Goal: Task Accomplishment & Management: Manage account settings

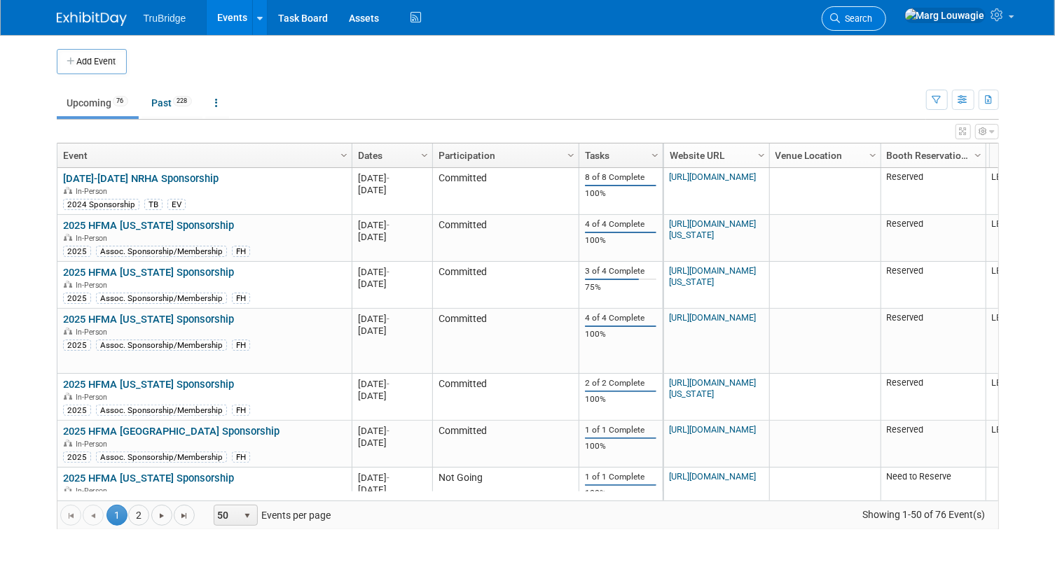
click at [873, 15] on span "Search" at bounding box center [857, 18] width 32 height 11
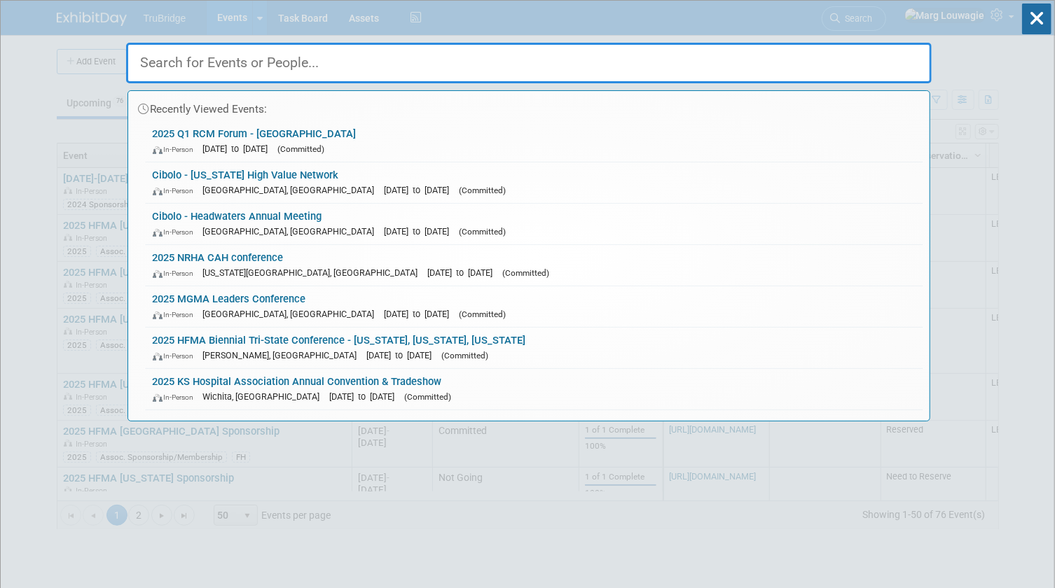
click at [897, 49] on input "text" at bounding box center [529, 63] width 806 height 41
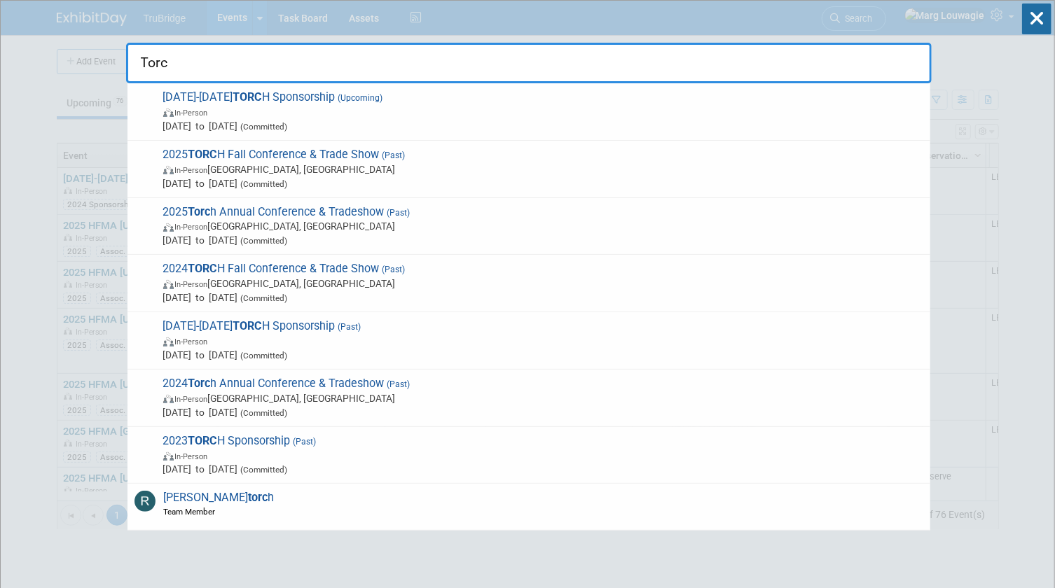
type input "Torch"
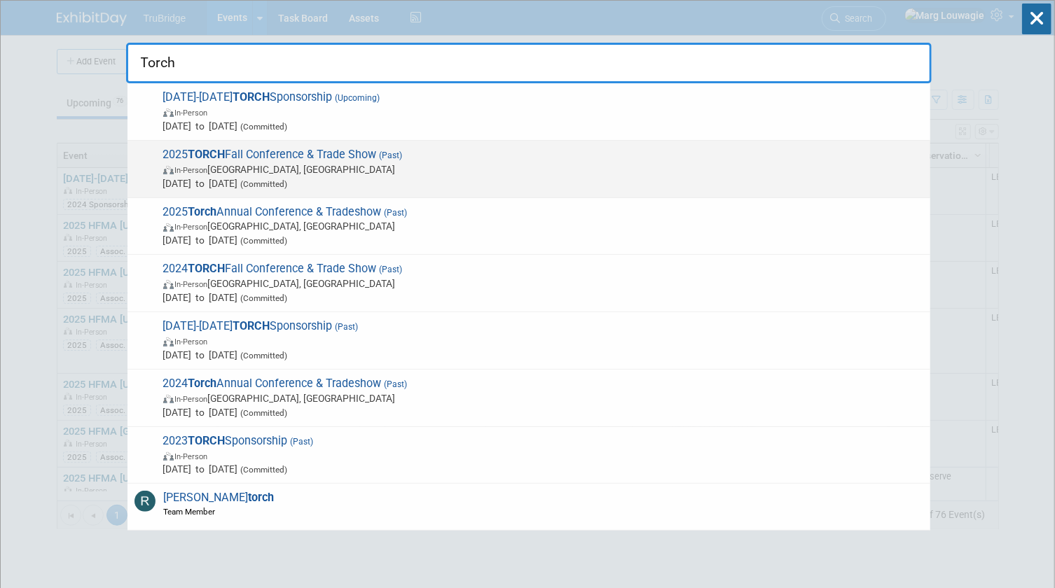
click at [301, 165] on span "In-Person Austin, TX" at bounding box center [543, 170] width 760 height 14
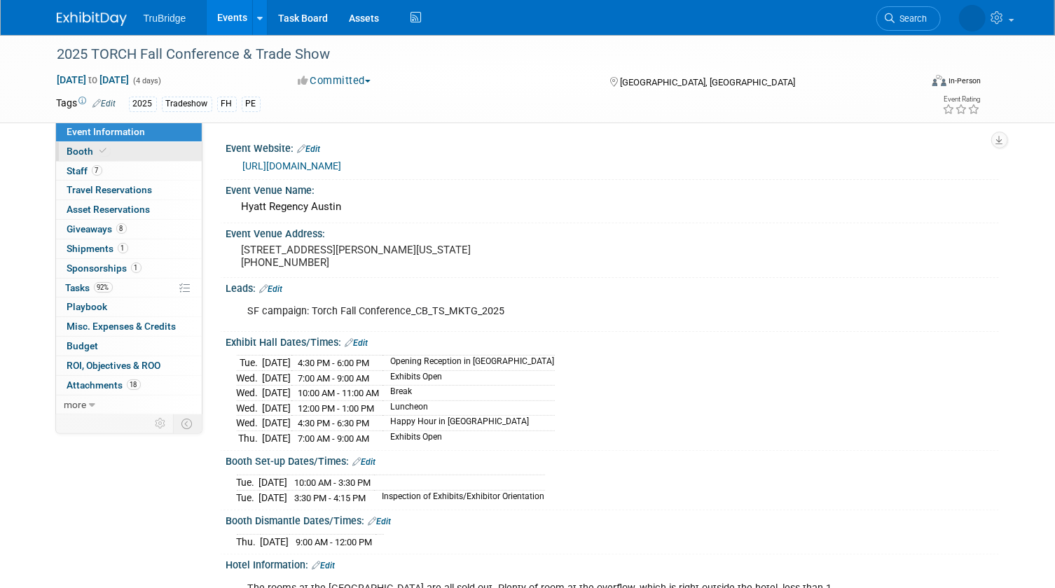
click at [107, 153] on span "Booth" at bounding box center [88, 151] width 43 height 11
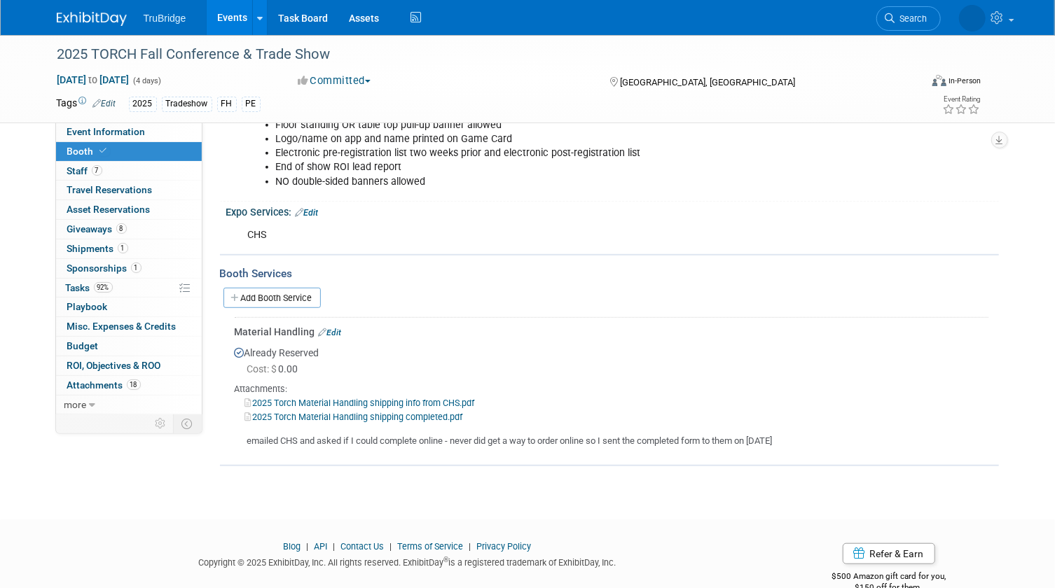
scroll to position [364, 0]
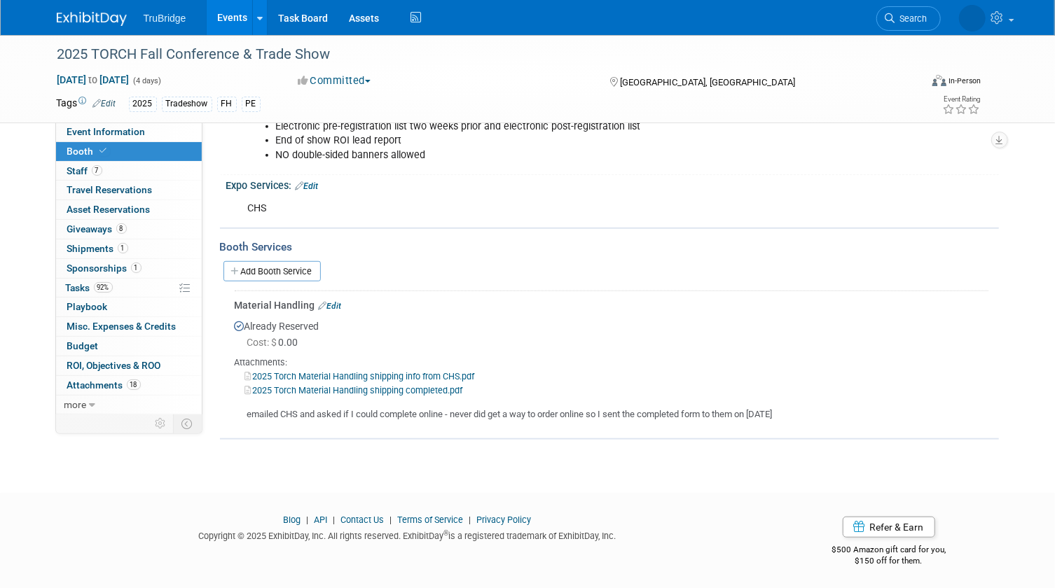
click at [340, 301] on link "Edit" at bounding box center [330, 306] width 23 height 10
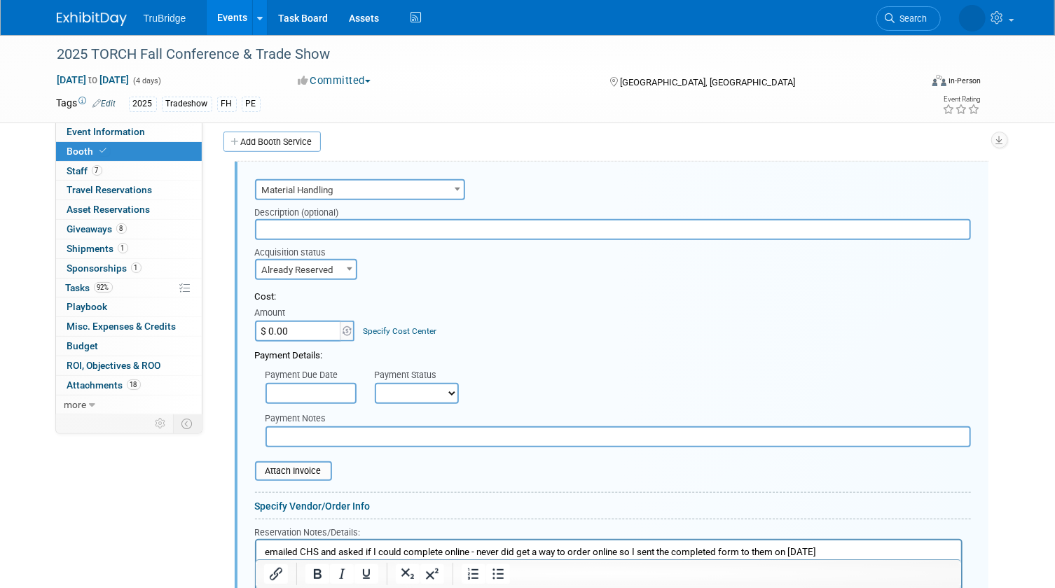
scroll to position [0, 0]
click at [321, 328] on input "$ 0.00" at bounding box center [299, 331] width 88 height 21
click at [290, 323] on input "$ 0.00" at bounding box center [299, 331] width 88 height 21
type input "$ 297.85"
click at [404, 396] on select "Not Paid Yet Partially Paid Paid in Full" at bounding box center [417, 393] width 84 height 21
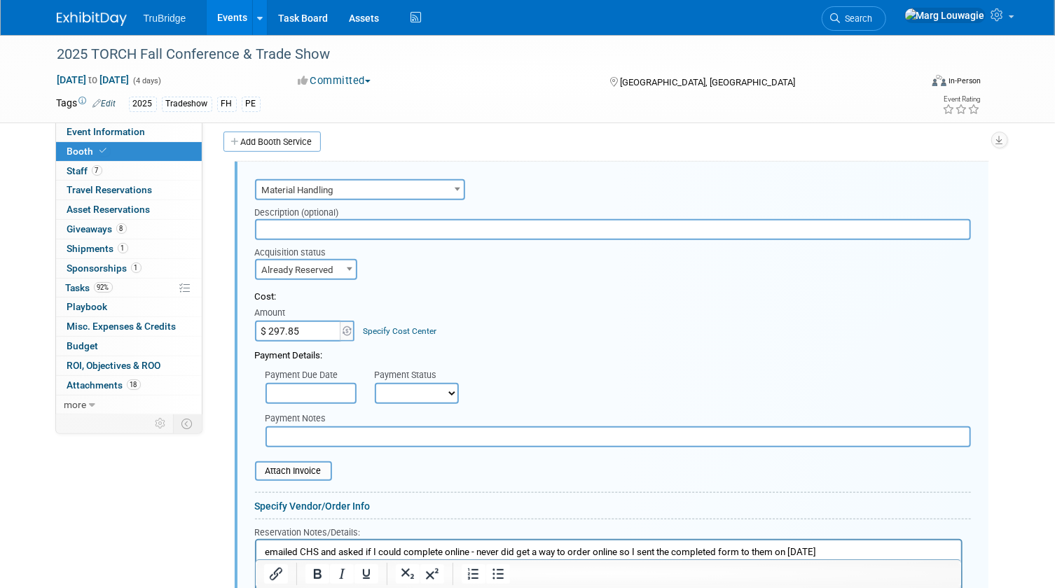
select select "1"
click at [375, 383] on select "Not Paid Yet Partially Paid Paid in Full" at bounding box center [417, 393] width 84 height 21
click at [295, 464] on input "file" at bounding box center [247, 471] width 167 height 17
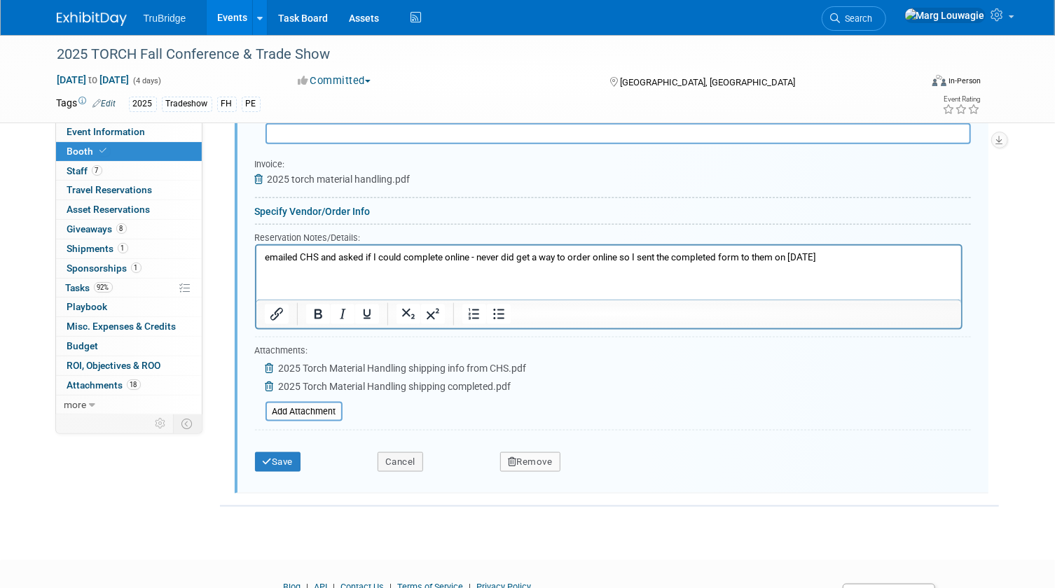
scroll to position [813, 0]
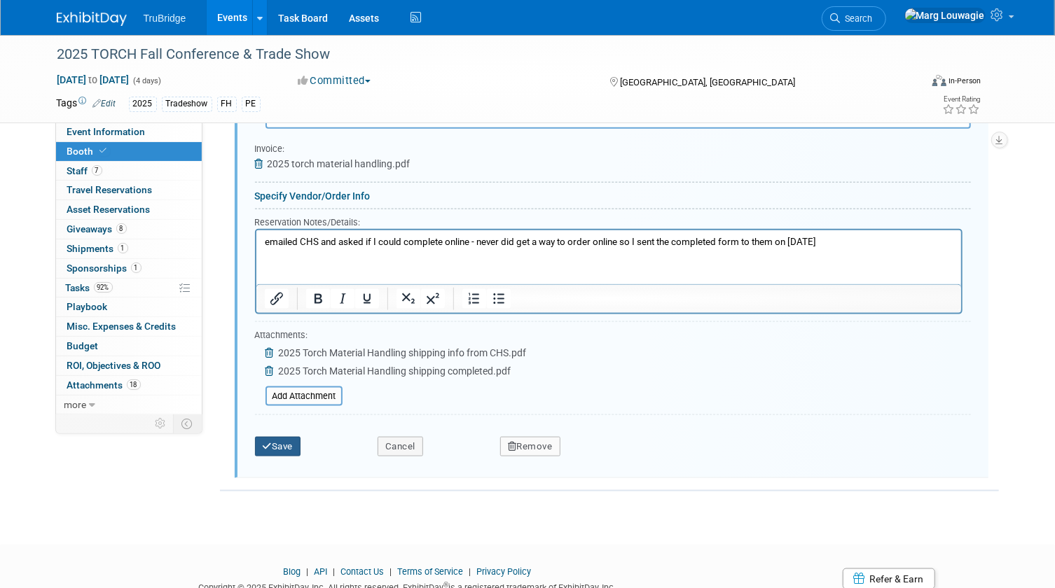
click at [279, 447] on button "Save" at bounding box center [278, 447] width 46 height 20
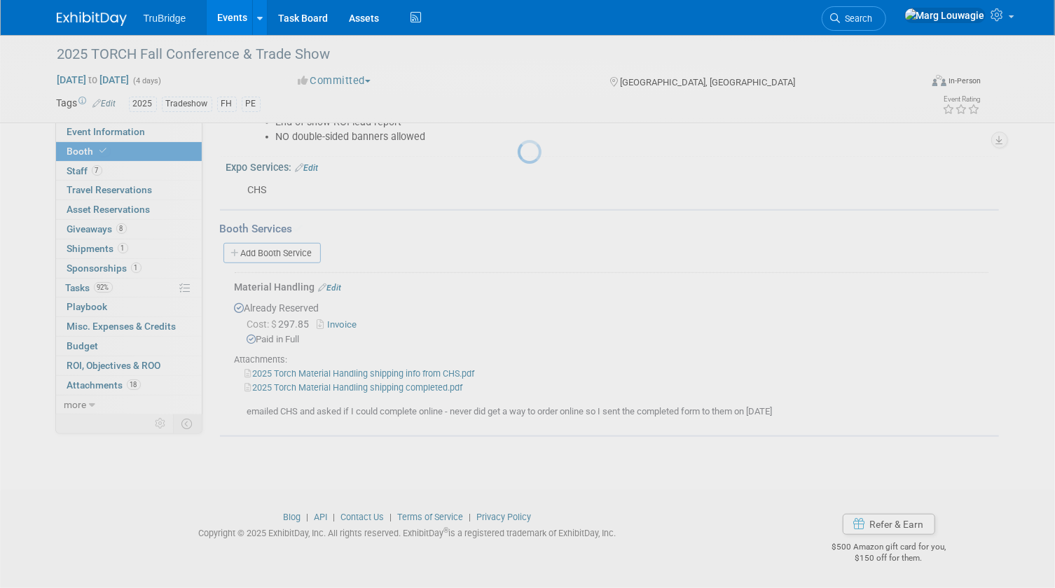
scroll to position [379, 0]
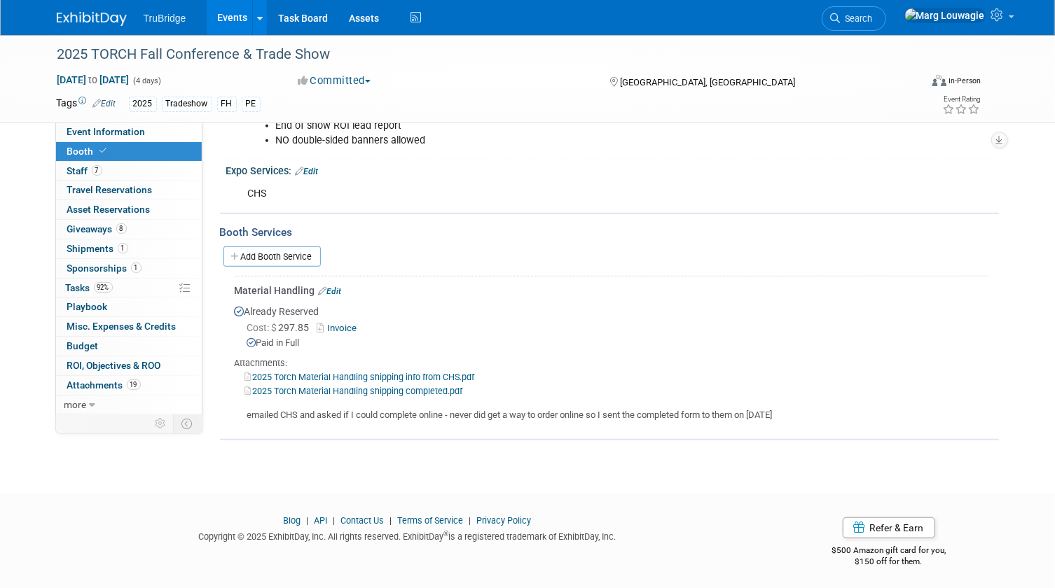
click at [873, 16] on span "Search" at bounding box center [857, 18] width 32 height 11
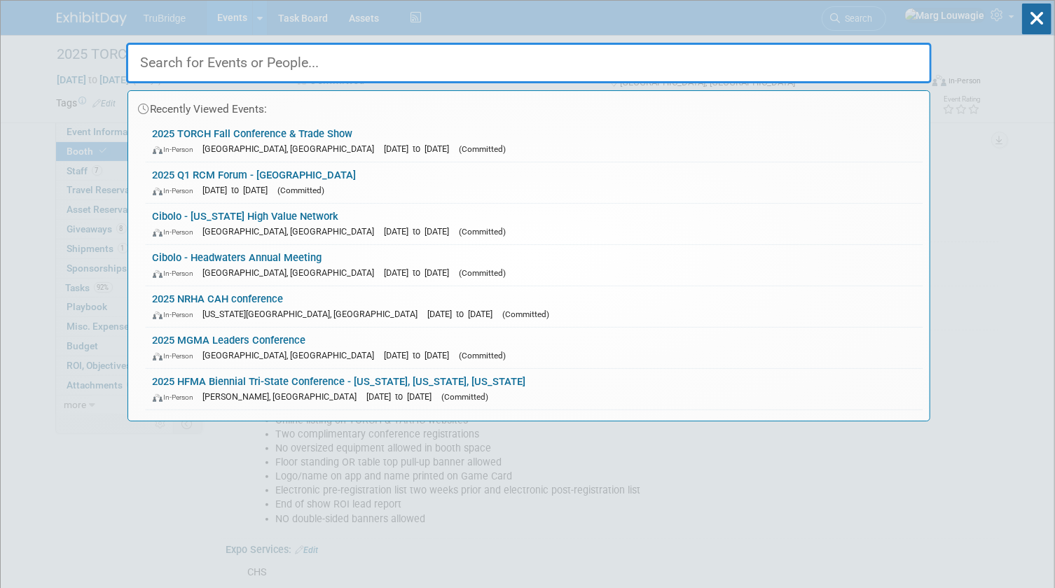
click at [899, 64] on input "text" at bounding box center [529, 63] width 806 height 41
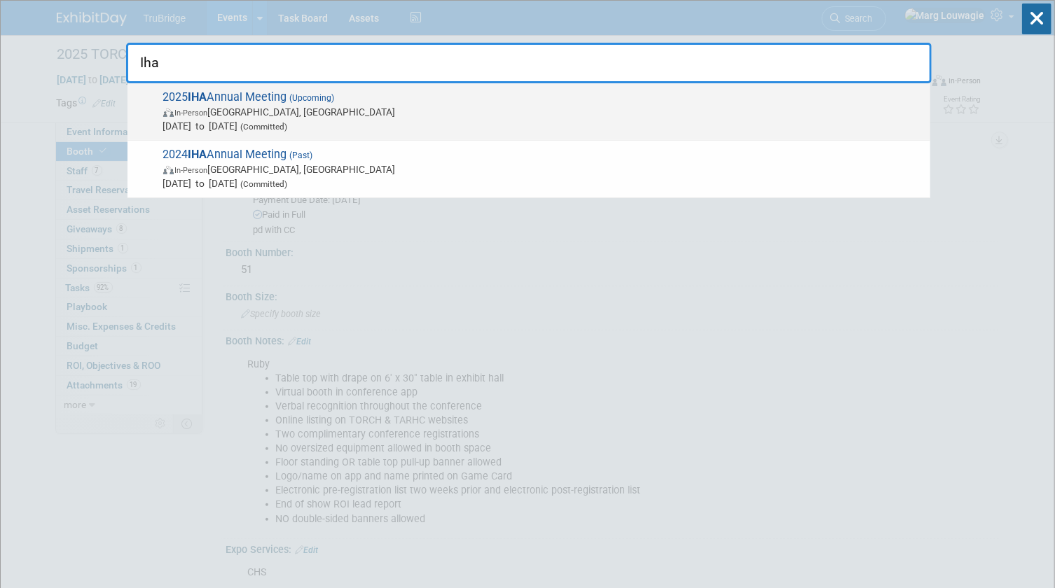
type input "Iha"
click at [277, 100] on span "2025 IHA Annual Meeting (Upcoming) In-Person Des Moines, IA Oct 7, 2025 to Oct …" at bounding box center [541, 111] width 764 height 43
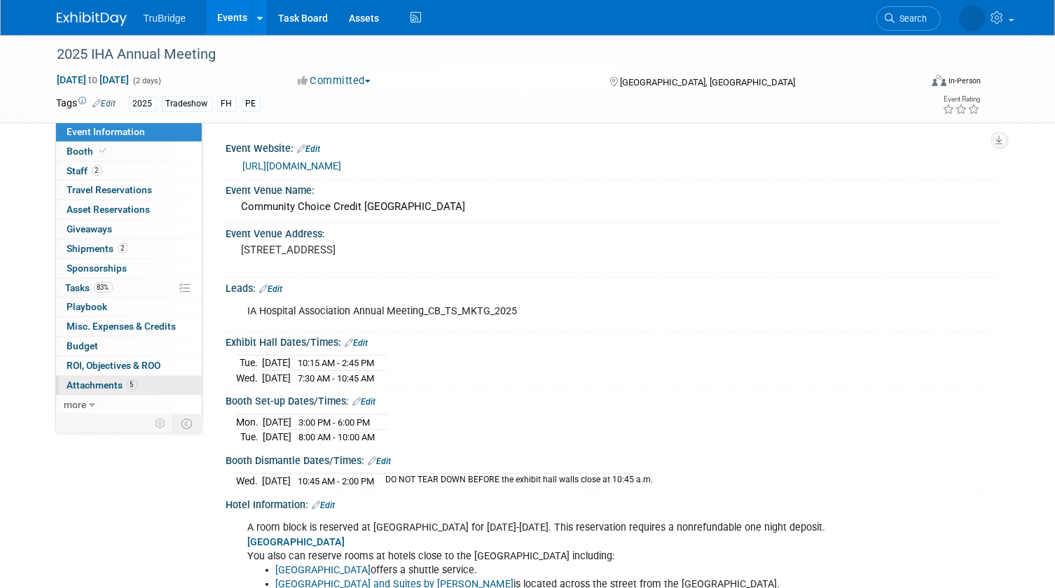
drag, startPoint x: 91, startPoint y: 380, endPoint x: 104, endPoint y: 375, distance: 14.2
click at [92, 380] on span "Attachments 5" at bounding box center [102, 385] width 70 height 11
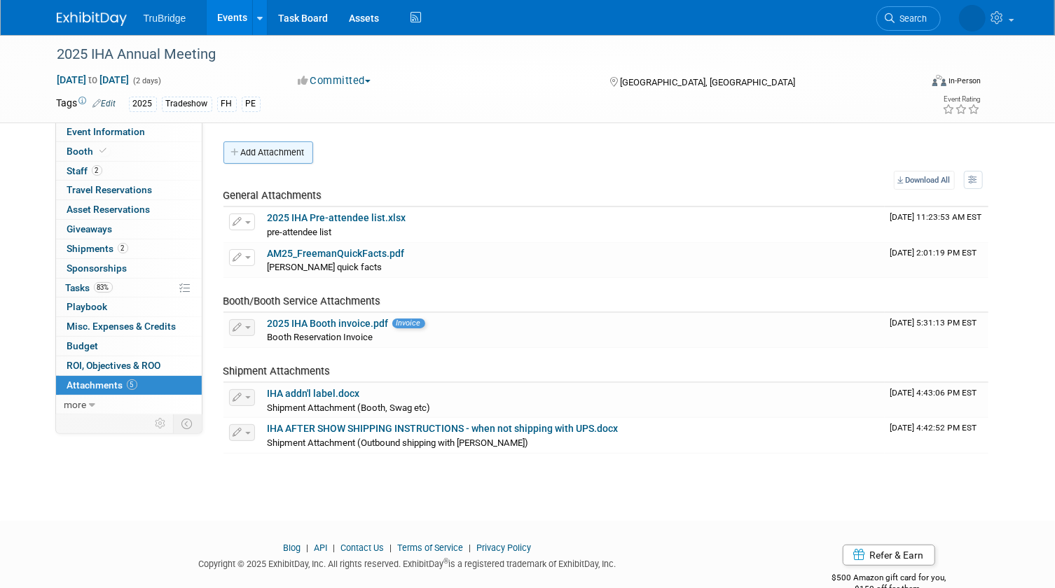
click at [268, 149] on button "Add Attachment" at bounding box center [268, 153] width 90 height 22
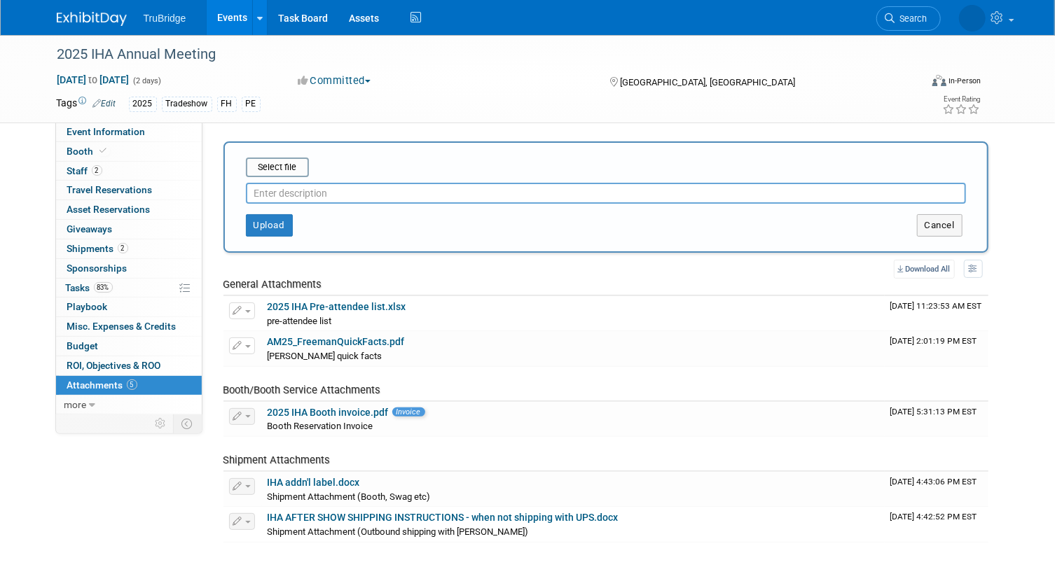
click at [299, 191] on input "text" at bounding box center [606, 193] width 720 height 21
type input "pre-attendee list with DeAnna's additions"
click at [288, 163] on input "file" at bounding box center [224, 167] width 167 height 17
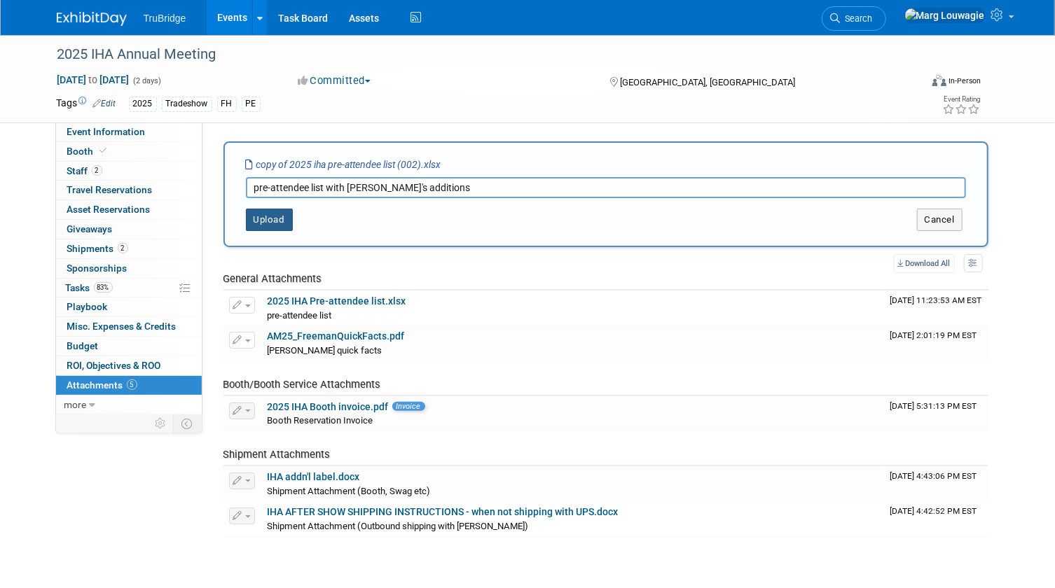
drag, startPoint x: 279, startPoint y: 220, endPoint x: 272, endPoint y: 213, distance: 9.9
click at [272, 213] on button "Upload" at bounding box center [269, 220] width 47 height 22
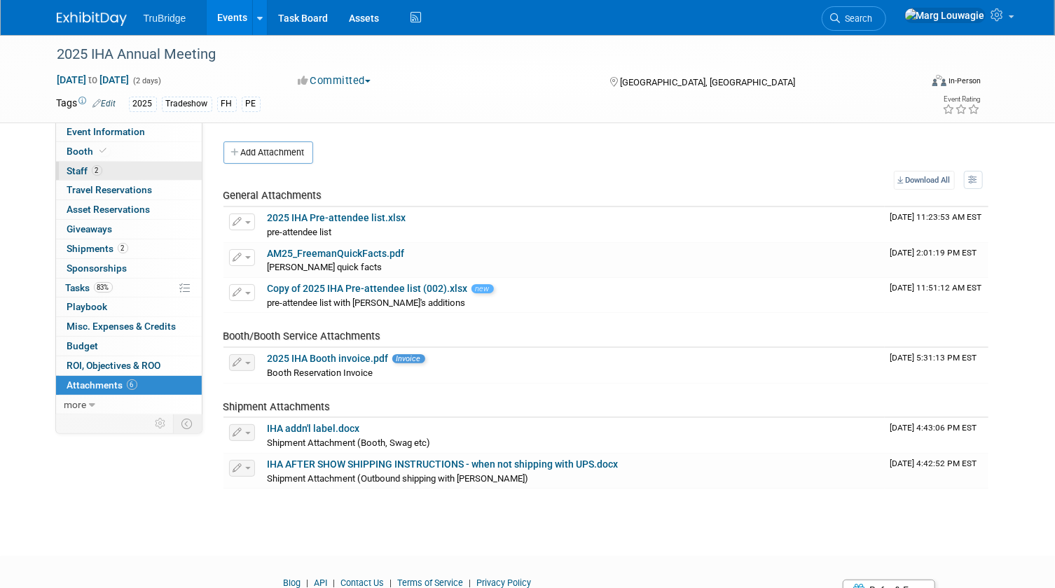
click at [106, 167] on link "2 Staff 2" at bounding box center [129, 171] width 146 height 19
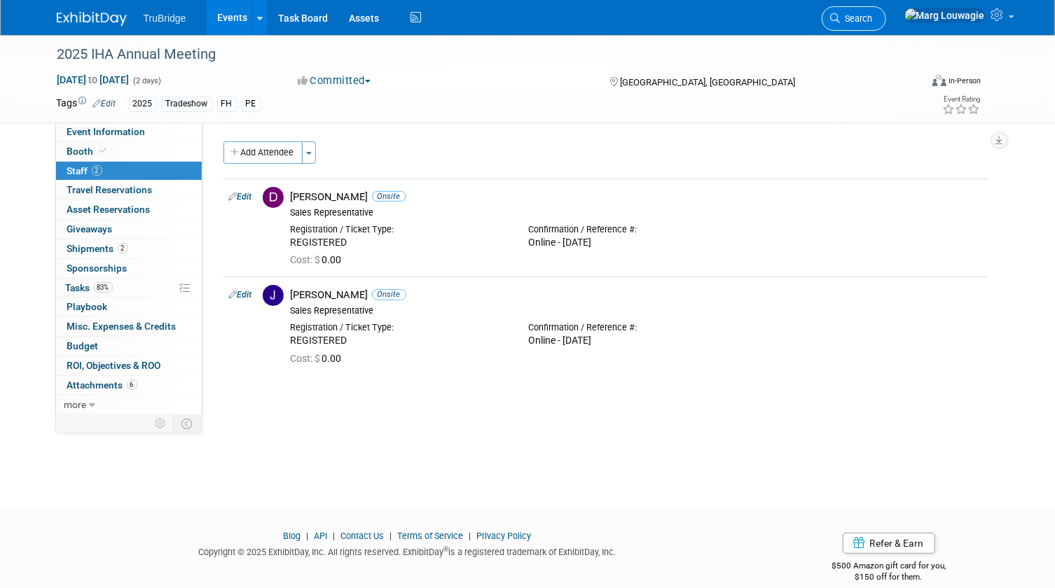
click at [873, 19] on span "Search" at bounding box center [857, 18] width 32 height 11
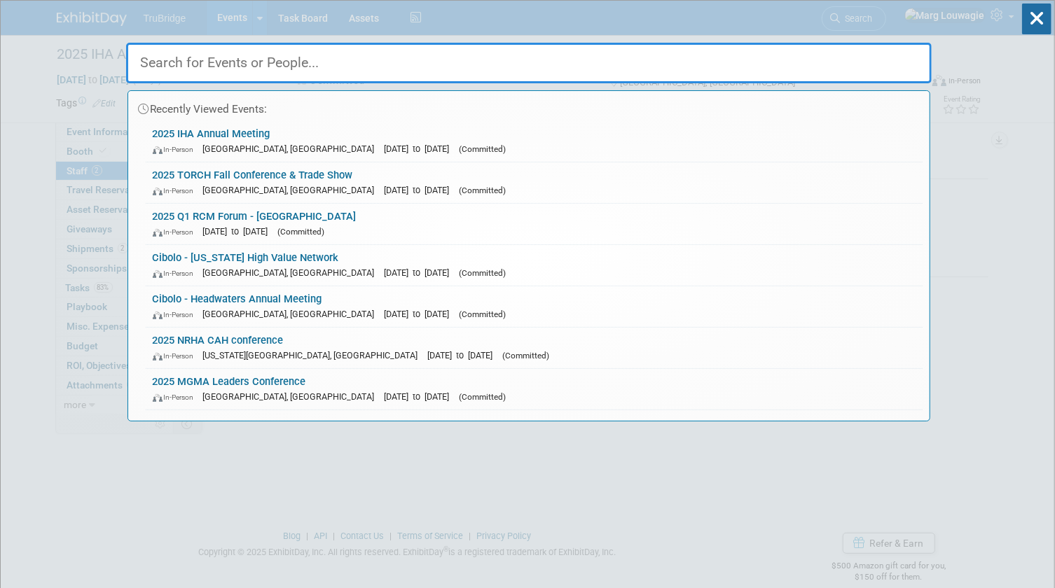
click at [885, 54] on input "text" at bounding box center [529, 63] width 806 height 41
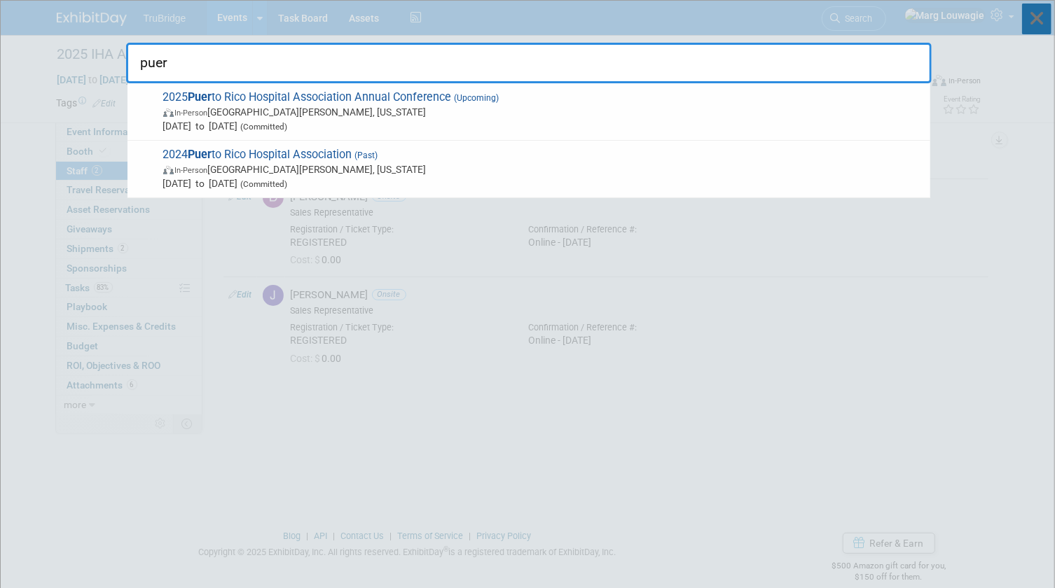
click at [1031, 22] on icon at bounding box center [1036, 19] width 29 height 31
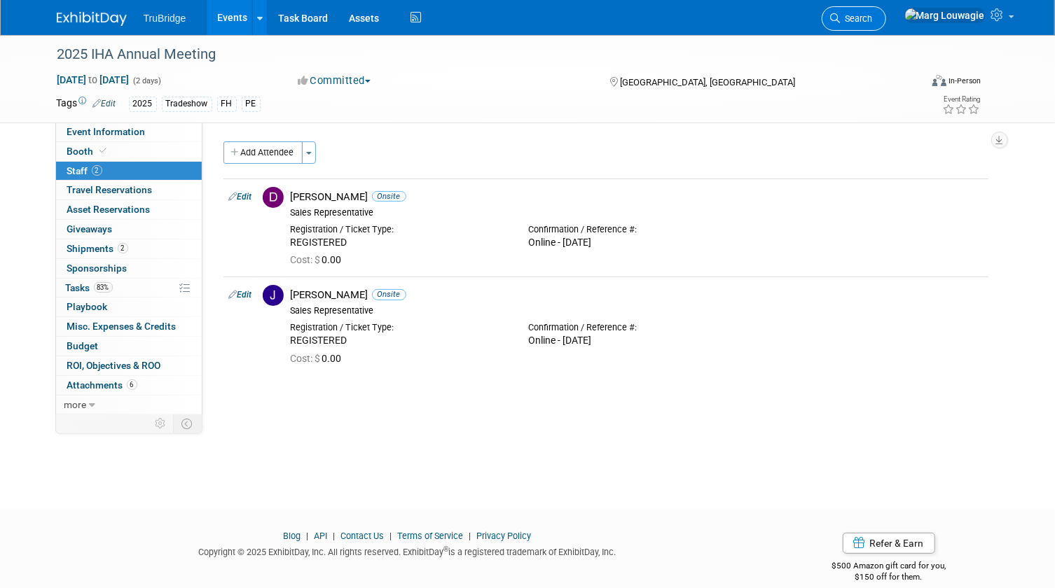
click at [873, 19] on span "Search" at bounding box center [857, 18] width 32 height 11
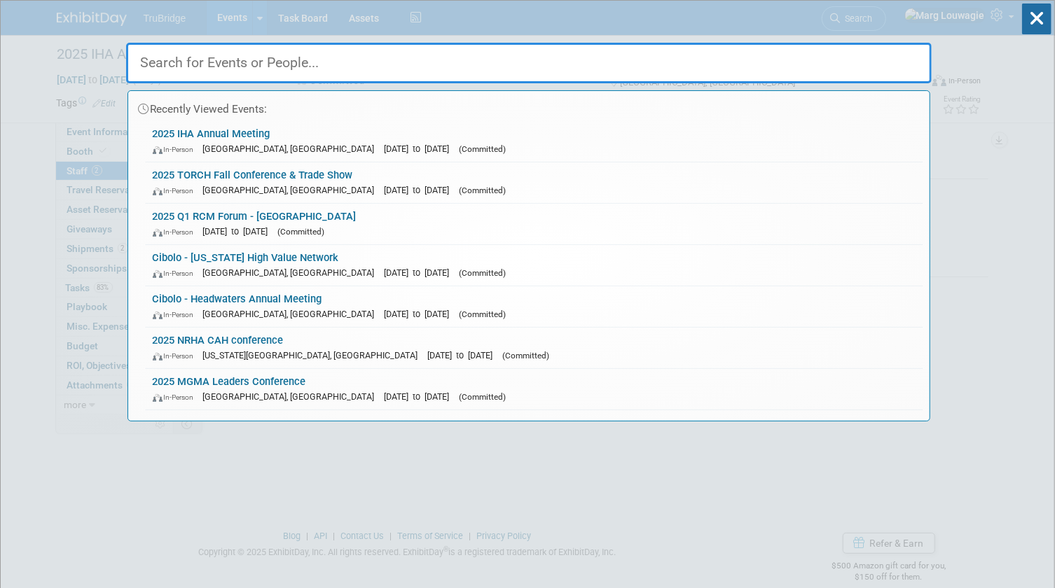
click at [899, 67] on input "text" at bounding box center [529, 63] width 806 height 41
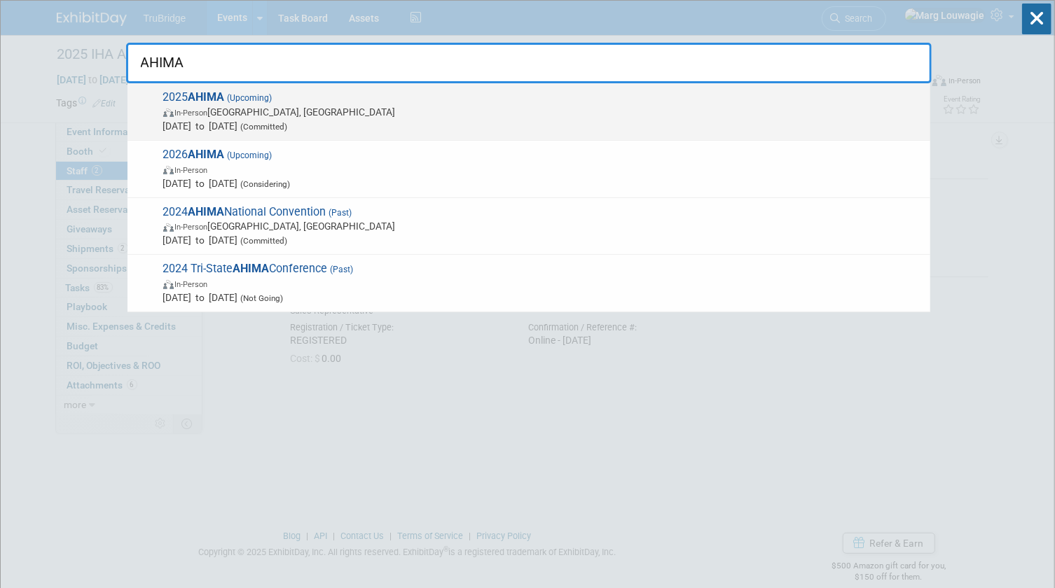
type input "AHIMA"
click at [199, 113] on span "In-Person" at bounding box center [191, 113] width 33 height 9
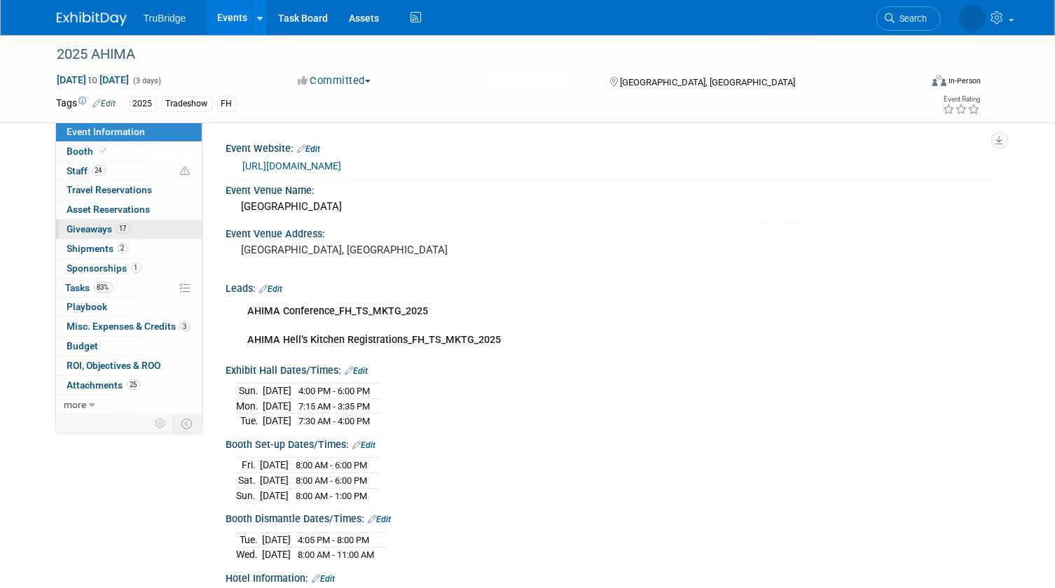
drag, startPoint x: 103, startPoint y: 226, endPoint x: 419, endPoint y: 279, distance: 320.5
click at [104, 225] on span "Giveaways 17" at bounding box center [98, 228] width 63 height 11
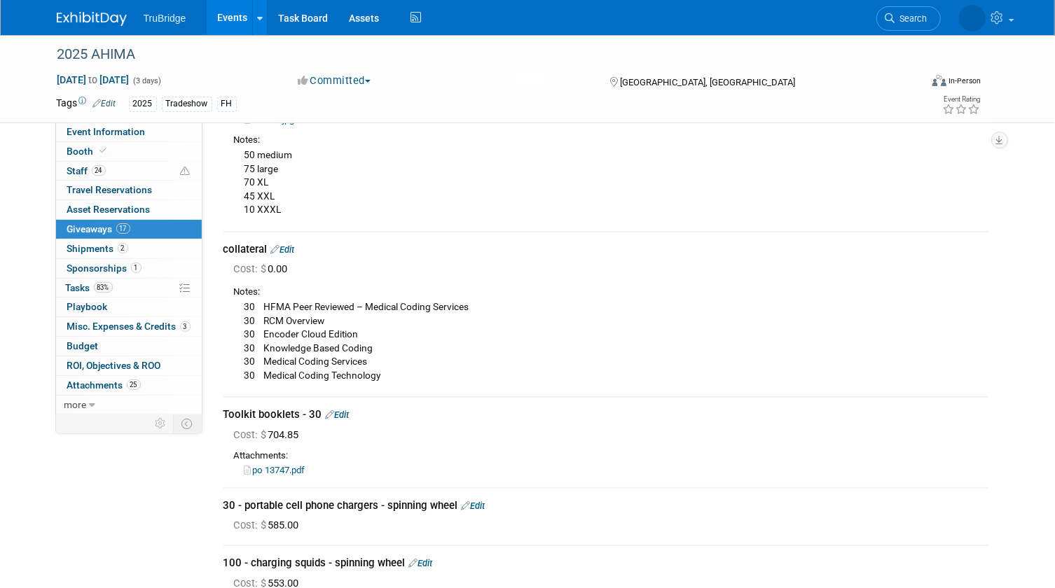
scroll to position [127, 0]
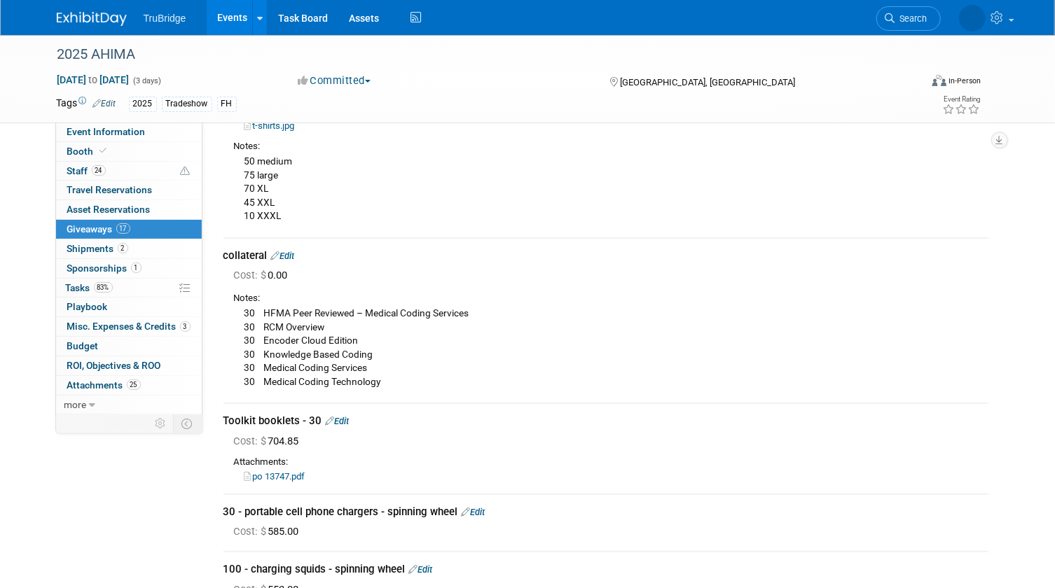
drag, startPoint x: 266, startPoint y: 308, endPoint x: 459, endPoint y: 385, distance: 207.5
click at [459, 385] on div "30 HFMA Peer Reviewed – Medical Coding Services 30 RCM Overview 30 Encoder Clou…" at bounding box center [611, 346] width 754 height 83
click at [308, 345] on div "30 HFMA Peer Reviewed – Medical Coding Services 30 RCM Overview 30 Encoder Clou…" at bounding box center [611, 346] width 754 height 83
click at [244, 308] on div "30 HFMA Peer Reviewed – Medical Coding Services 30 RCM Overview 30 Encoder Clou…" at bounding box center [611, 346] width 754 height 83
drag, startPoint x: 243, startPoint y: 310, endPoint x: 420, endPoint y: 385, distance: 192.7
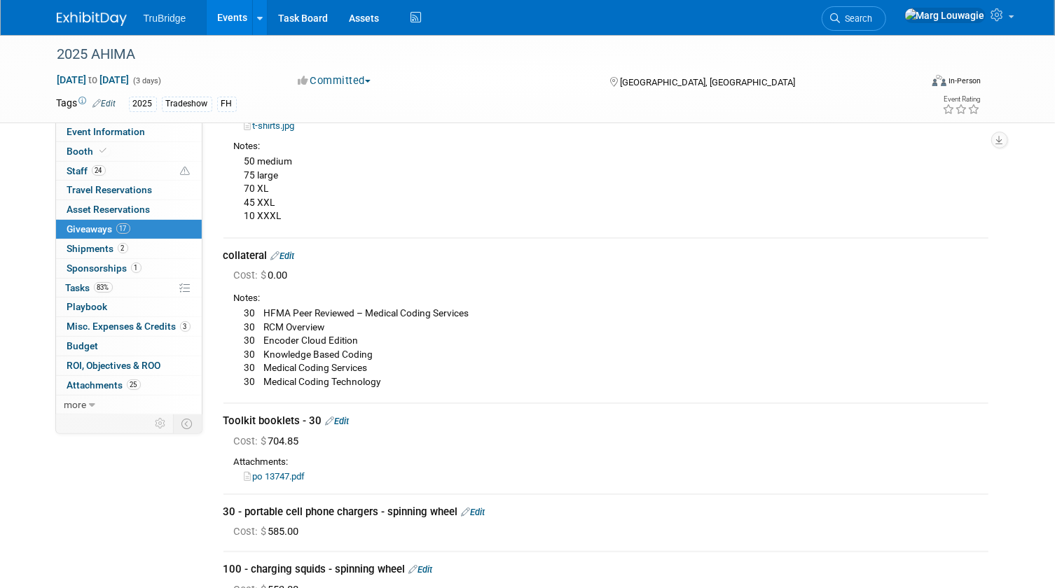
click at [420, 385] on div "30 HFMA Peer Reviewed – Medical Coding Services 30 RCM Overview 30 Encoder Clou…" at bounding box center [611, 346] width 754 height 83
drag, startPoint x: 420, startPoint y: 385, endPoint x: 315, endPoint y: 342, distance: 114.3
copy div "30 HFMA Peer Reviewed – Medical Coding Services 30 RCM Overview 30 Encoder Clou…"
click at [408, 347] on div "30 HFMA Peer Reviewed – Medical Coding Services 30 RCM Overview 30 Encoder Clou…" at bounding box center [611, 346] width 754 height 83
click at [289, 253] on link "Edit" at bounding box center [283, 256] width 24 height 11
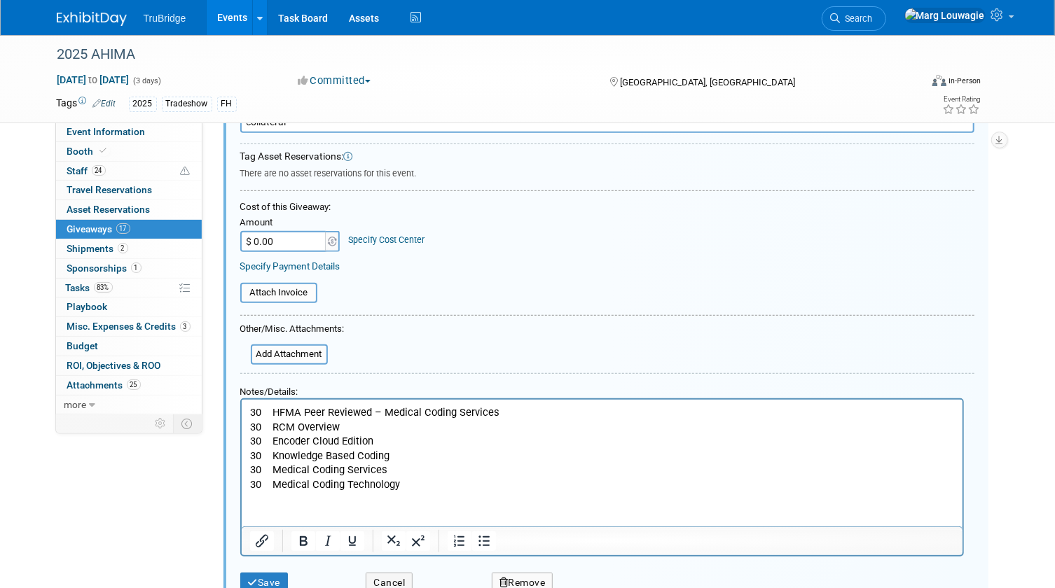
scroll to position [396, 0]
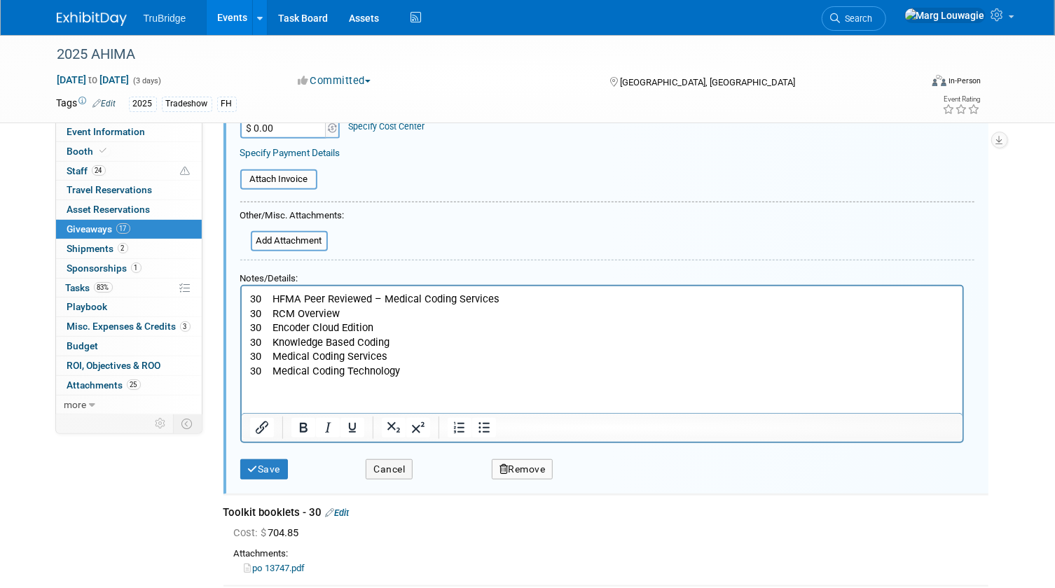
click at [415, 371] on p "30 HFMA Peer Reviewed – Medical Coding Services 30 RCM Overview 30 Encoder Clou…" at bounding box center [601, 335] width 705 height 86
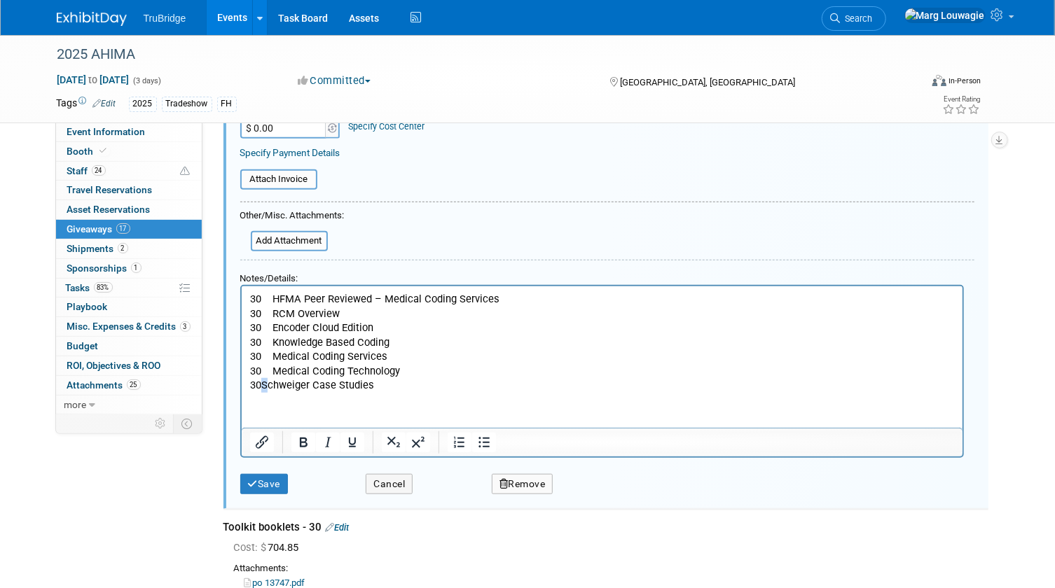
drag, startPoint x: 263, startPoint y: 383, endPoint x: 275, endPoint y: 382, distance: 11.9
click at [265, 382] on p "30Schweiger Case Studies" at bounding box center [601, 385] width 705 height 15
click at [518, 384] on p "30 Schweiger Case Studies" at bounding box center [601, 385] width 705 height 15
drag, startPoint x: 265, startPoint y: 481, endPoint x: 277, endPoint y: 473, distance: 13.6
click at [273, 475] on button "Save" at bounding box center [264, 484] width 48 height 20
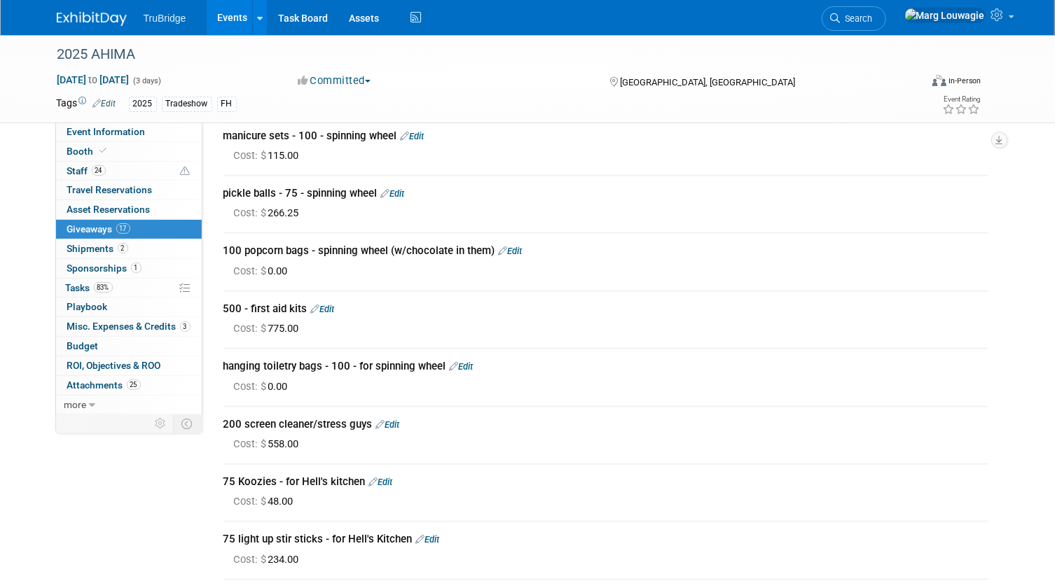
scroll to position [715, 0]
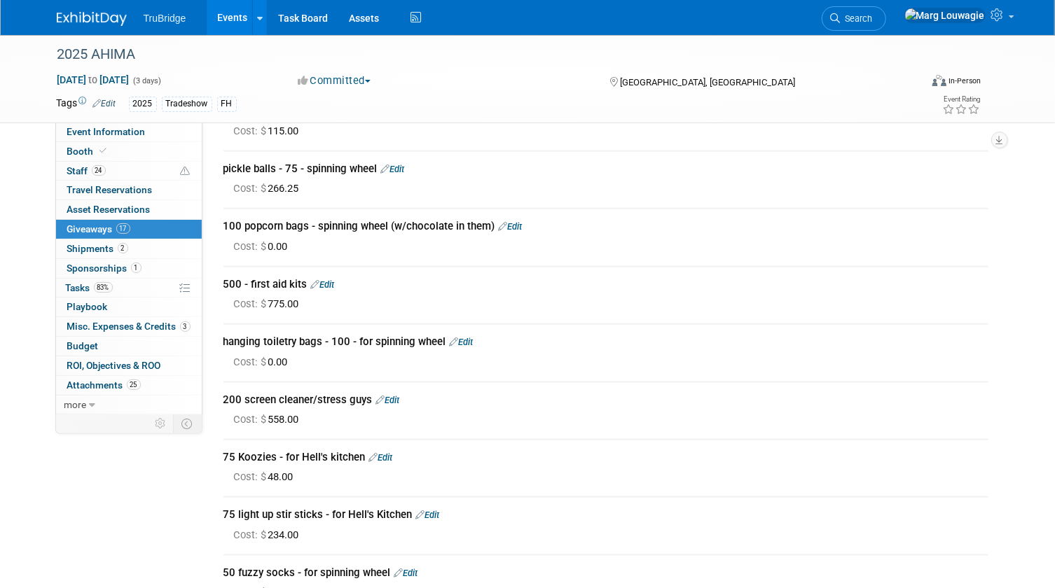
drag, startPoint x: 94, startPoint y: 385, endPoint x: 381, endPoint y: 367, distance: 287.7
click at [94, 385] on span "Attachments 25" at bounding box center [104, 385] width 74 height 11
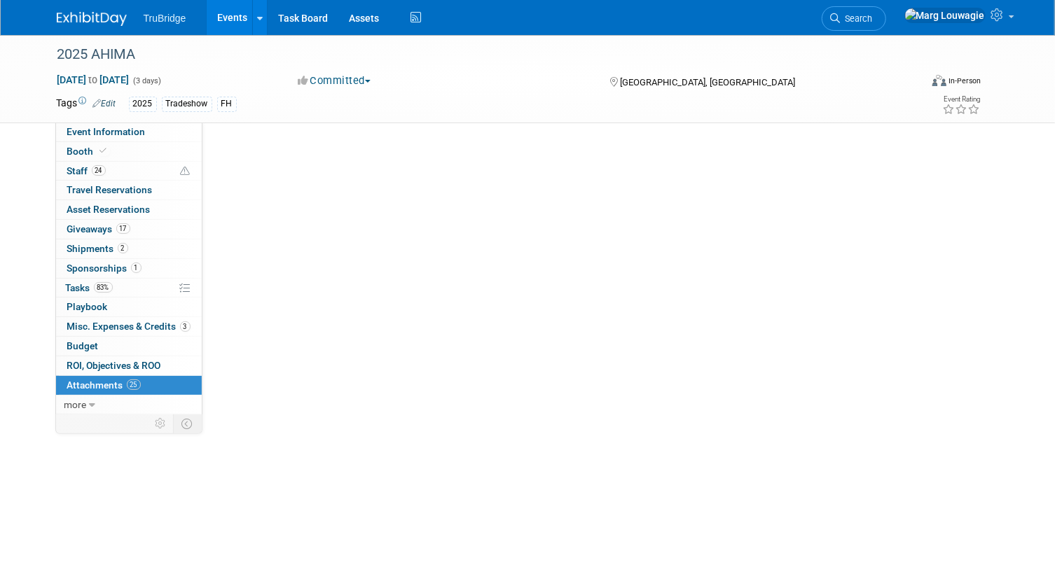
scroll to position [0, 0]
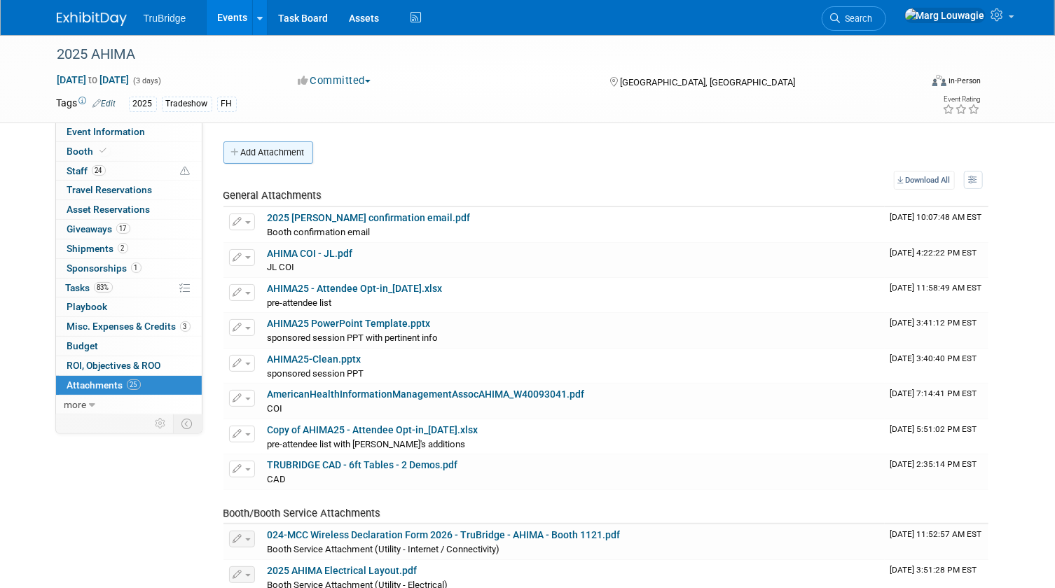
click at [291, 151] on button "Add Attachment" at bounding box center [268, 153] width 90 height 22
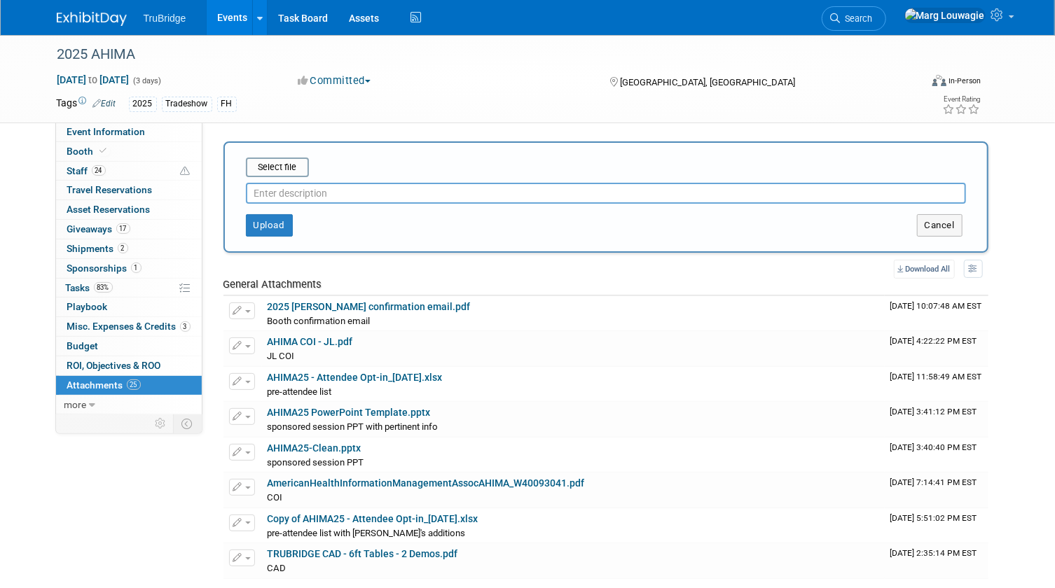
click at [308, 194] on input "text" at bounding box center [606, 193] width 720 height 21
type input "prize wheel inserts proof"
click at [281, 163] on input "file" at bounding box center [224, 167] width 167 height 17
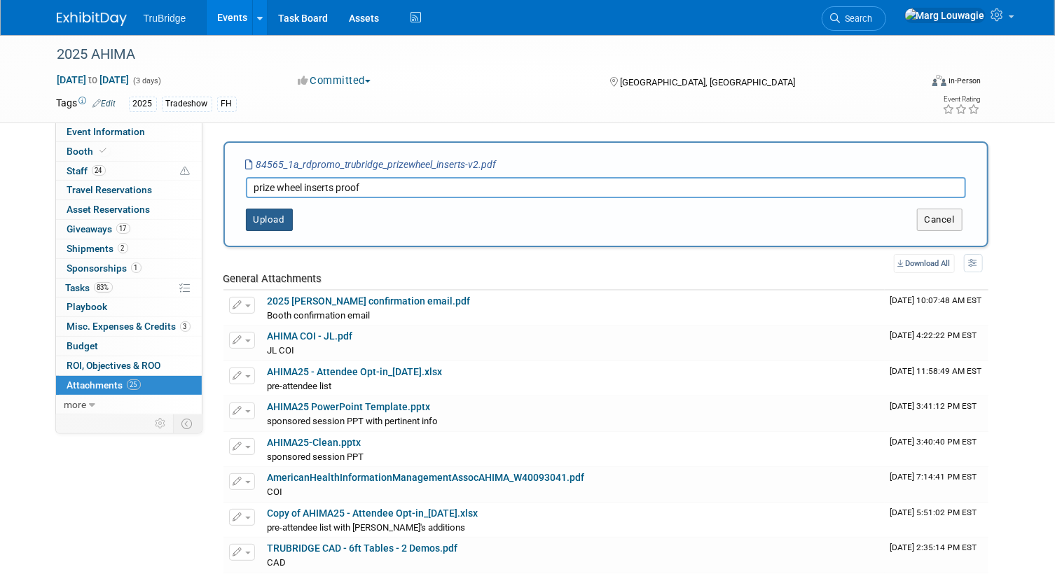
click at [270, 221] on button "Upload" at bounding box center [269, 220] width 47 height 22
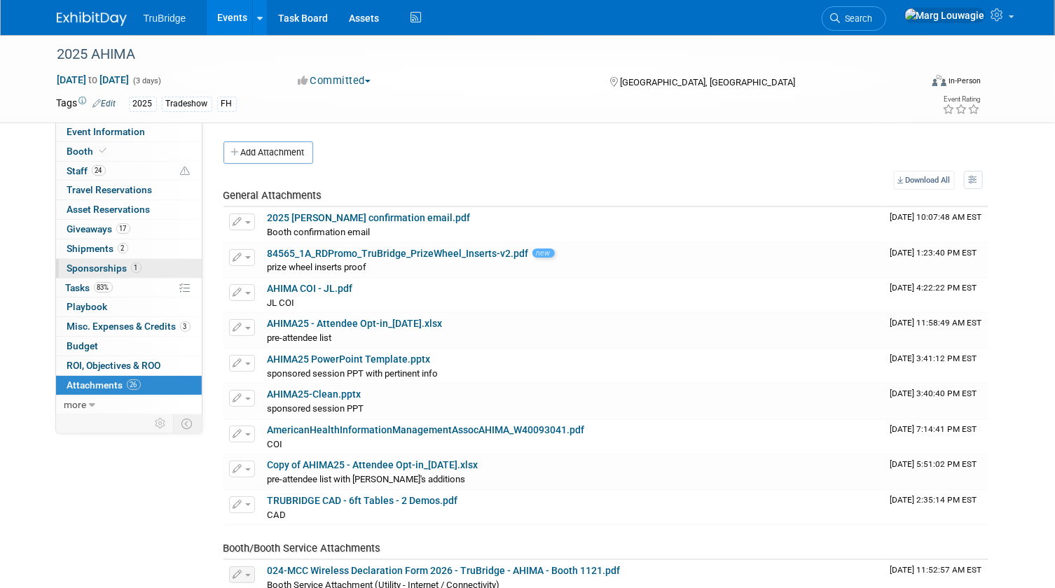
drag, startPoint x: 76, startPoint y: 284, endPoint x: 186, endPoint y: 277, distance: 110.2
click at [76, 284] on span "Tasks 83%" at bounding box center [89, 287] width 47 height 11
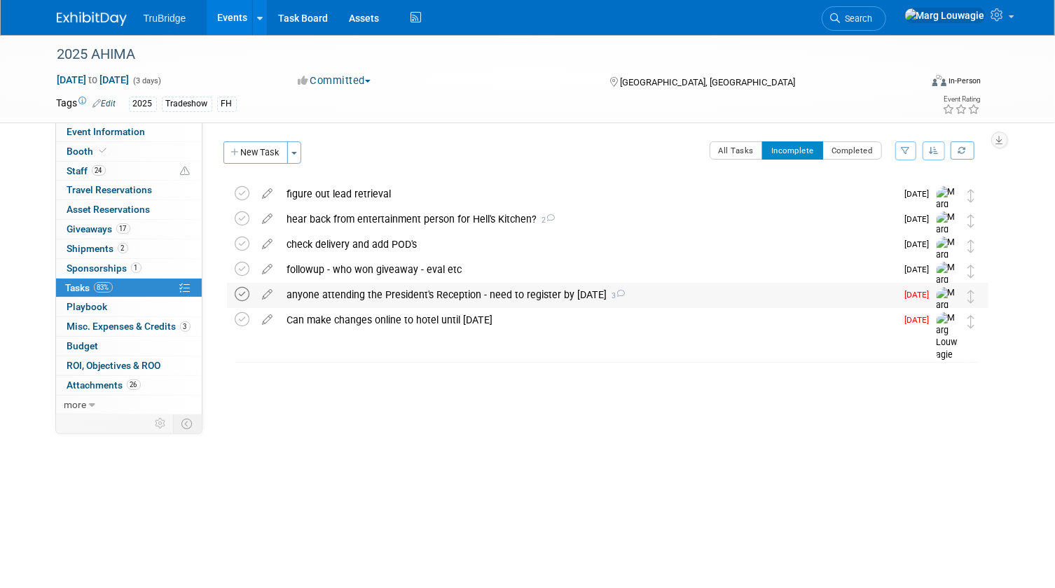
click at [237, 294] on icon at bounding box center [242, 294] width 15 height 15
click at [241, 295] on icon at bounding box center [242, 294] width 15 height 15
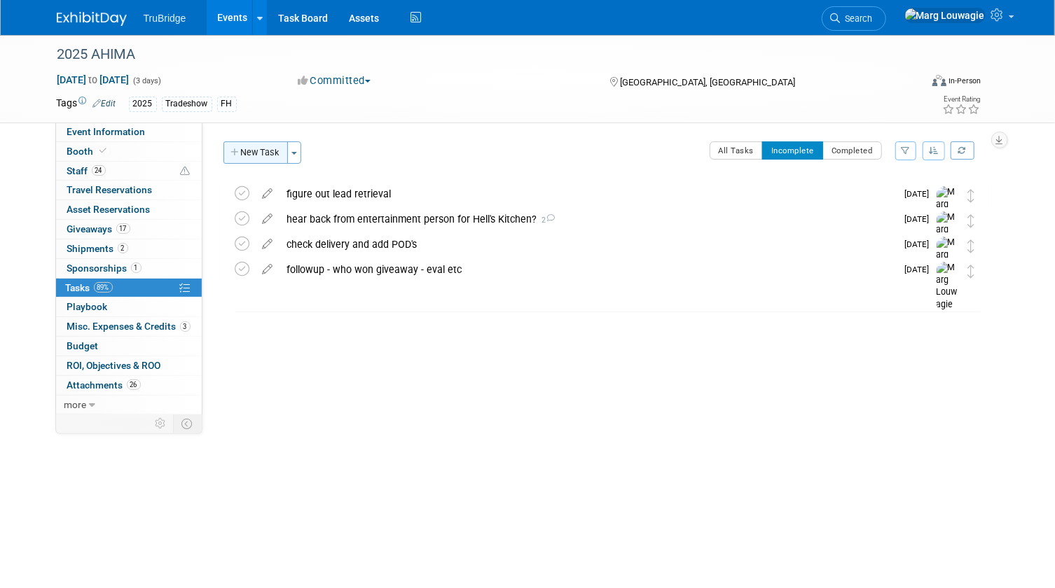
click at [278, 150] on button "New Task" at bounding box center [255, 153] width 64 height 22
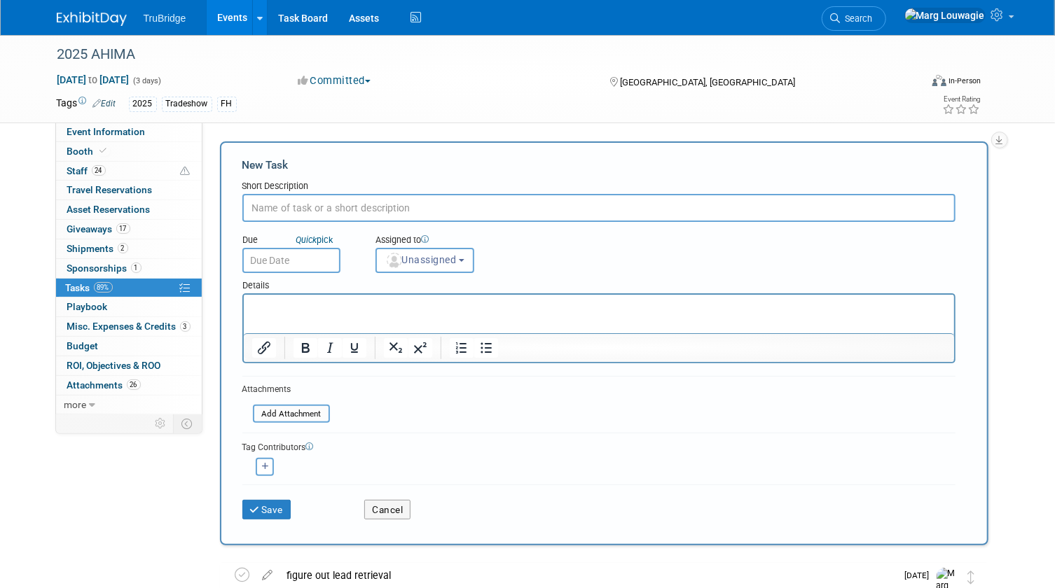
click at [319, 206] on input "text" at bounding box center [598, 208] width 713 height 28
type input "give Hell's Kitchen final count by Oct 6"
drag, startPoint x: 466, startPoint y: 256, endPoint x: 451, endPoint y: 272, distance: 21.8
click at [465, 259] on button "Unassigned" at bounding box center [424, 260] width 99 height 25
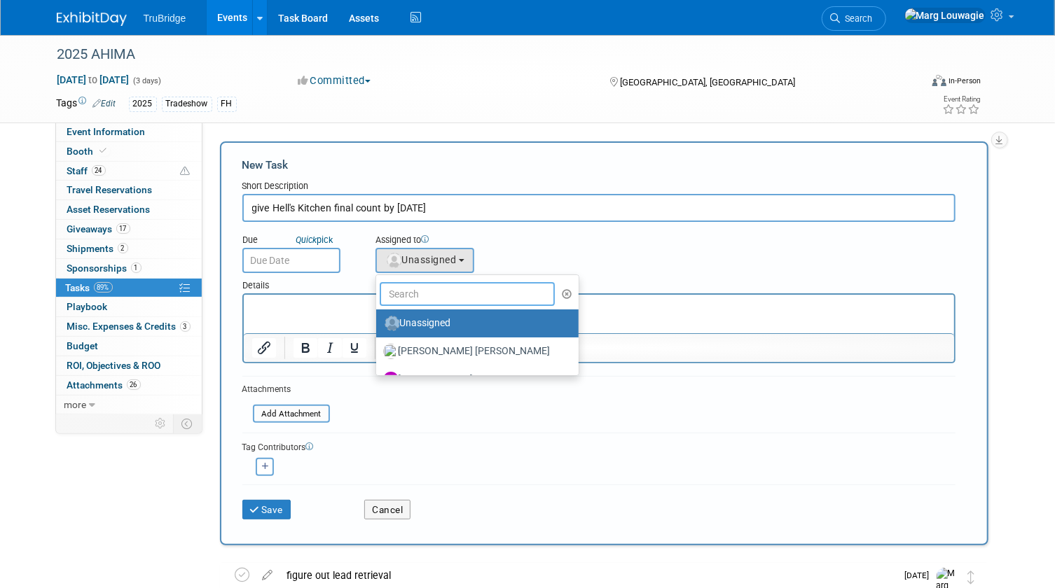
click at [437, 296] on input "text" at bounding box center [468, 294] width 176 height 24
type input "Marg"
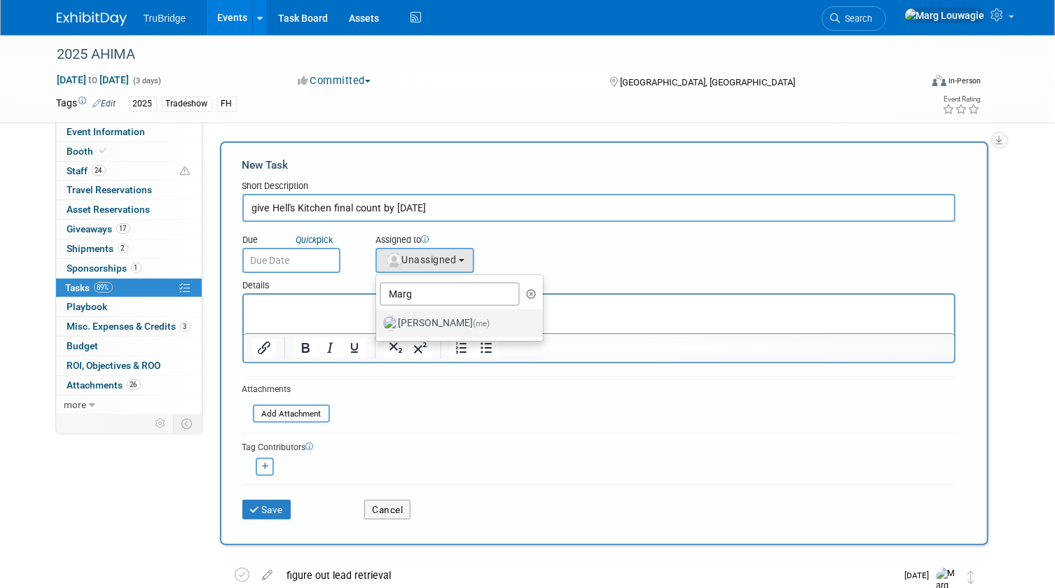
click at [441, 319] on label "Marg Louwagie (me)" at bounding box center [456, 323] width 146 height 22
click at [378, 319] on input "Marg Louwagie (me)" at bounding box center [373, 321] width 9 height 9
select select "0abee163-1570-438d-a0ea-e9129f2ffbd7"
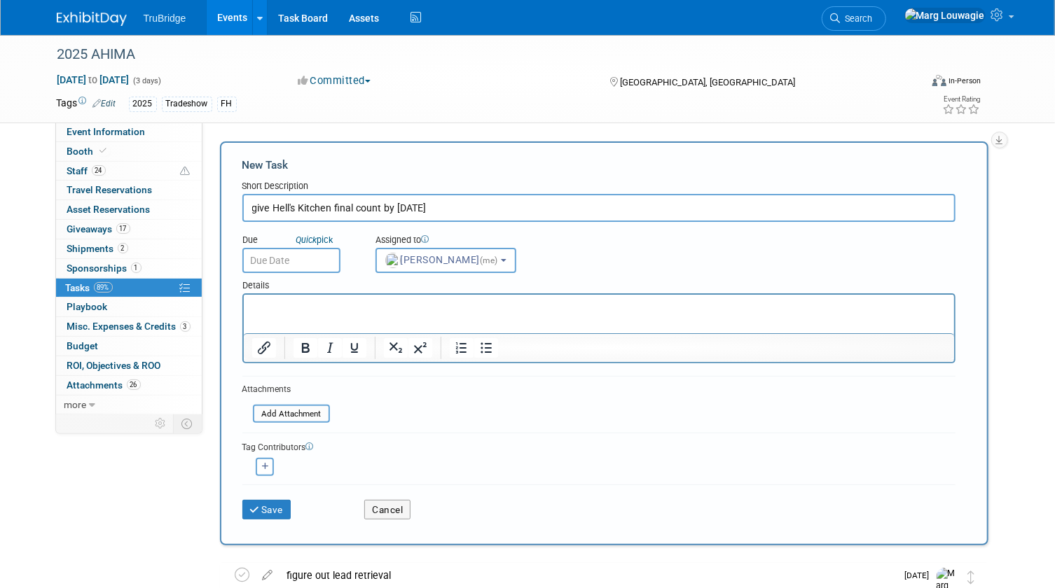
click at [313, 262] on input "text" at bounding box center [291, 260] width 98 height 25
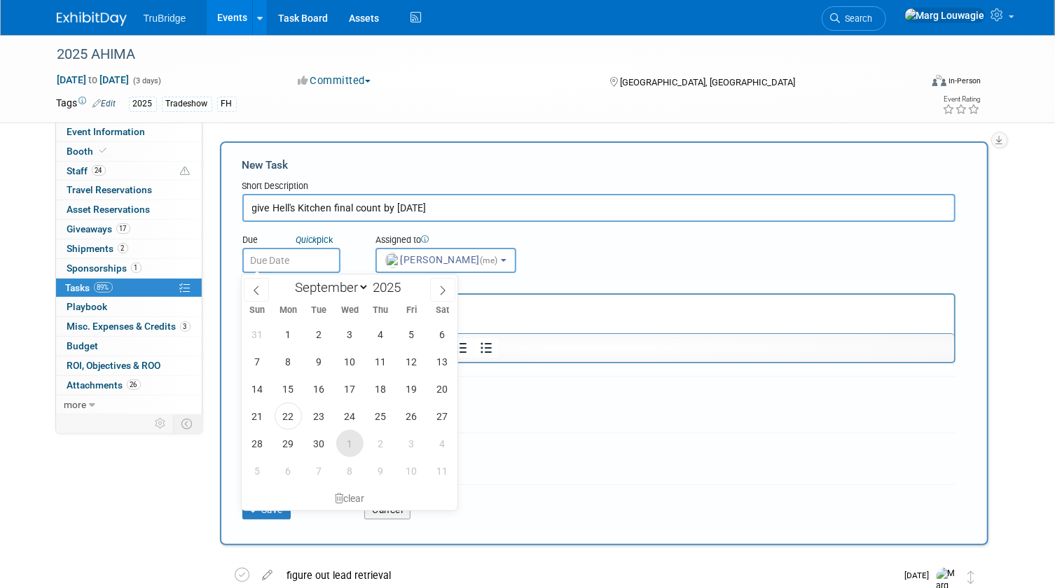
click at [343, 439] on span "1" at bounding box center [349, 443] width 27 height 27
type input "Oct 1, 2025"
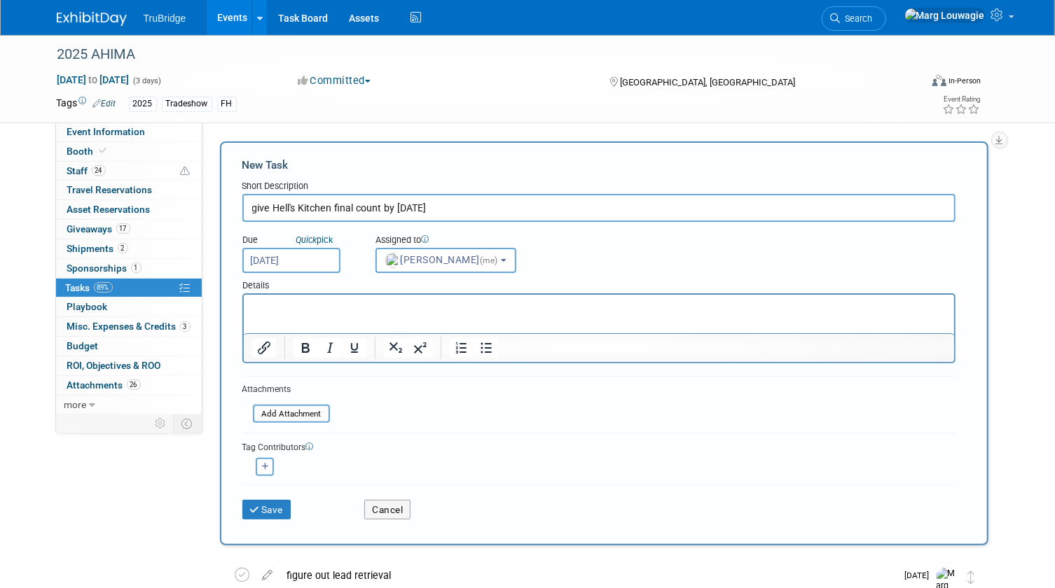
click at [318, 306] on p "Rich Text Area. Press ALT-0 for help." at bounding box center [598, 307] width 694 height 14
click at [291, 511] on button "Save" at bounding box center [266, 510] width 49 height 20
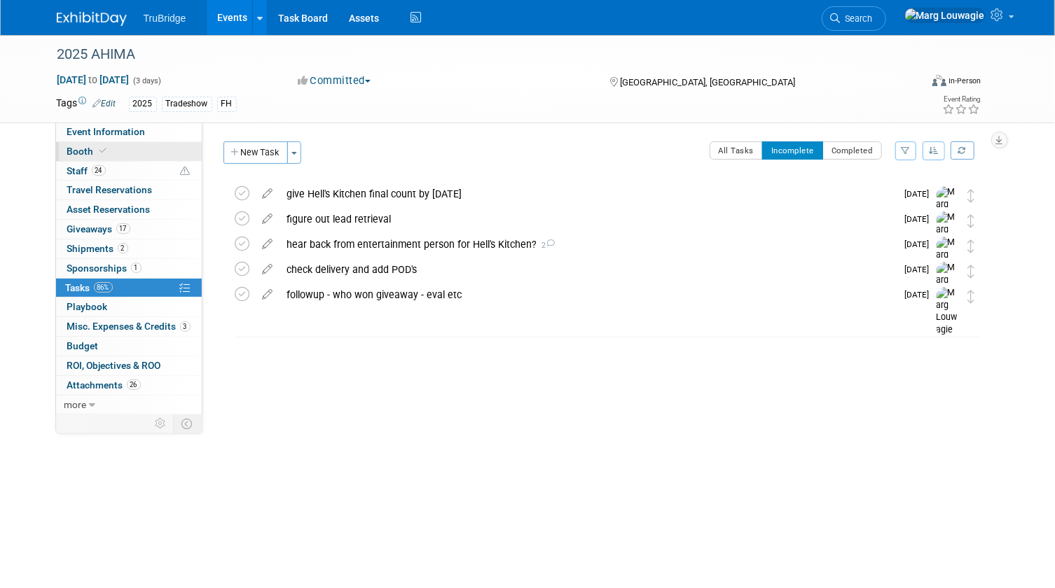
drag, startPoint x: 118, startPoint y: 149, endPoint x: 178, endPoint y: 153, distance: 59.7
click at [118, 149] on link "Booth" at bounding box center [129, 151] width 146 height 19
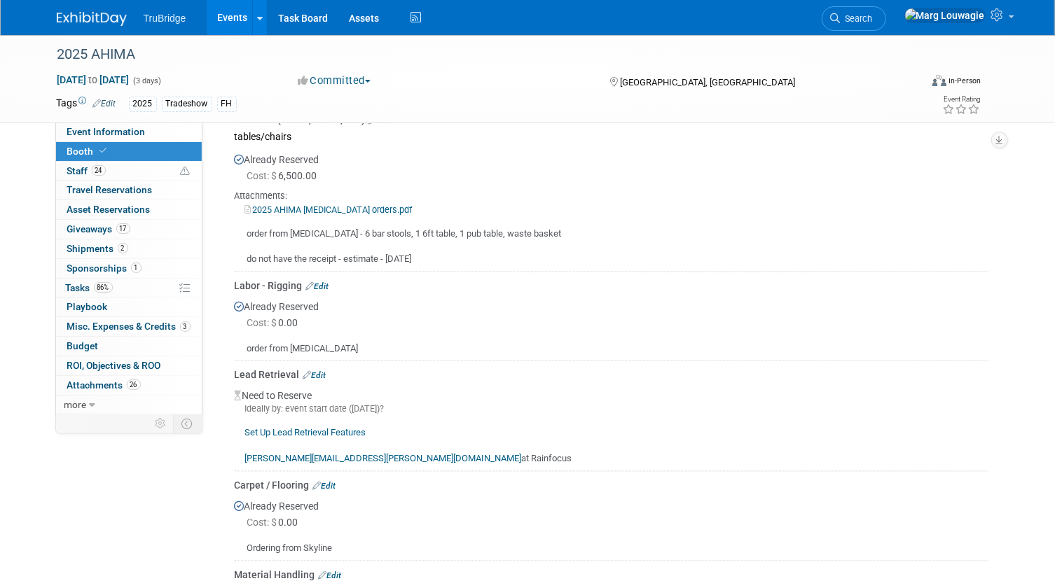
scroll to position [1274, 0]
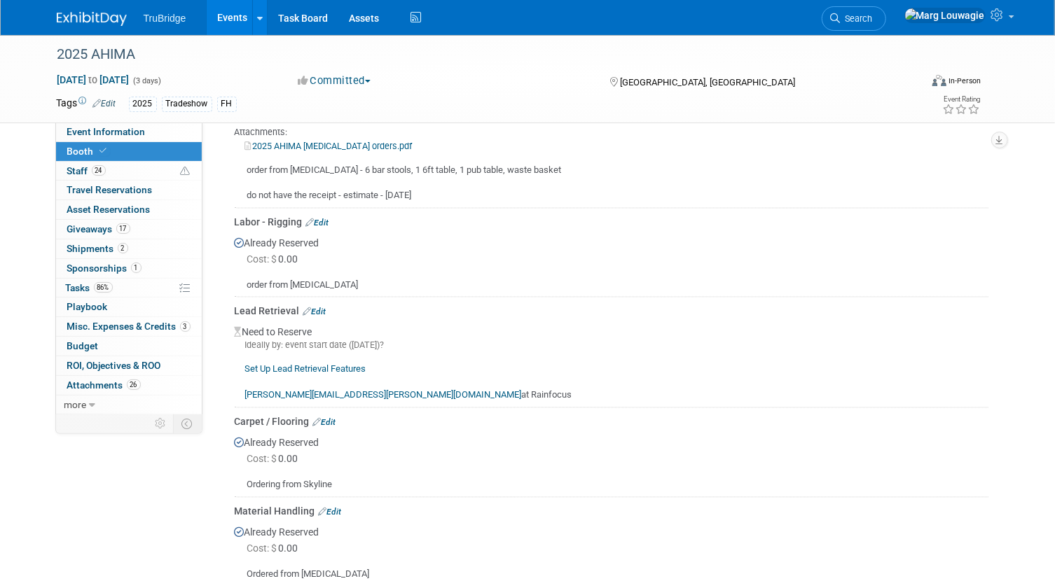
click at [322, 308] on link "Edit" at bounding box center [314, 313] width 23 height 10
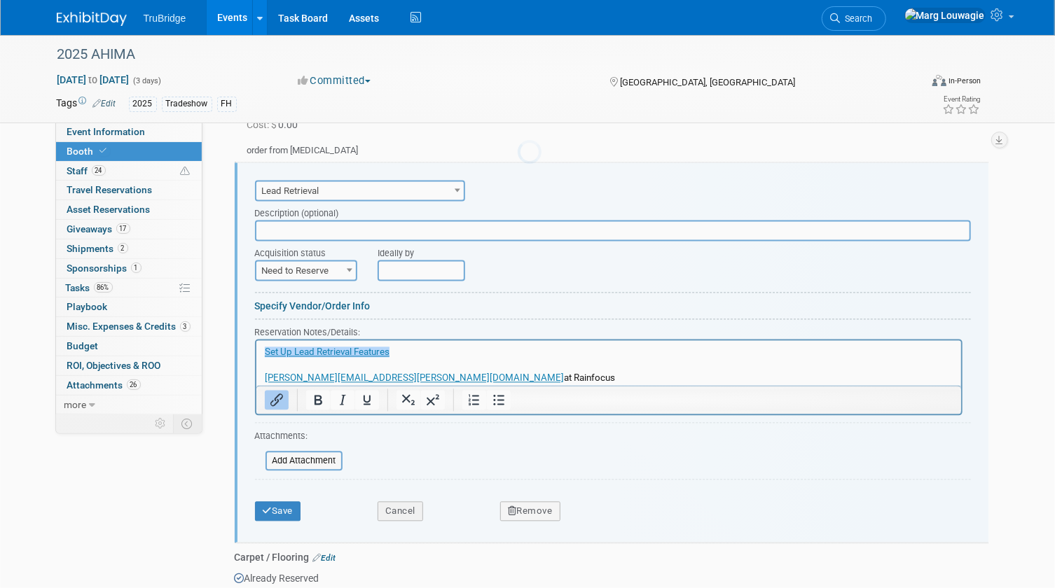
scroll to position [0, 0]
click at [336, 268] on span "Need to Reserve" at bounding box center [306, 272] width 100 height 20
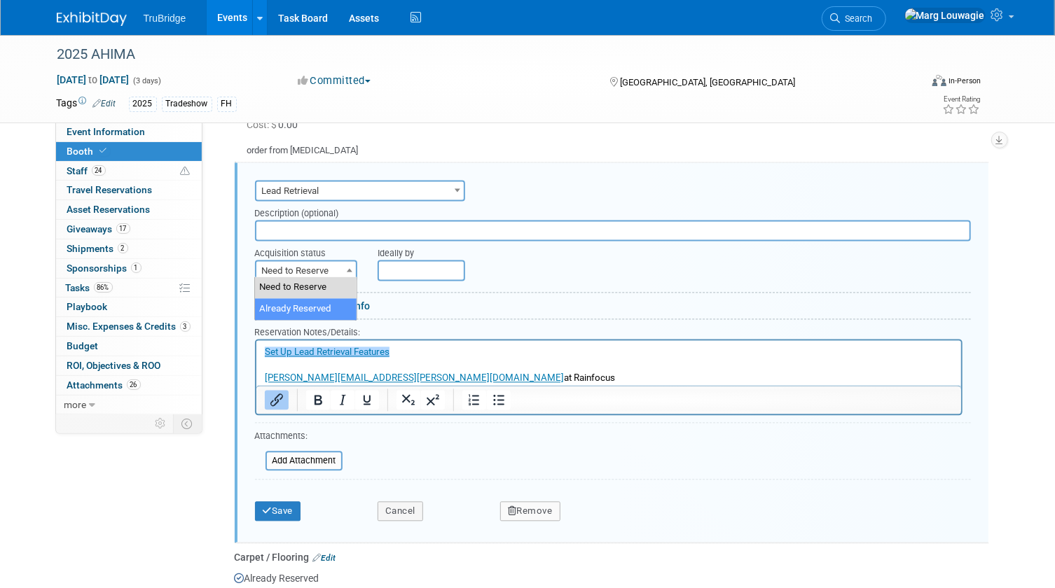
select select "2"
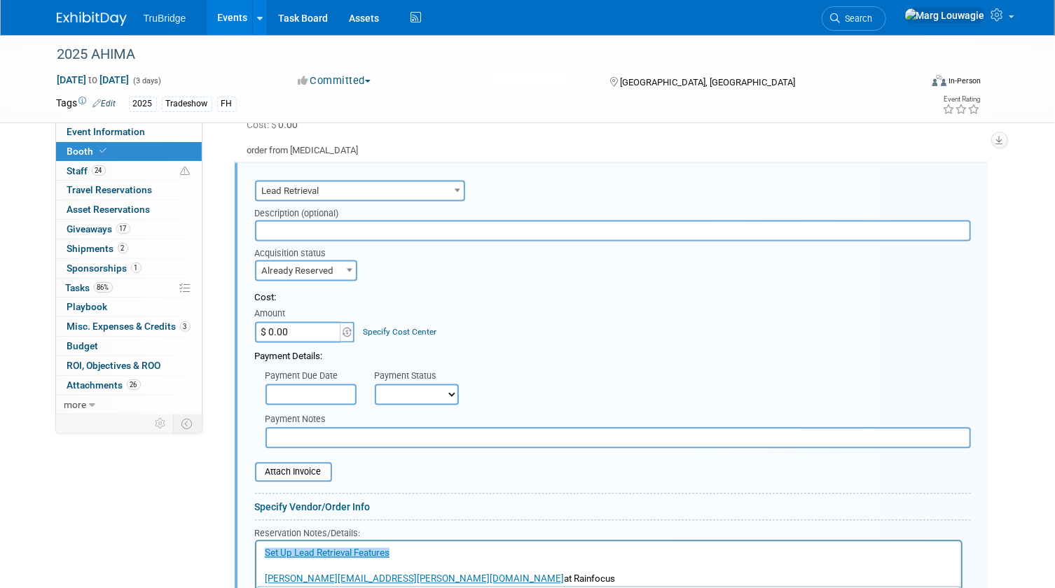
click at [313, 329] on input "$ 0.00" at bounding box center [299, 332] width 88 height 21
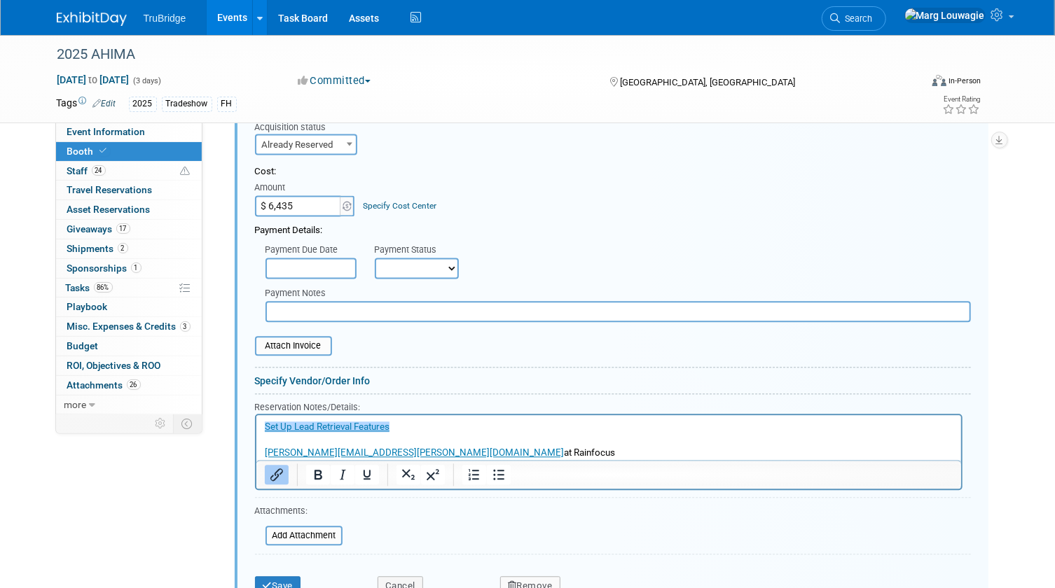
type input "$ 6,435.00"
click at [540, 453] on p "﻿Set Up Lead Retrieval Features kristi.richardson@rainfocus.com at Rainfocus" at bounding box center [608, 439] width 689 height 39
click at [320, 527] on input "file" at bounding box center [257, 535] width 167 height 17
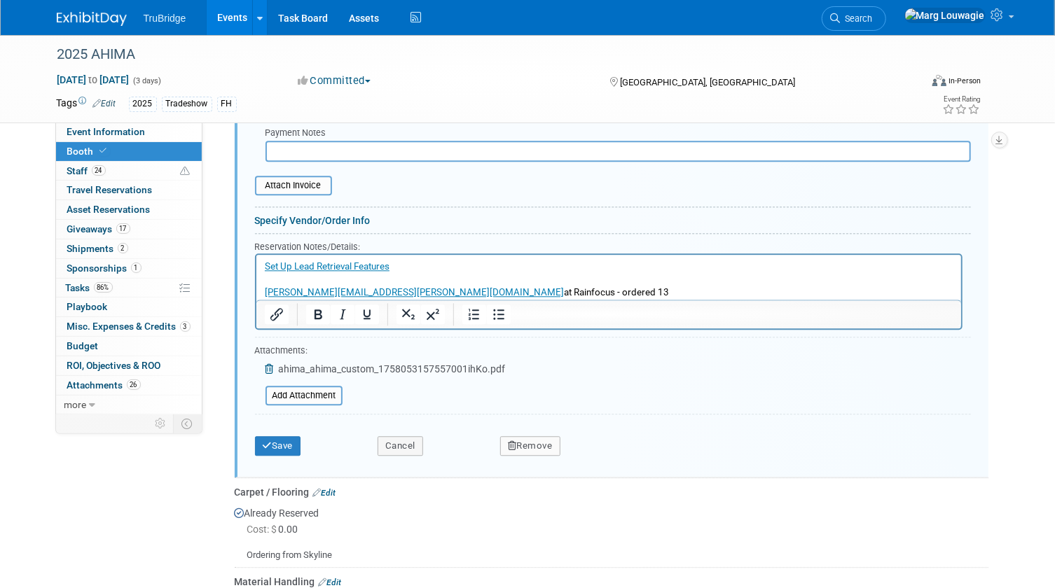
scroll to position [1726, 0]
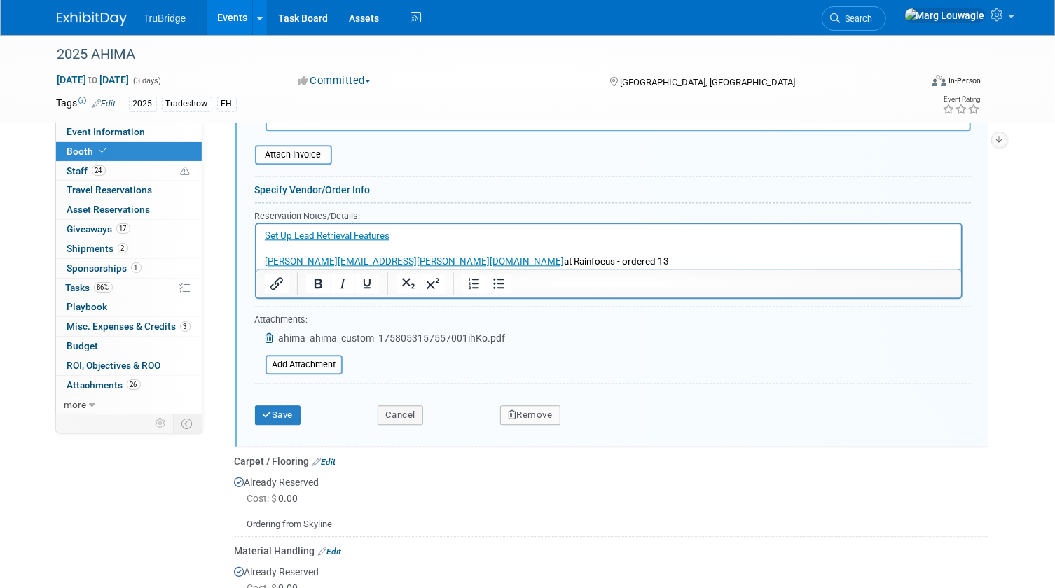
click at [271, 333] on icon at bounding box center [270, 338] width 11 height 10
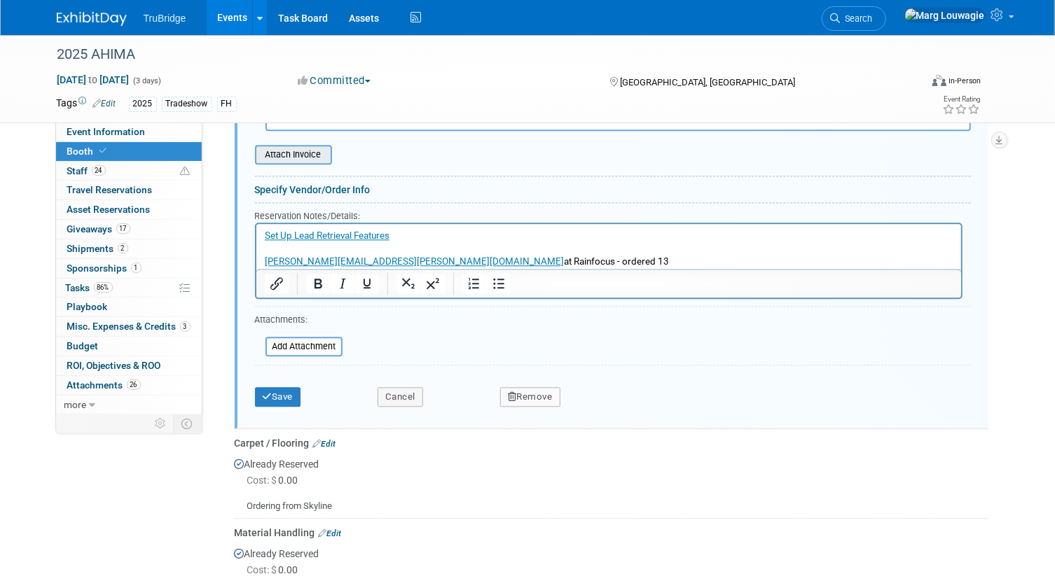
click at [308, 146] on input "file" at bounding box center [247, 154] width 167 height 17
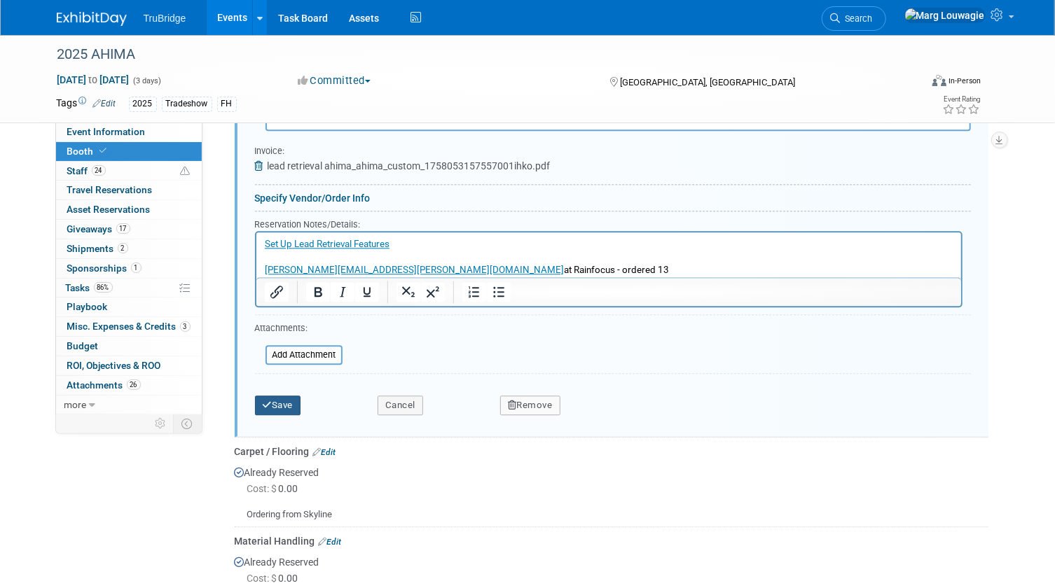
click at [291, 396] on button "Save" at bounding box center [278, 406] width 46 height 20
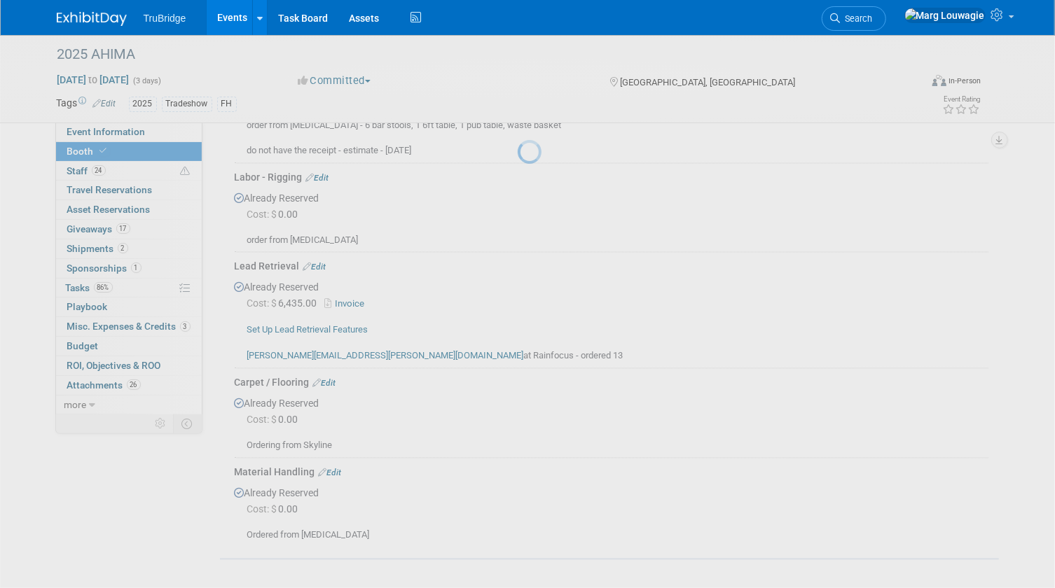
scroll to position [1313, 0]
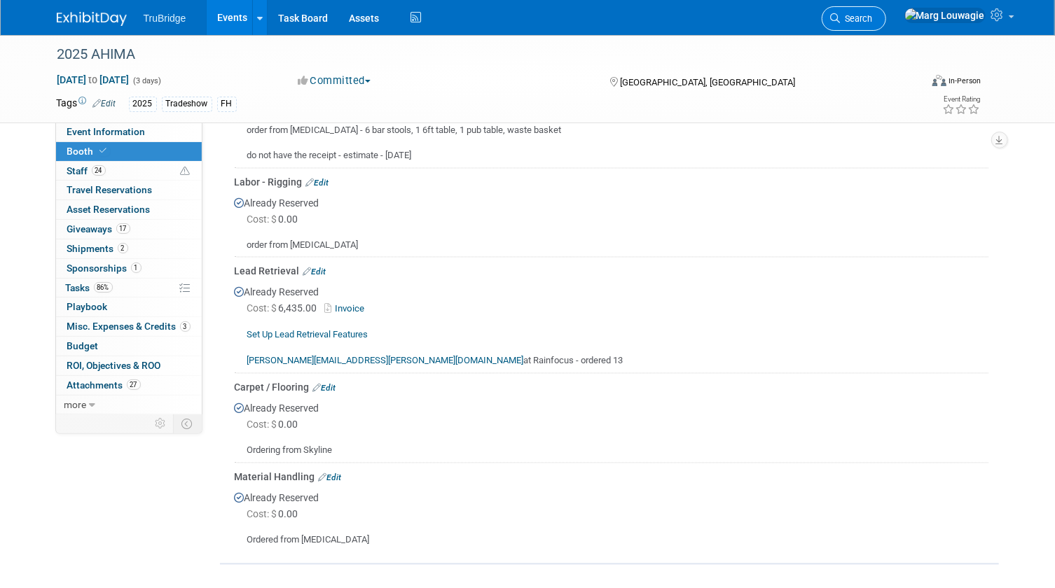
drag, startPoint x: 908, startPoint y: 17, endPoint x: 901, endPoint y: 35, distance: 19.5
click at [873, 17] on span "Search" at bounding box center [857, 18] width 32 height 11
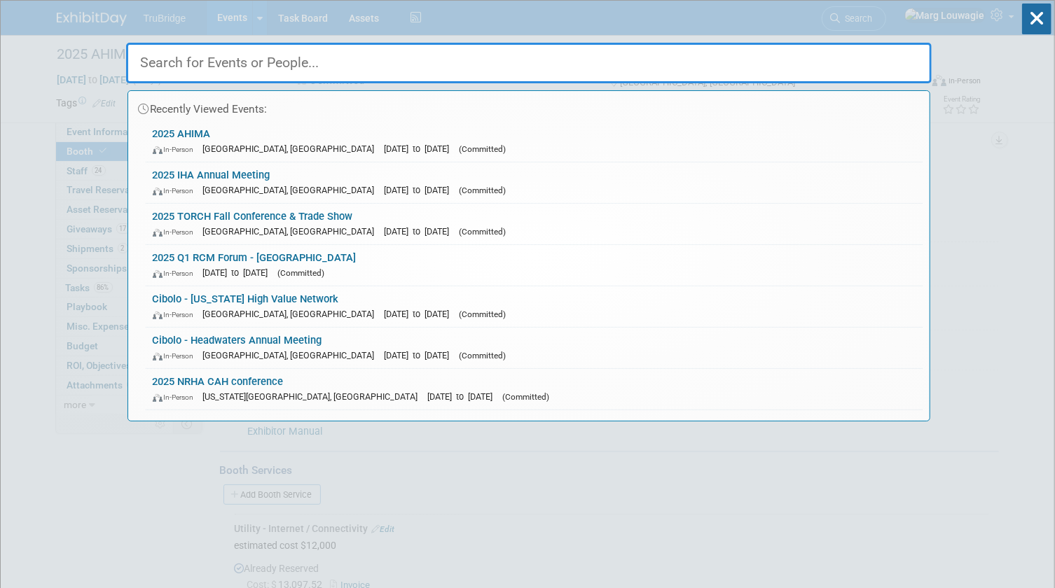
click at [884, 58] on input "text" at bounding box center [529, 63] width 806 height 41
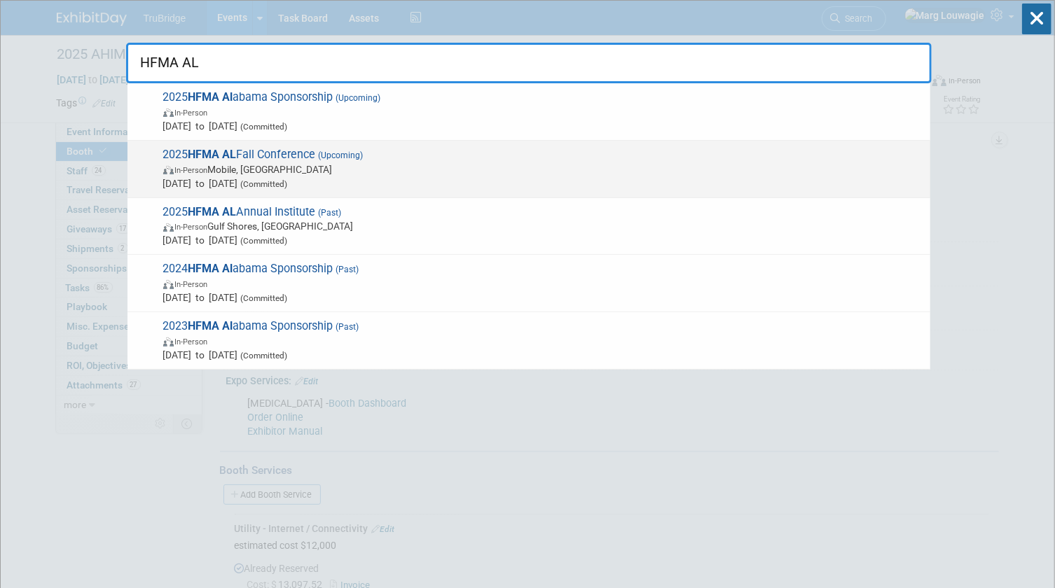
type input "HFMA AL"
click at [319, 174] on span "In-Person Mobile, AL" at bounding box center [543, 170] width 760 height 14
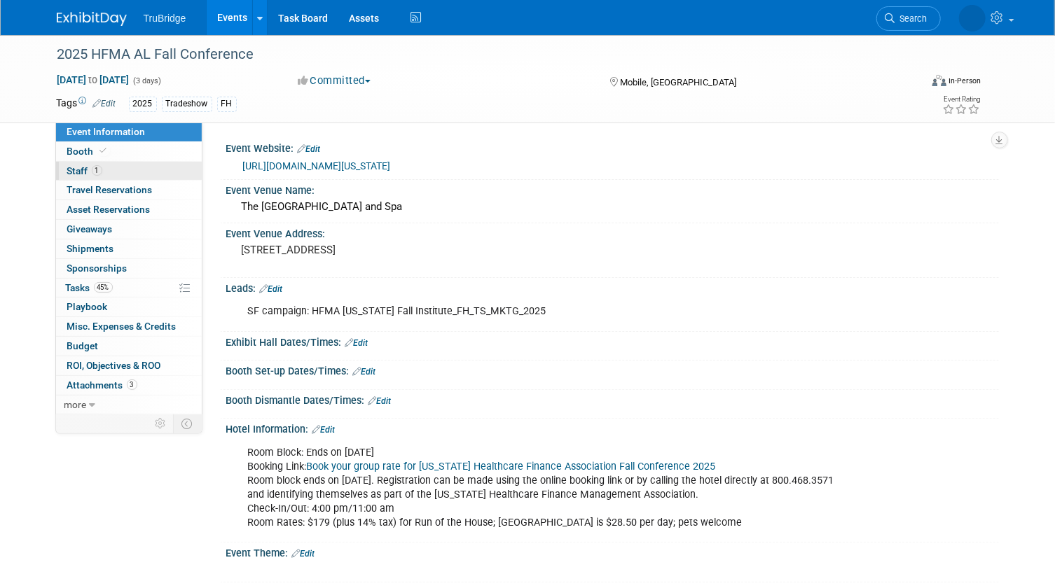
click at [105, 170] on link "1 Staff 1" at bounding box center [129, 171] width 146 height 19
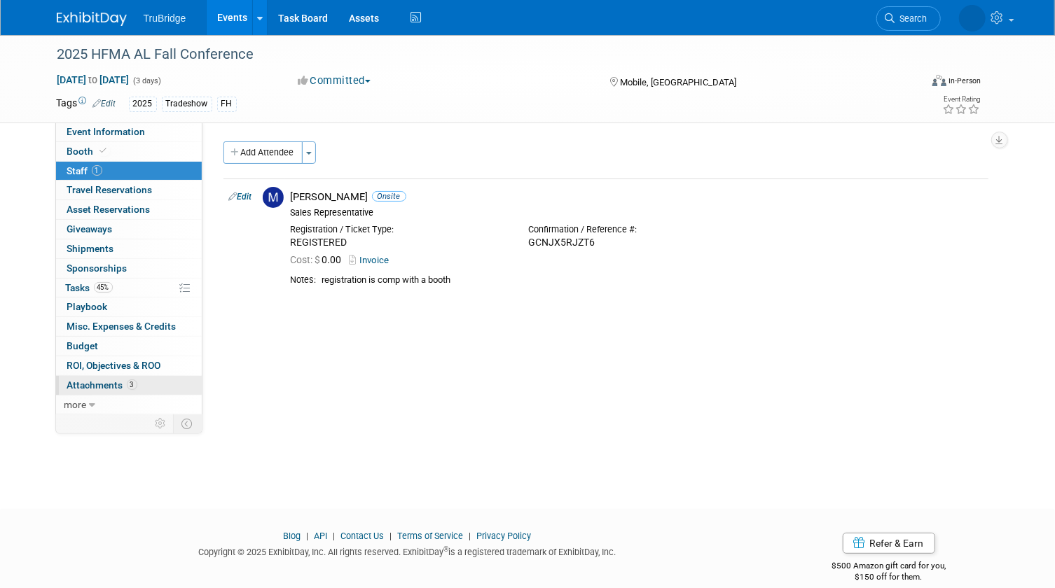
drag, startPoint x: 106, startPoint y: 384, endPoint x: 352, endPoint y: 230, distance: 290.2
click at [106, 383] on span "Attachments 3" at bounding box center [102, 385] width 70 height 11
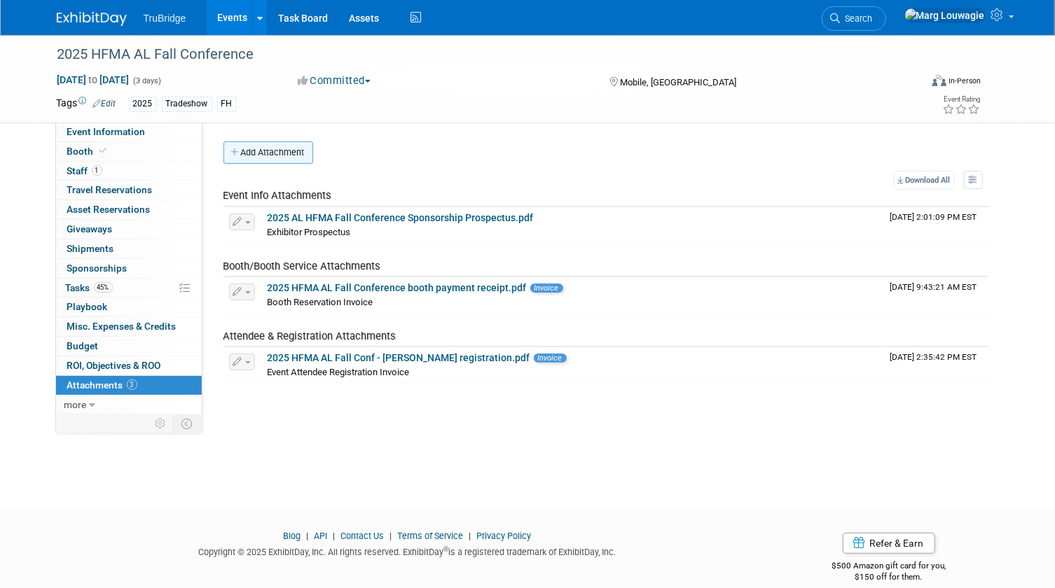
click at [292, 147] on button "Add Attachment" at bounding box center [268, 153] width 90 height 22
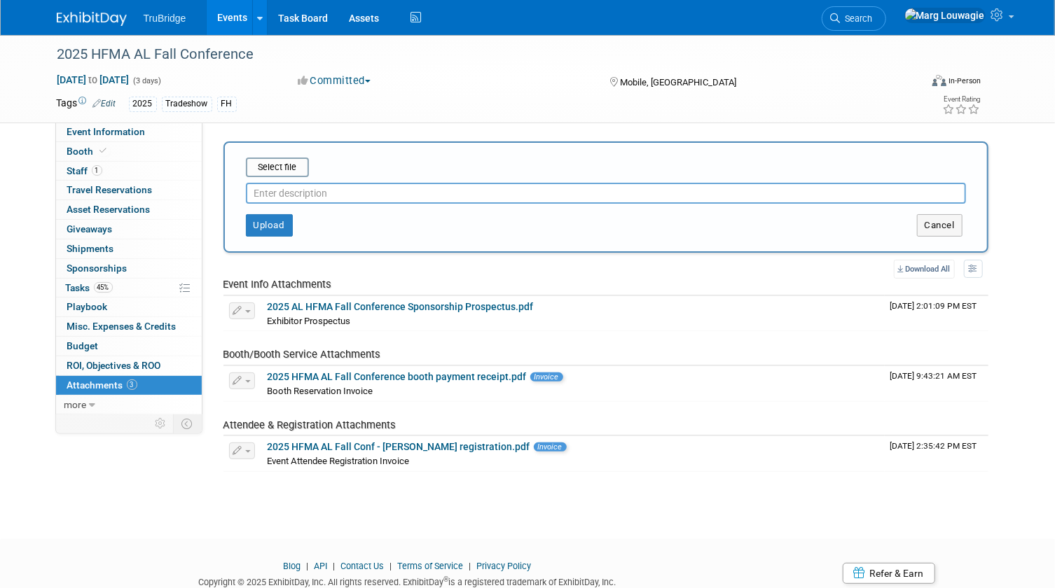
drag, startPoint x: 311, startPoint y: 194, endPoint x: 304, endPoint y: 193, distance: 7.1
click at [310, 193] on input "text" at bounding box center [606, 193] width 720 height 21
type input "pre-attendee list 9.22.25"
click at [283, 164] on input "file" at bounding box center [224, 167] width 167 height 17
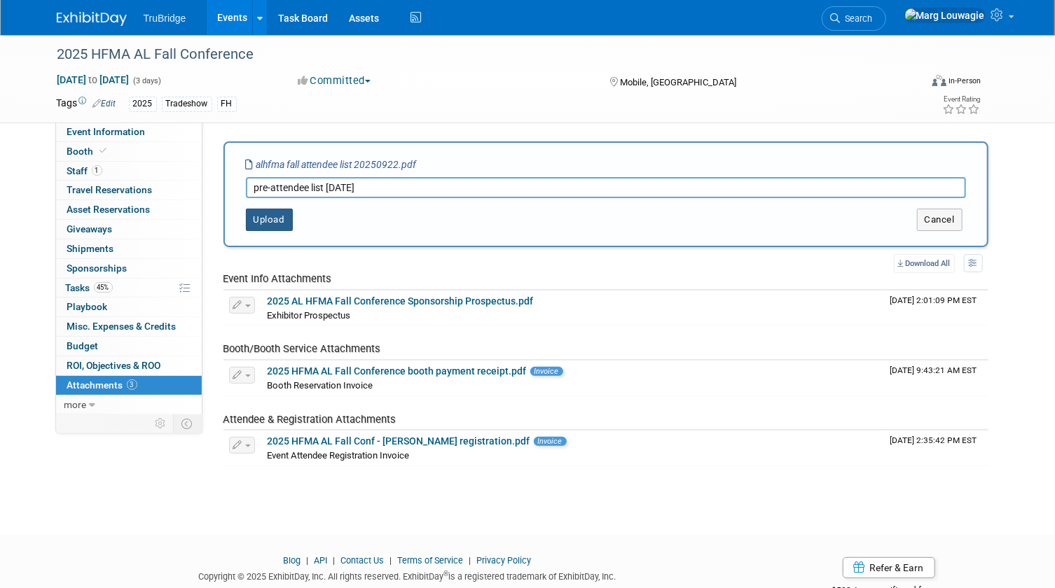
click at [270, 216] on button "Upload" at bounding box center [269, 220] width 47 height 22
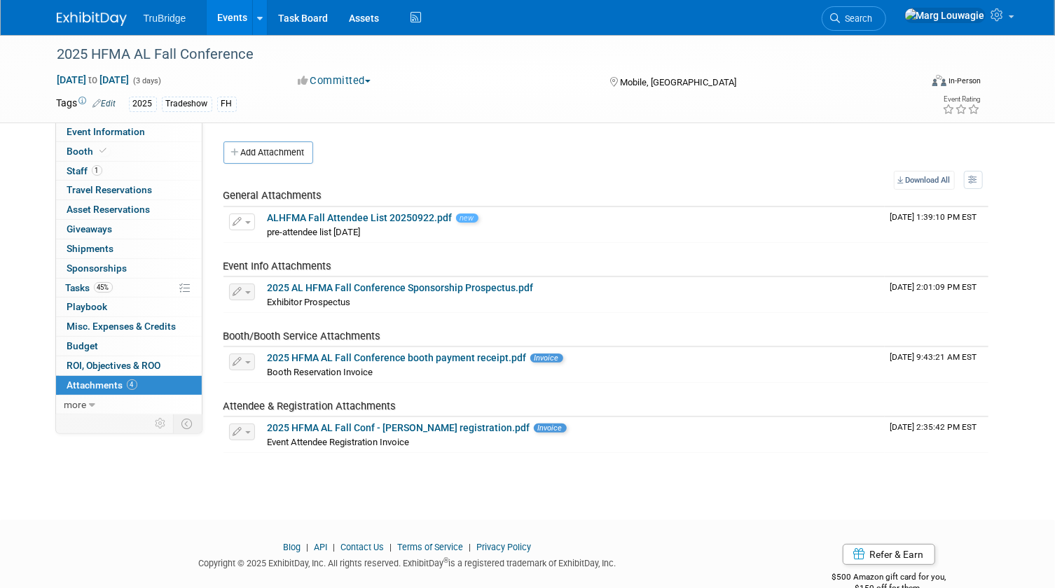
drag, startPoint x: 888, startPoint y: 17, endPoint x: 898, endPoint y: 29, distance: 15.9
click at [841, 17] on icon at bounding box center [836, 18] width 10 height 10
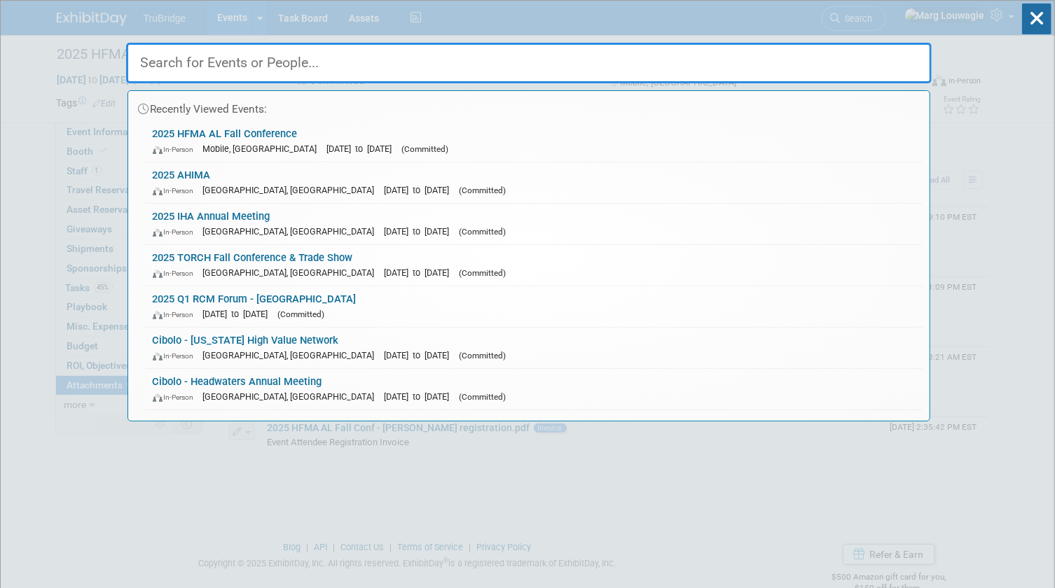
drag, startPoint x: 843, startPoint y: 61, endPoint x: 845, endPoint y: 54, distance: 7.1
click at [844, 55] on input "text" at bounding box center [529, 63] width 806 height 41
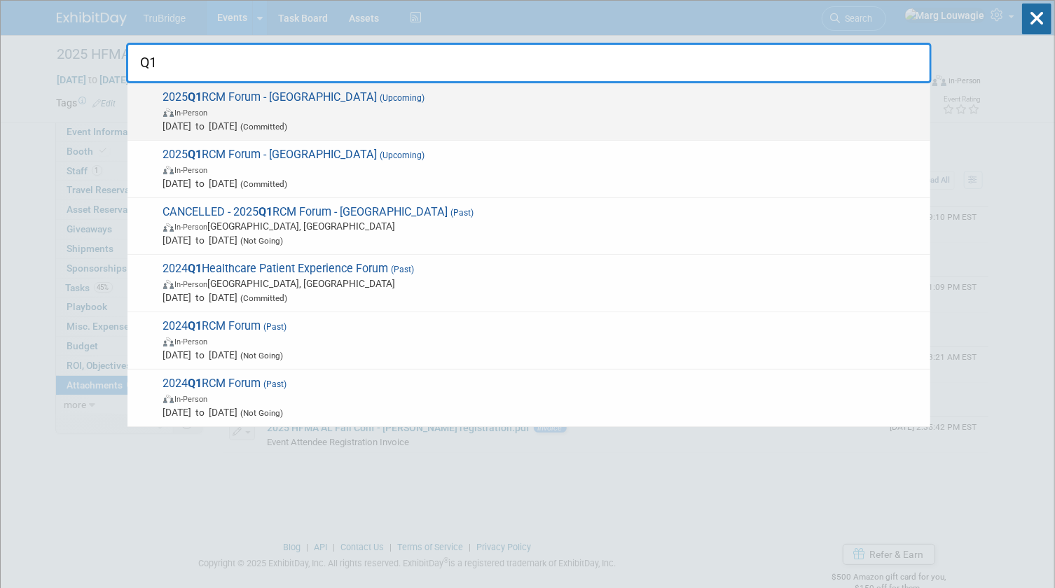
type input "Q1"
click at [239, 93] on span "2025 Q1 RCM Forum - Houston (Upcoming) In-Person Oct 10, 2025 to Oct 10, 2025 (…" at bounding box center [541, 111] width 764 height 43
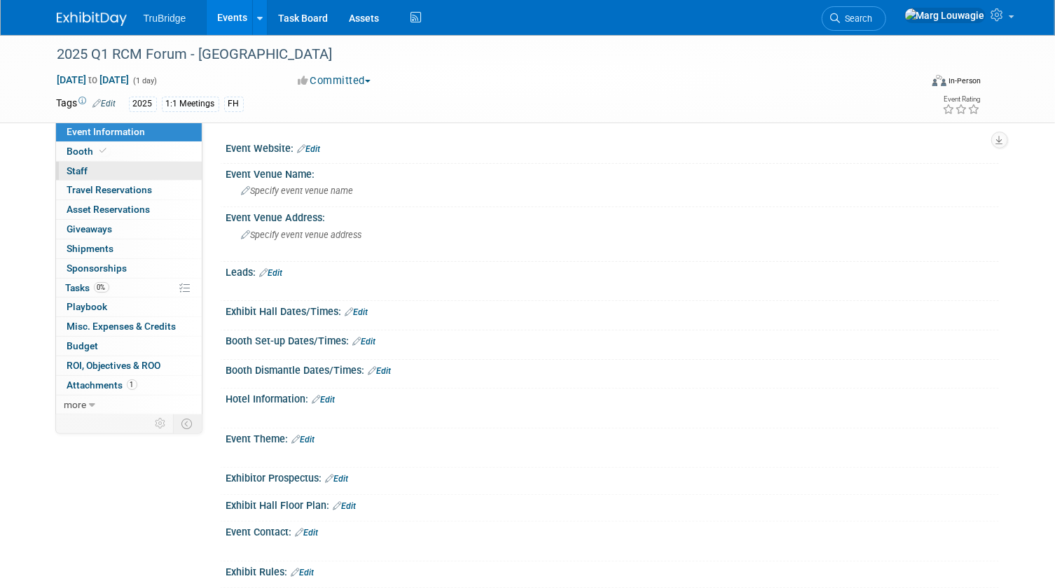
click at [112, 167] on link "0 Staff 0" at bounding box center [129, 171] width 146 height 19
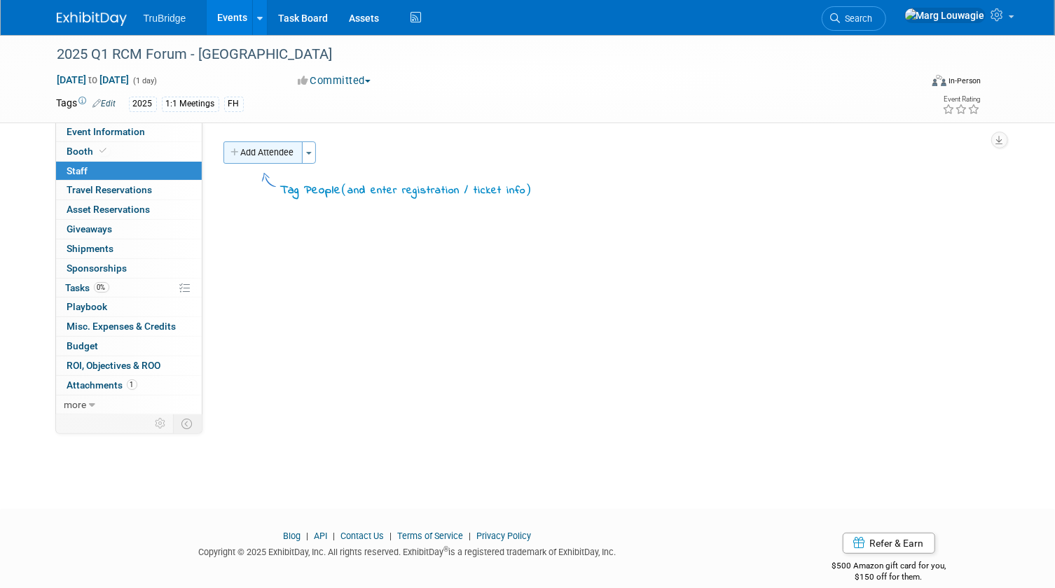
click at [279, 152] on button "Add Attendee" at bounding box center [262, 153] width 79 height 22
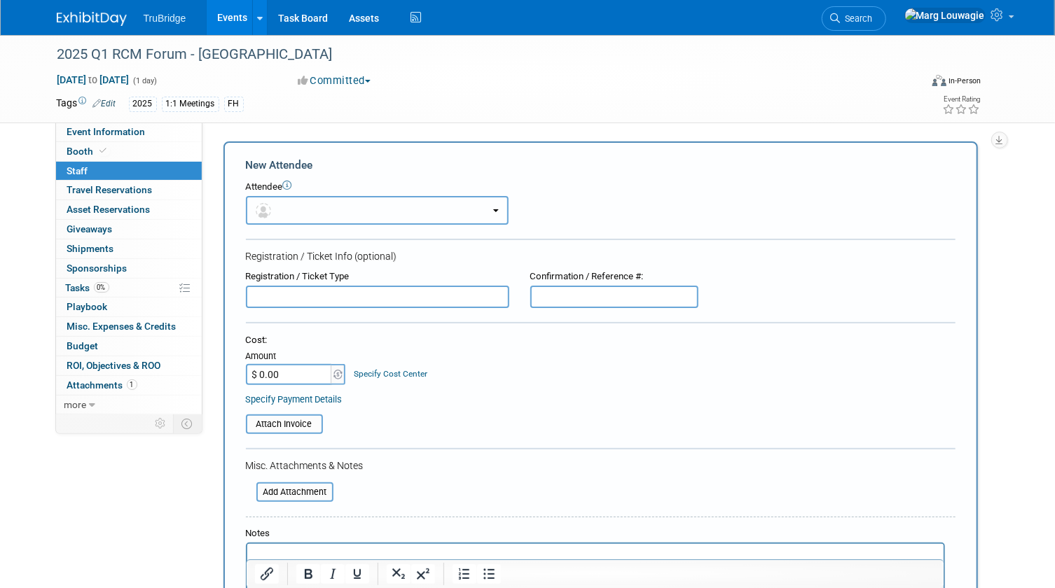
click at [324, 205] on button "button" at bounding box center [377, 210] width 263 height 29
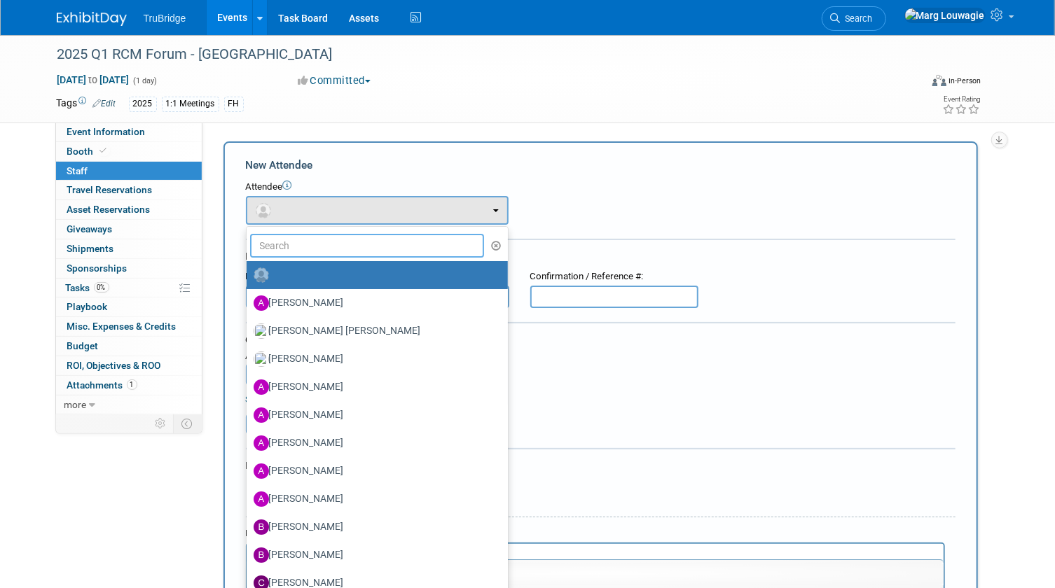
click at [347, 245] on input "text" at bounding box center [367, 246] width 235 height 24
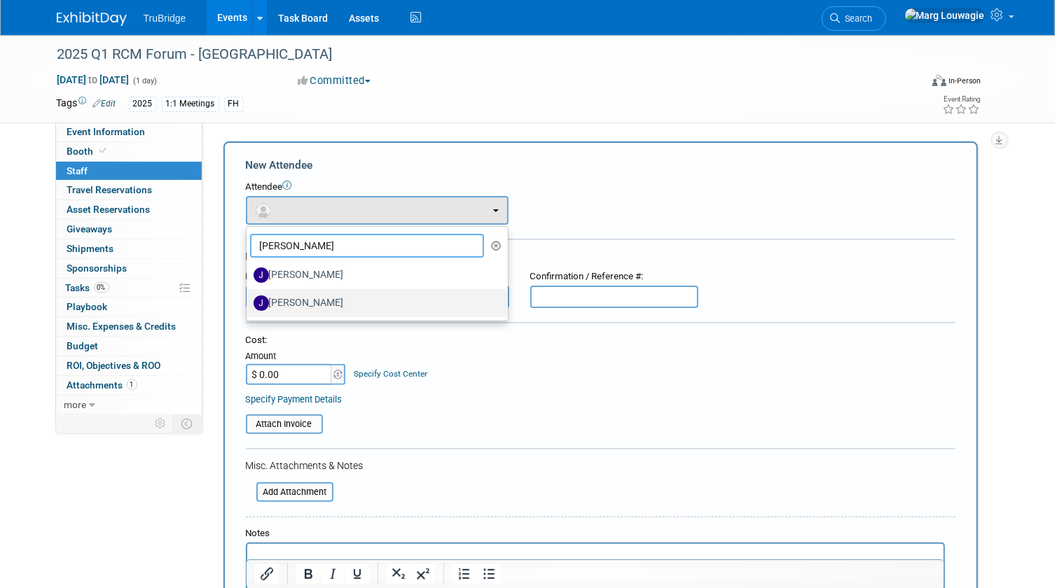
type input "Jeff"
click at [314, 300] on label "[PERSON_NAME]" at bounding box center [374, 303] width 240 height 22
click at [249, 300] on input "[PERSON_NAME]" at bounding box center [244, 301] width 9 height 9
select select "1a17d5e0-5391-4d89-9d11-eba27dab6b0b"
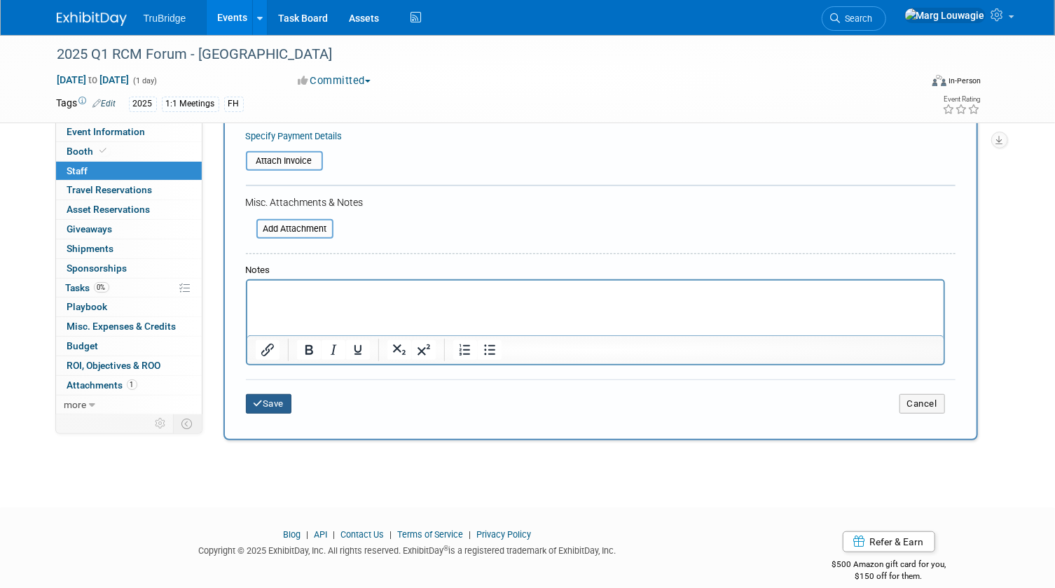
drag, startPoint x: 272, startPoint y: 394, endPoint x: 283, endPoint y: 392, distance: 10.9
click at [278, 394] on button "Save" at bounding box center [269, 404] width 46 height 20
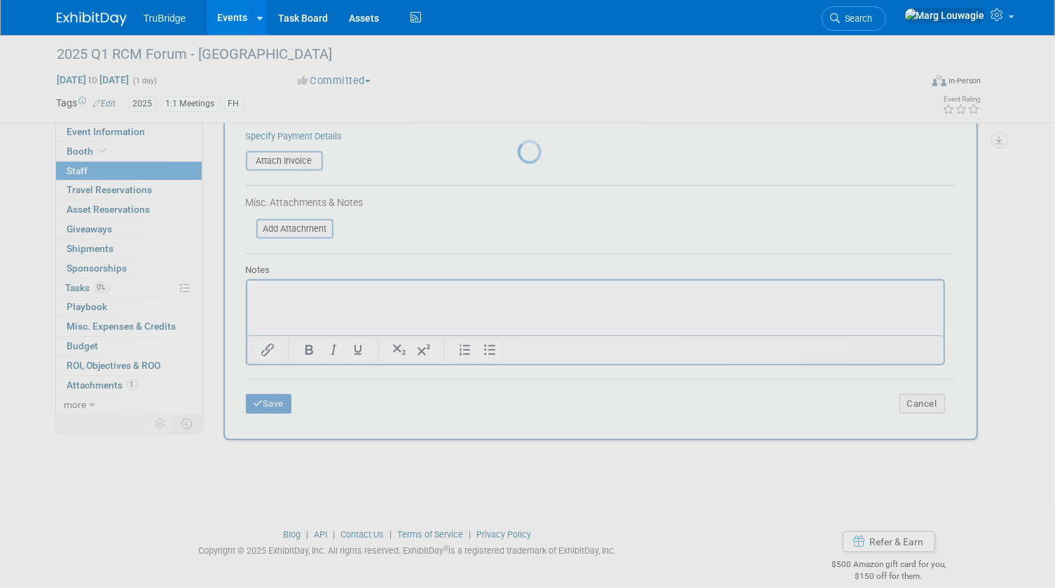
scroll to position [18, 0]
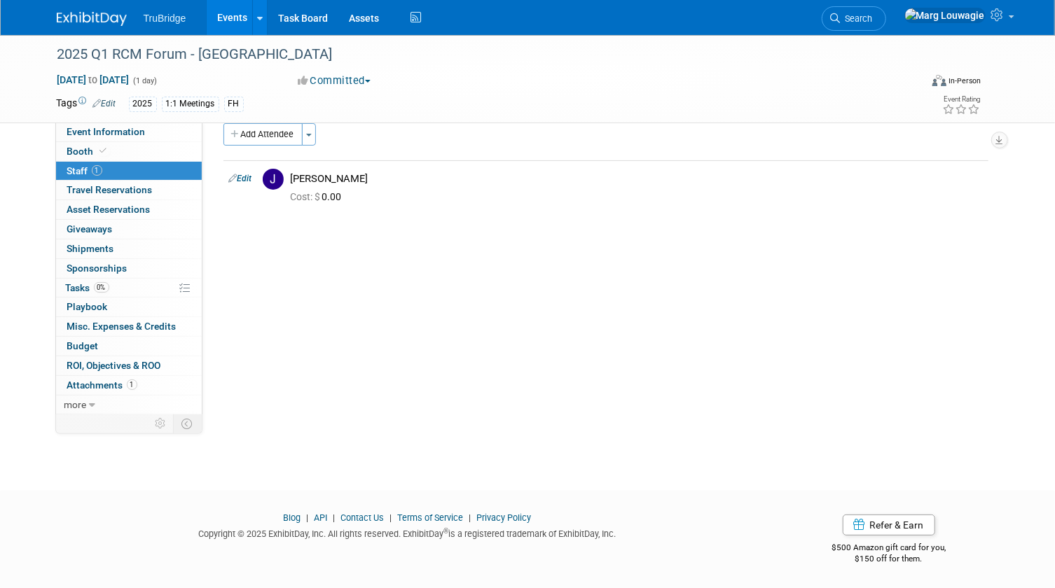
drag, startPoint x: 83, startPoint y: 285, endPoint x: 391, endPoint y: 249, distance: 309.7
click at [83, 284] on span "Tasks 0%" at bounding box center [87, 287] width 43 height 11
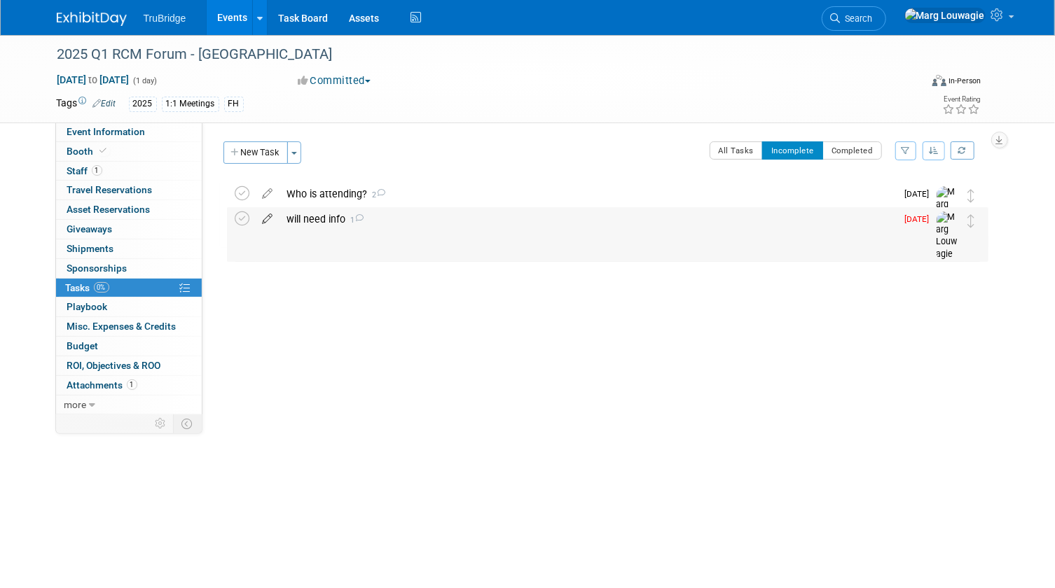
click at [266, 221] on icon at bounding box center [268, 216] width 25 height 18
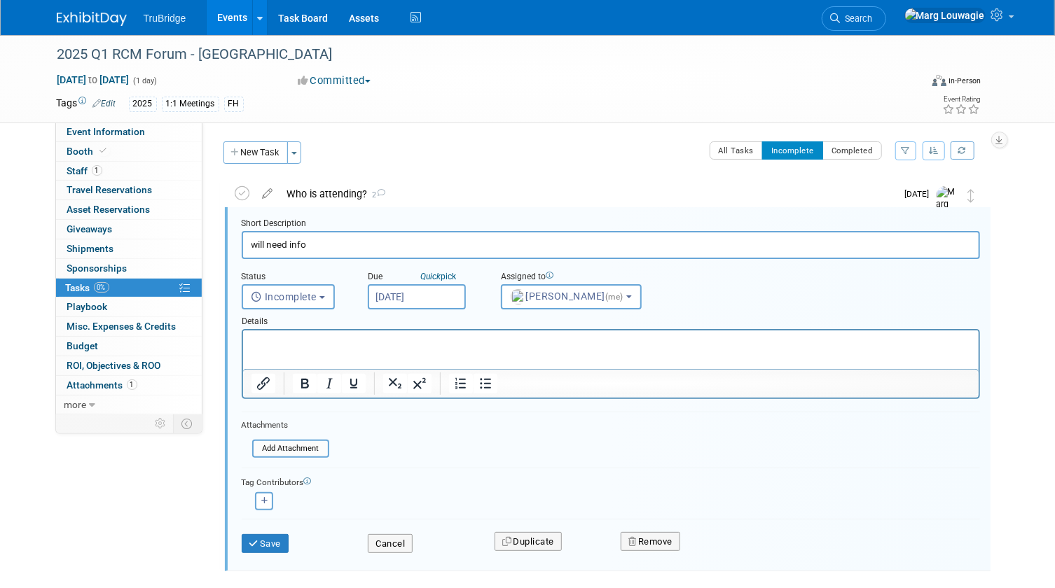
scroll to position [1, 0]
click at [399, 296] on input "Sep 22, 2025" at bounding box center [417, 295] width 98 height 25
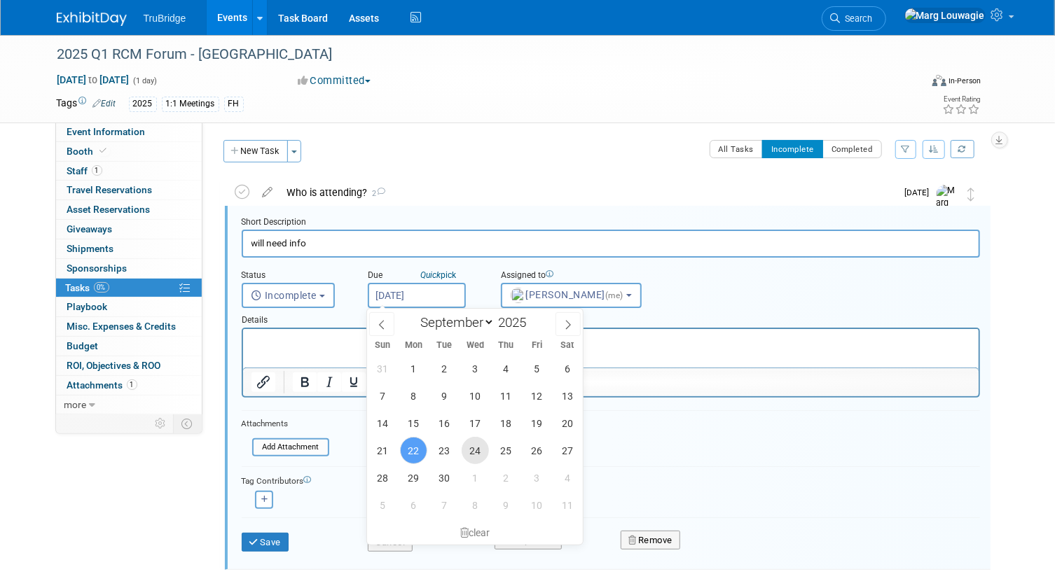
click at [467, 452] on span "24" at bounding box center [475, 450] width 27 height 27
type input "Sep 24, 2025"
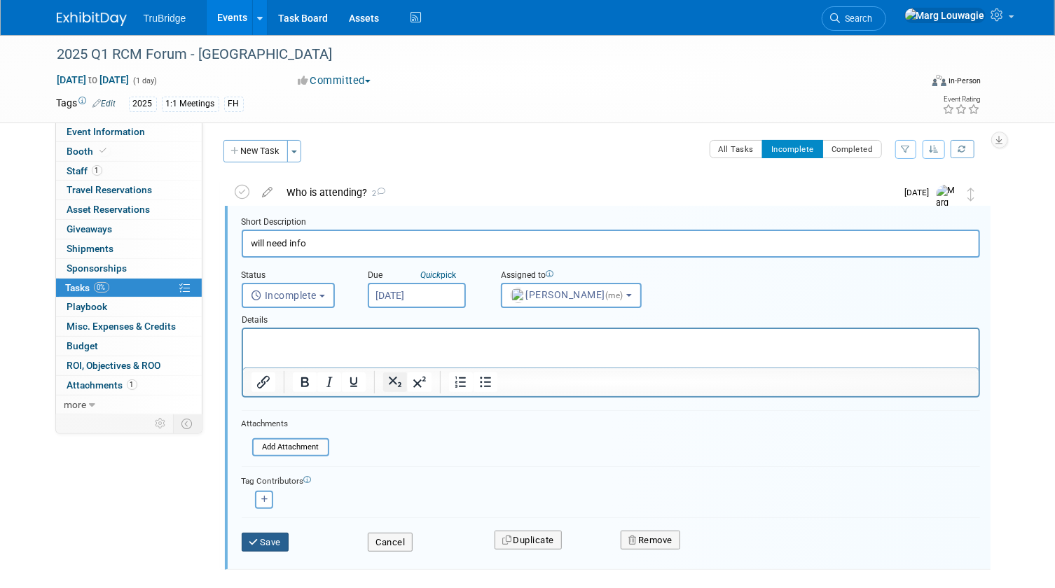
drag, startPoint x: 271, startPoint y: 543, endPoint x: 394, endPoint y: 385, distance: 199.7
click at [288, 513] on form "Short Description will need info Status <i class="far fa-clock" style="padding:…" at bounding box center [610, 391] width 759 height 350
drag, startPoint x: 269, startPoint y: 537, endPoint x: 338, endPoint y: 432, distance: 126.5
click at [270, 530] on div "Save" at bounding box center [294, 538] width 127 height 29
click at [266, 539] on button "Save" at bounding box center [266, 543] width 48 height 20
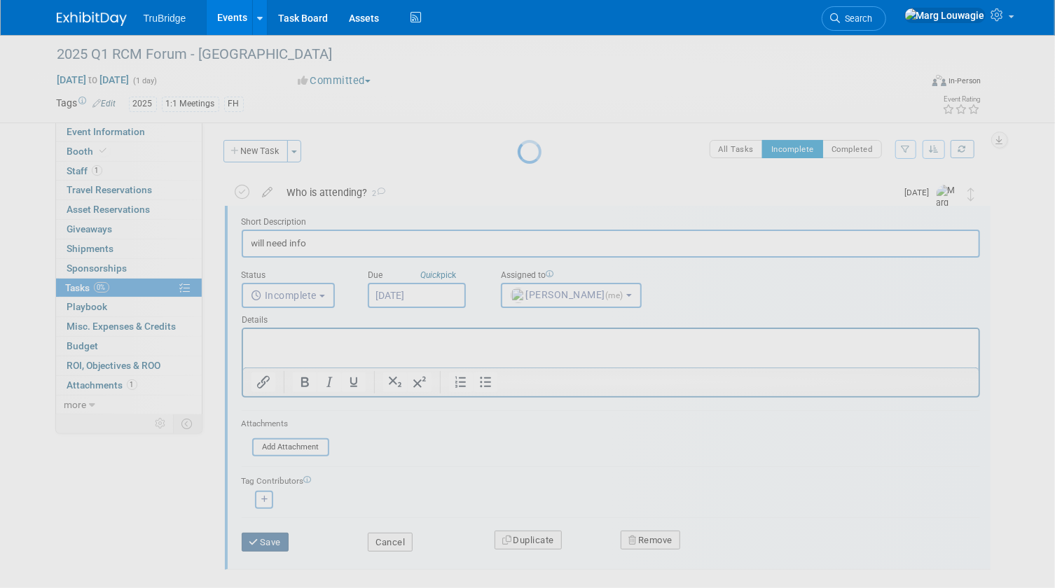
scroll to position [0, 0]
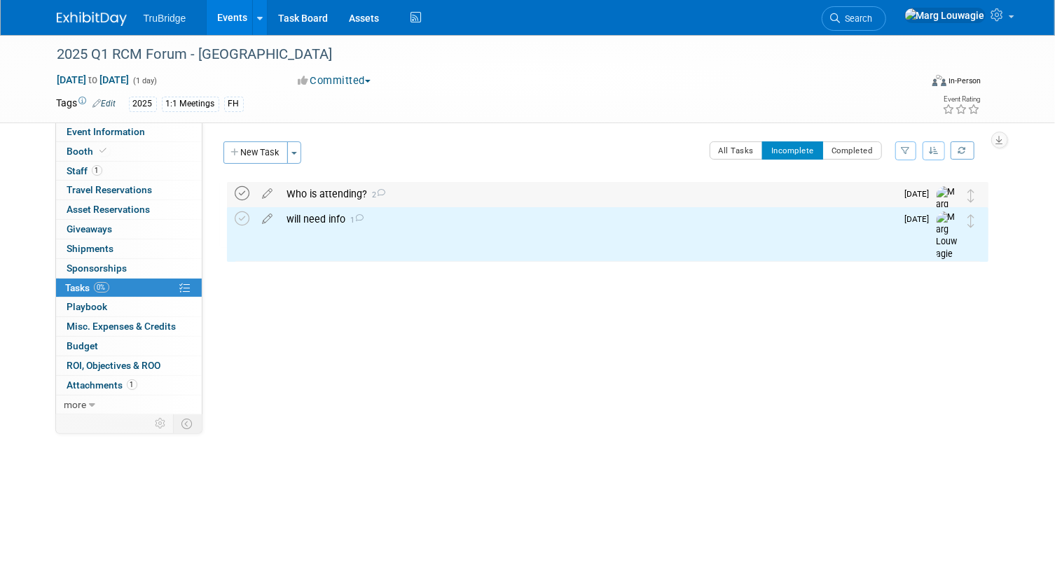
click at [245, 191] on icon at bounding box center [242, 193] width 15 height 15
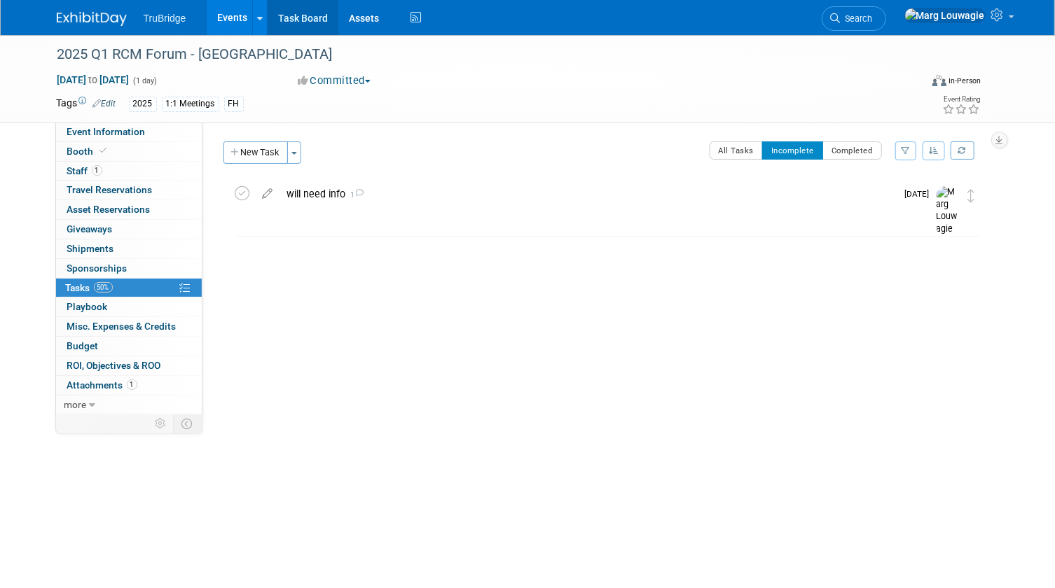
click at [312, 18] on link "Task Board" at bounding box center [303, 17] width 71 height 35
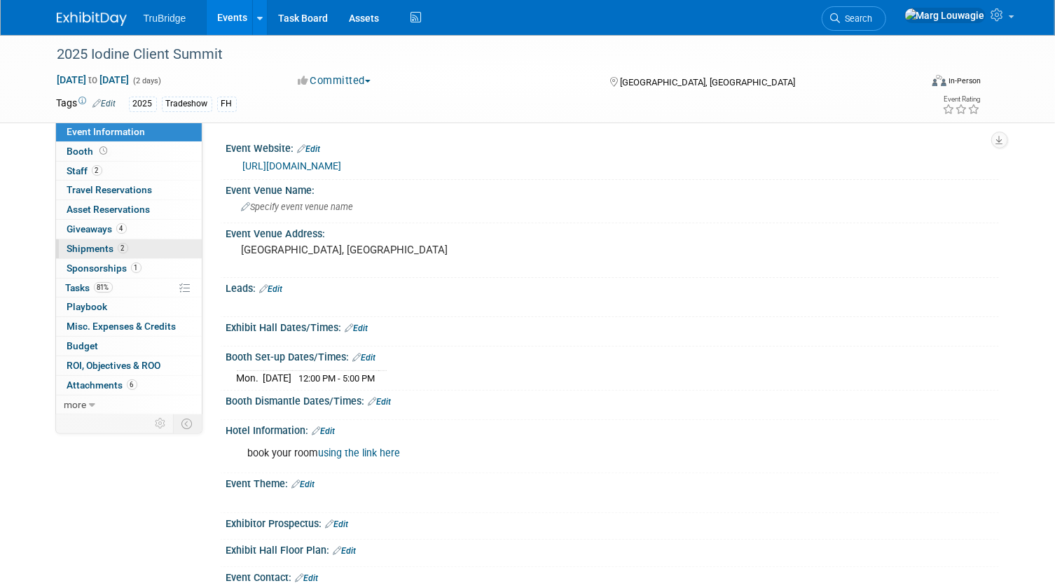
click at [101, 247] on span "Shipments 2" at bounding box center [97, 248] width 61 height 11
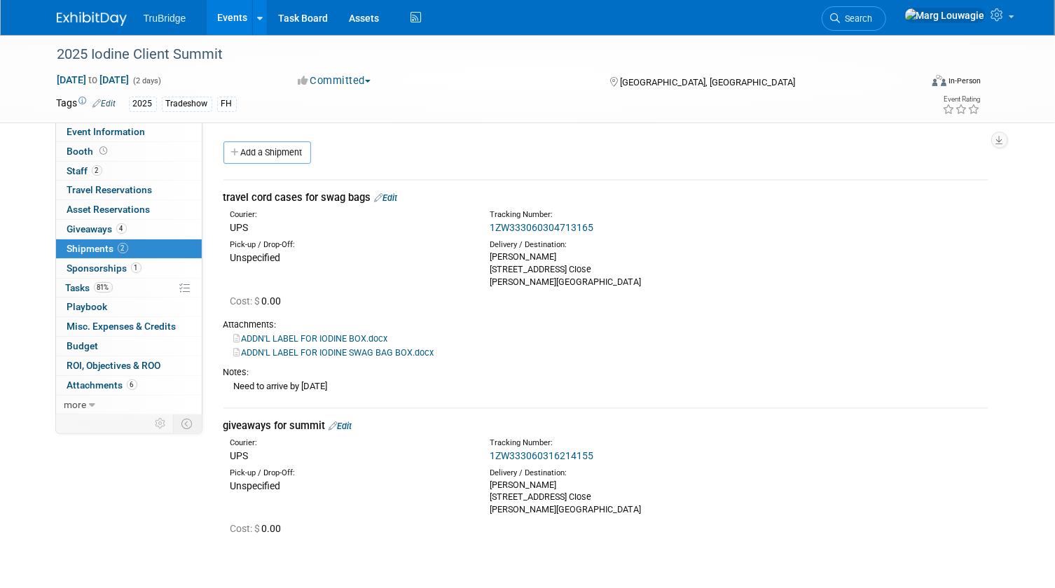
click at [538, 227] on link "1ZW333060304713165" at bounding box center [542, 227] width 104 height 11
click at [393, 193] on link "Edit" at bounding box center [386, 198] width 23 height 11
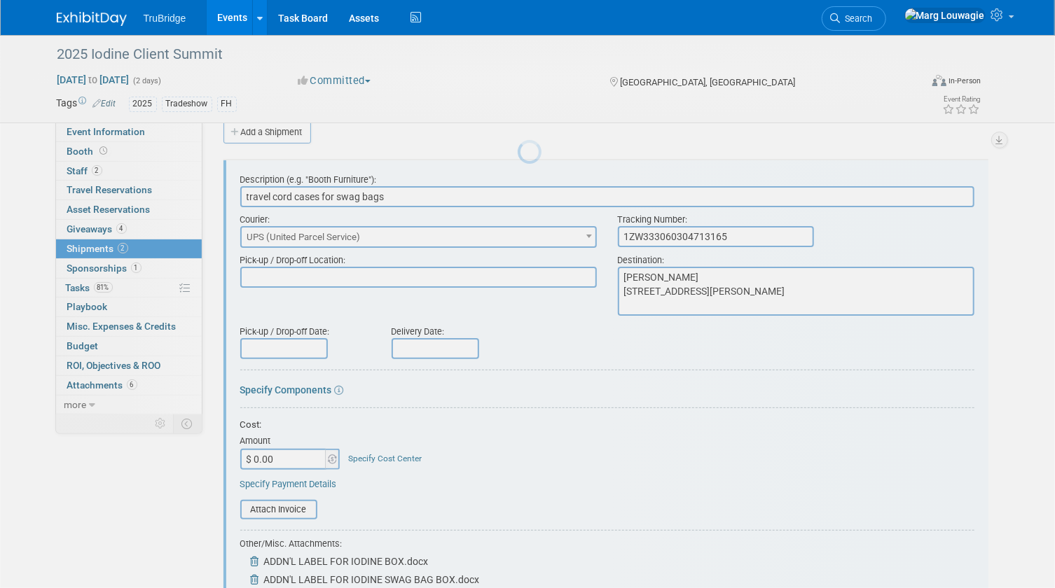
scroll to position [21, 0]
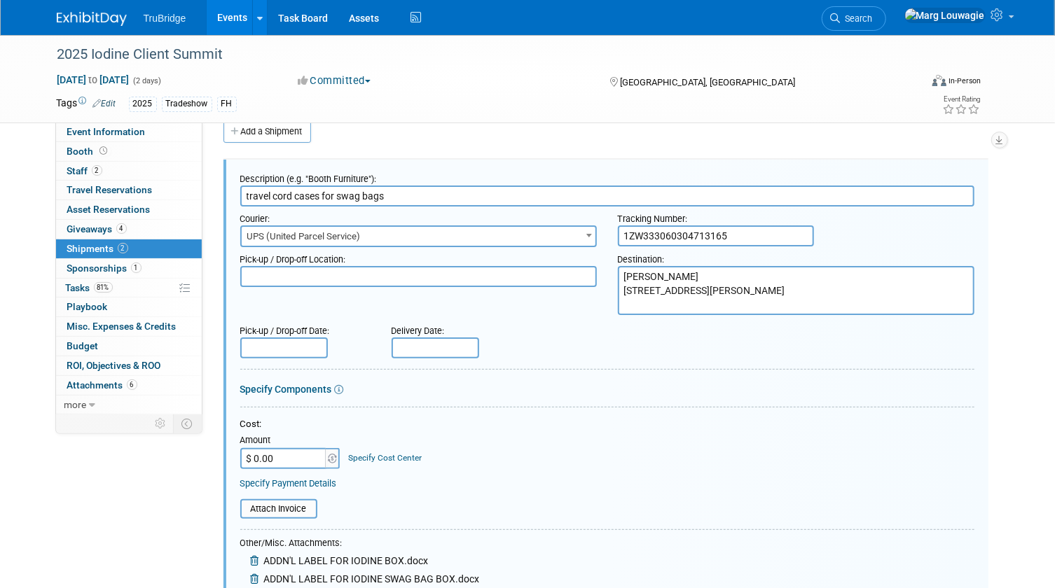
drag, startPoint x: 728, startPoint y: 233, endPoint x: 577, endPoint y: 226, distance: 151.5
click at [577, 226] on div "Courier: 007EX 17 Post Service (17PostService) 2GO (Negros Navigation) 360 Lion…" at bounding box center [607, 227] width 755 height 41
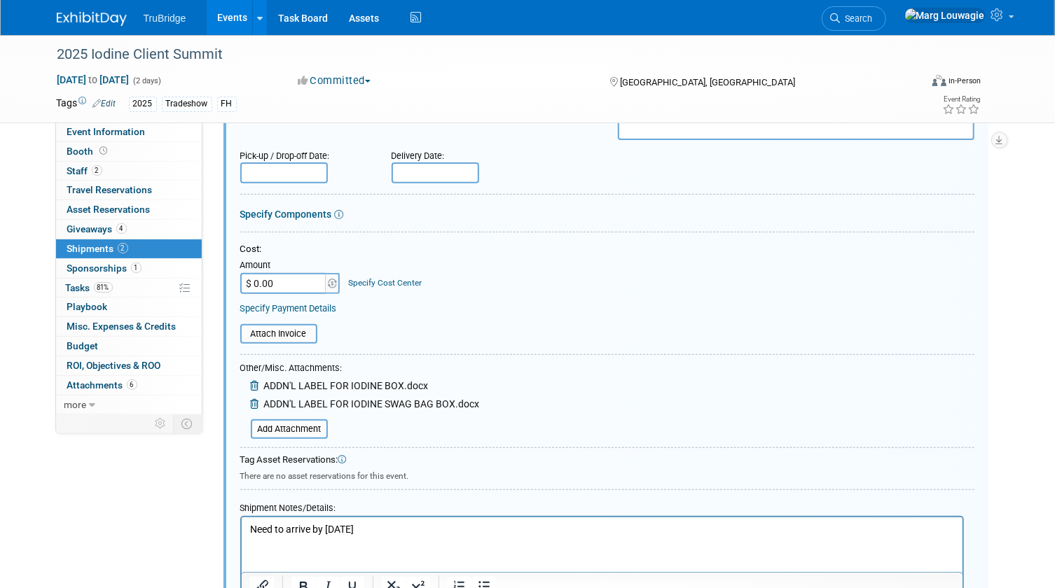
scroll to position [339, 0]
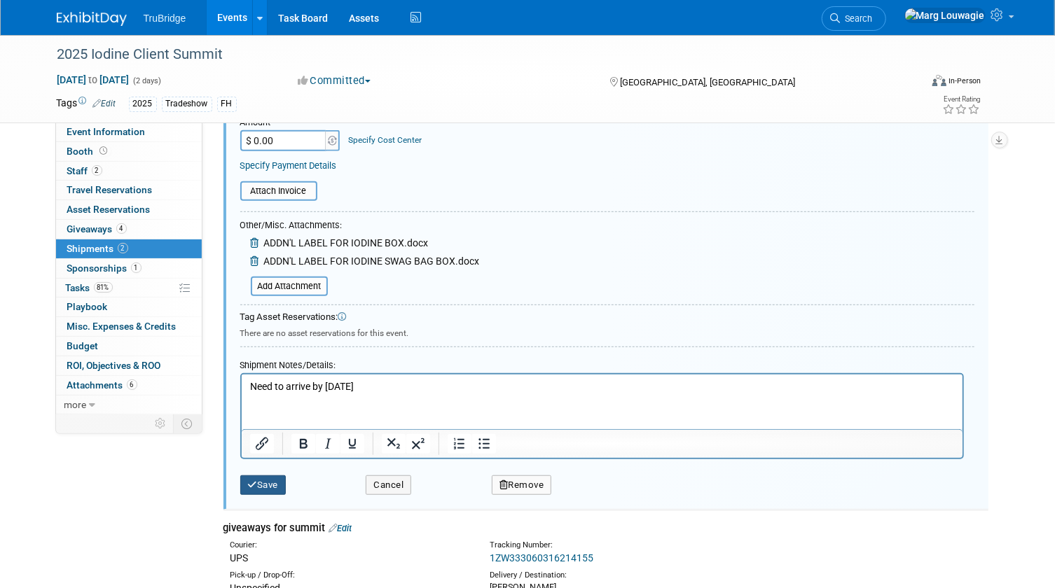
drag, startPoint x: 284, startPoint y: 482, endPoint x: 632, endPoint y: 266, distance: 409.0
click at [286, 471] on div "Save" at bounding box center [293, 481] width 126 height 29
drag, startPoint x: 270, startPoint y: 480, endPoint x: 298, endPoint y: 450, distance: 41.1
click at [272, 478] on button "Save" at bounding box center [263, 486] width 46 height 20
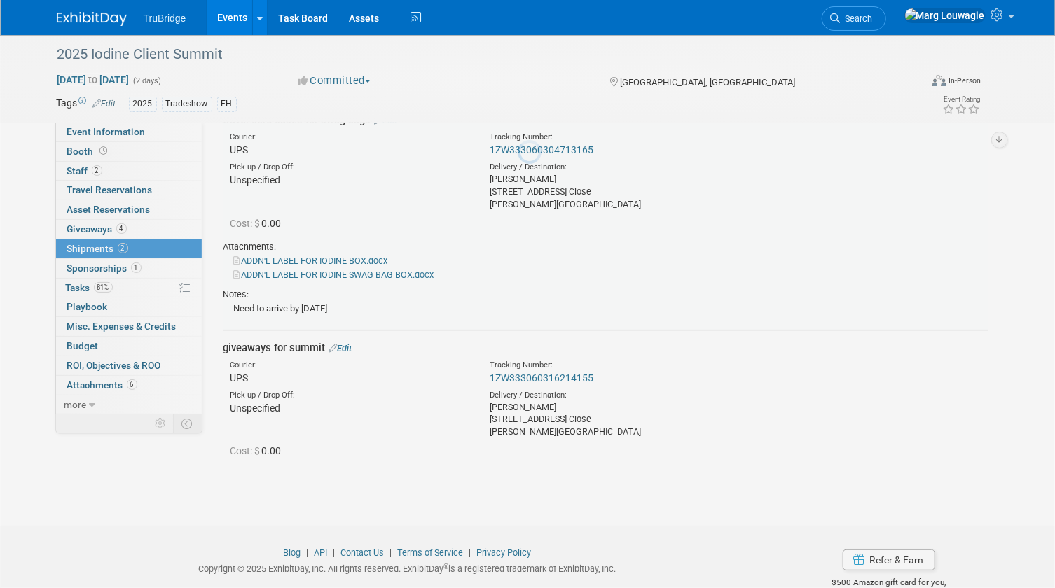
scroll to position [21, 0]
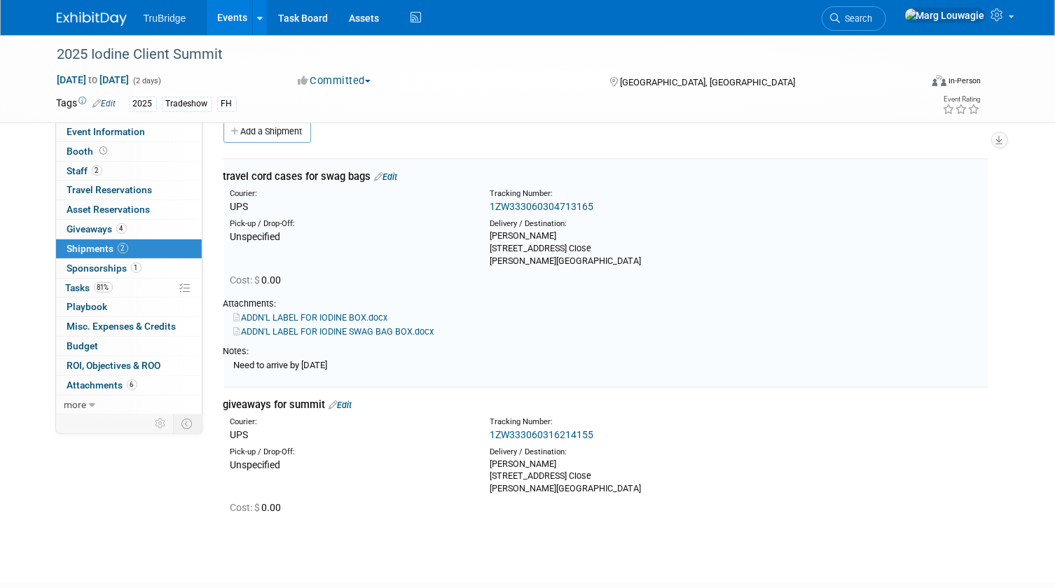
click at [583, 202] on link "1ZW333060304713165" at bounding box center [542, 206] width 104 height 11
click at [544, 434] on link "1ZW333060316214155" at bounding box center [542, 434] width 104 height 11
click at [389, 179] on link "Edit" at bounding box center [386, 177] width 23 height 11
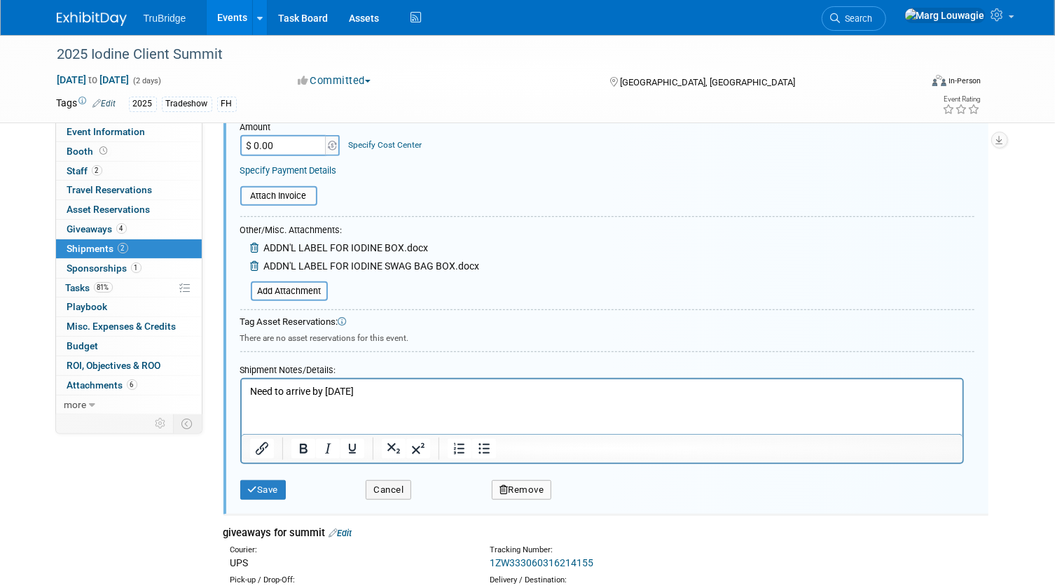
scroll to position [339, 0]
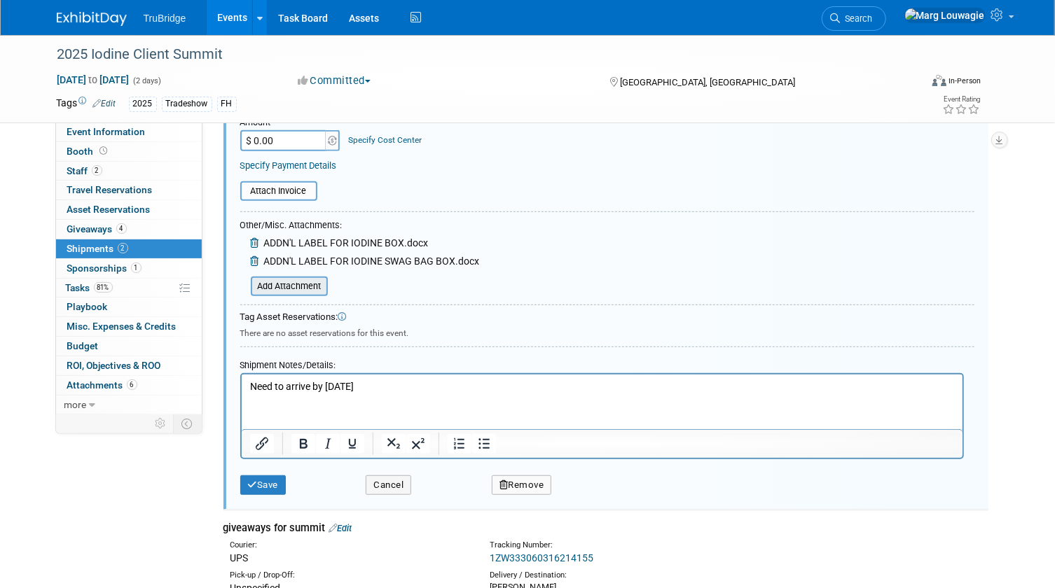
click at [288, 282] on input "file" at bounding box center [243, 286] width 167 height 17
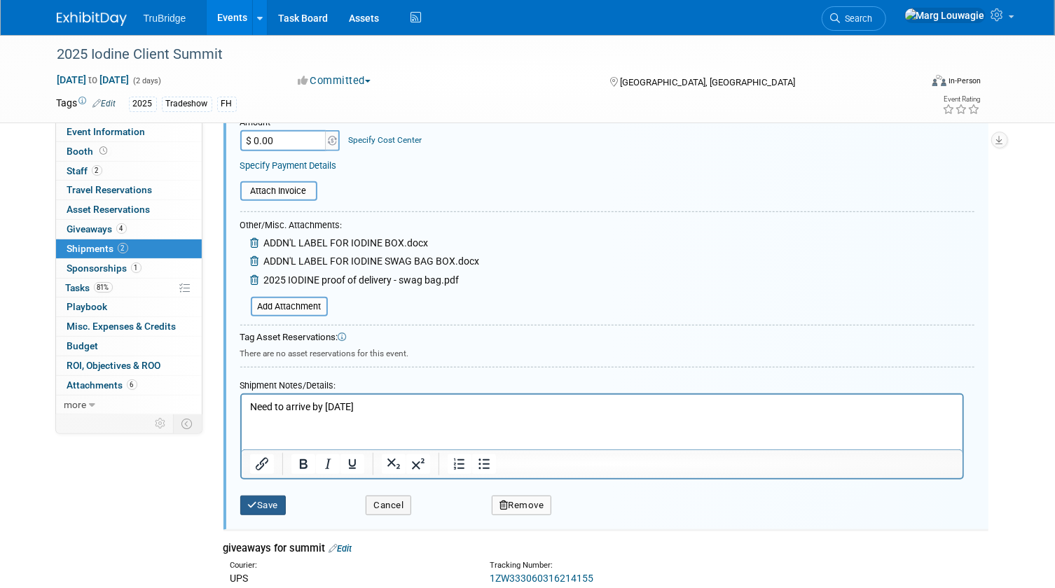
click at [251, 501] on icon "submit" at bounding box center [253, 505] width 10 height 9
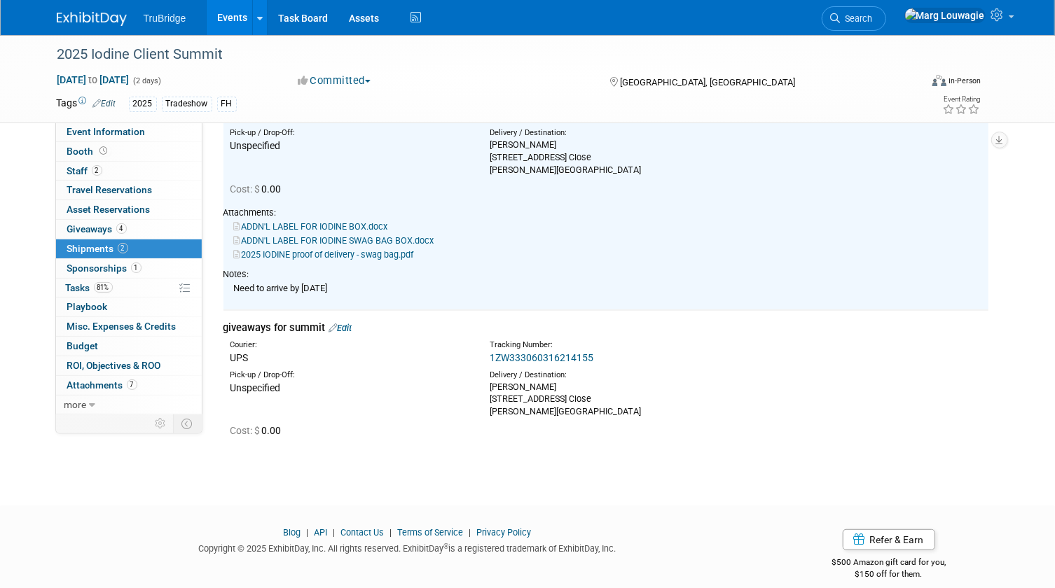
scroll to position [127, 0]
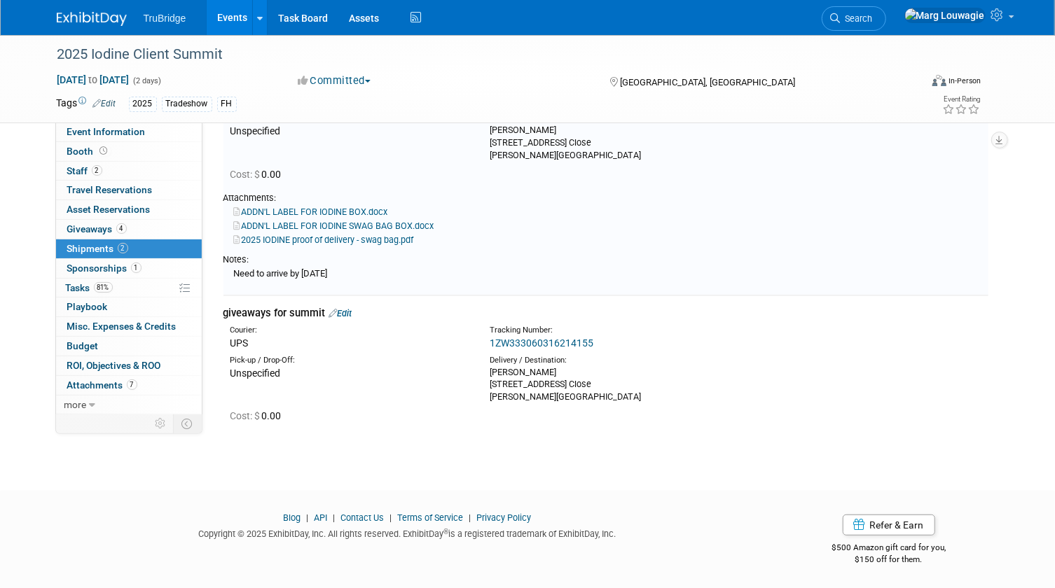
click at [346, 312] on link "Edit" at bounding box center [340, 313] width 23 height 11
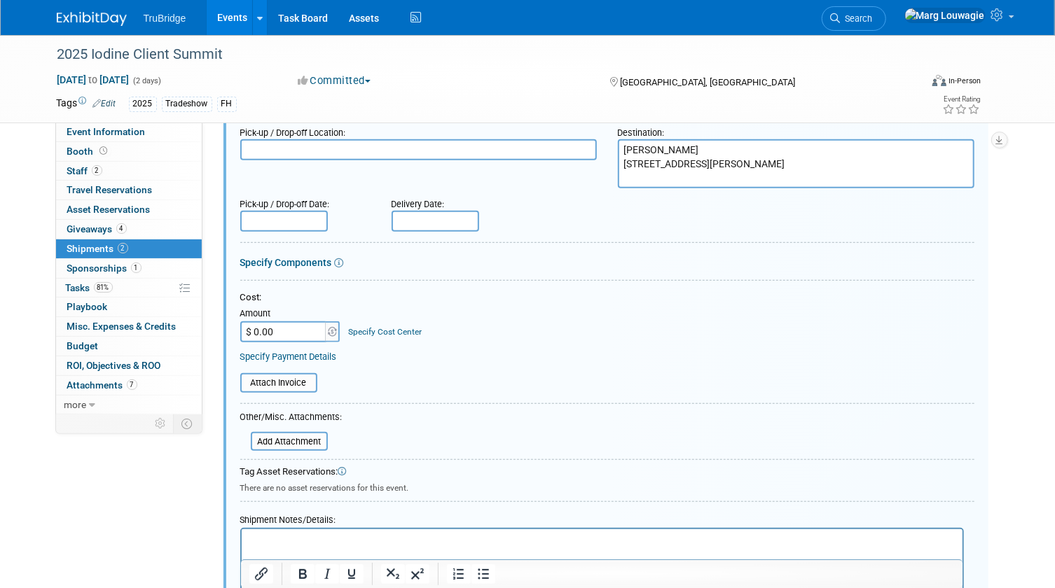
scroll to position [453, 0]
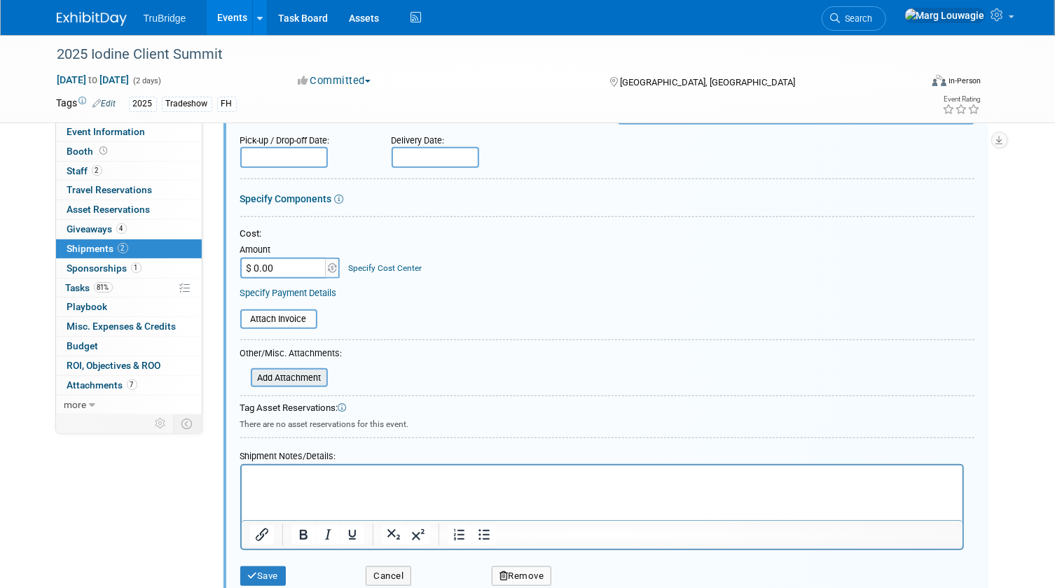
click at [315, 380] on input "file" at bounding box center [243, 378] width 167 height 17
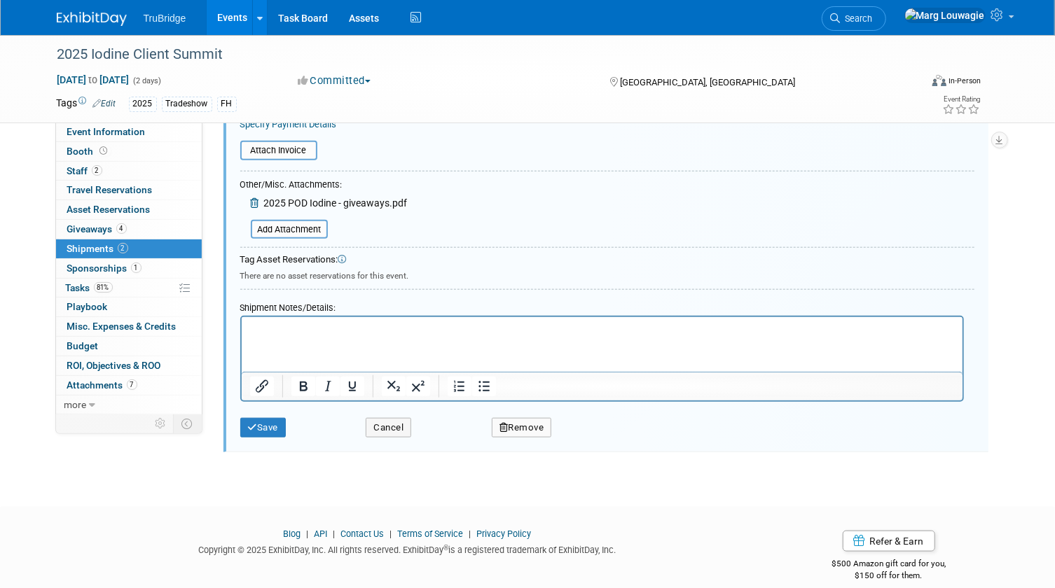
scroll to position [637, 0]
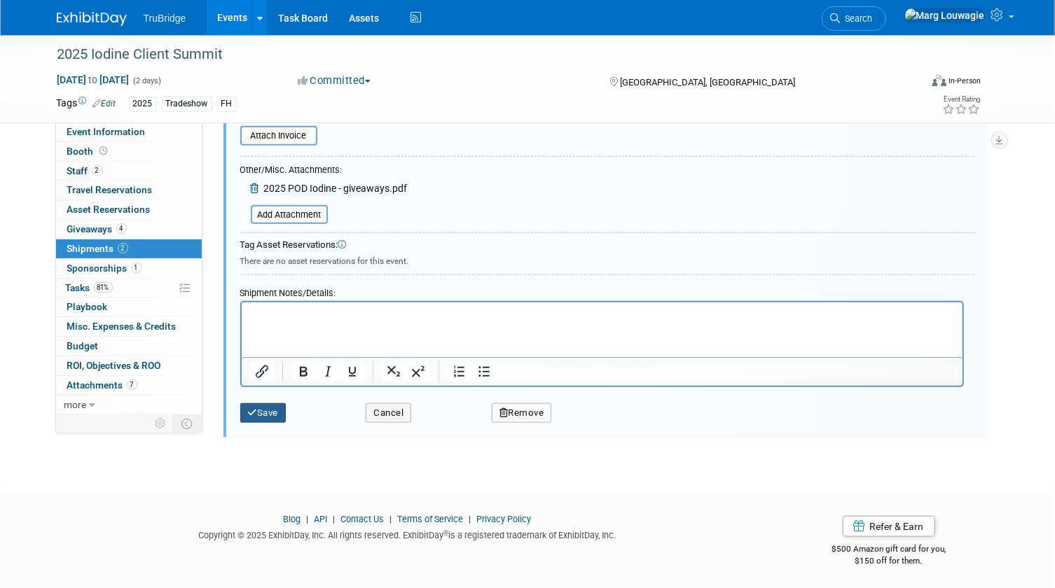
drag, startPoint x: 275, startPoint y: 412, endPoint x: 325, endPoint y: 350, distance: 80.2
click at [275, 411] on button "Save" at bounding box center [263, 413] width 46 height 20
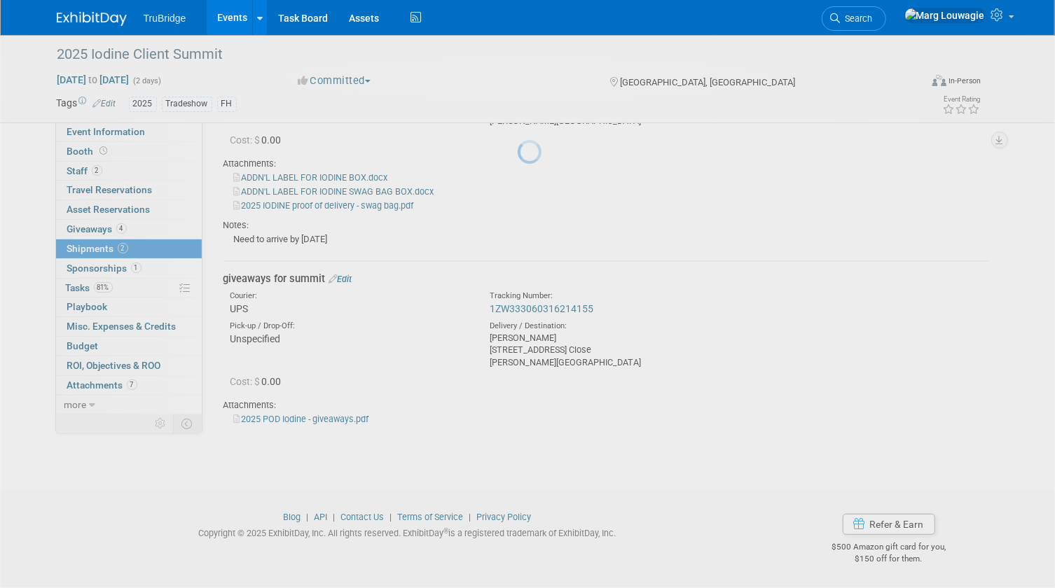
scroll to position [161, 0]
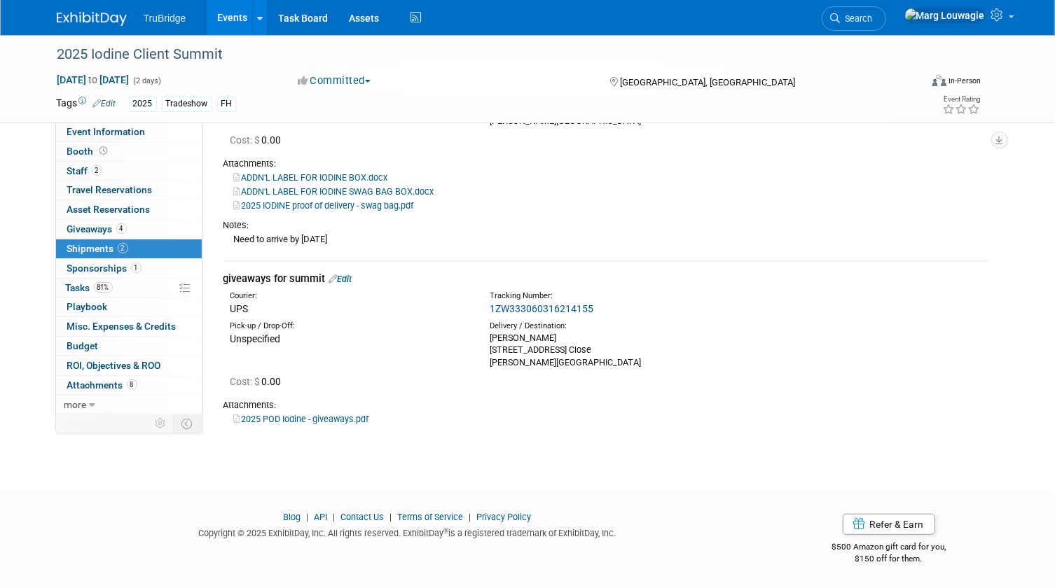
click at [343, 277] on link "Edit" at bounding box center [340, 279] width 23 height 11
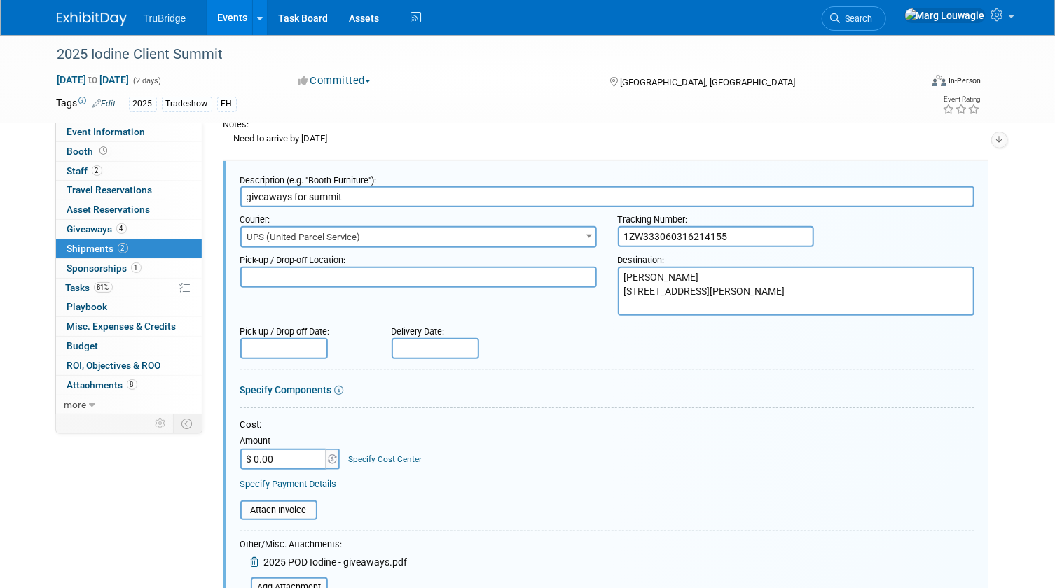
scroll to position [0, 0]
click at [422, 348] on input "text" at bounding box center [436, 348] width 88 height 21
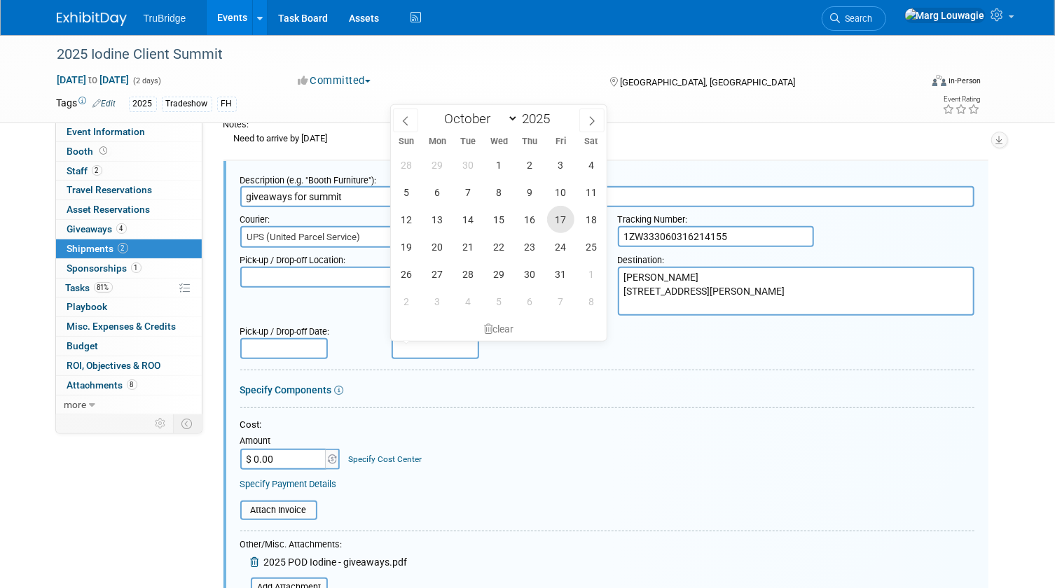
click at [563, 219] on span "17" at bounding box center [560, 219] width 27 height 27
type input "Oct 17, 2025"
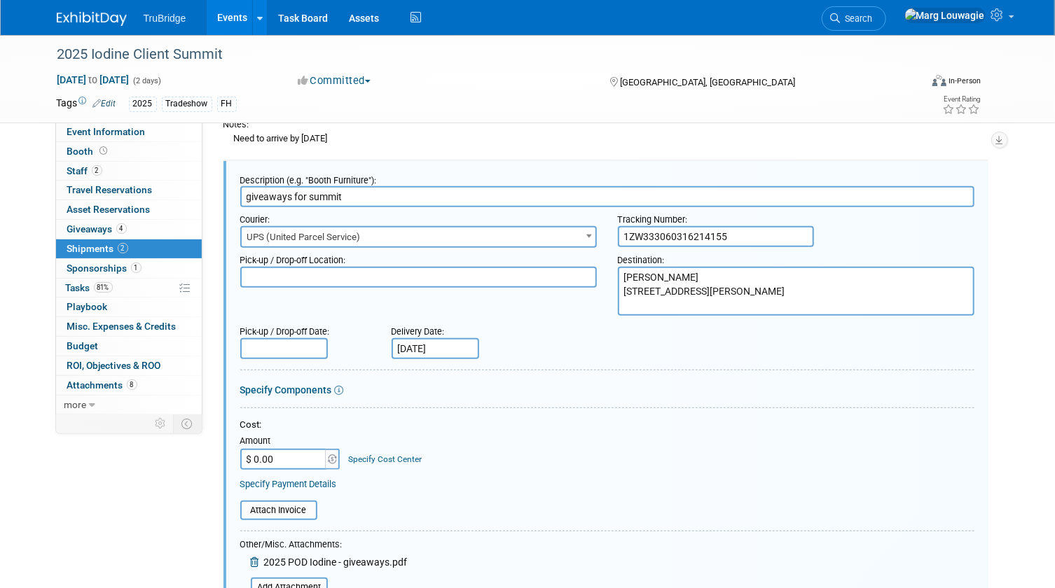
click at [436, 346] on input "Oct 17, 2025" at bounding box center [436, 348] width 88 height 21
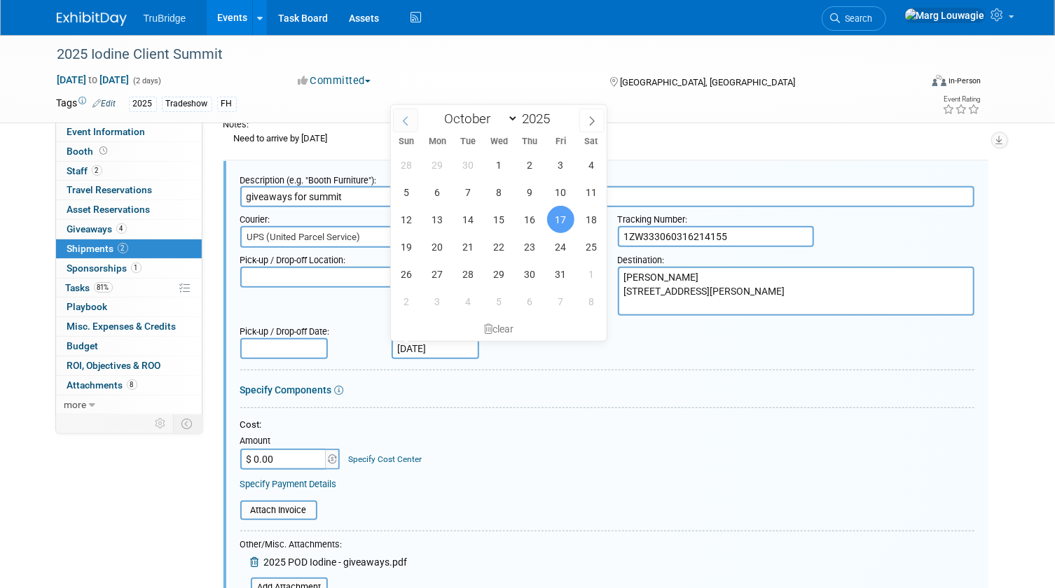
click at [402, 121] on icon at bounding box center [406, 121] width 10 height 10
select select "8"
click at [497, 215] on span "17" at bounding box center [498, 219] width 27 height 27
type input "Sep 17, 2025"
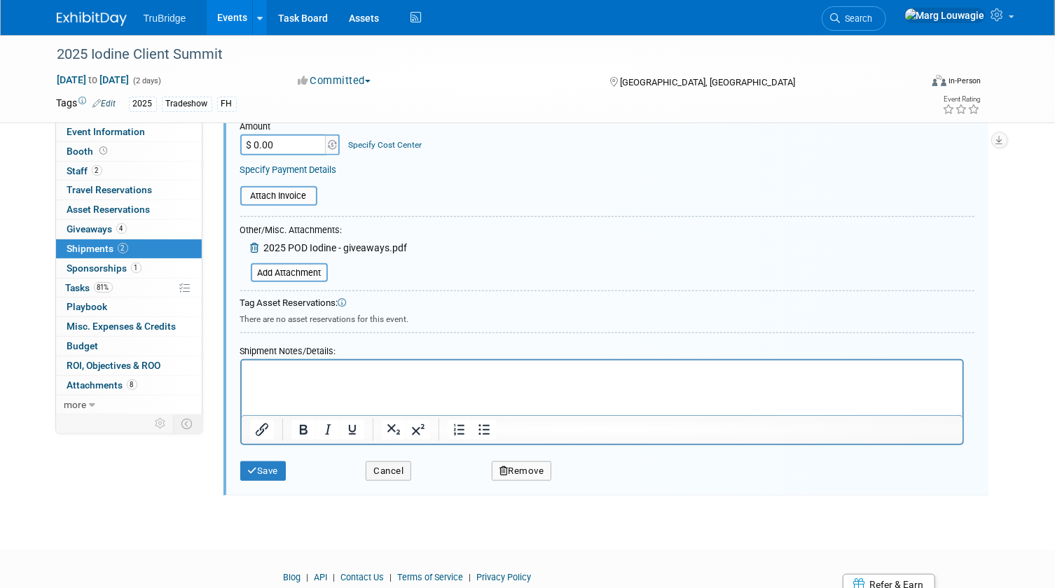
scroll to position [581, 0]
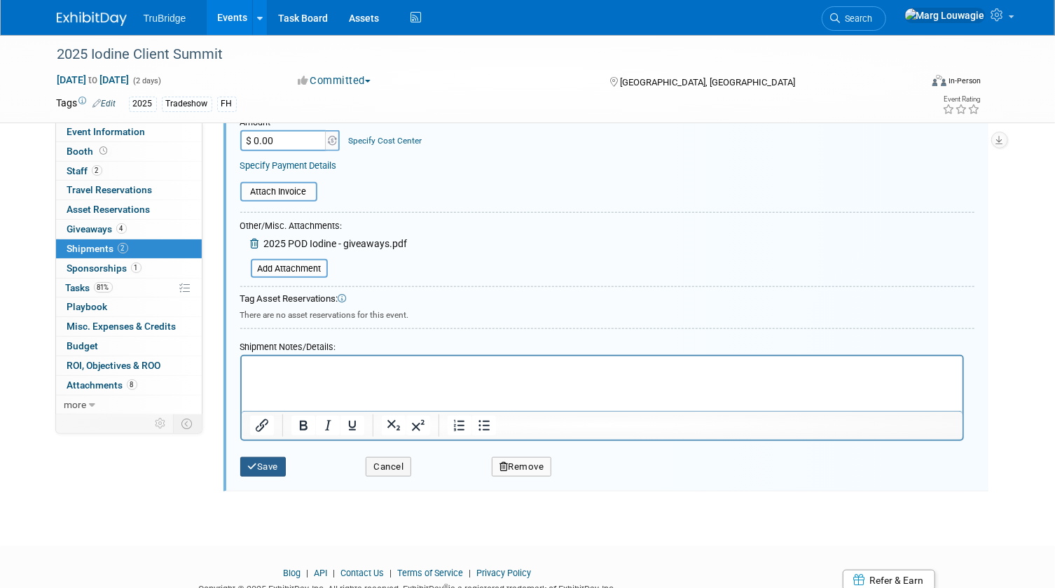
drag, startPoint x: 272, startPoint y: 466, endPoint x: 436, endPoint y: 336, distance: 208.8
click at [277, 457] on button "Save" at bounding box center [263, 467] width 46 height 20
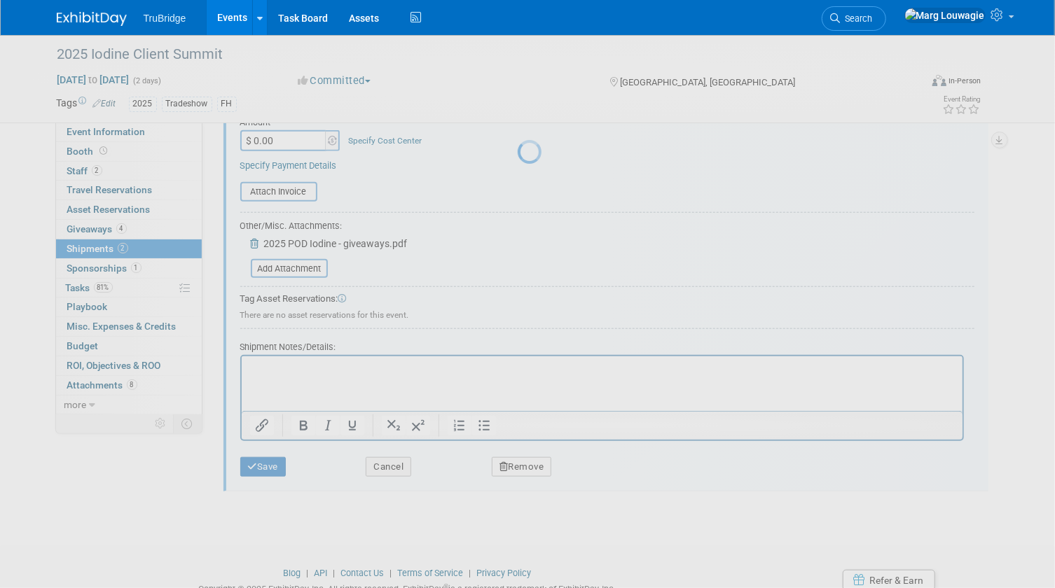
scroll to position [175, 0]
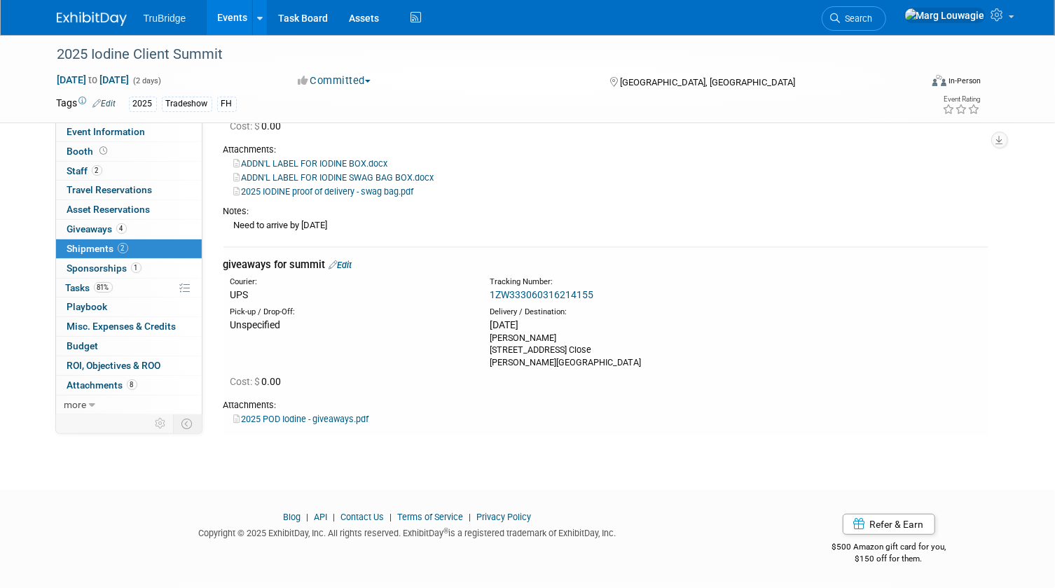
click at [348, 265] on link "Edit" at bounding box center [340, 265] width 23 height 11
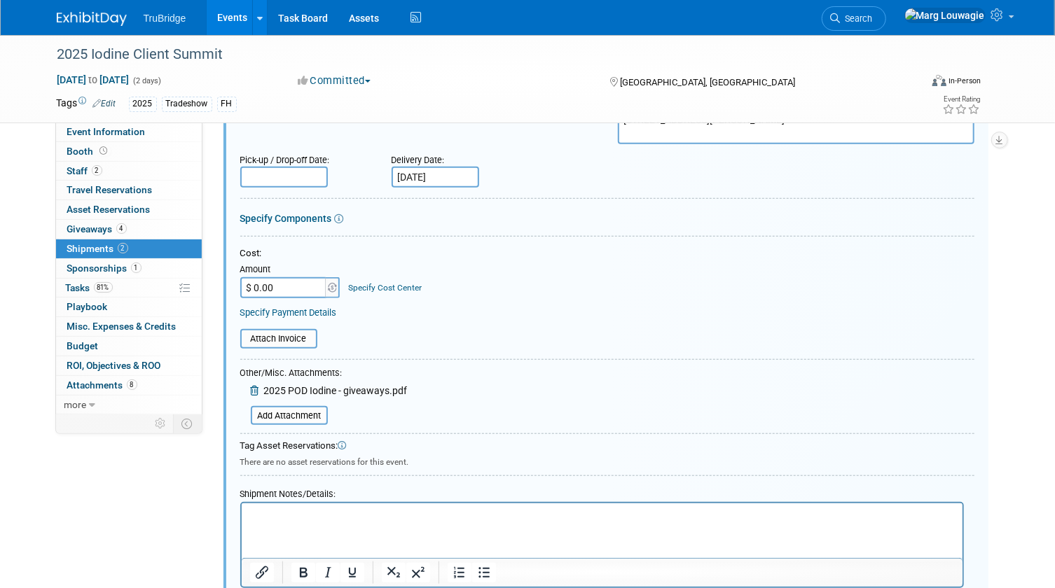
scroll to position [517, 0]
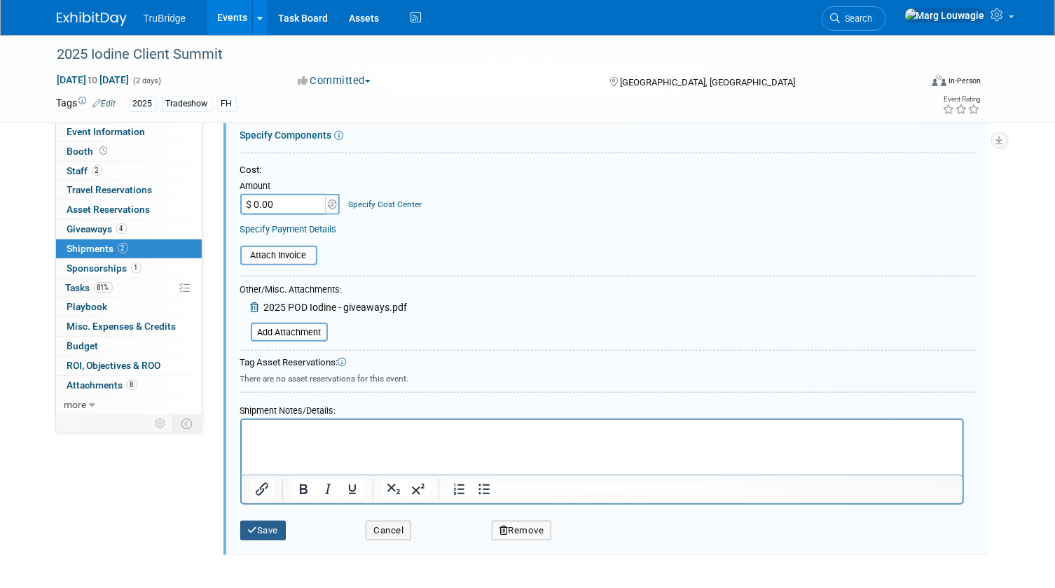
click at [265, 521] on button "Save" at bounding box center [263, 531] width 46 height 20
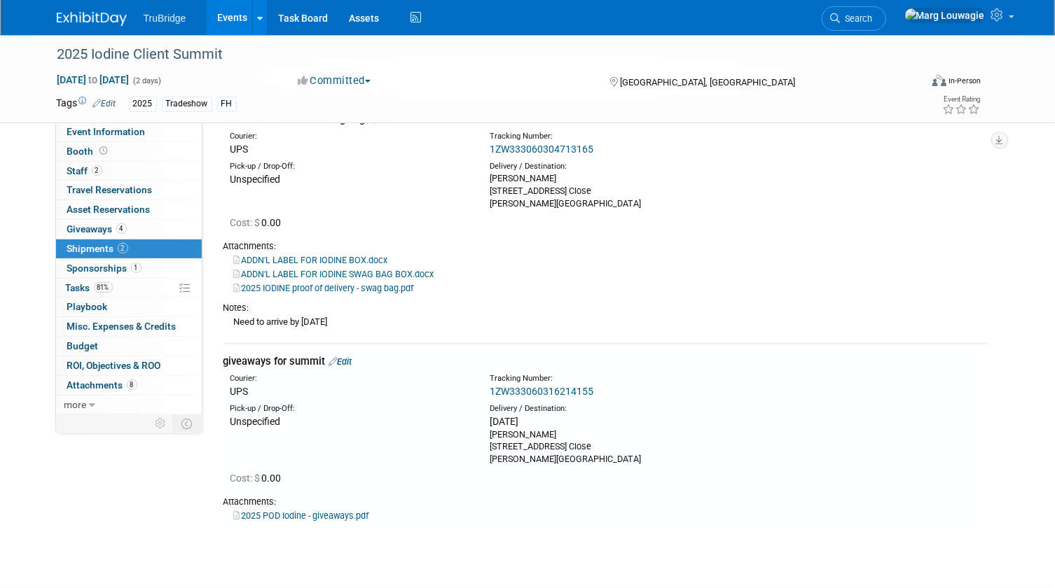
scroll to position [0, 0]
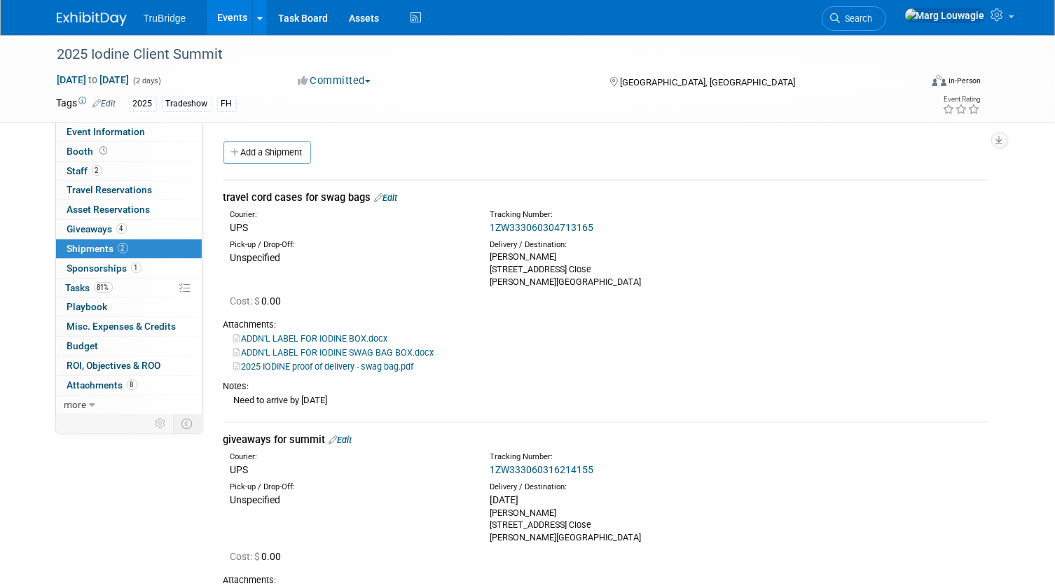
click at [390, 196] on link "Edit" at bounding box center [386, 198] width 23 height 11
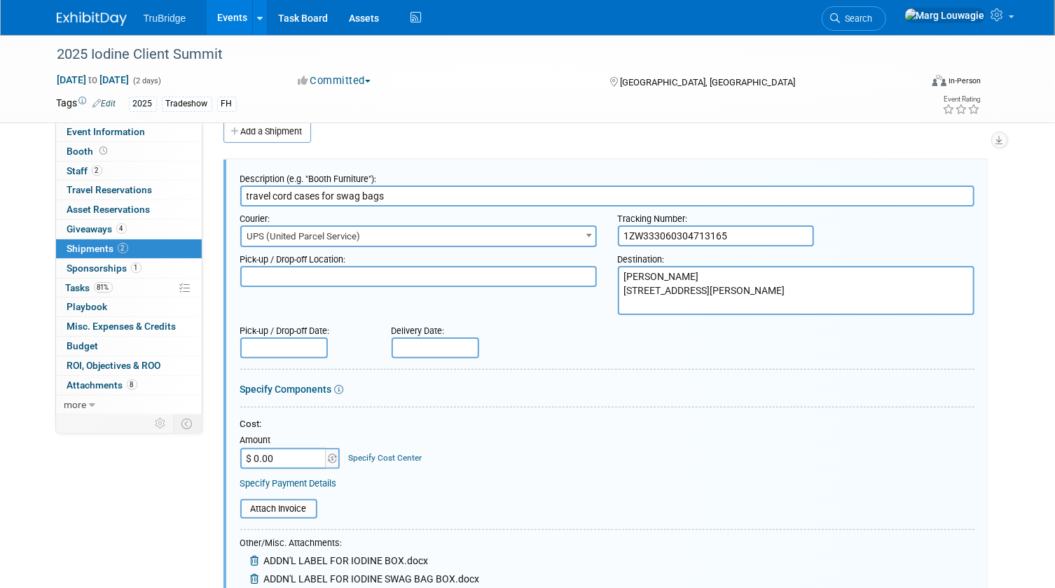
click at [410, 350] on input "text" at bounding box center [436, 348] width 88 height 21
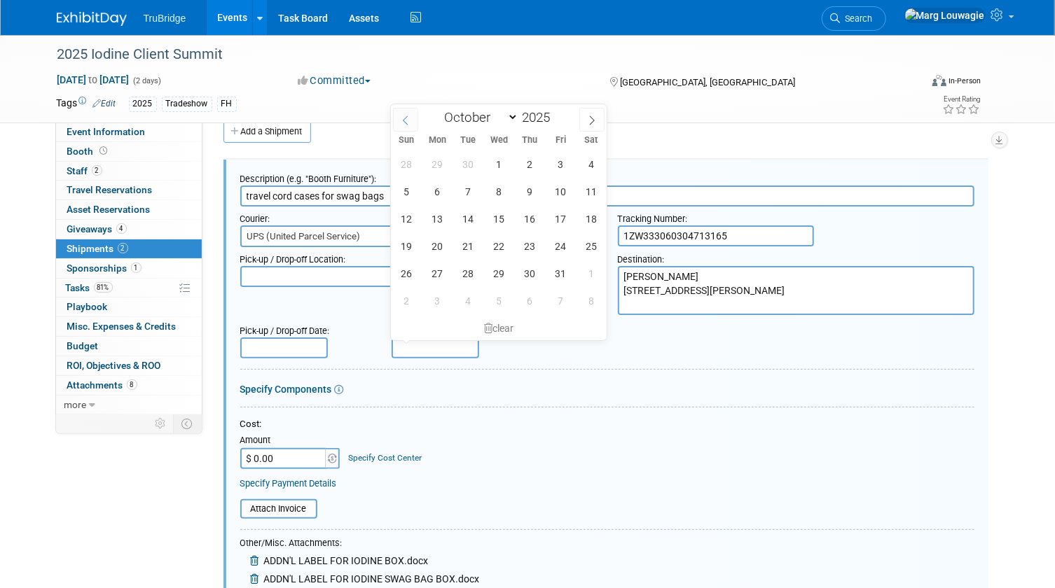
click at [404, 118] on icon at bounding box center [406, 121] width 10 height 10
select select "8"
click at [502, 214] on span "17" at bounding box center [498, 218] width 27 height 27
type input "Sep 17, 2025"
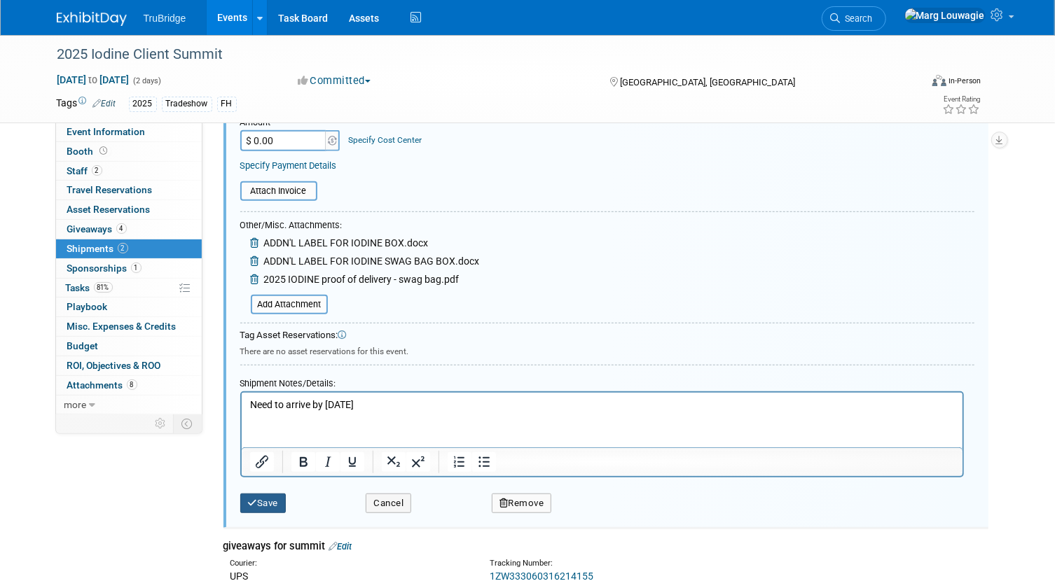
drag, startPoint x: 265, startPoint y: 503, endPoint x: 419, endPoint y: 363, distance: 208.3
click at [268, 498] on button "Save" at bounding box center [263, 504] width 46 height 20
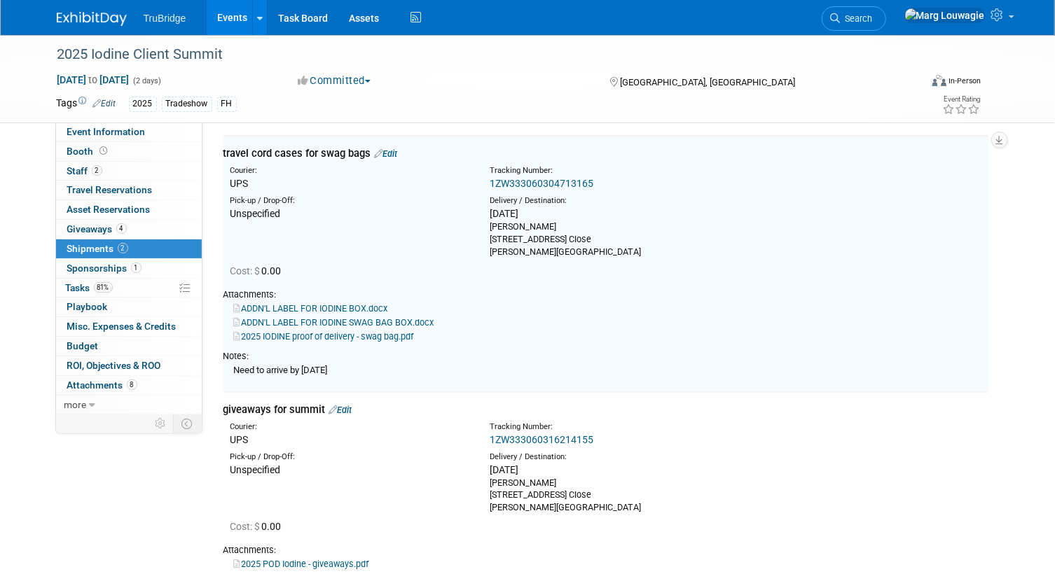
scroll to position [21, 0]
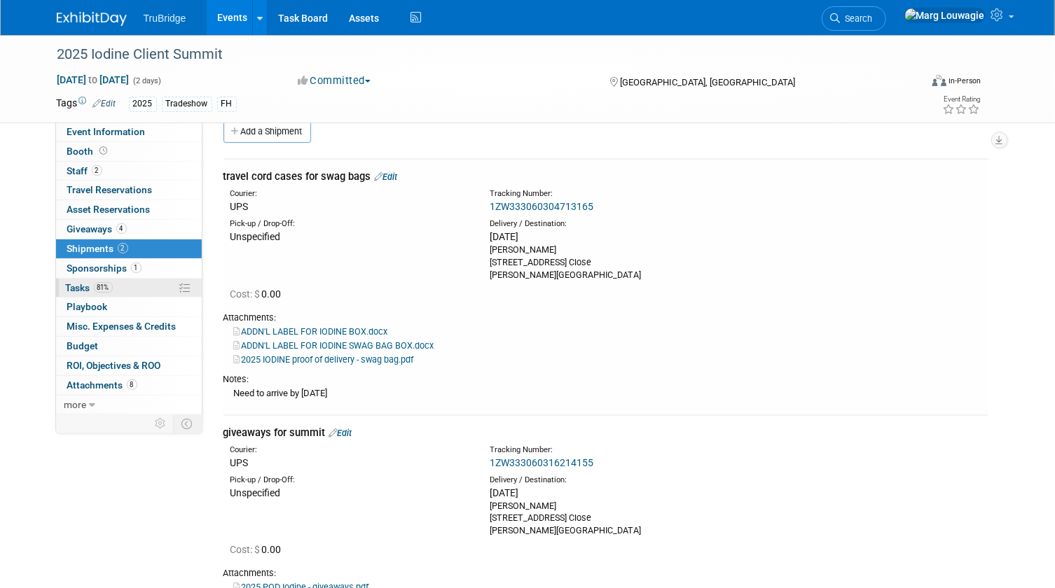
click at [70, 280] on link "81% Tasks 81%" at bounding box center [129, 288] width 146 height 19
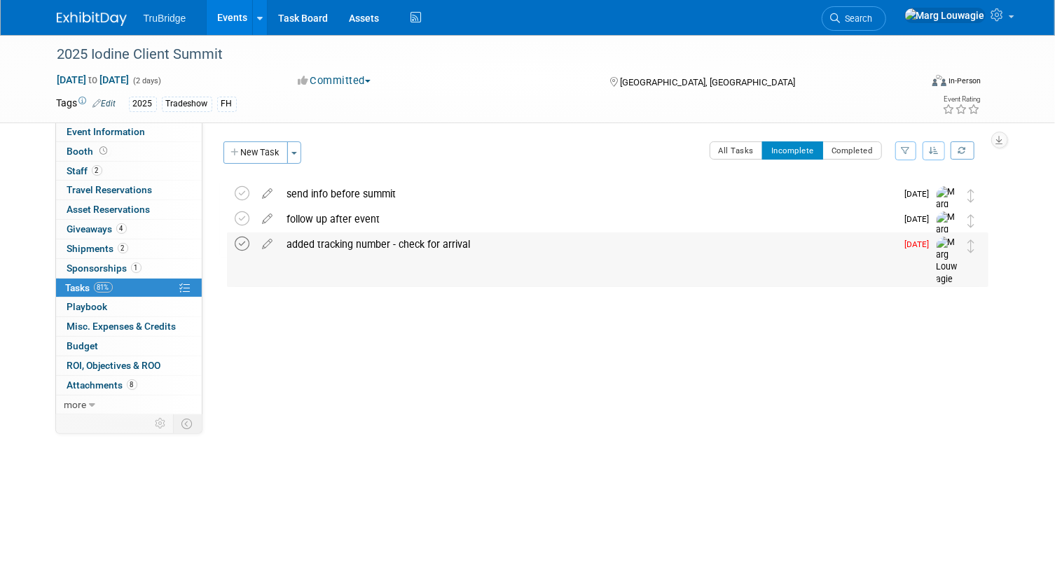
click at [242, 245] on icon at bounding box center [242, 244] width 15 height 15
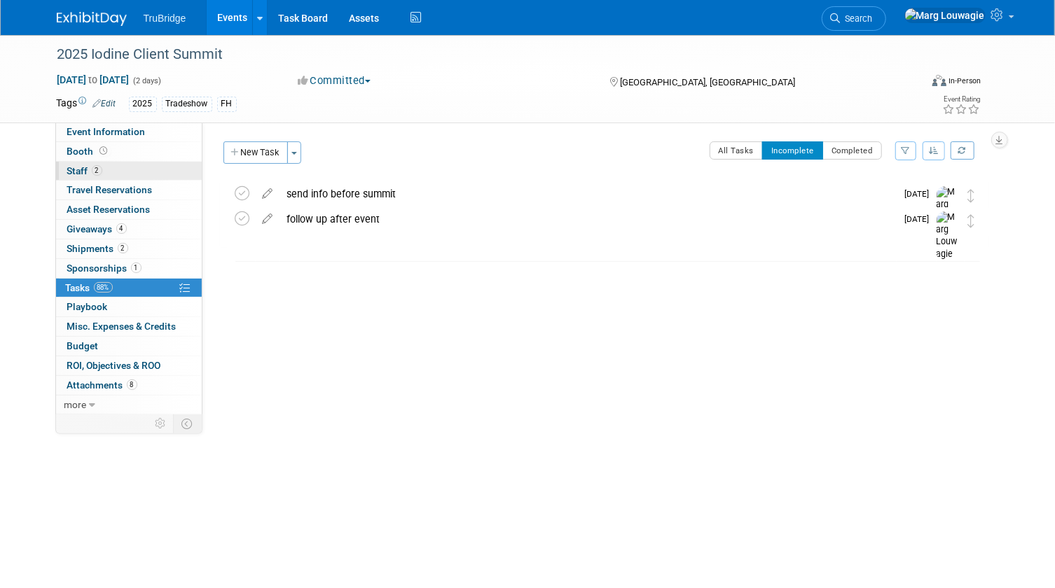
click at [133, 170] on link "2 Staff 2" at bounding box center [129, 171] width 146 height 19
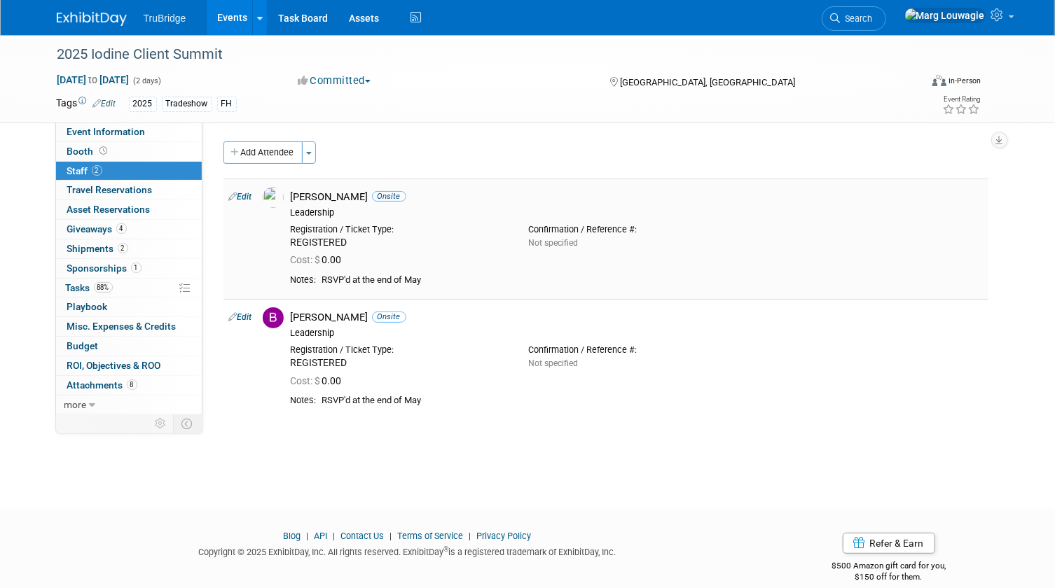
click at [247, 196] on link "Edit" at bounding box center [240, 197] width 23 height 10
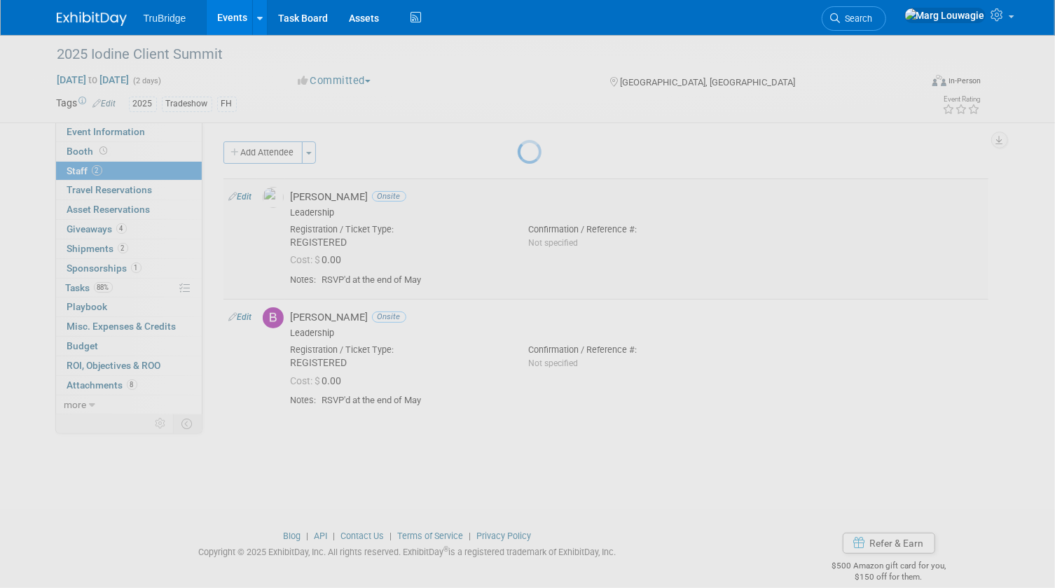
select select "c78ad3cc-2f10-4f5c-9e05-f704526eaa05"
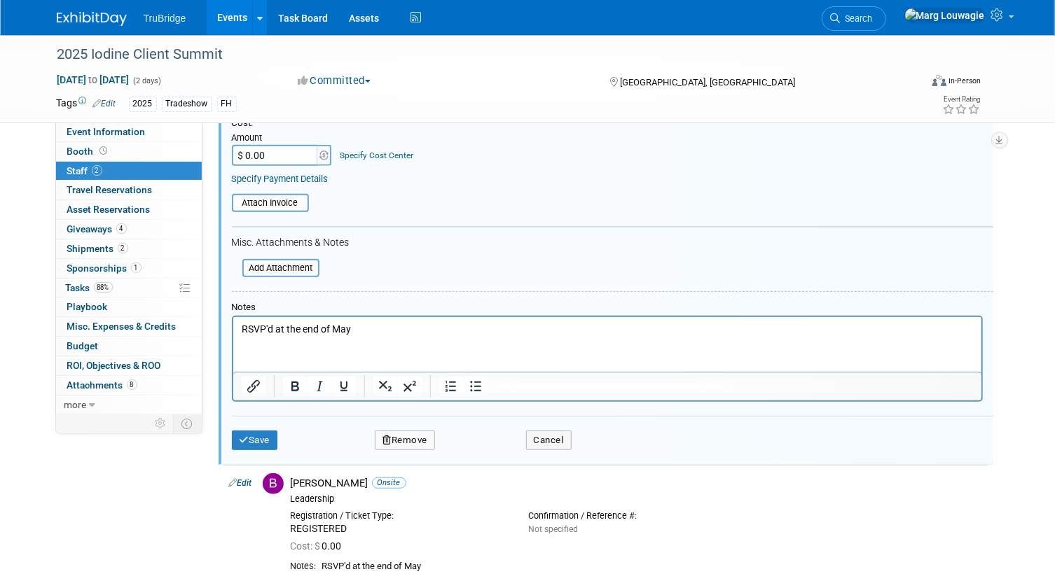
scroll to position [338, 0]
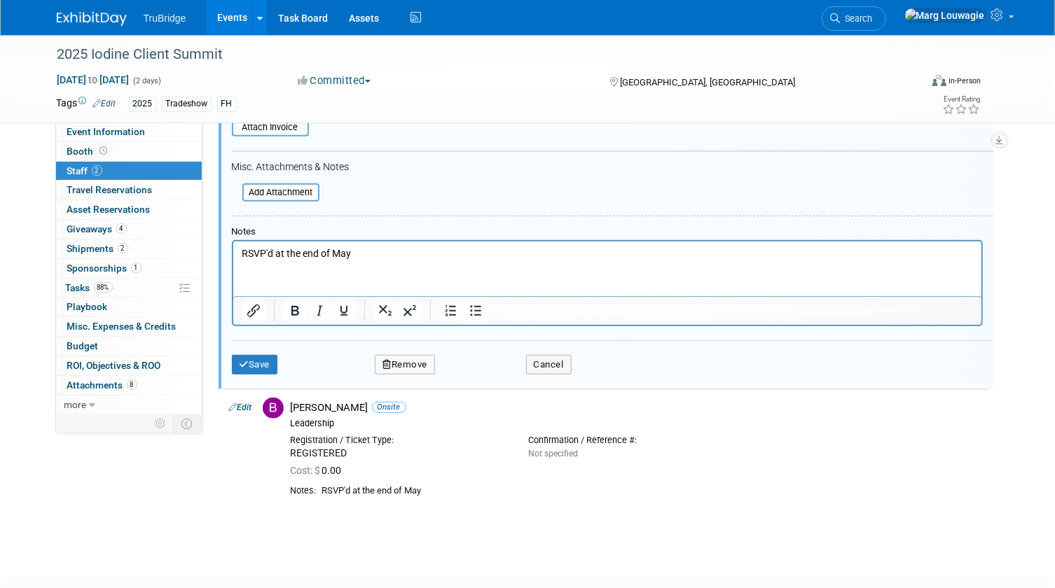
click at [420, 361] on button "Remove" at bounding box center [405, 365] width 60 height 20
click at [481, 373] on link "Yes" at bounding box center [481, 375] width 41 height 22
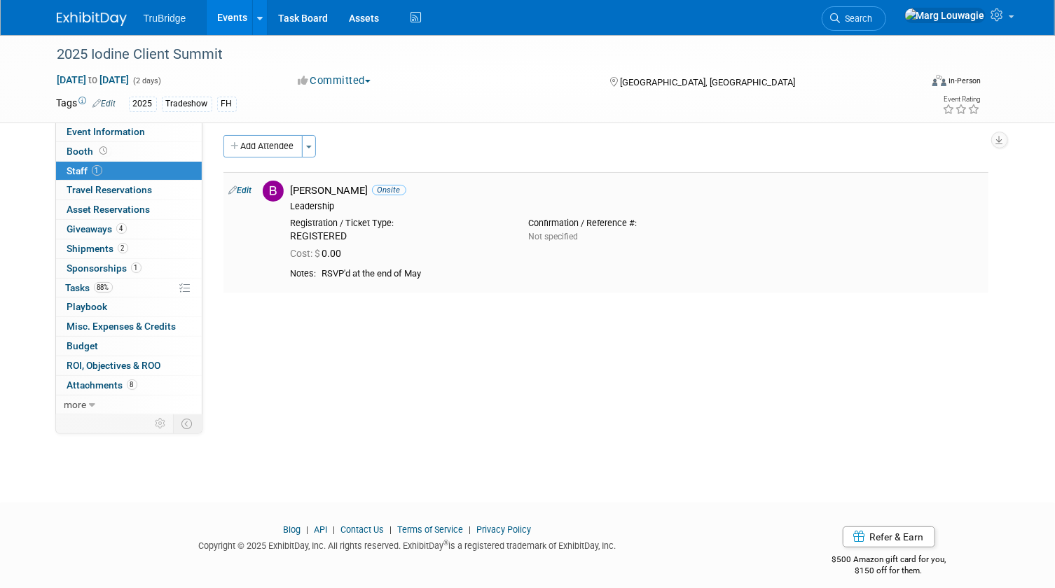
scroll to position [0, 0]
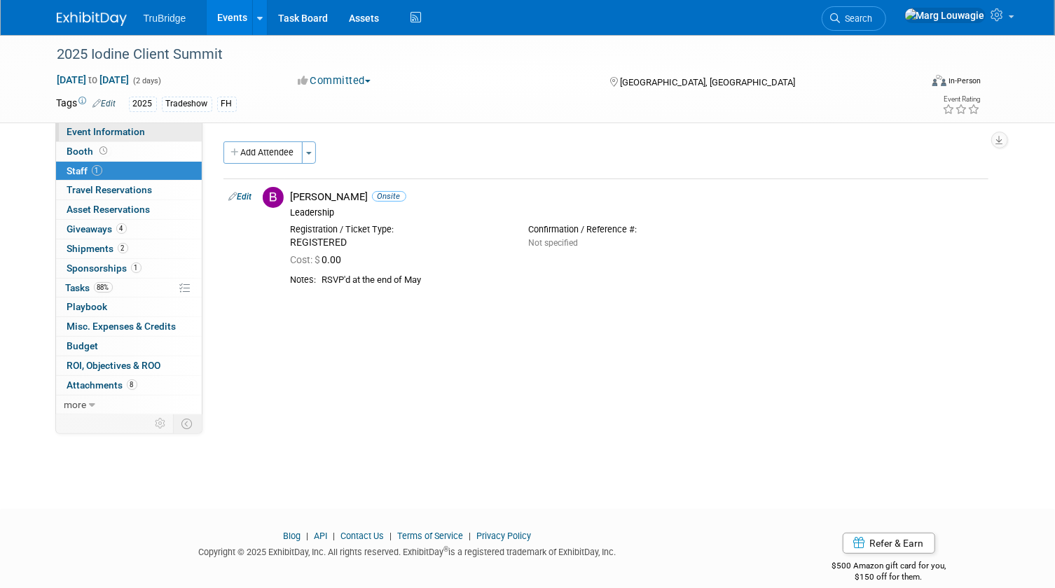
click at [114, 128] on span "Event Information" at bounding box center [106, 131] width 78 height 11
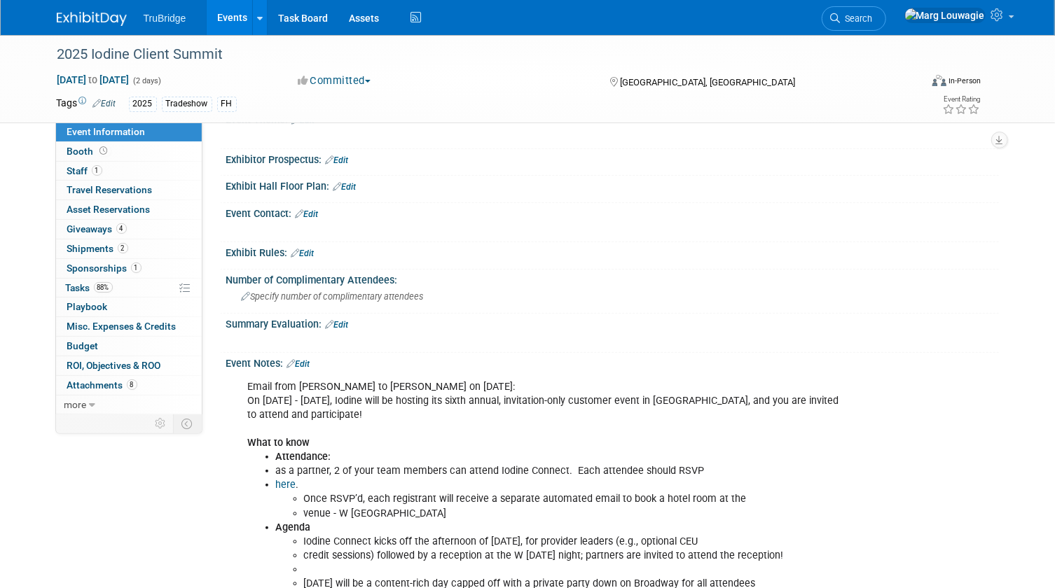
scroll to position [363, 0]
drag, startPoint x: 70, startPoint y: 289, endPoint x: 189, endPoint y: 240, distance: 129.1
click at [70, 288] on span "Tasks 88%" at bounding box center [89, 287] width 47 height 11
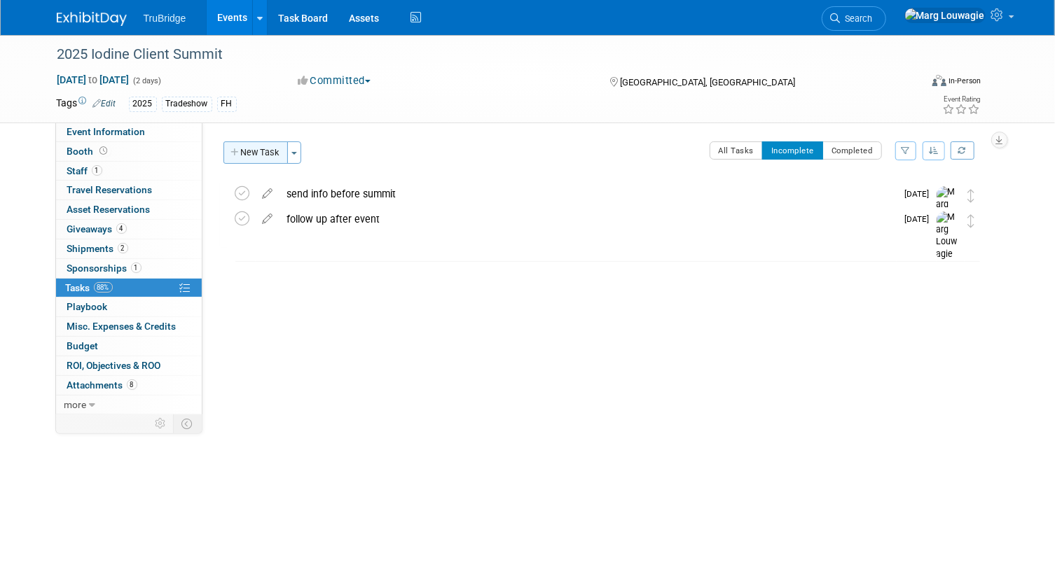
click at [267, 153] on button "New Task" at bounding box center [255, 153] width 64 height 22
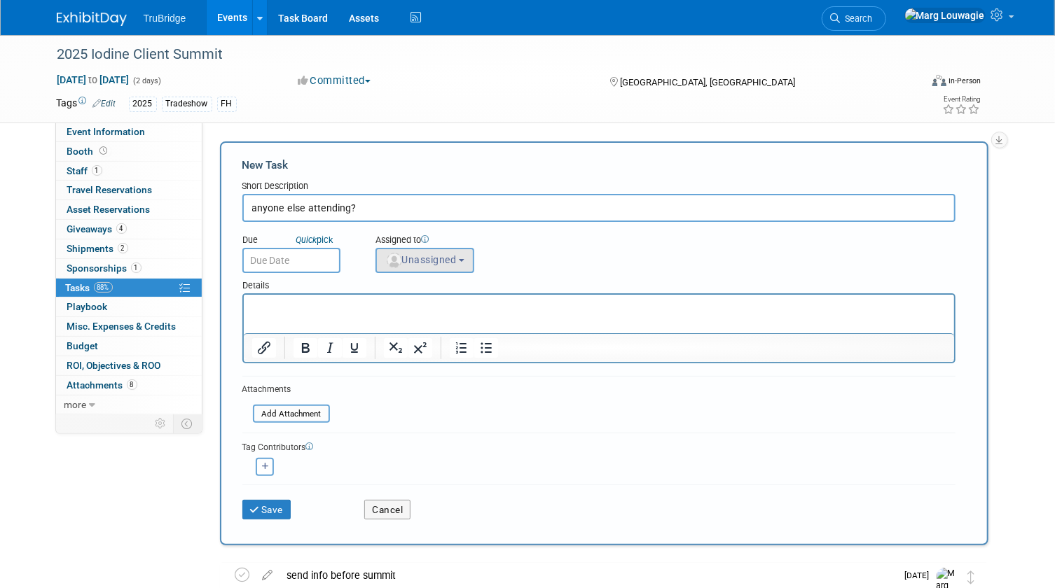
type input "anyone else attending?"
drag, startPoint x: 446, startPoint y: 254, endPoint x: 434, endPoint y: 275, distance: 23.5
click at [444, 254] on span "Unassigned" at bounding box center [420, 259] width 71 height 11
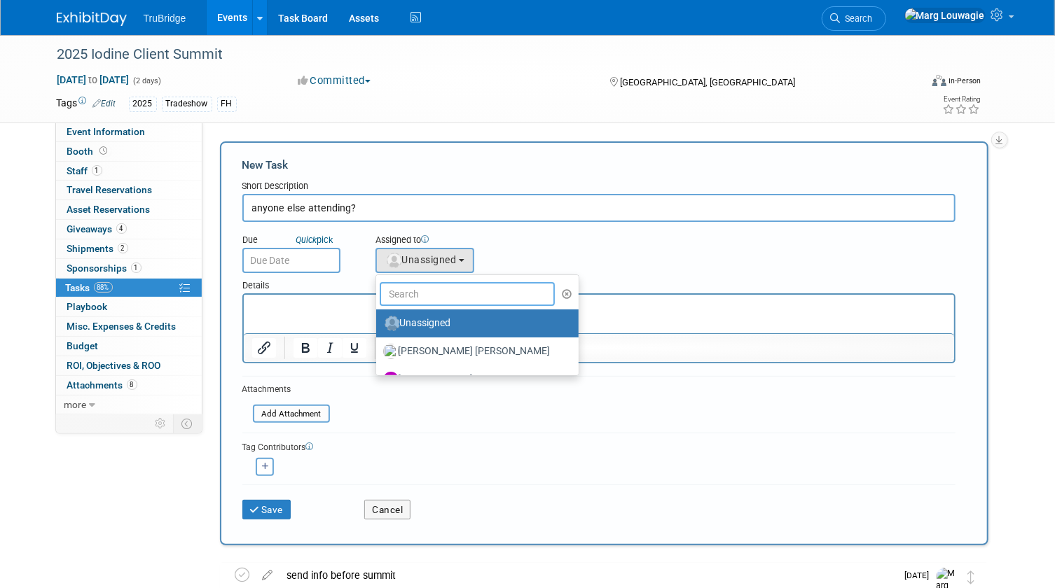
click at [427, 300] on input "text" at bounding box center [468, 294] width 176 height 24
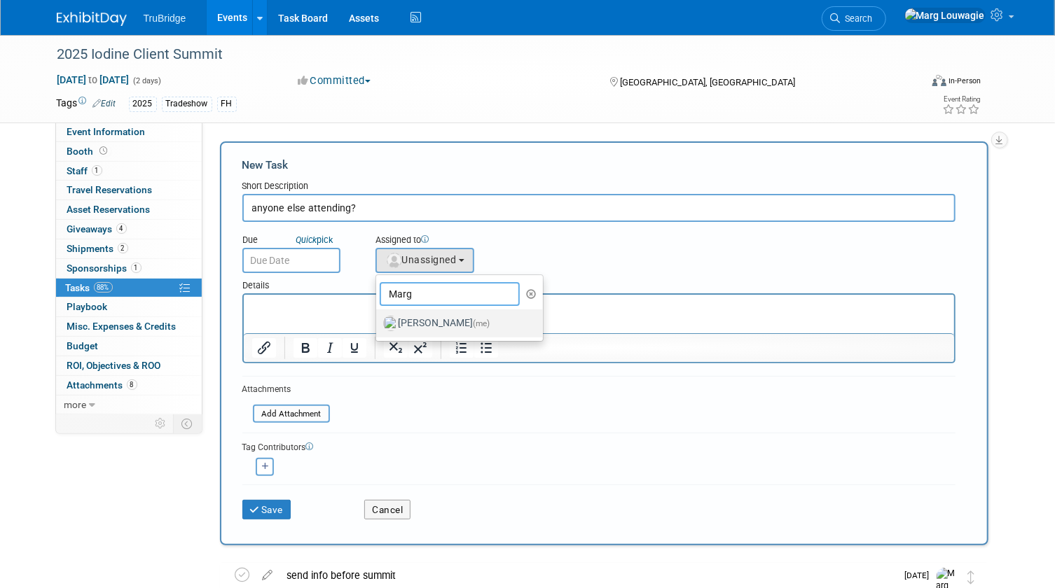
type input "Marg"
drag, startPoint x: 427, startPoint y: 317, endPoint x: 416, endPoint y: 312, distance: 11.9
click at [416, 312] on label "Marg Louwagie (me)" at bounding box center [456, 323] width 146 height 22
click at [459, 319] on label "Marg Louwagie (me)" at bounding box center [456, 323] width 146 height 22
click at [378, 319] on input "Marg Louwagie (me)" at bounding box center [373, 321] width 9 height 9
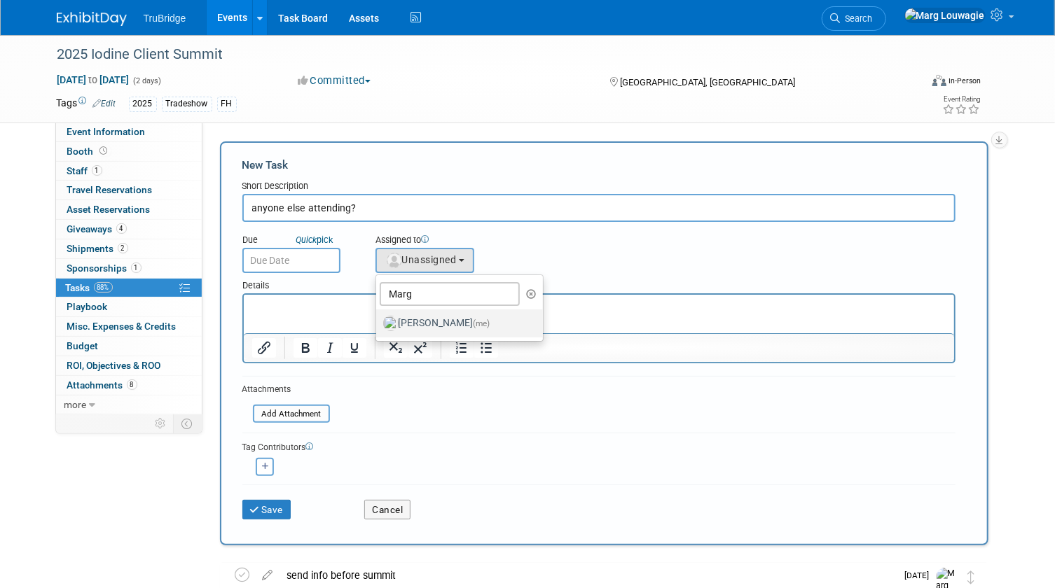
select select "0abee163-1570-438d-a0ea-e9129f2ffbd7"
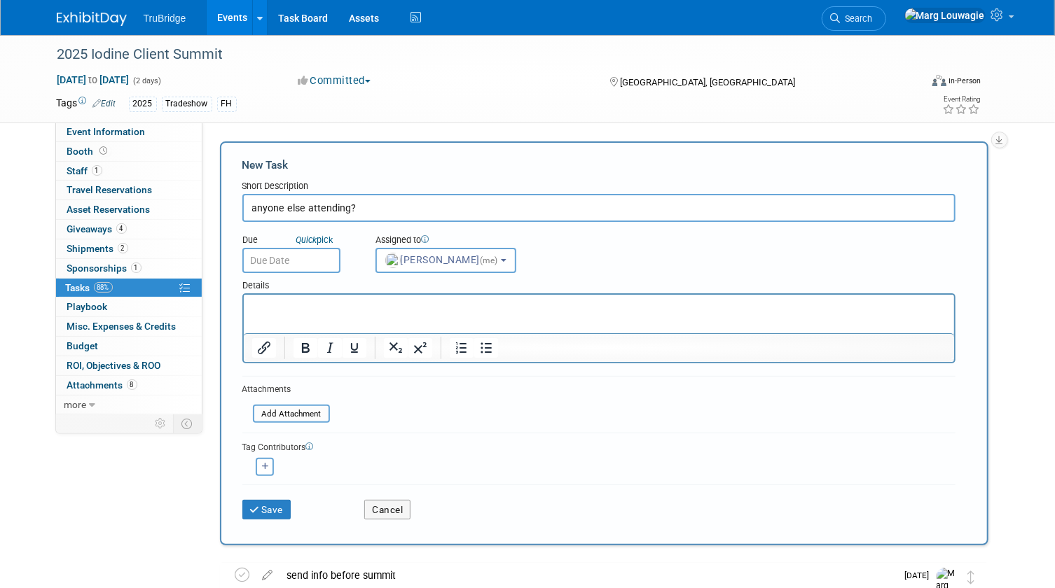
click at [301, 261] on input "text" at bounding box center [291, 260] width 98 height 25
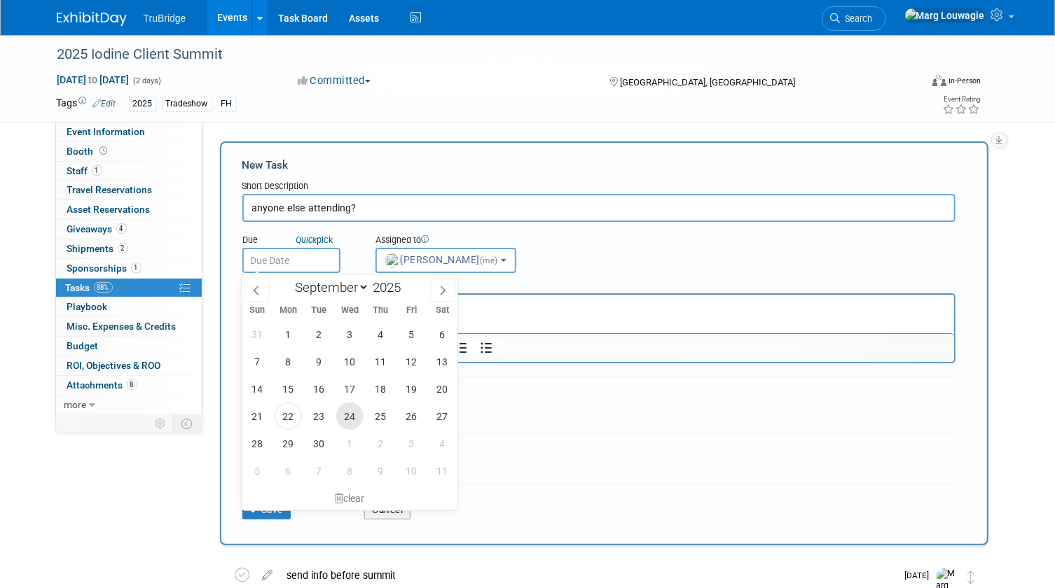
click at [346, 411] on span "24" at bounding box center [349, 416] width 27 height 27
type input "Sep 24, 2025"
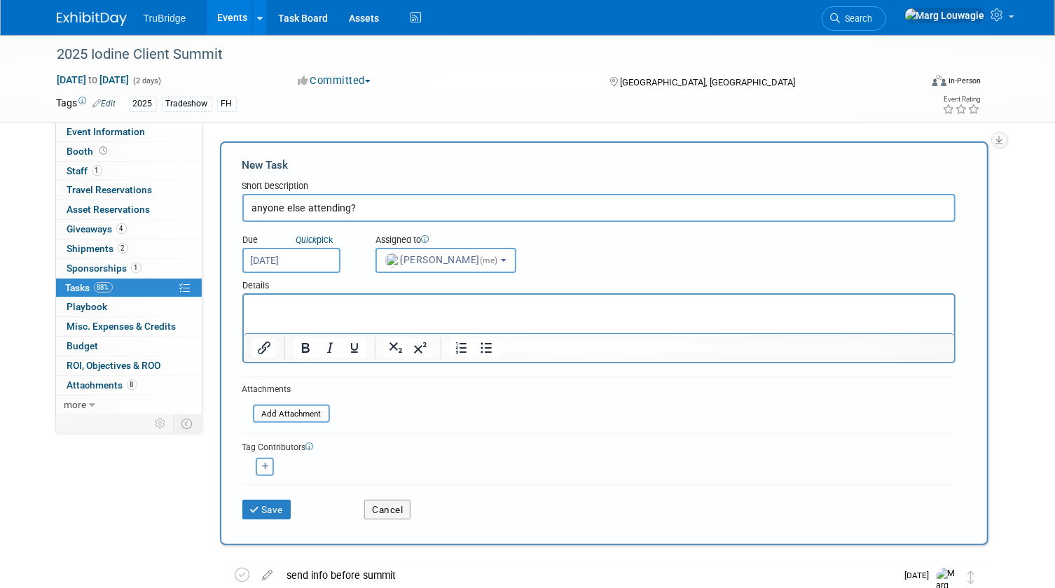
click at [309, 305] on p "Rich Text Area. Press ALT-0 for help." at bounding box center [598, 307] width 694 height 14
click at [255, 506] on icon "submit" at bounding box center [256, 511] width 12 height 10
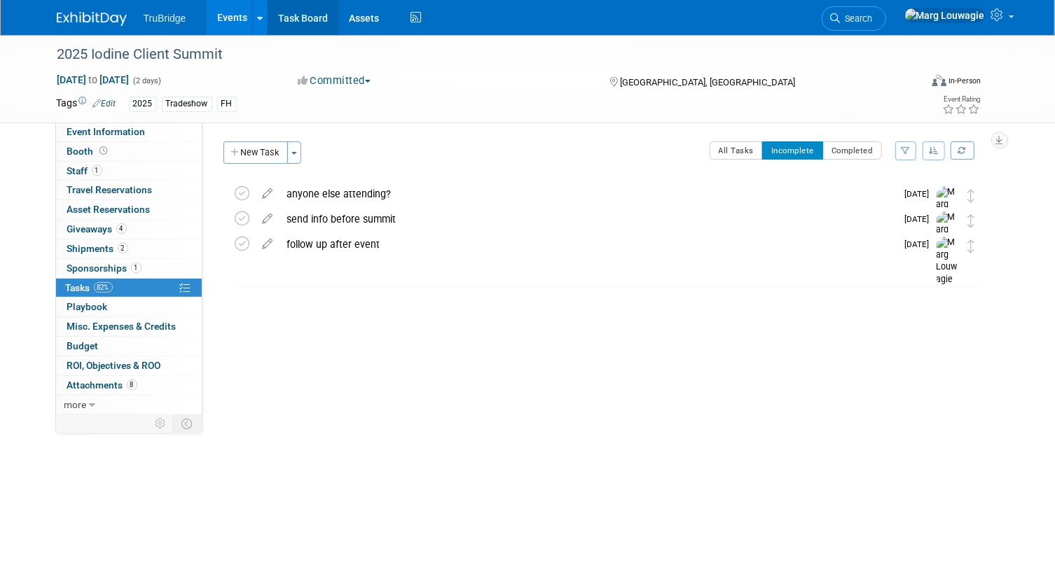
click at [291, 15] on link "Task Board" at bounding box center [303, 17] width 71 height 35
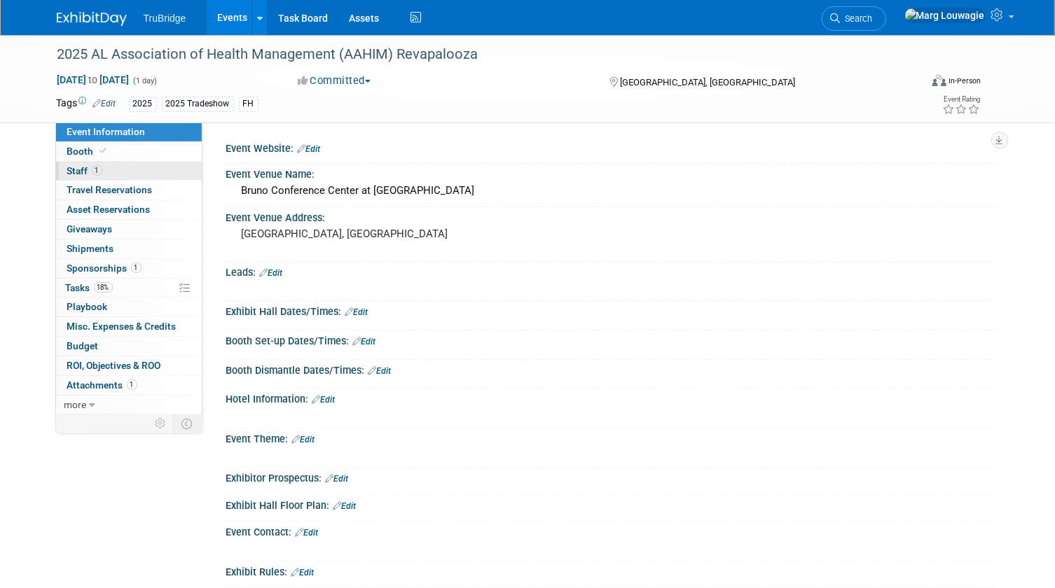
click at [106, 170] on link "1 Staff 1" at bounding box center [129, 171] width 146 height 19
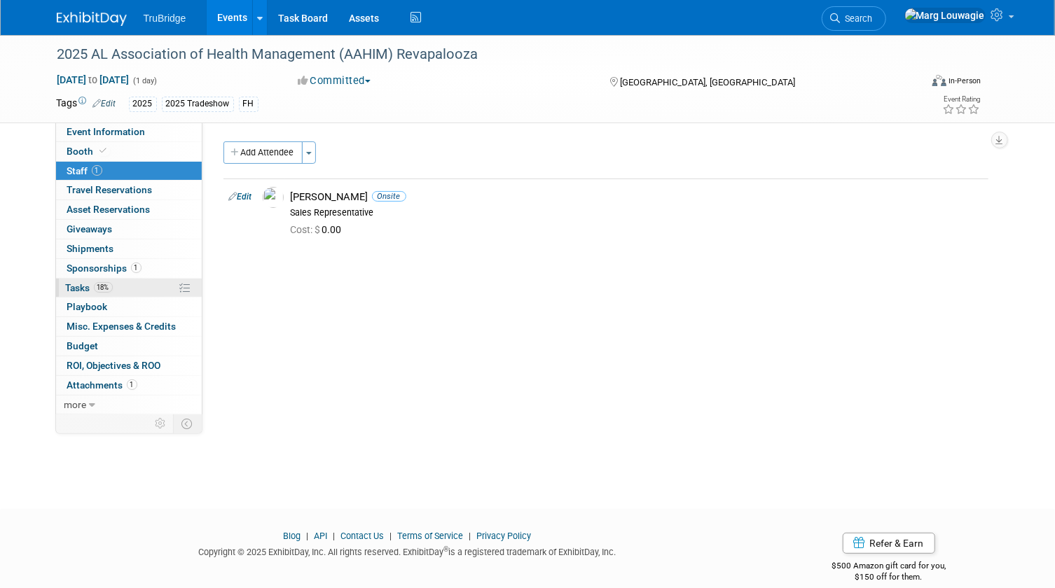
click at [82, 283] on span "Tasks 18%" at bounding box center [89, 287] width 47 height 11
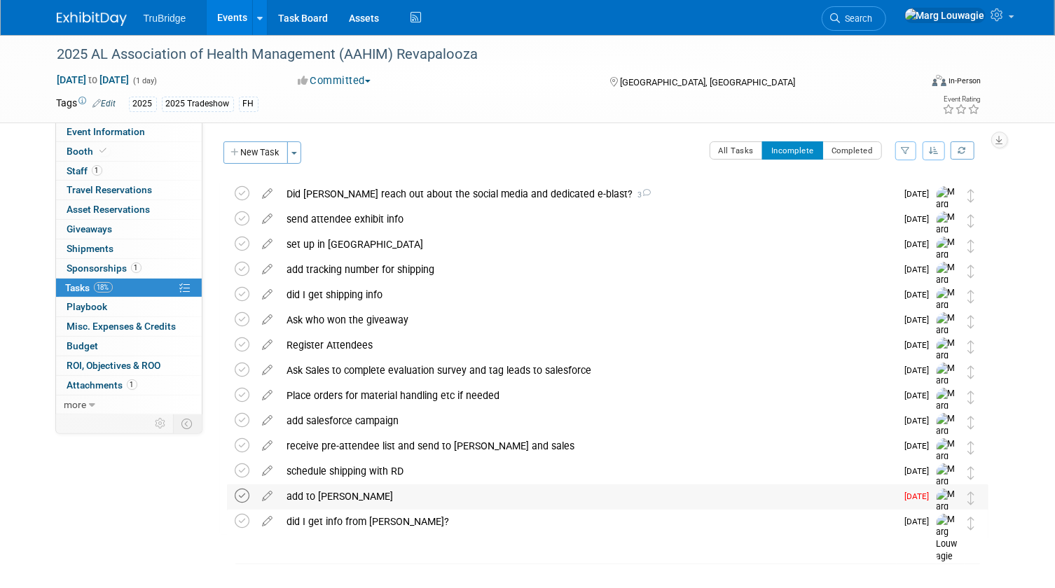
click at [242, 495] on icon at bounding box center [242, 496] width 15 height 15
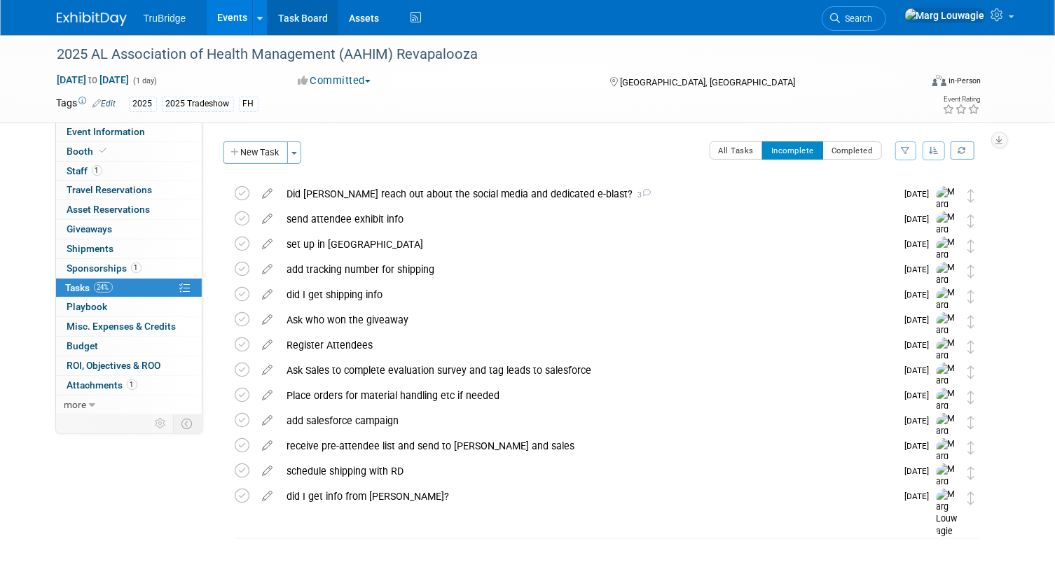
click at [305, 14] on link "Task Board" at bounding box center [303, 17] width 71 height 35
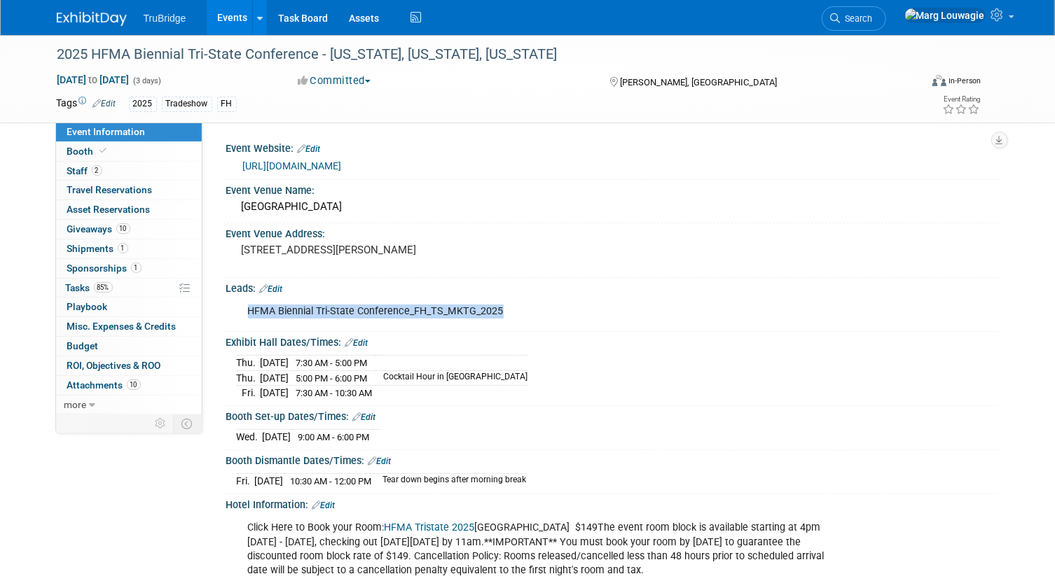
drag, startPoint x: 247, startPoint y: 308, endPoint x: 517, endPoint y: 301, distance: 270.5
click at [517, 301] on div "HFMA Biennial Tri-State Conference_FH_TS_MKTG_2025" at bounding box center [543, 312] width 611 height 28
drag, startPoint x: 517, startPoint y: 301, endPoint x: 464, endPoint y: 308, distance: 53.7
copy div "HFMA Biennial Tri-State Conference_FH_TS_MKTG_2025"
click at [87, 287] on span "Tasks 85%" at bounding box center [89, 287] width 47 height 11
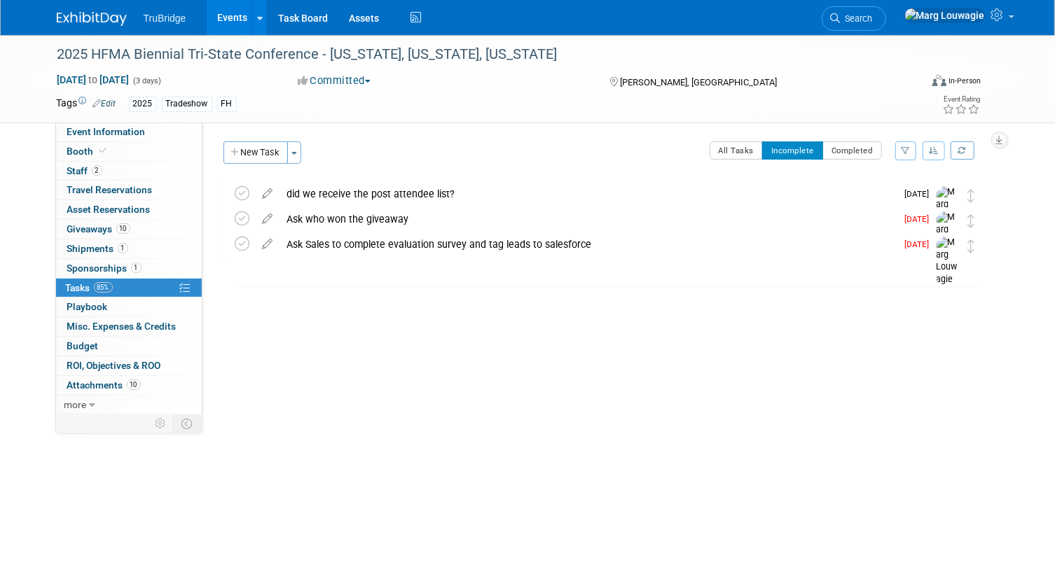
click at [265, 219] on icon at bounding box center [268, 216] width 25 height 18
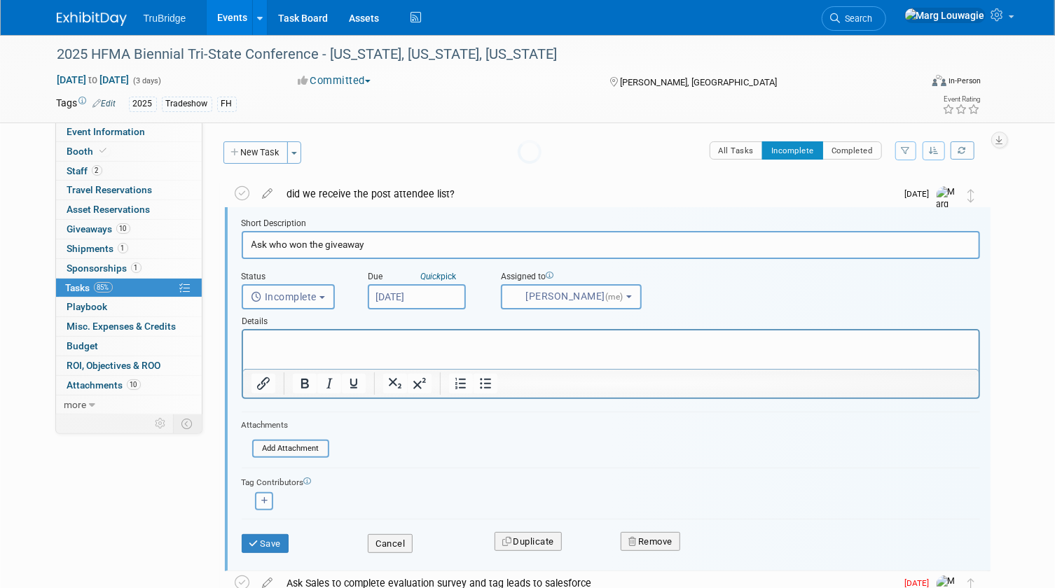
scroll to position [1, 0]
click at [403, 294] on input "[DATE]" at bounding box center [417, 295] width 98 height 25
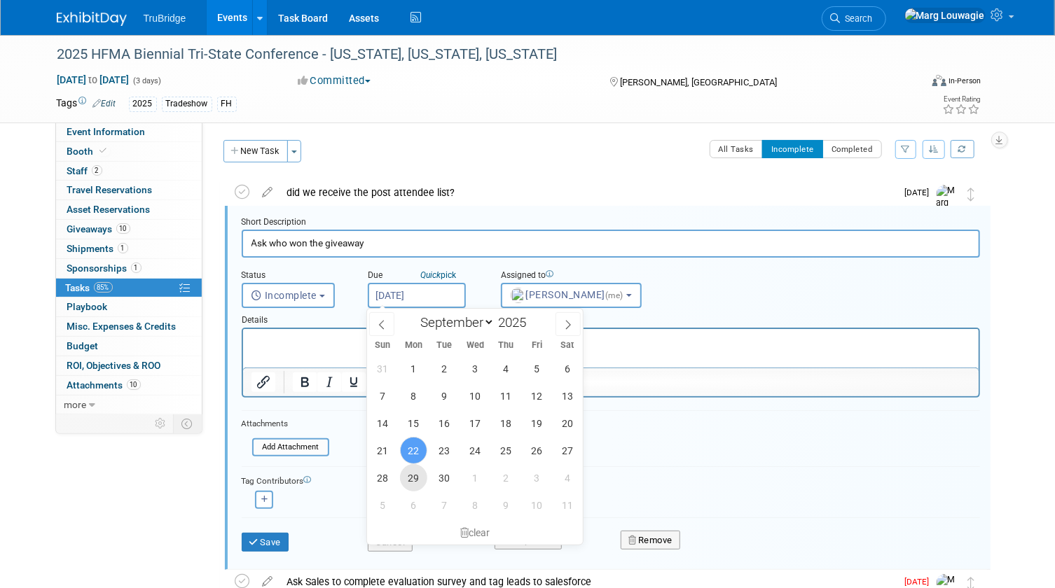
click at [413, 480] on span "29" at bounding box center [413, 477] width 27 height 27
type input "[DATE]"
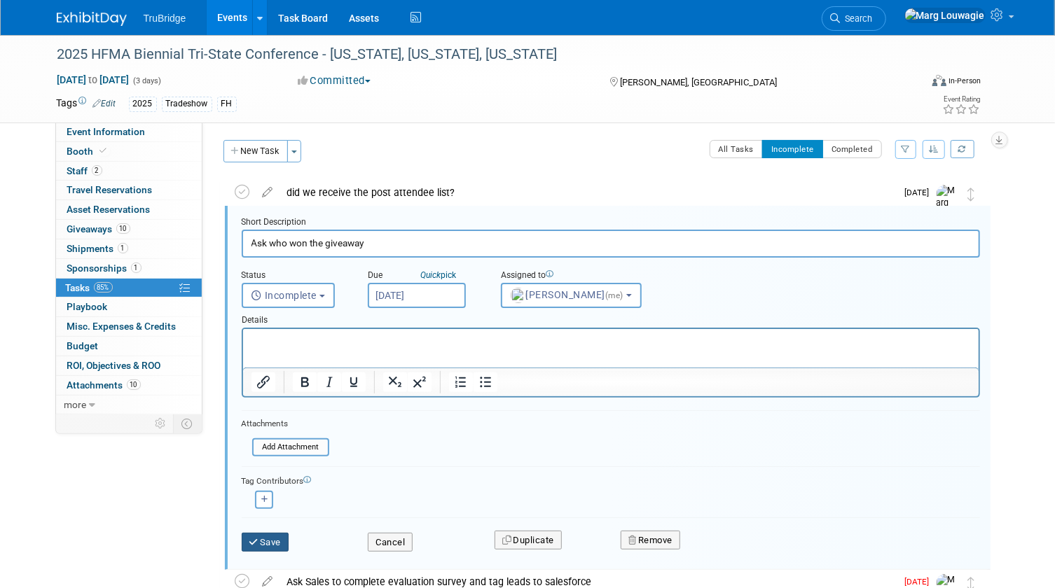
click at [281, 537] on button "Save" at bounding box center [266, 543] width 48 height 20
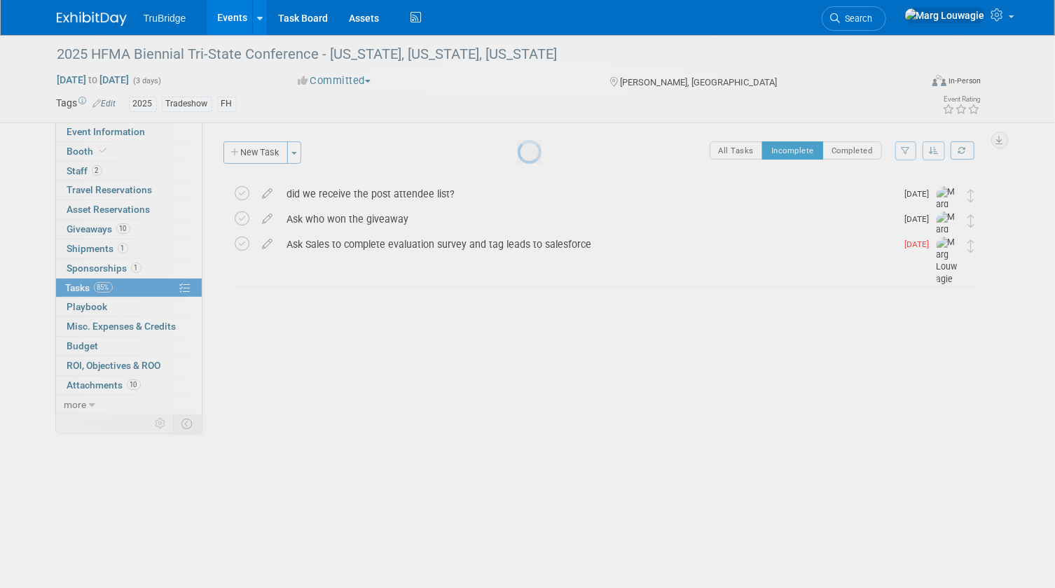
scroll to position [0, 0]
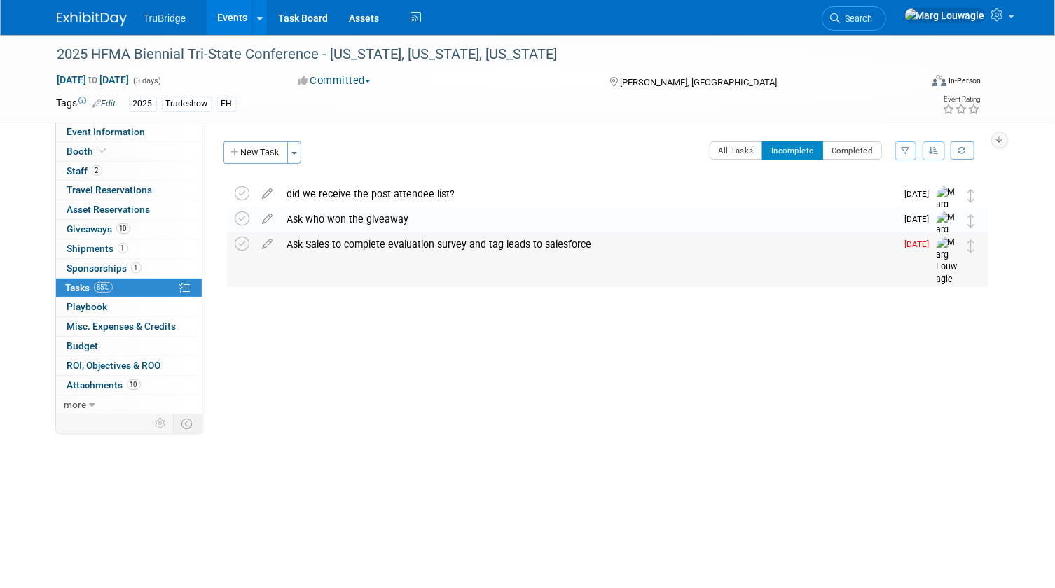
click at [298, 244] on div "Ask Sales to complete evaluation survey and tag leads to salesforce" at bounding box center [588, 245] width 616 height 24
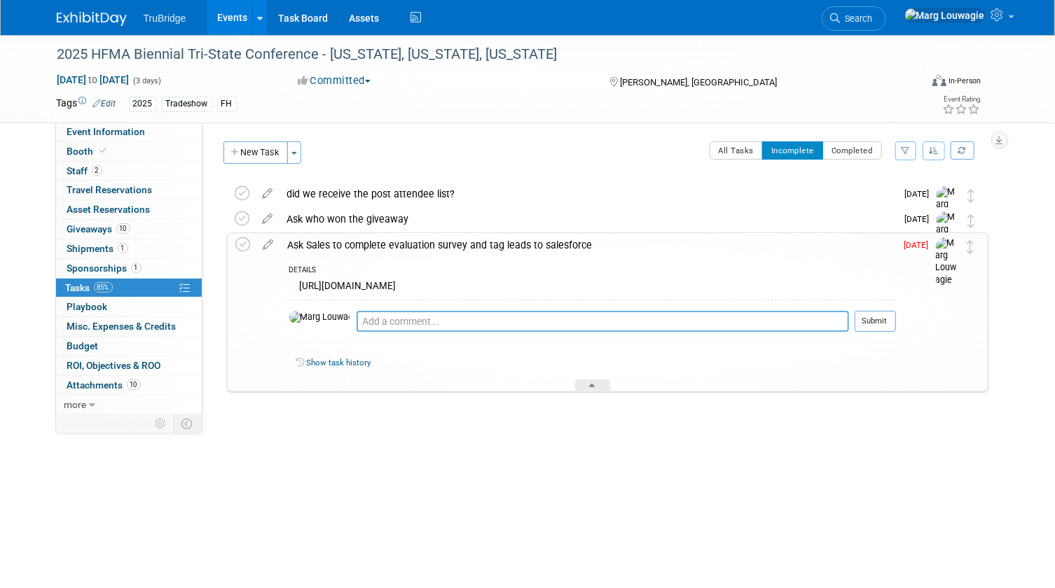
click at [357, 324] on textarea at bounding box center [603, 321] width 492 height 21
type textarea "sent email 9.22.25"
click at [875, 322] on button "Submit" at bounding box center [875, 321] width 41 height 21
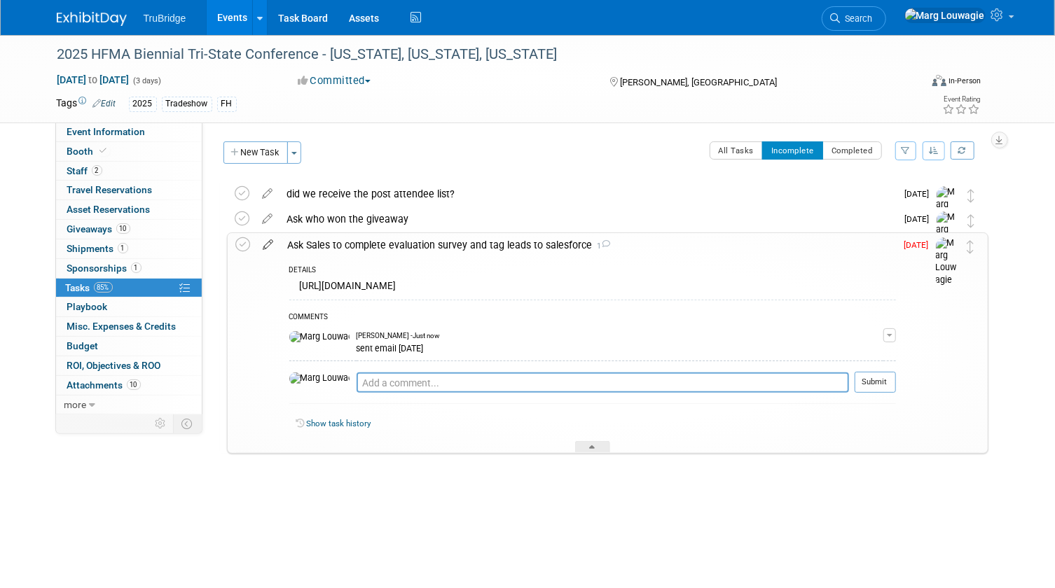
click at [268, 243] on icon at bounding box center [268, 242] width 25 height 18
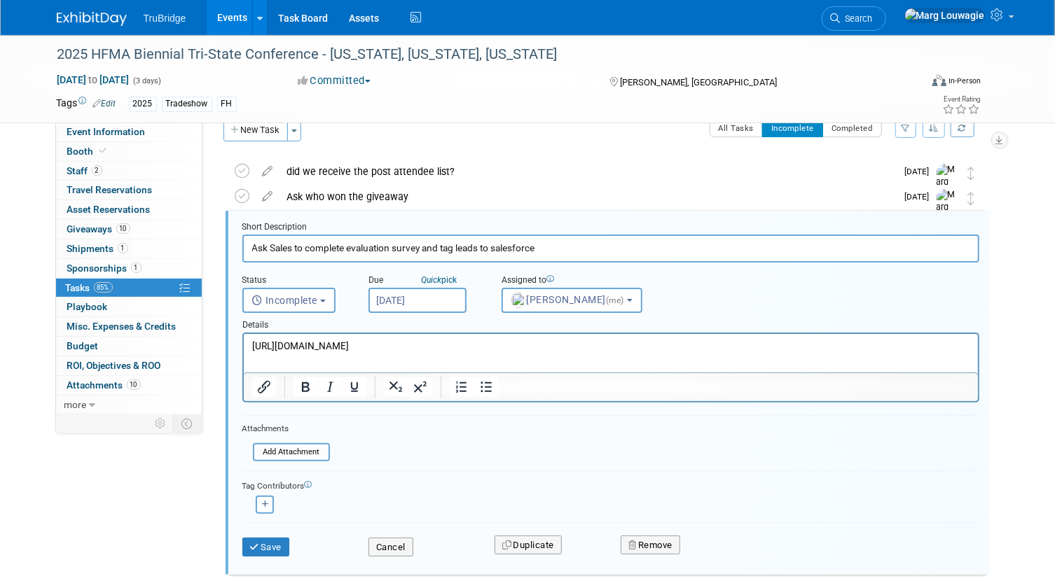
scroll to position [28, 0]
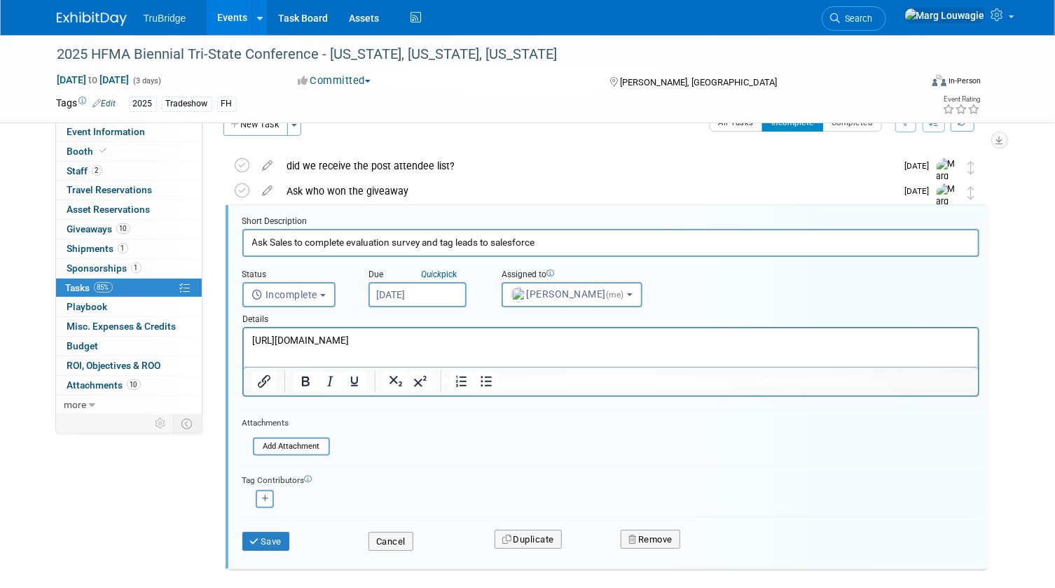
click at [412, 297] on input "[DATE]" at bounding box center [417, 294] width 98 height 25
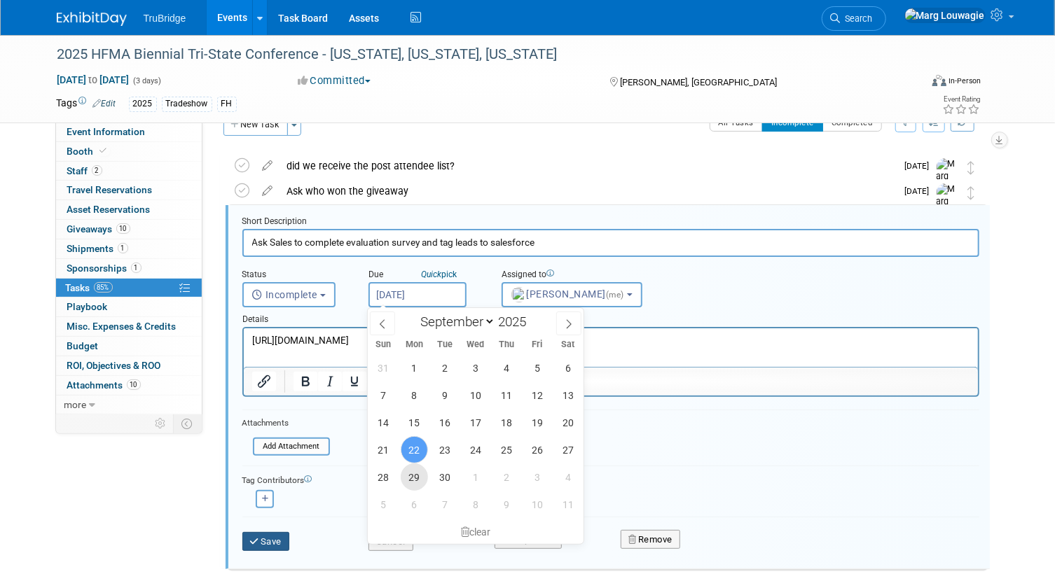
drag, startPoint x: 409, startPoint y: 480, endPoint x: 272, endPoint y: 542, distance: 150.2
click at [393, 490] on div "31 1 2 3 4 5 6 7 8 9 10 11 12 13 14 15 16 17 18 19 20 21 22 23 24 25 26 27 28 2…" at bounding box center [476, 436] width 216 height 164
click at [253, 542] on icon "submit" at bounding box center [255, 541] width 11 height 9
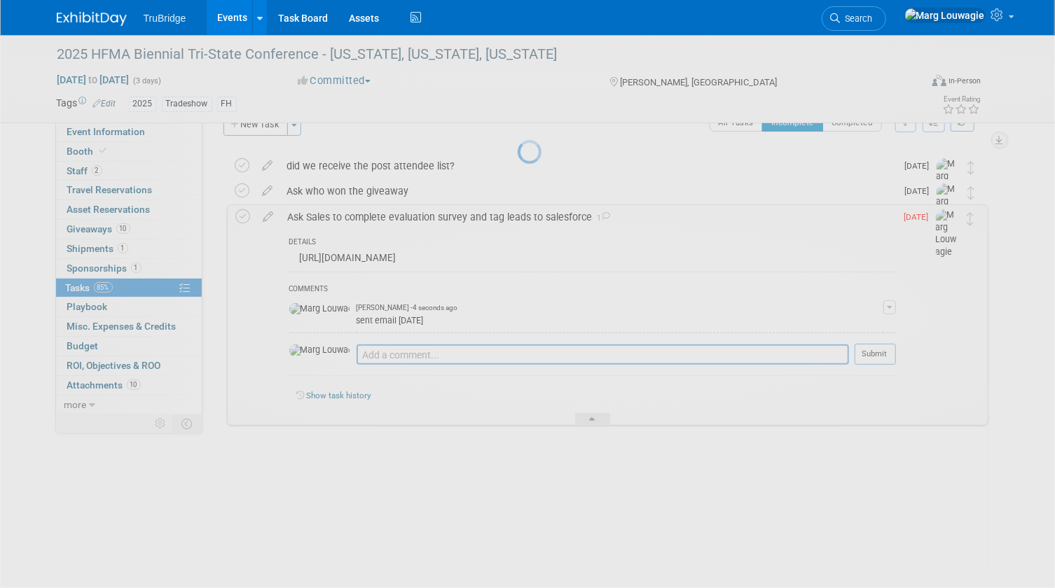
scroll to position [0, 0]
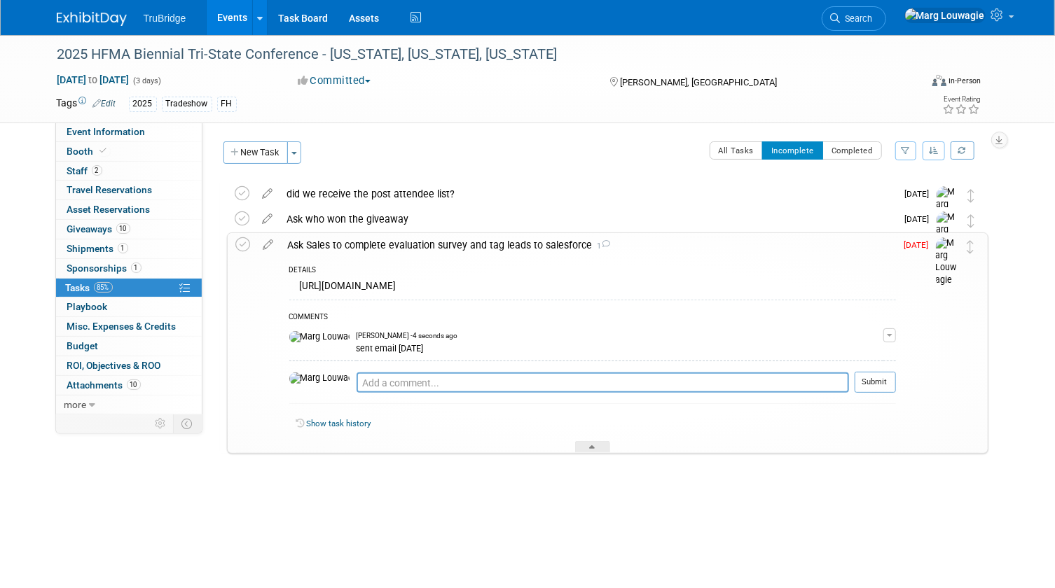
click at [366, 218] on div "Ask who won the giveaway" at bounding box center [588, 219] width 616 height 24
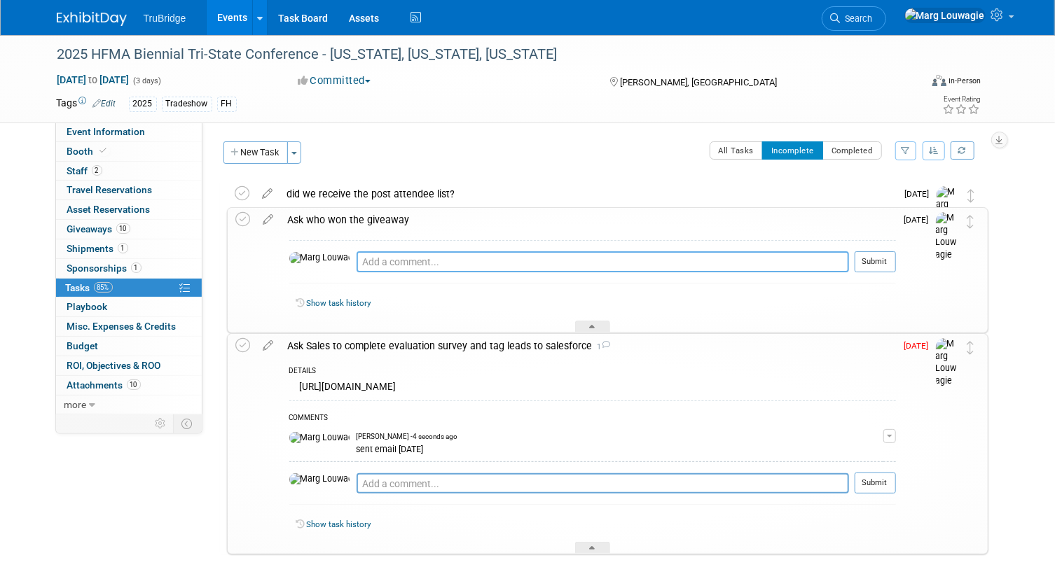
click at [391, 259] on textarea at bounding box center [603, 261] width 492 height 21
type textarea "sent email 9.22.25"
click at [869, 259] on button "Submit" at bounding box center [875, 261] width 41 height 21
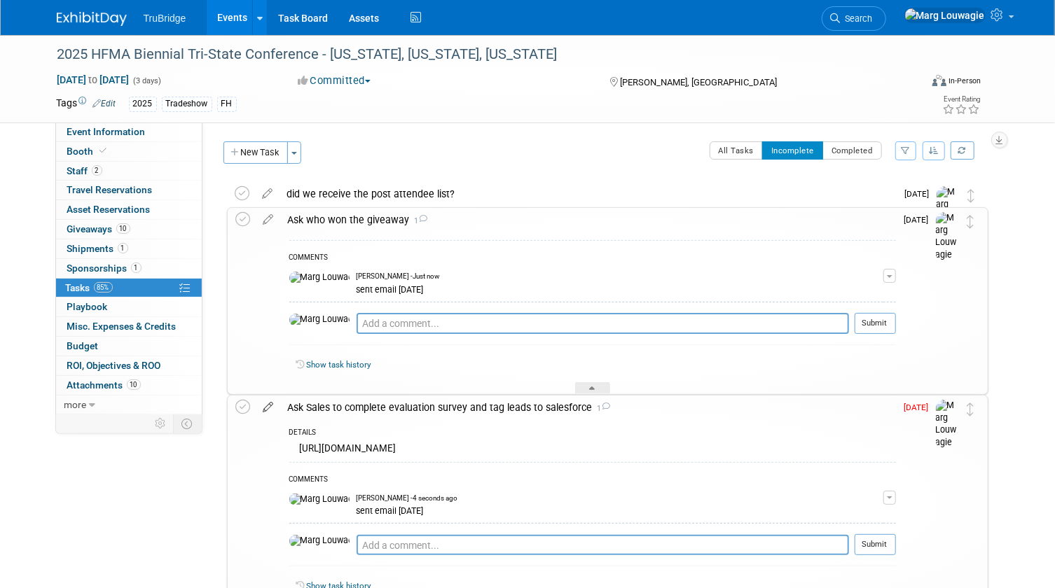
click at [267, 406] on icon at bounding box center [268, 405] width 25 height 18
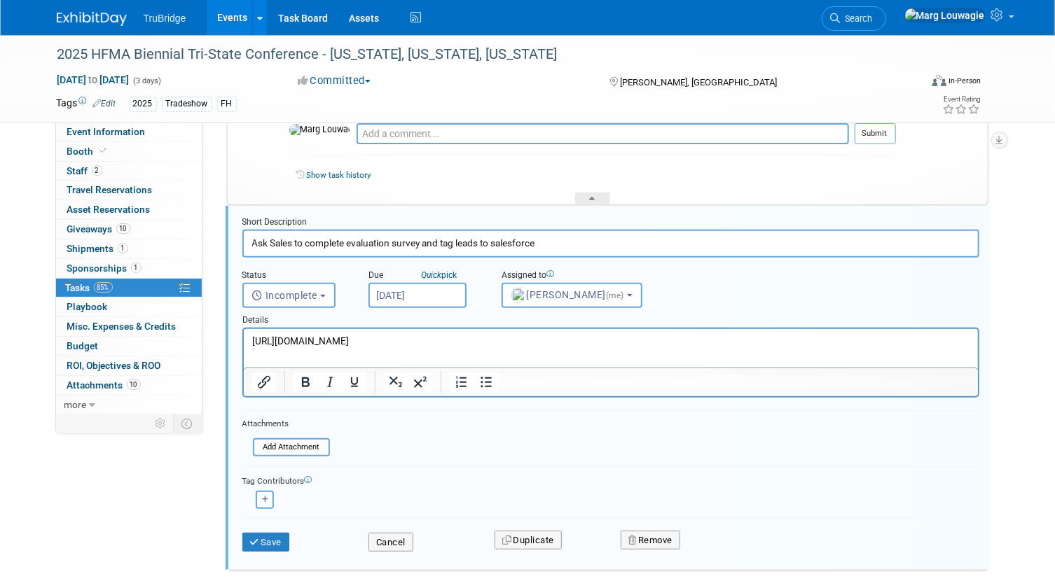
scroll to position [254, 0]
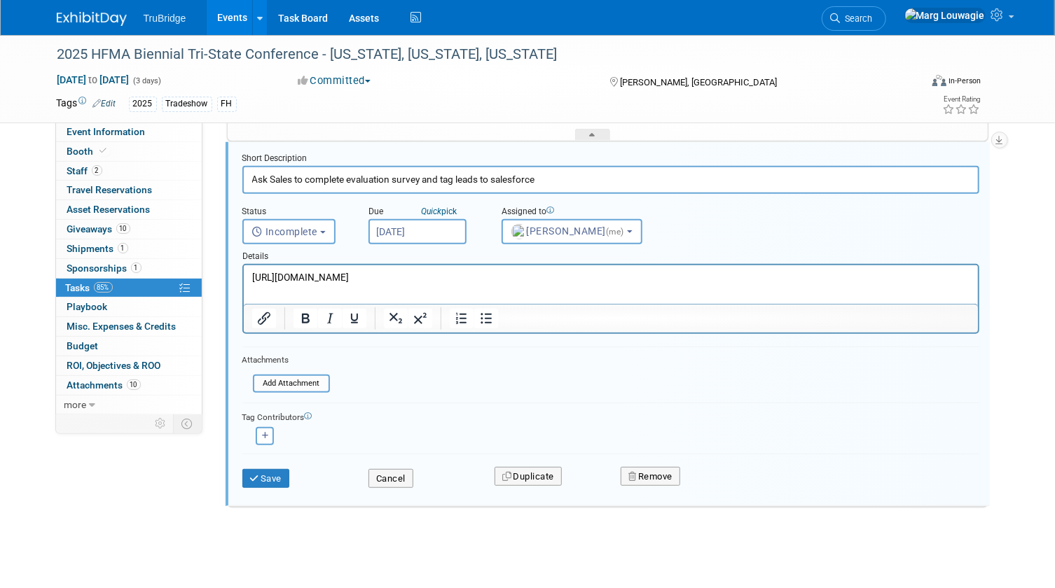
click at [419, 230] on input "[DATE]" at bounding box center [417, 231] width 98 height 25
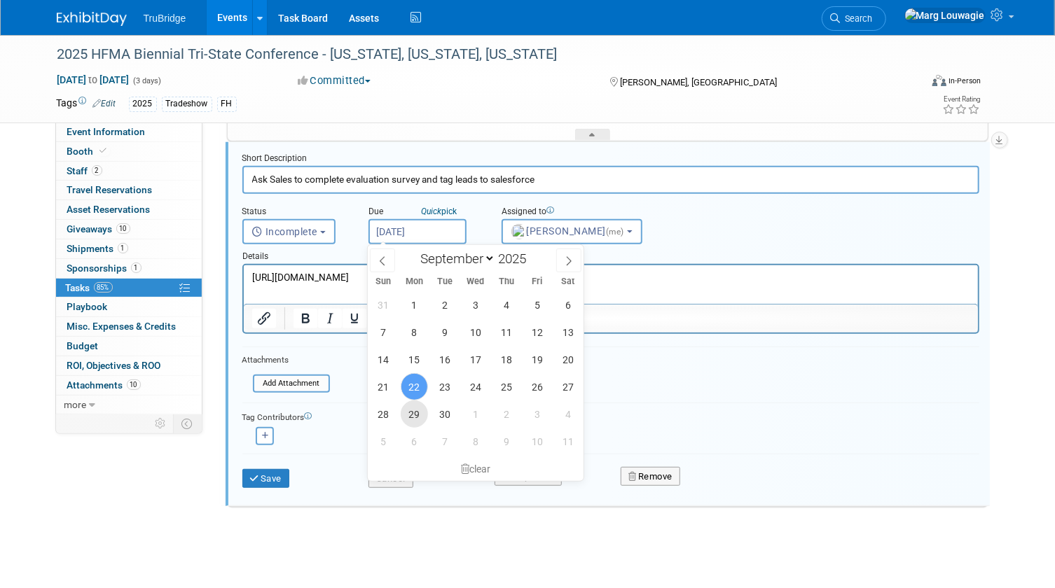
drag, startPoint x: 415, startPoint y: 420, endPoint x: 334, endPoint y: 464, distance: 91.5
click at [413, 422] on span "29" at bounding box center [414, 414] width 27 height 27
type input "Sep 29, 2025"
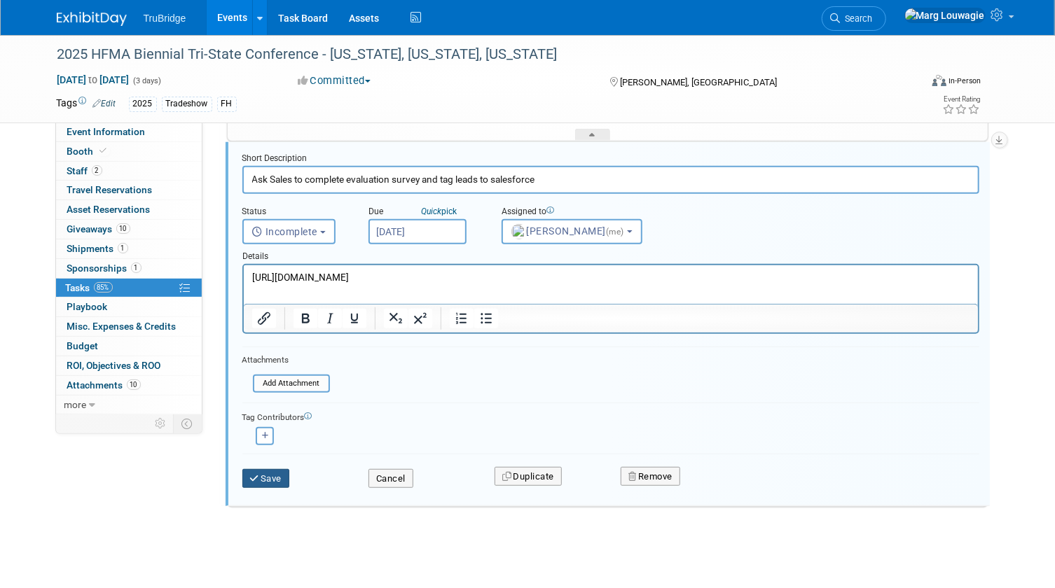
drag, startPoint x: 280, startPoint y: 478, endPoint x: 385, endPoint y: 410, distance: 125.1
click at [280, 477] on button "Save" at bounding box center [266, 479] width 48 height 20
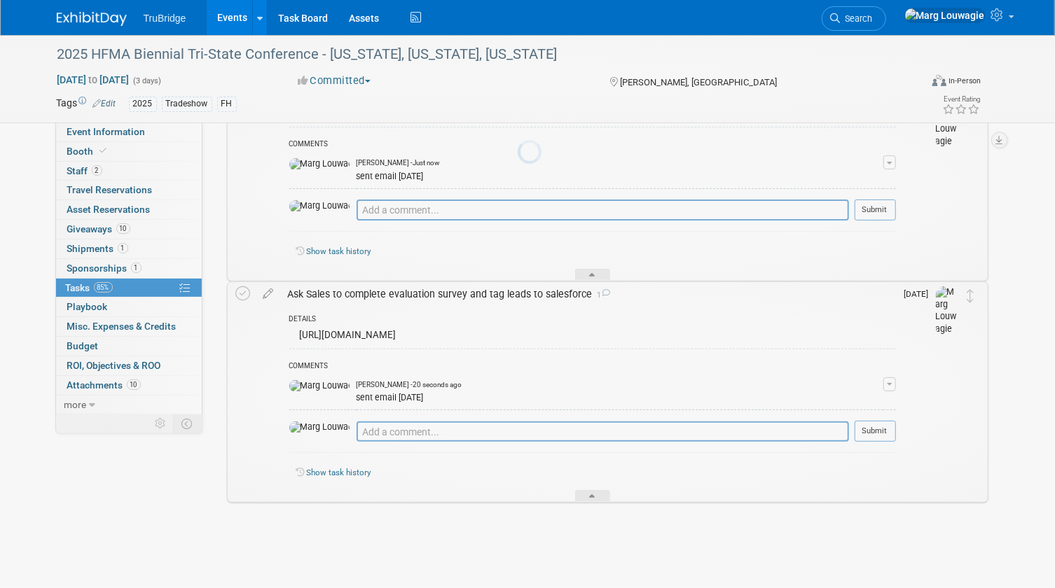
scroll to position [113, 0]
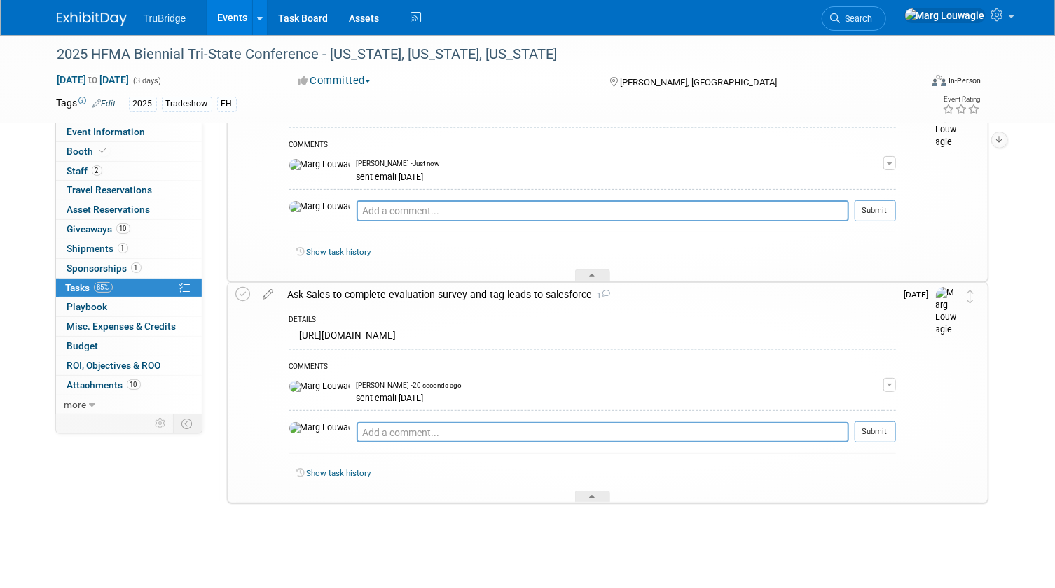
drag, startPoint x: 596, startPoint y: 495, endPoint x: 550, endPoint y: 342, distance: 159.6
click at [588, 476] on div "DETAILS https://www.surveymonkey.com/r/8S9MVLR COMMENTS Marg Louwagie - 20 seco…" at bounding box center [588, 405] width 615 height 196
click at [591, 272] on div at bounding box center [592, 276] width 35 height 12
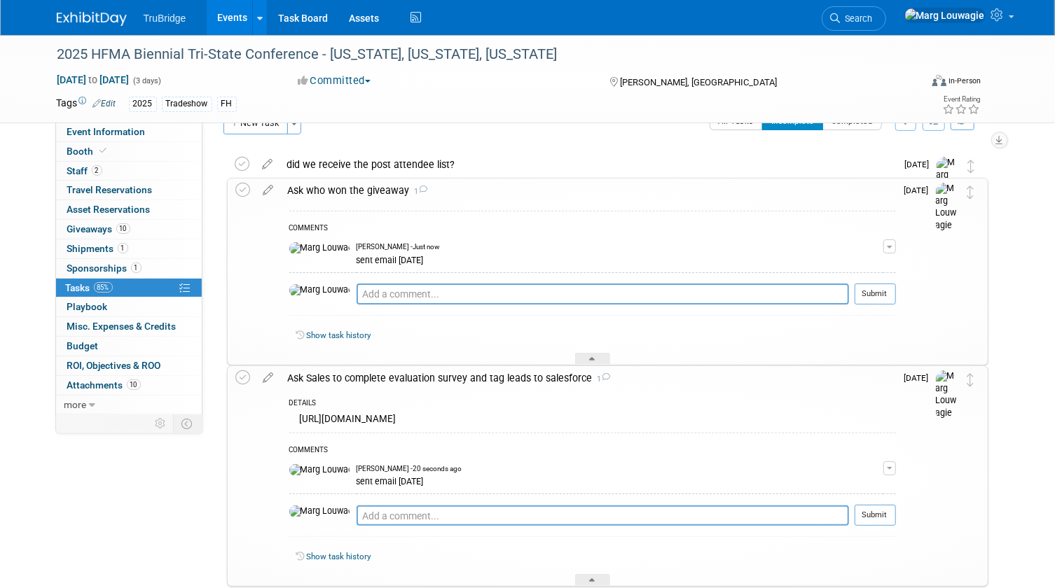
scroll to position [0, 0]
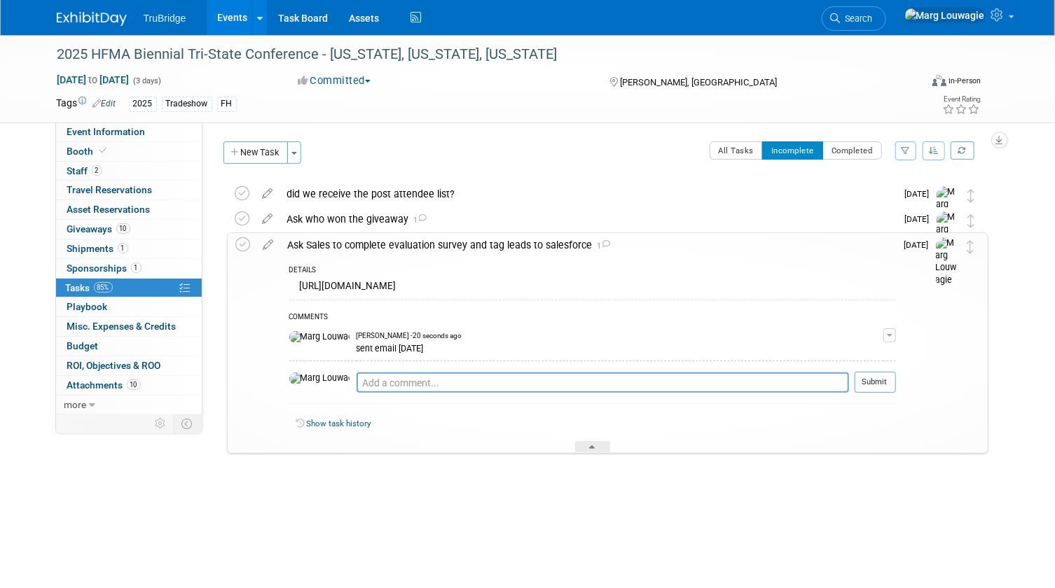
drag, startPoint x: 585, startPoint y: 448, endPoint x: 586, endPoint y: 439, distance: 9.2
click at [586, 439] on div "DETAILS https://www.surveymonkey.com/r/8S9MVLR COMMENTS Marg Louwagie - 20 seco…" at bounding box center [588, 355] width 615 height 196
click at [580, 447] on div at bounding box center [592, 447] width 35 height 12
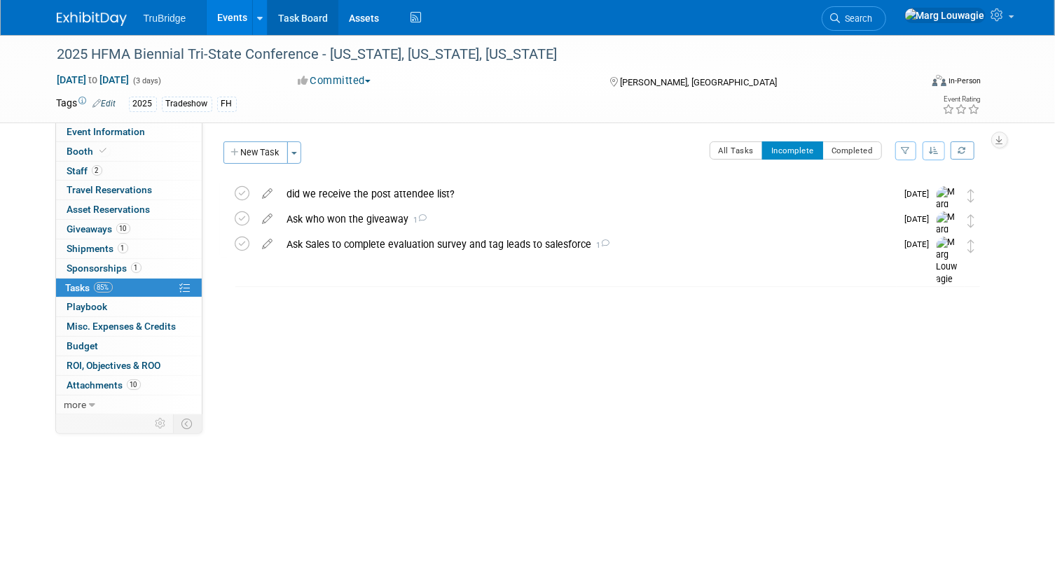
click at [303, 21] on link "Task Board" at bounding box center [303, 17] width 71 height 35
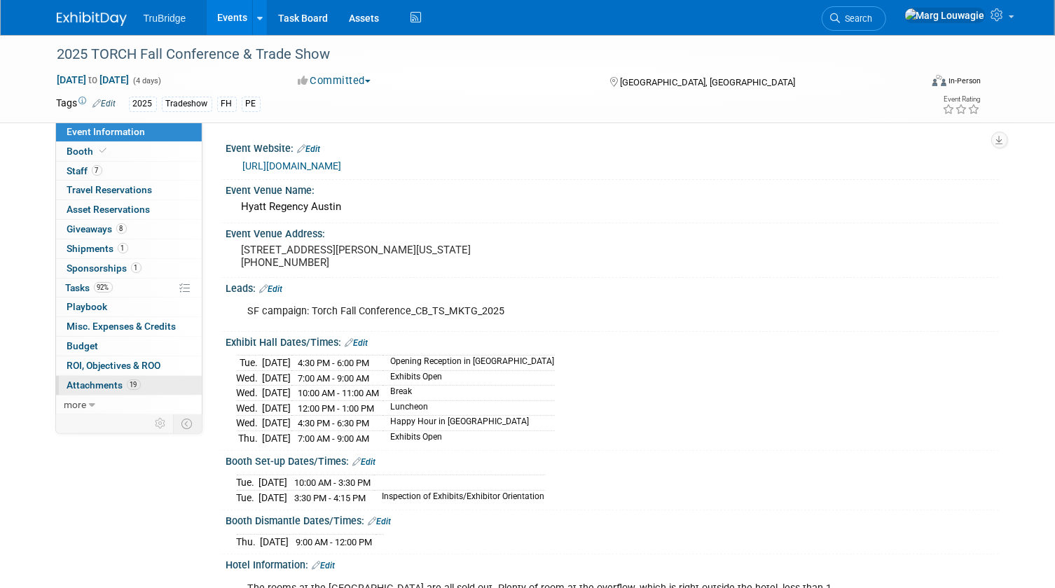
click at [90, 385] on span "Attachments 19" at bounding box center [104, 385] width 74 height 11
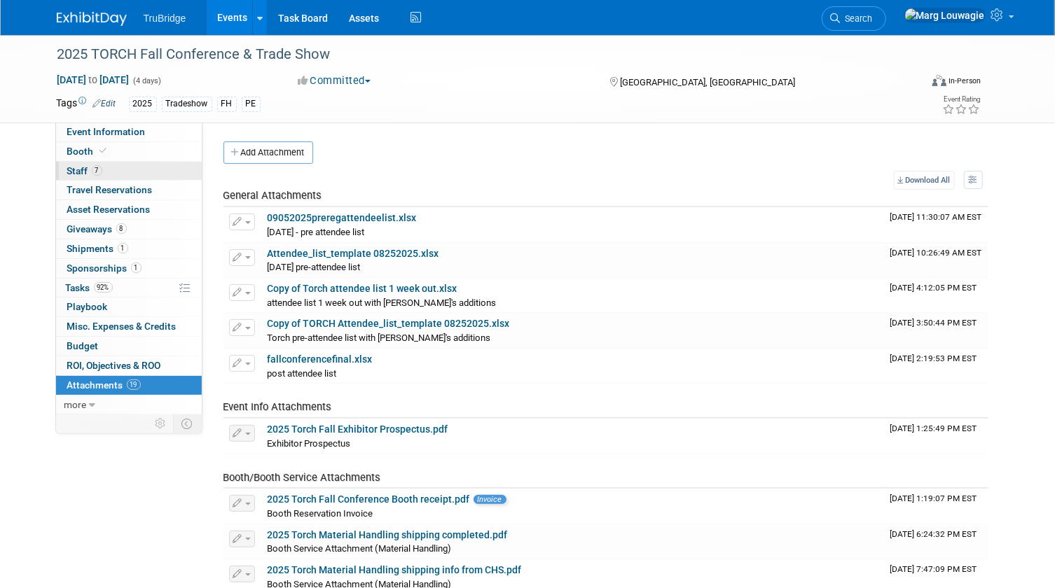
click at [95, 168] on span "7" at bounding box center [97, 170] width 11 height 11
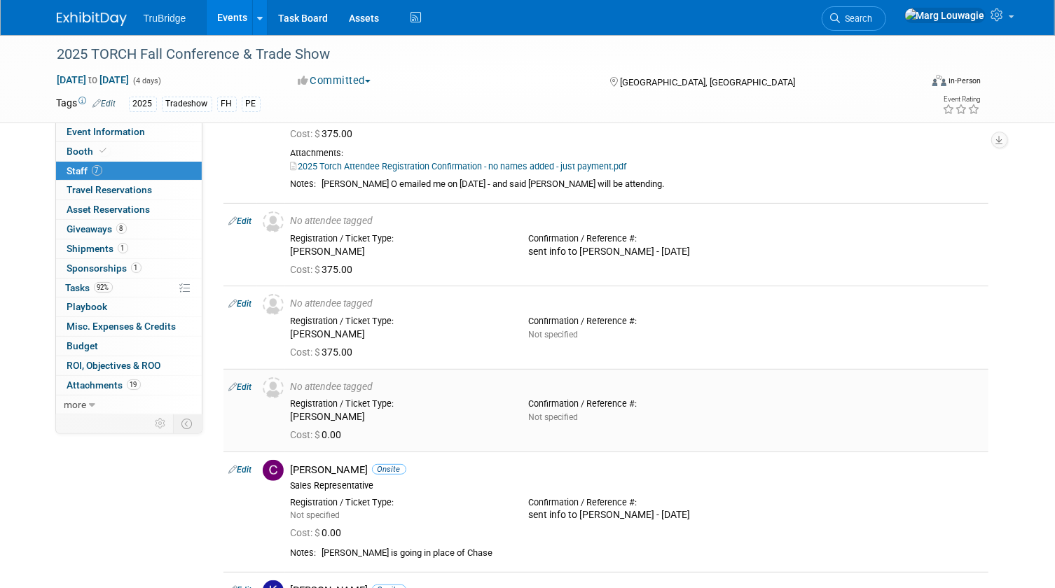
scroll to position [441, 0]
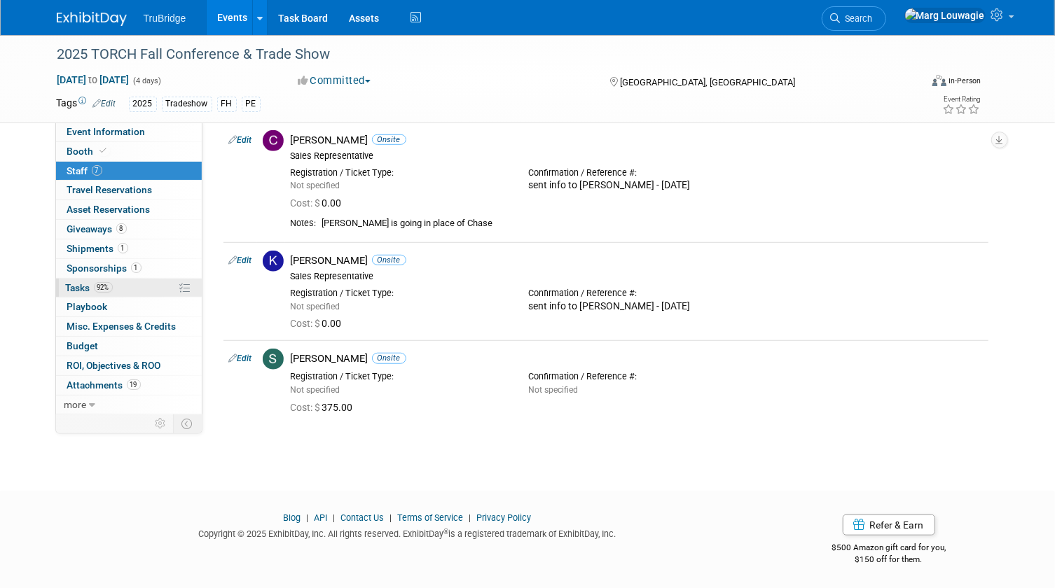
click at [79, 282] on span "Tasks 92%" at bounding box center [89, 287] width 47 height 11
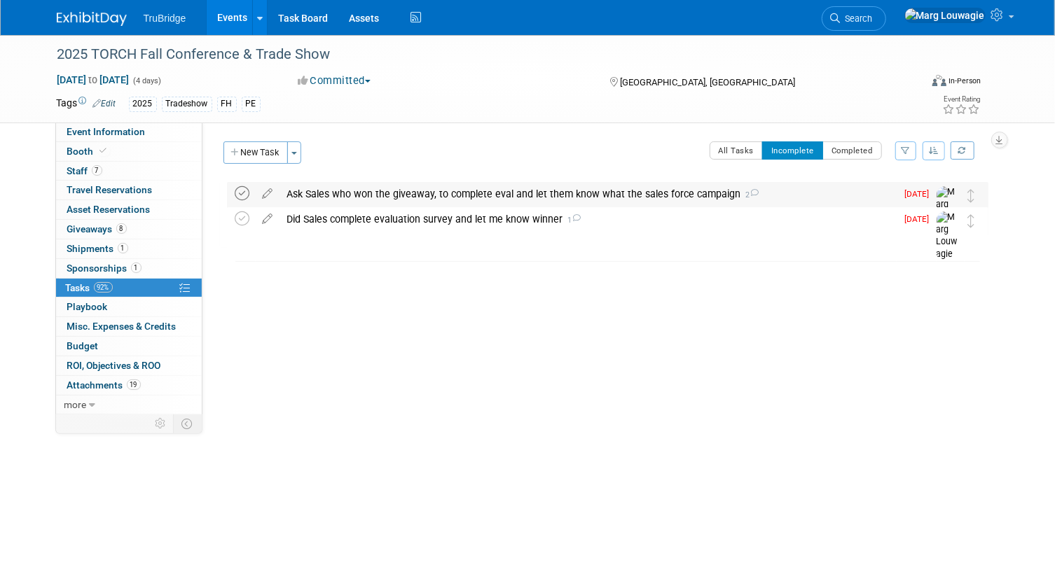
click at [242, 190] on icon at bounding box center [242, 193] width 15 height 15
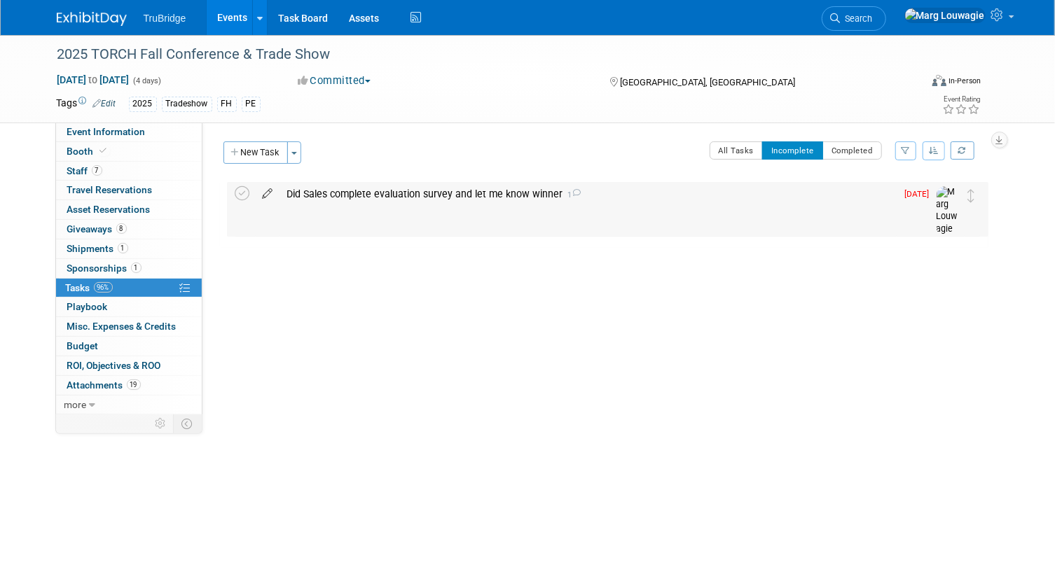
click at [266, 191] on icon at bounding box center [268, 191] width 25 height 18
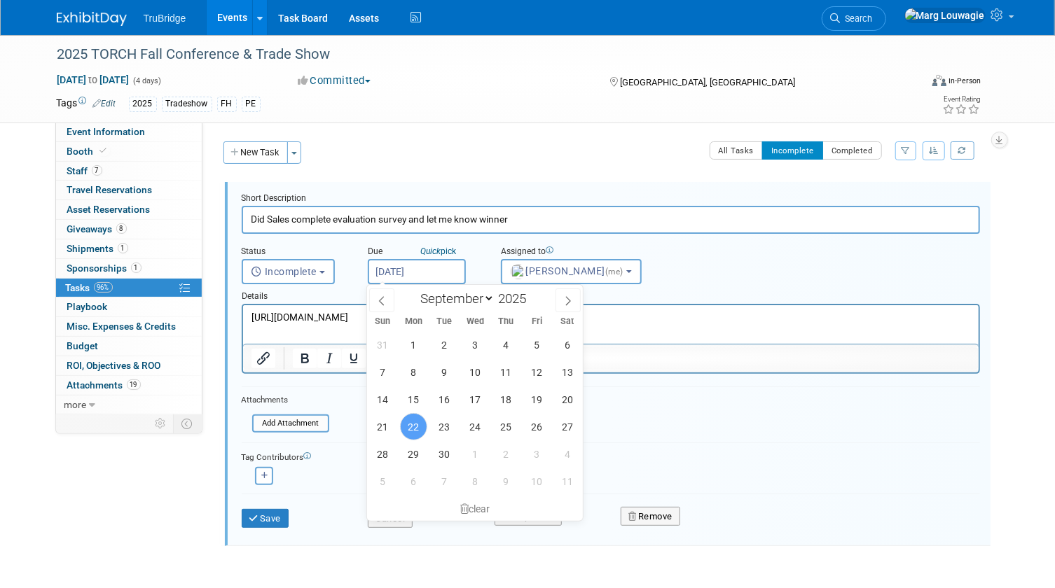
click at [427, 273] on input "Sep 22, 2025" at bounding box center [417, 271] width 98 height 25
click at [280, 515] on button "Save" at bounding box center [266, 519] width 48 height 20
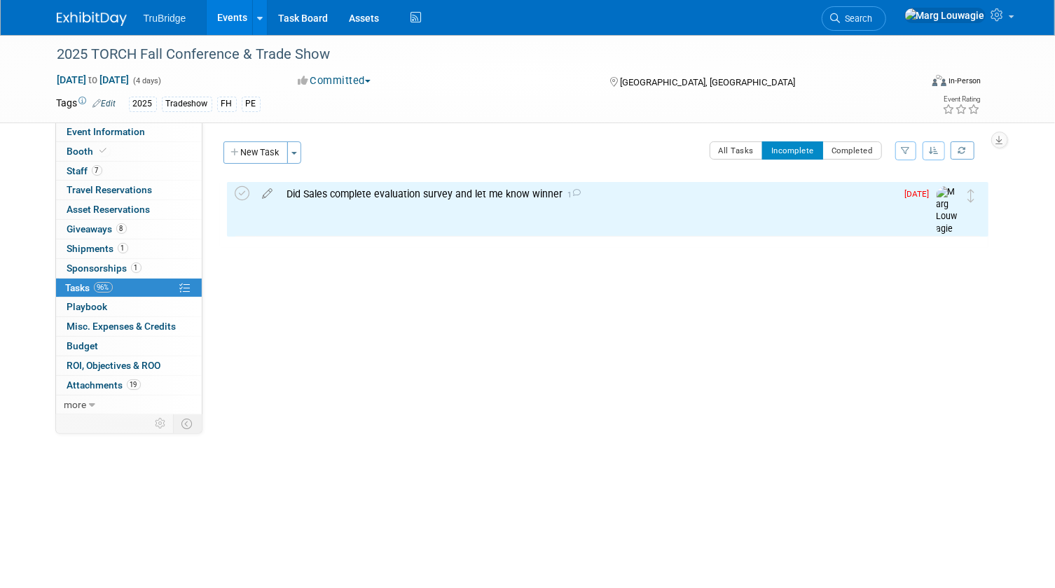
click at [325, 191] on div "Did Sales complete evaluation survey and let me know winner 1" at bounding box center [588, 194] width 616 height 24
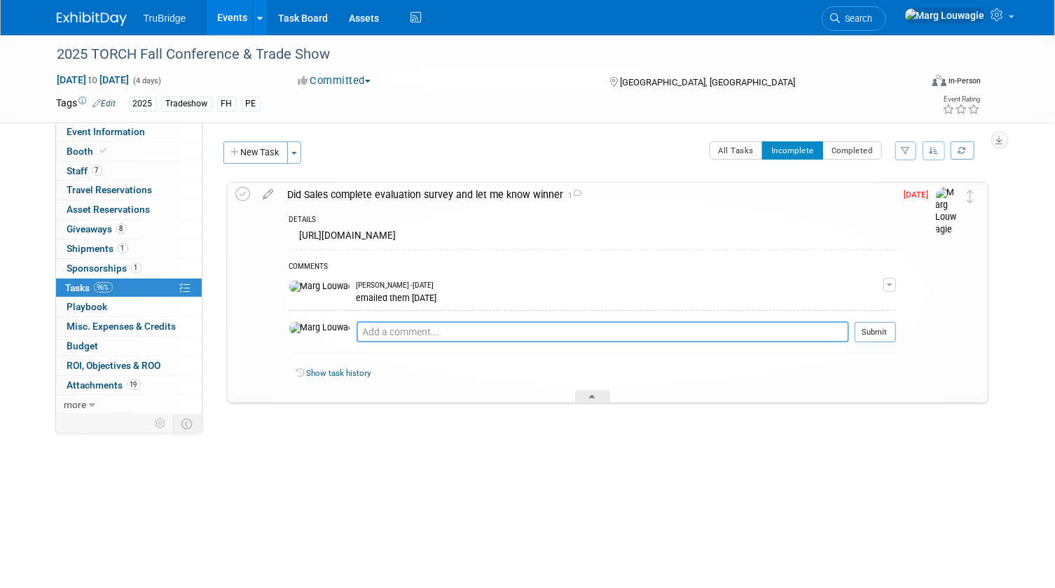
click at [369, 331] on textarea at bounding box center [603, 332] width 492 height 21
type textarea "I have the winner but neither have completed the survey as of 9.22.25 - emailed…"
click at [881, 333] on button "Submit" at bounding box center [875, 332] width 41 height 21
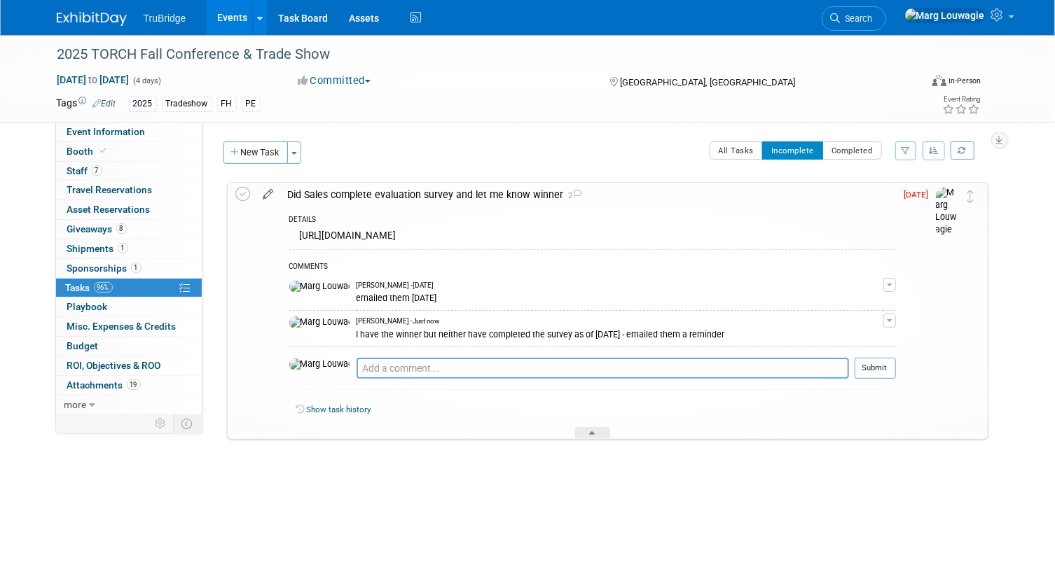
click at [269, 195] on icon at bounding box center [268, 192] width 25 height 18
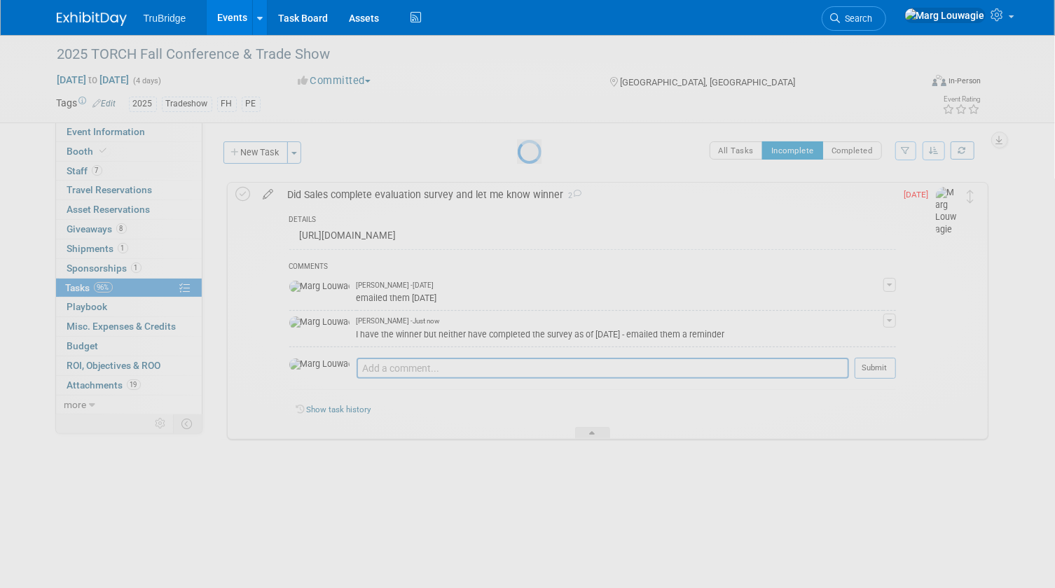
select select "8"
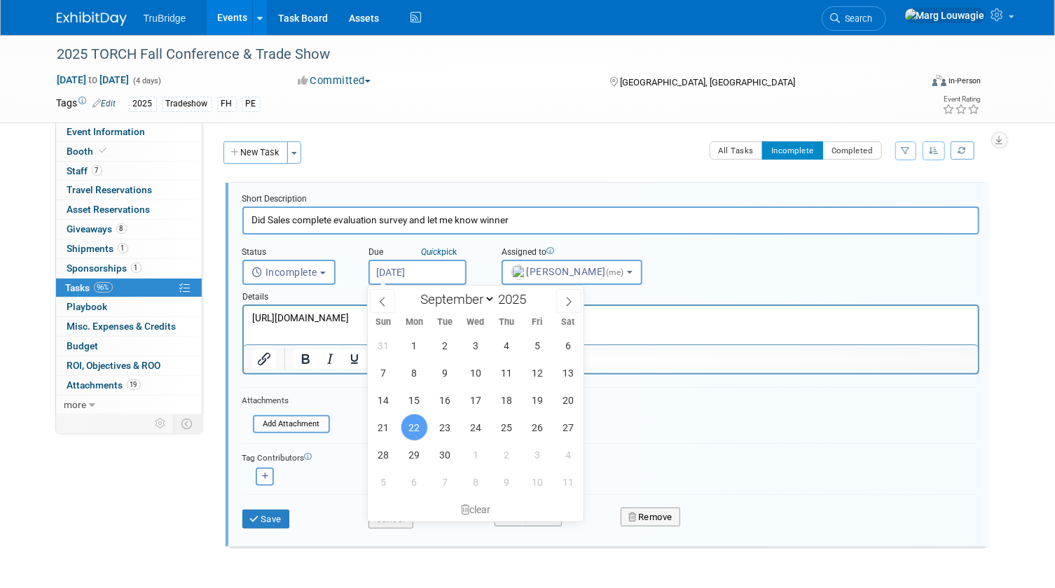
click at [404, 273] on input "Sep 22, 2025" at bounding box center [417, 272] width 98 height 25
click at [497, 420] on span "25" at bounding box center [506, 427] width 27 height 27
type input "Sep 25, 2025"
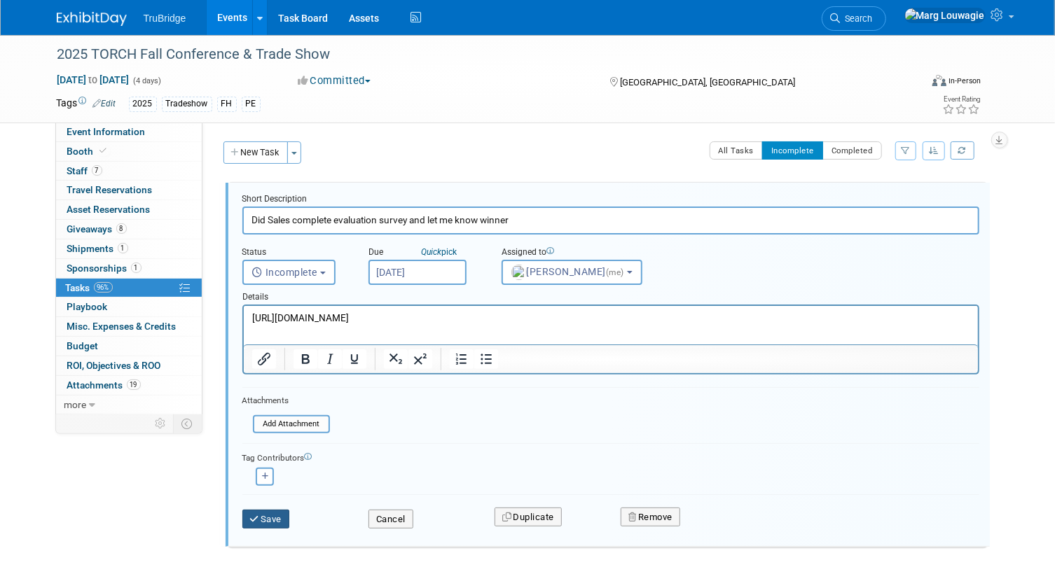
drag, startPoint x: 278, startPoint y: 518, endPoint x: 308, endPoint y: 491, distance: 39.7
click at [278, 516] on button "Save" at bounding box center [266, 520] width 48 height 20
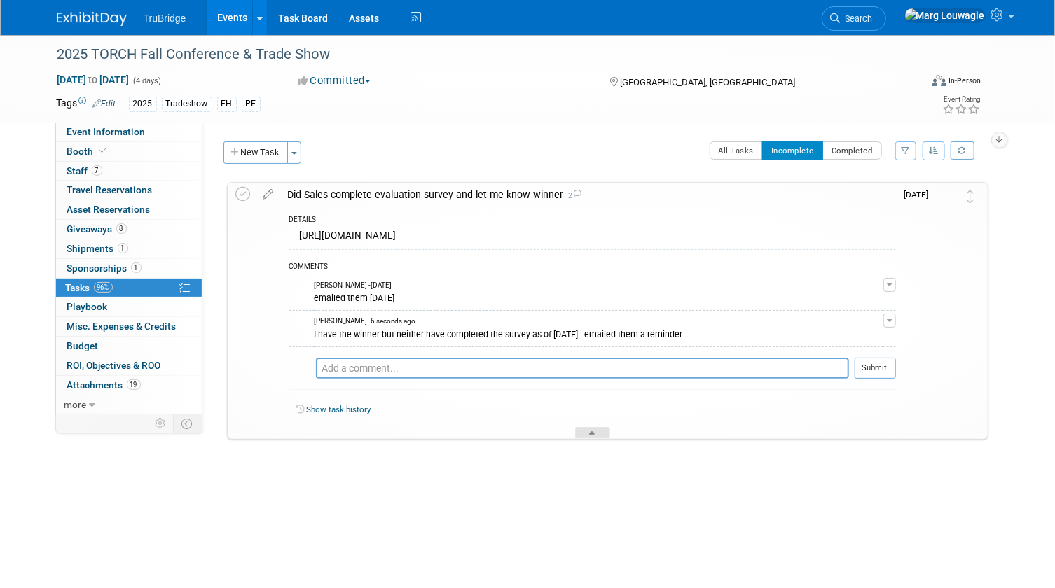
click at [590, 434] on icon at bounding box center [593, 436] width 6 height 8
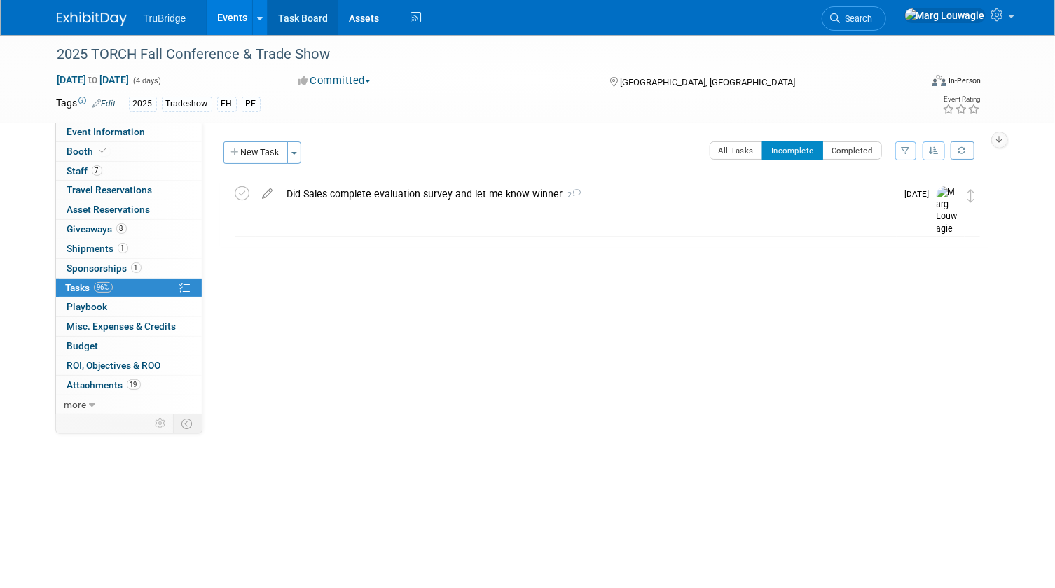
click at [294, 13] on link "Task Board" at bounding box center [303, 17] width 71 height 35
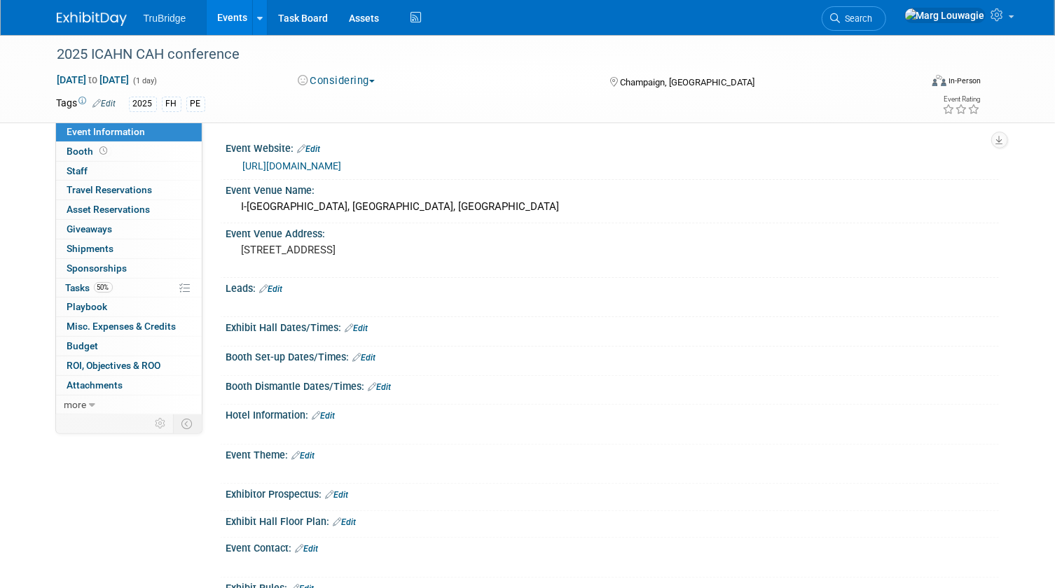
click at [287, 163] on link "[URL][DOMAIN_NAME]" at bounding box center [292, 165] width 99 height 11
drag, startPoint x: 912, startPoint y: 19, endPoint x: 909, endPoint y: 34, distance: 15.8
click at [873, 18] on span "Search" at bounding box center [857, 18] width 32 height 11
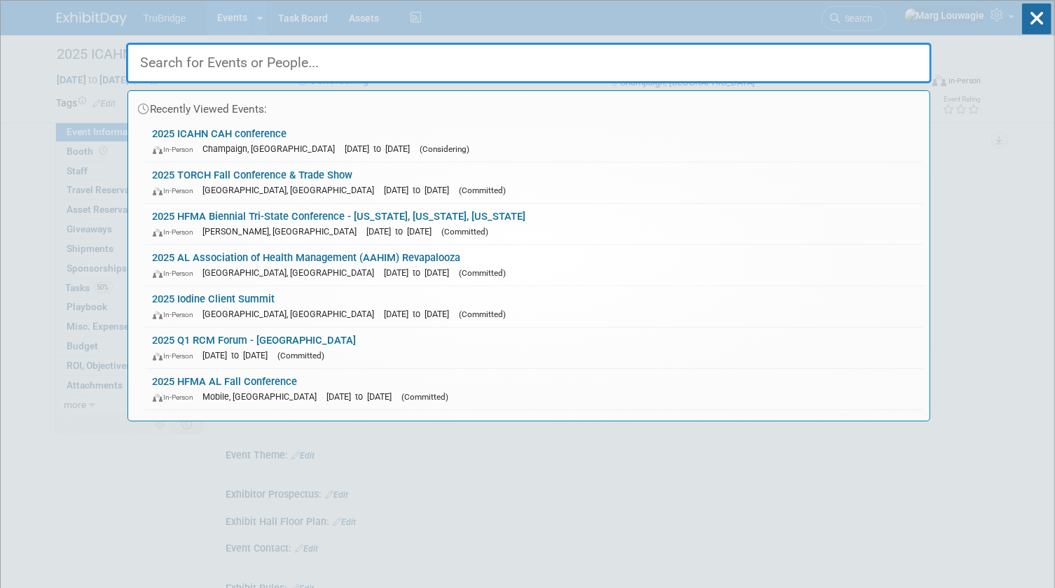
click at [906, 61] on input "text" at bounding box center [529, 63] width 806 height 41
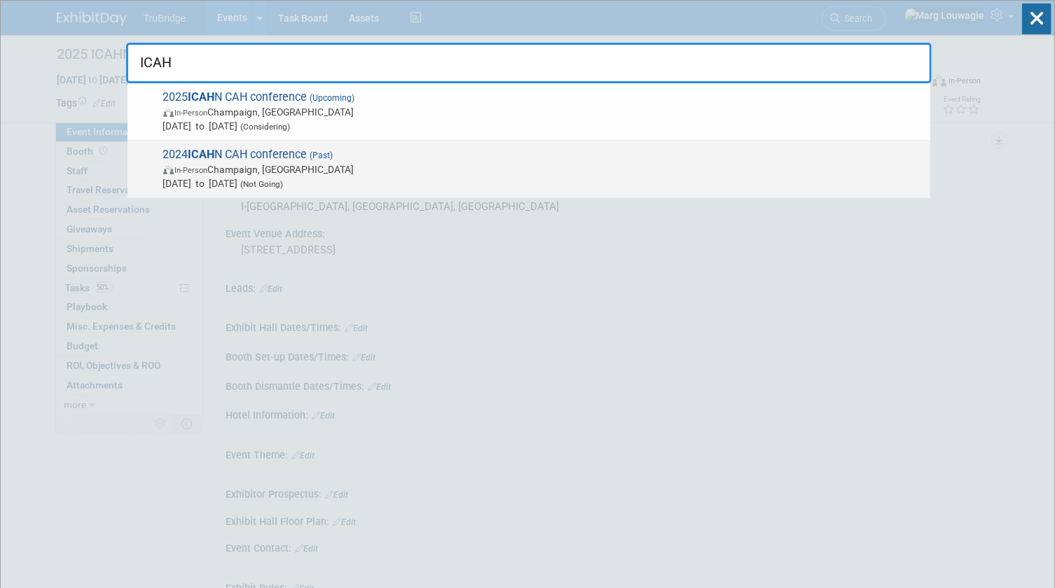
type input "ICAH"
click at [389, 167] on span "In-Person Champaign, IL" at bounding box center [543, 170] width 760 height 14
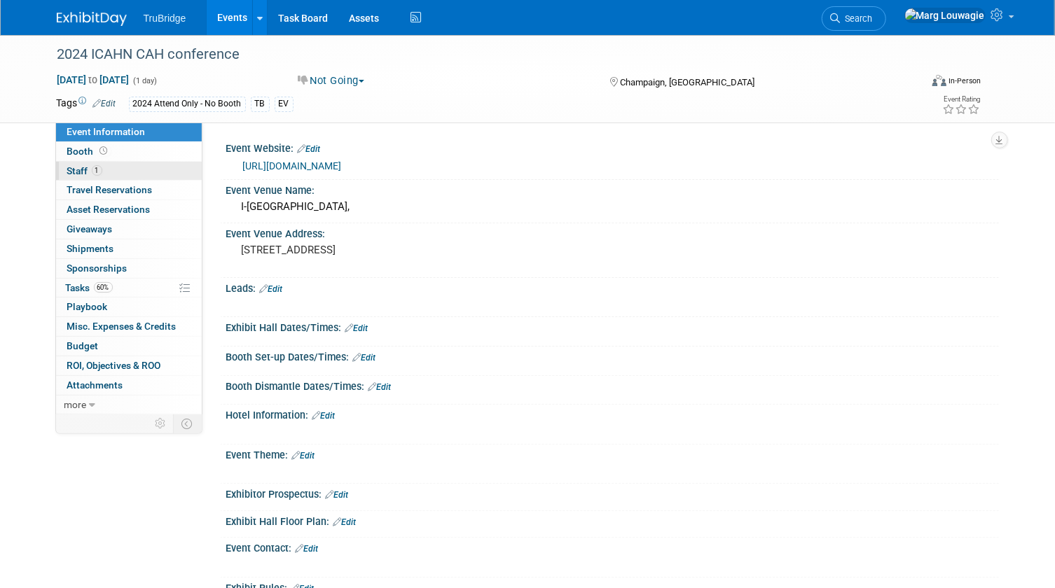
drag, startPoint x: 139, startPoint y: 167, endPoint x: 170, endPoint y: 167, distance: 31.5
click at [139, 167] on link "1 Staff 1" at bounding box center [129, 171] width 146 height 19
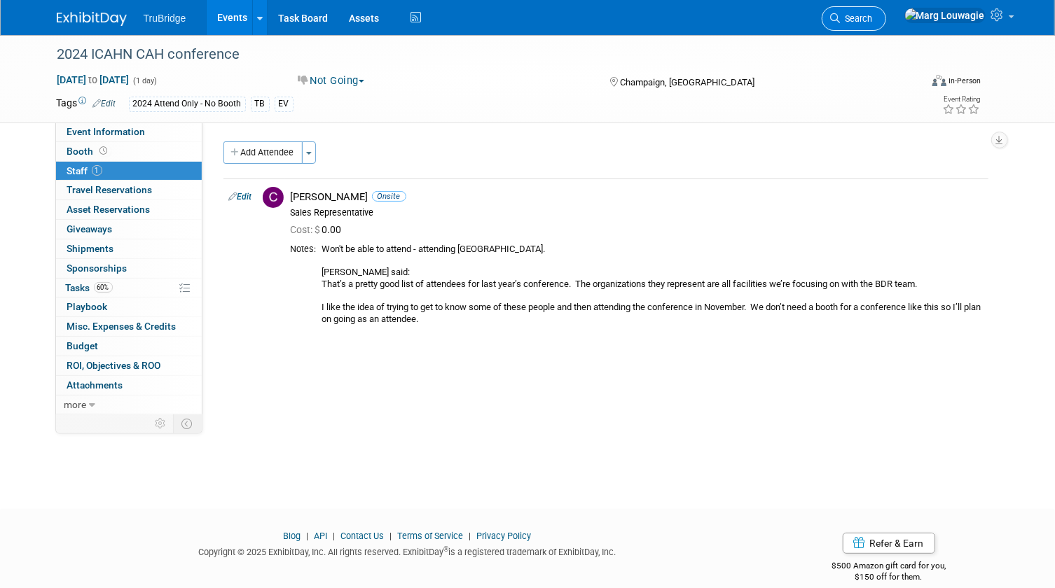
click at [873, 20] on span "Search" at bounding box center [857, 18] width 32 height 11
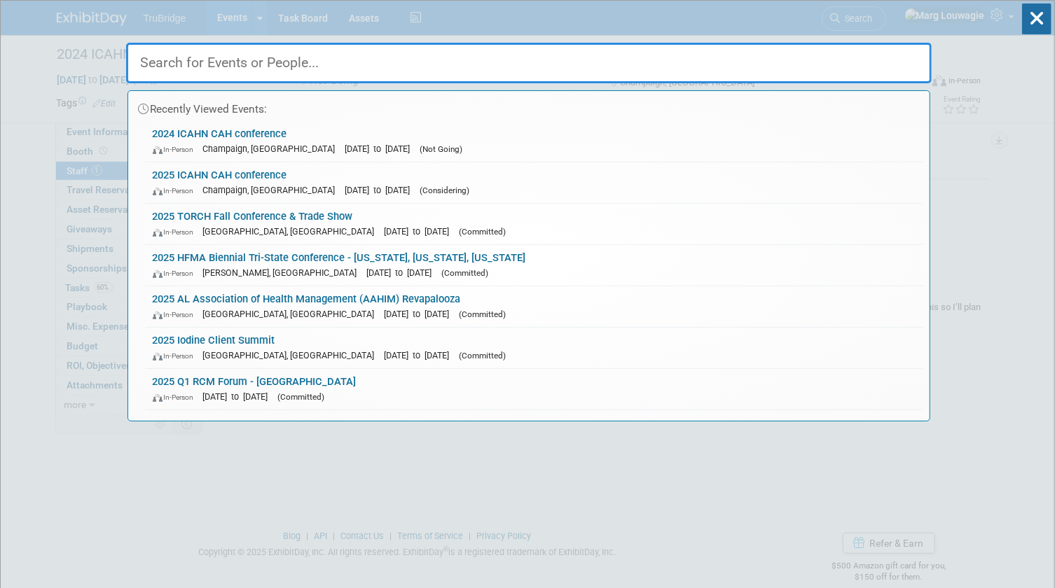
click at [893, 65] on input "text" at bounding box center [529, 63] width 806 height 41
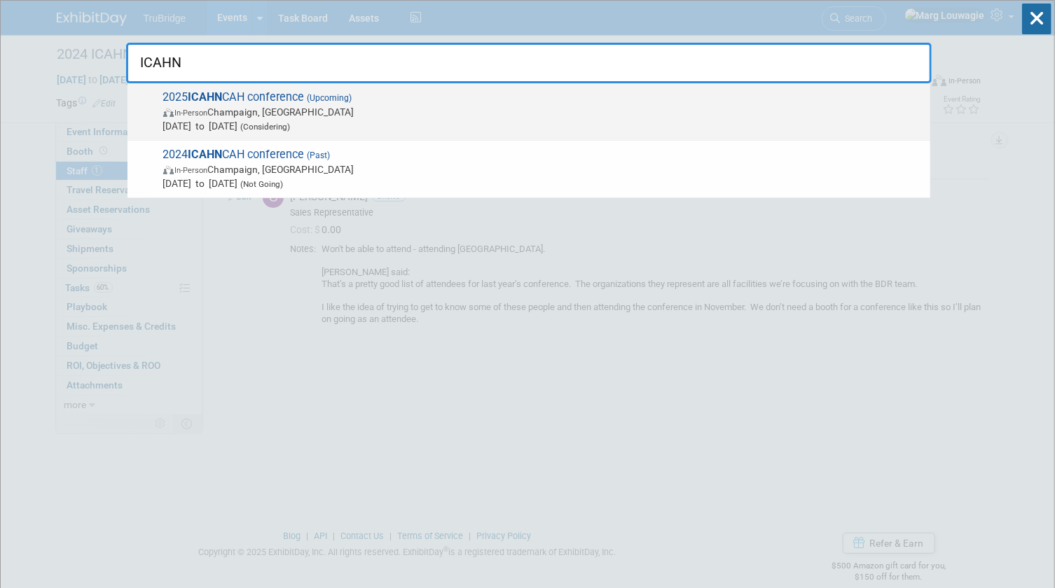
type input "ICAHN"
click at [300, 104] on span "2025 ICAHN CAH conference (Upcoming) In-Person [GEOGRAPHIC_DATA], [GEOGRAPHIC_D…" at bounding box center [541, 111] width 764 height 43
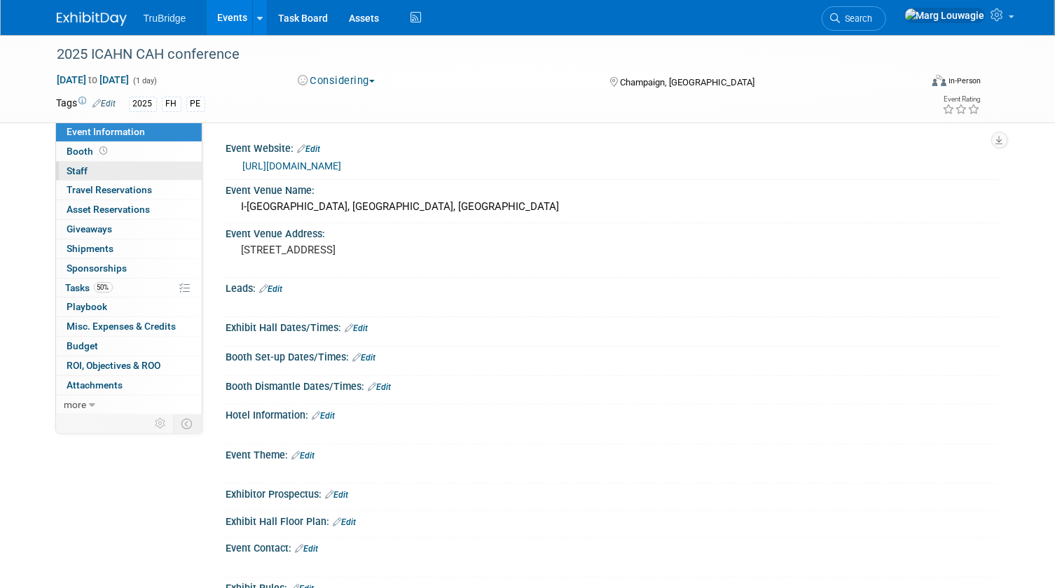
click at [109, 169] on link "0 Staff 0" at bounding box center [129, 171] width 146 height 19
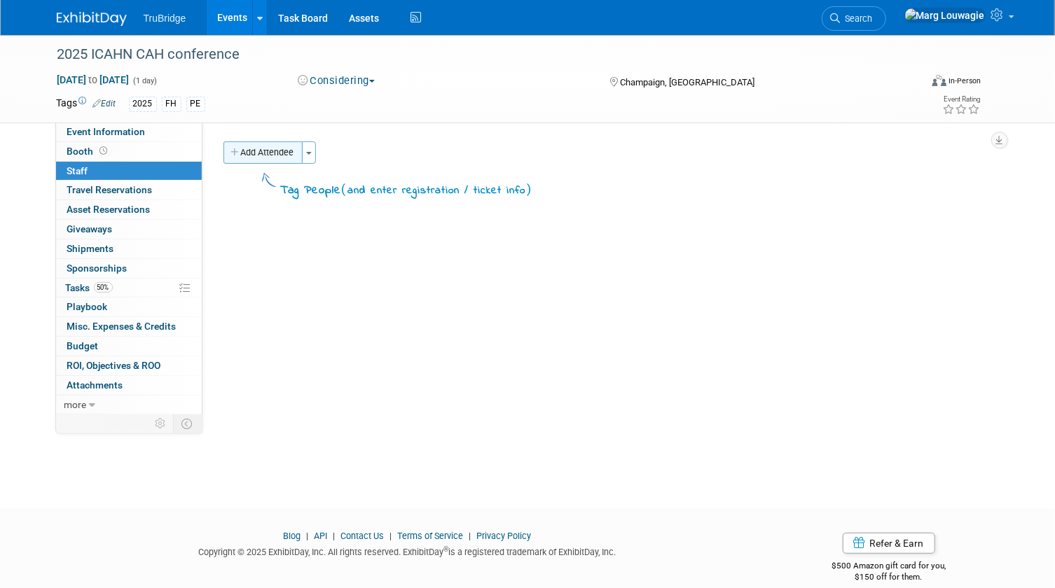
click at [251, 153] on button "Add Attendee" at bounding box center [262, 153] width 79 height 22
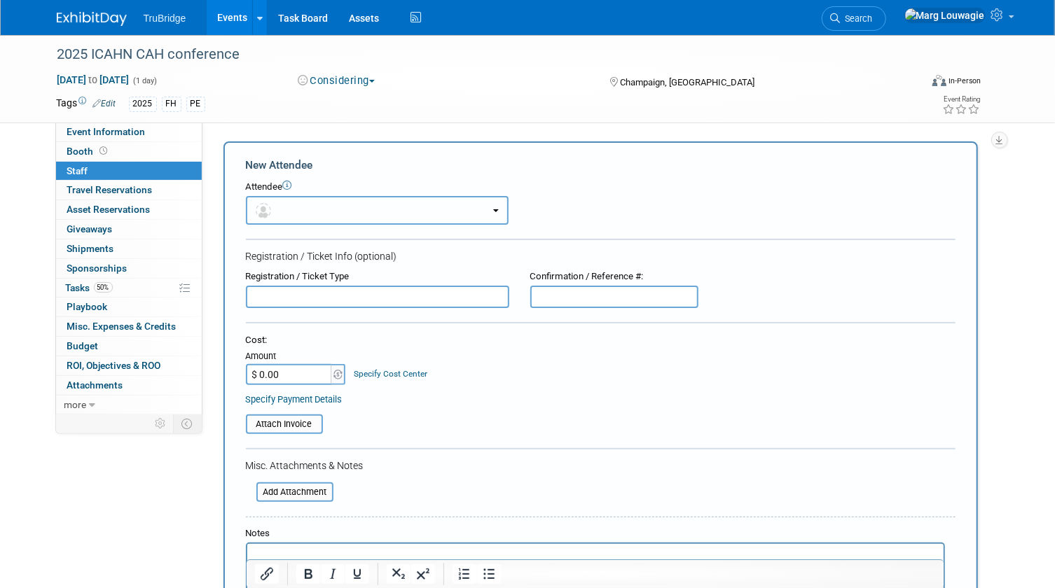
click at [294, 204] on button "button" at bounding box center [377, 210] width 263 height 29
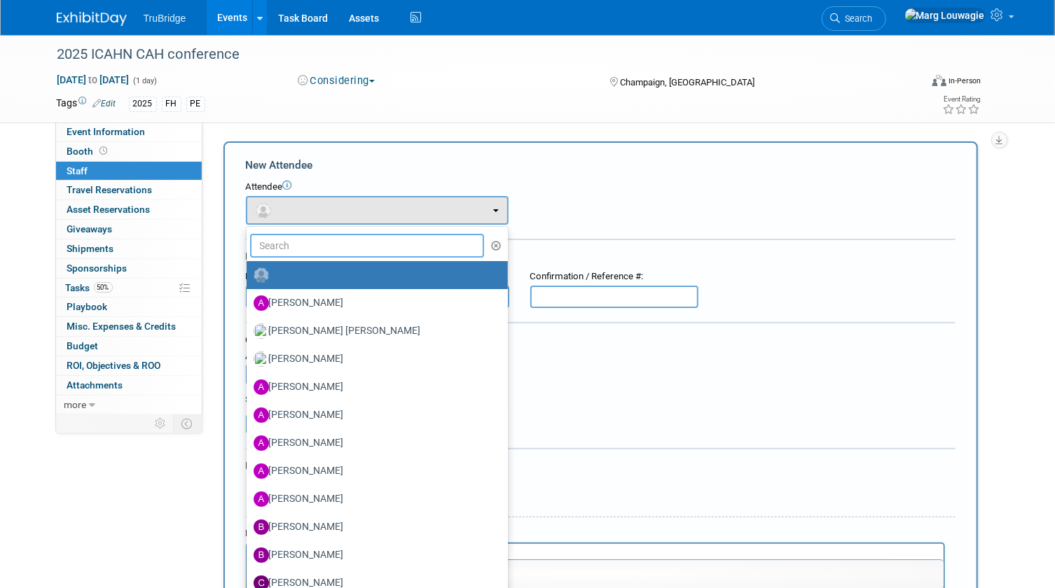
click at [319, 244] on input "text" at bounding box center [367, 246] width 235 height 24
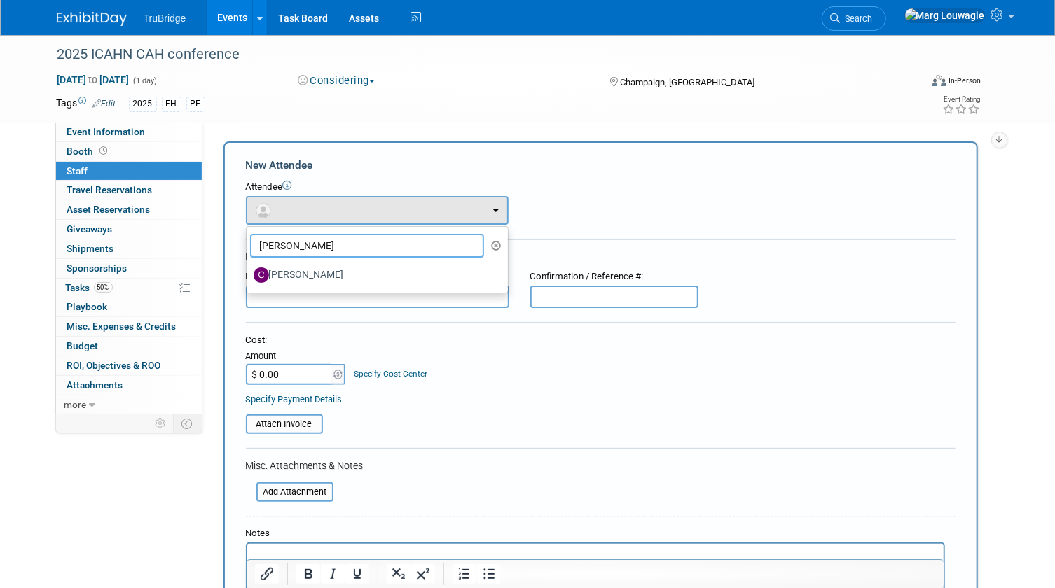
drag, startPoint x: 307, startPoint y: 239, endPoint x: 221, endPoint y: 239, distance: 85.5
click at [221, 239] on div "Add Attendee Toggle Dropdown Quick -Tag Attendees Apply X (me) select all cancel" at bounding box center [606, 415] width 786 height 546
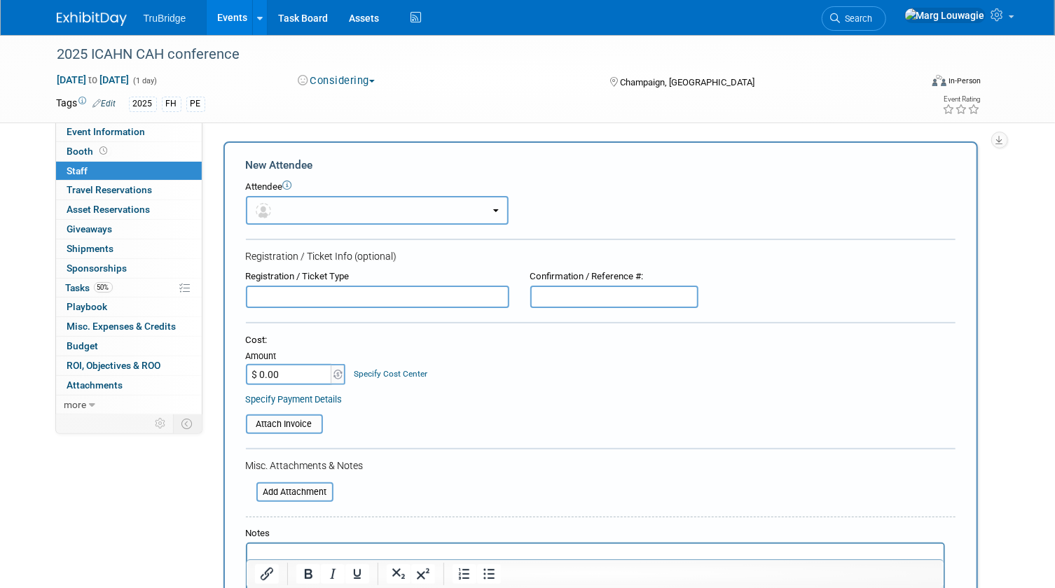
click at [306, 216] on button "button" at bounding box center [377, 210] width 263 height 29
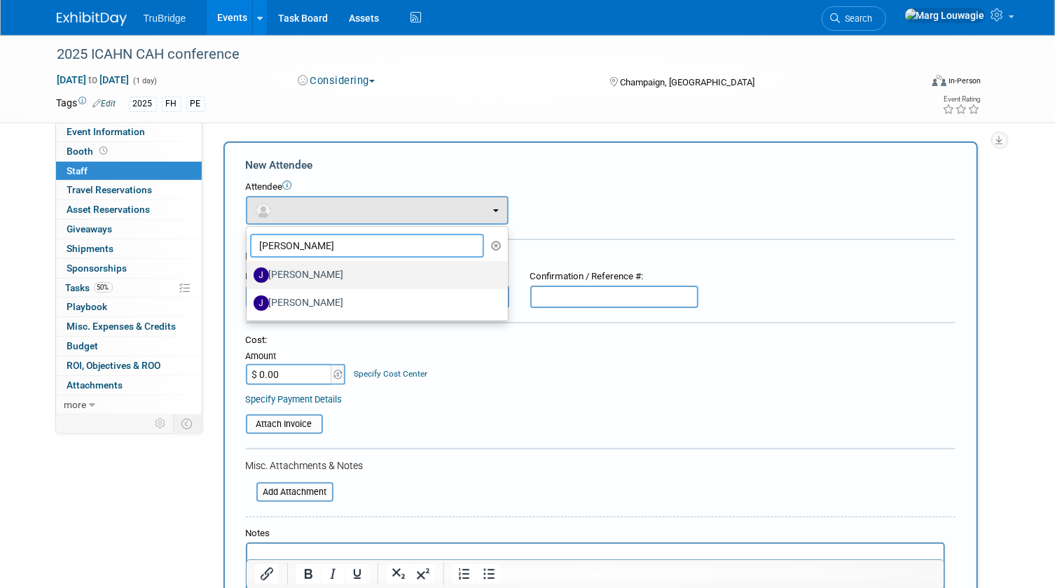
type input "Jeff"
click at [298, 268] on label "[PERSON_NAME]" at bounding box center [374, 275] width 240 height 22
click at [249, 269] on input "[PERSON_NAME]" at bounding box center [244, 273] width 9 height 9
select select "47f7d21d-b76c-44bd-9713-bf80011943eb"
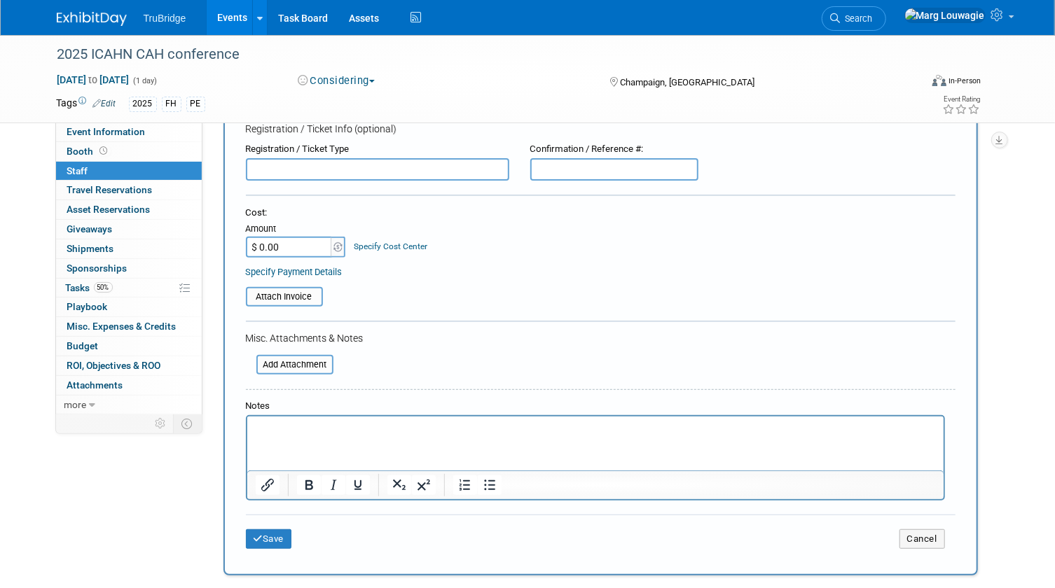
scroll to position [191, 0]
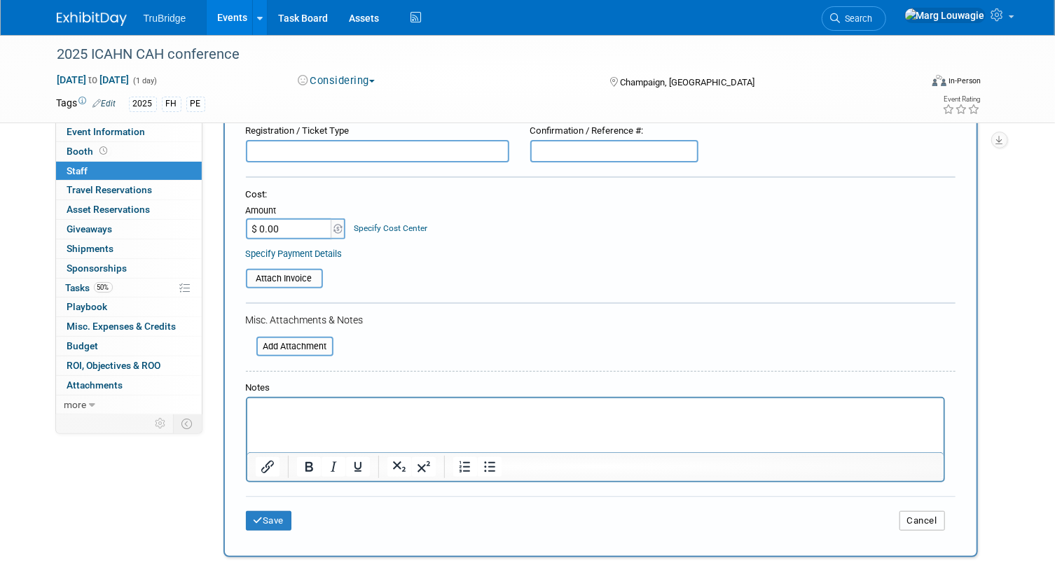
drag, startPoint x: 916, startPoint y: 523, endPoint x: 916, endPoint y: 511, distance: 11.2
click at [916, 516] on button "Cancel" at bounding box center [922, 521] width 46 height 20
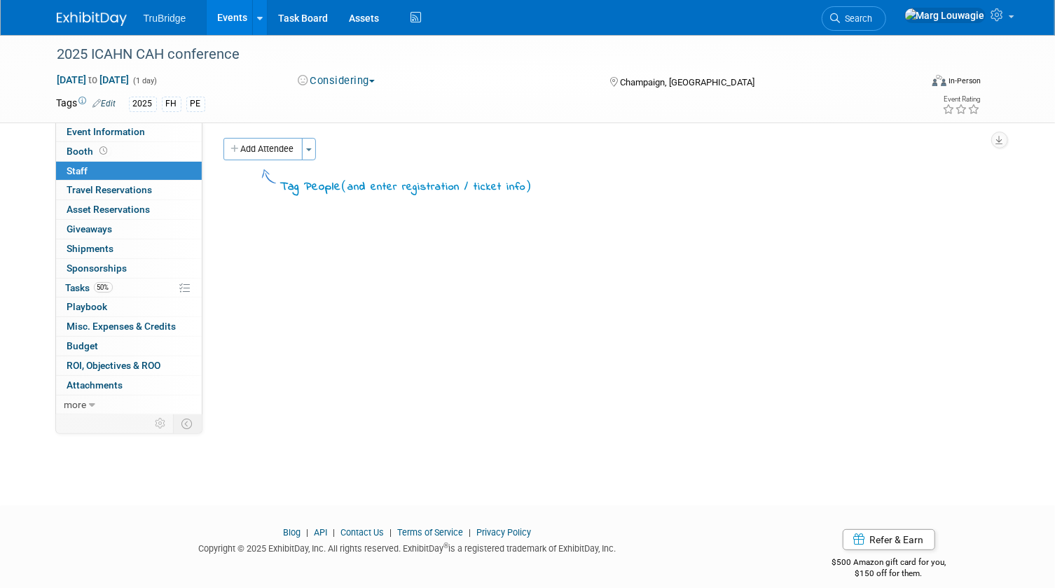
scroll to position [0, 0]
click at [886, 11] on link "Search" at bounding box center [854, 18] width 64 height 25
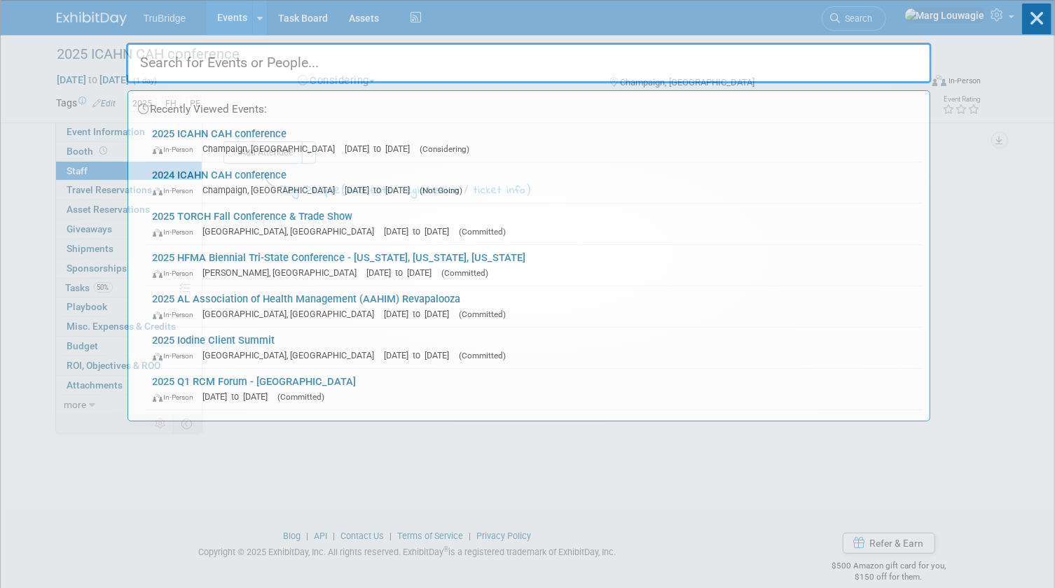
click at [895, 67] on input "text" at bounding box center [529, 63] width 806 height 41
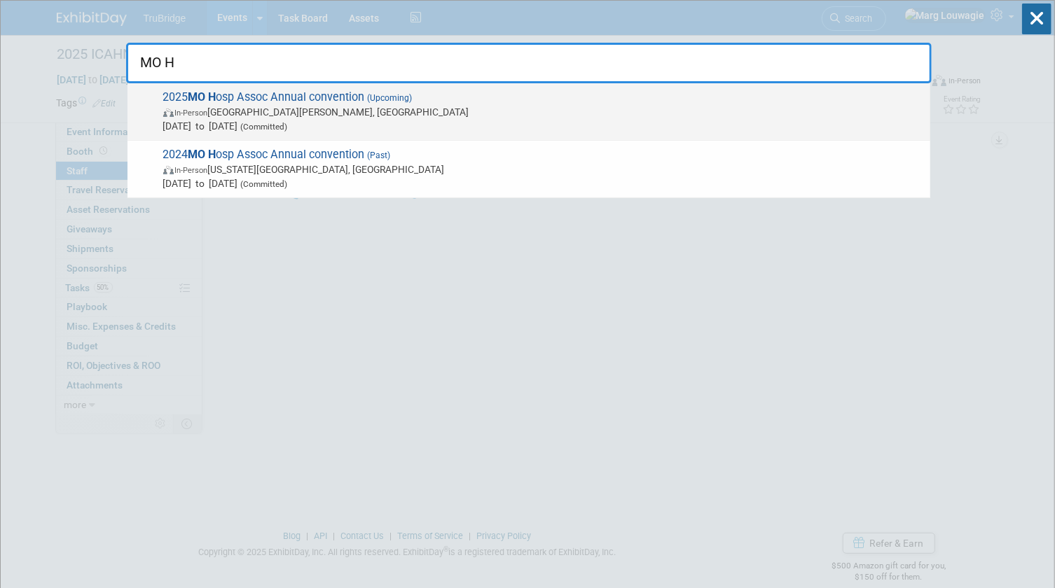
type input "MO H"
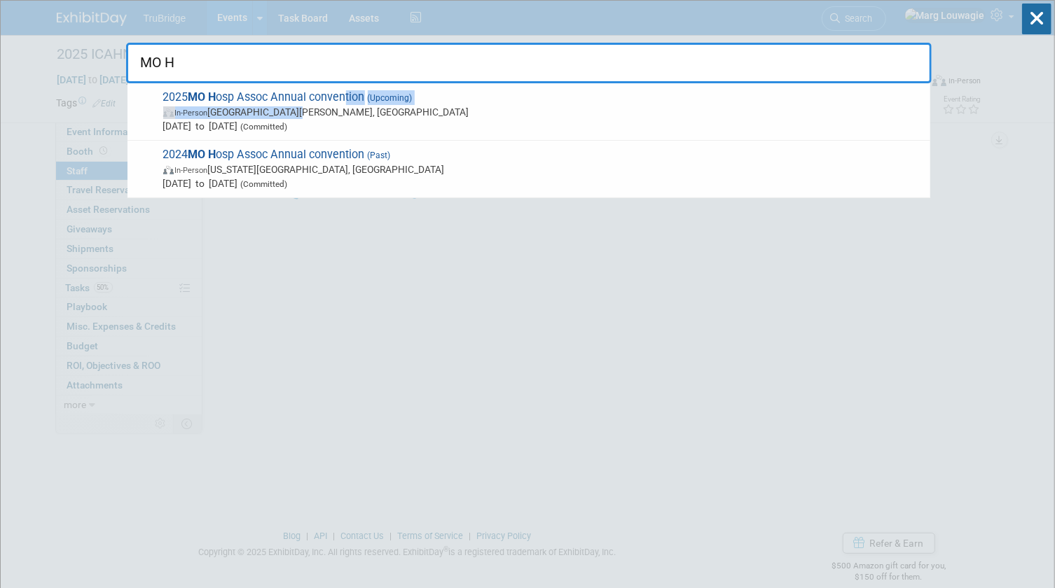
click at [350, 102] on span "2025 MO H osp Assoc Annual convention (Upcoming) In-Person Saint Charles, MO No…" at bounding box center [541, 111] width 764 height 43
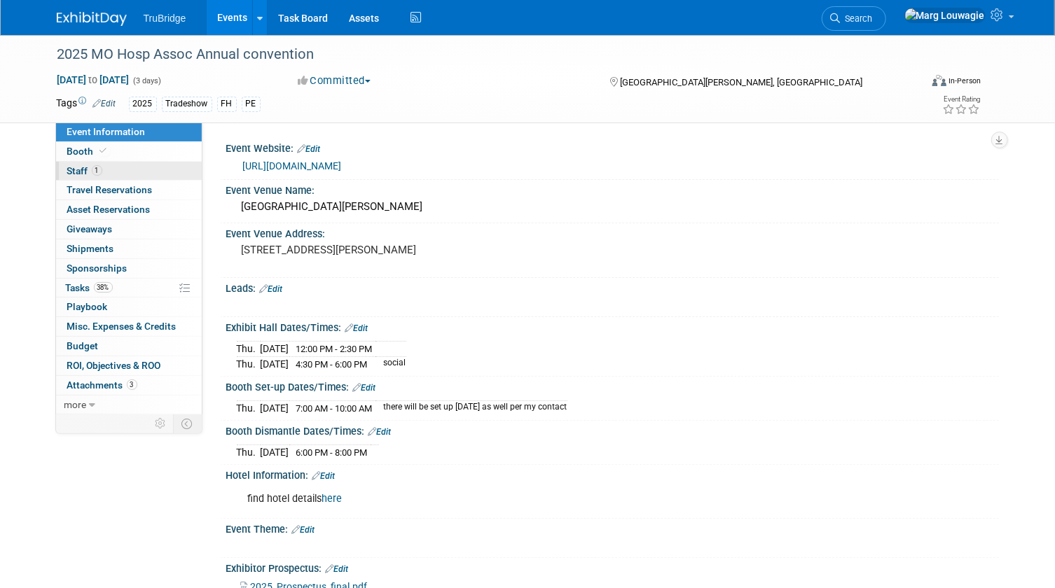
click at [125, 172] on link "1 Staff 1" at bounding box center [129, 171] width 146 height 19
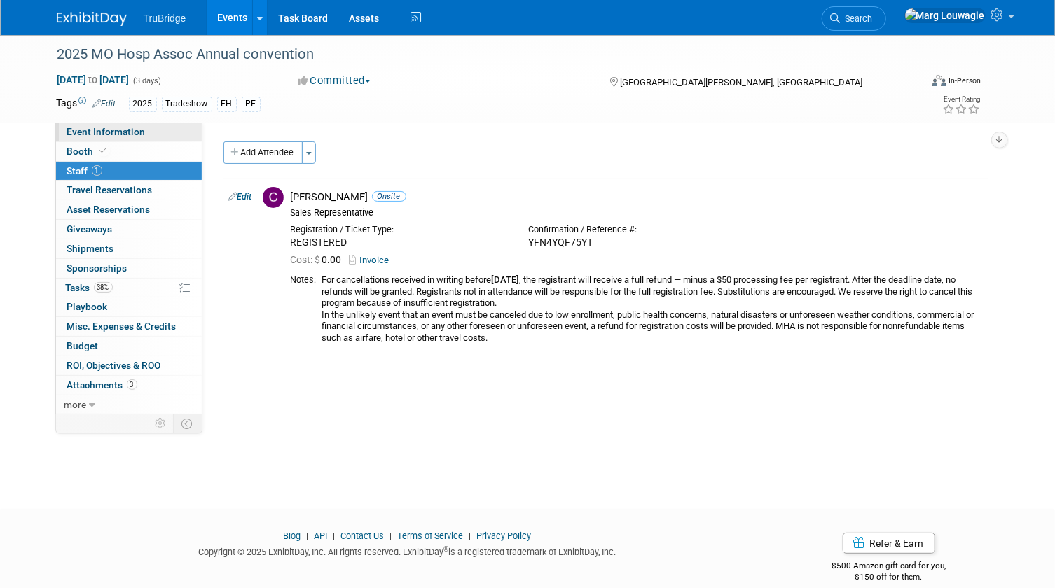
click at [126, 126] on span "Event Information" at bounding box center [106, 131] width 78 height 11
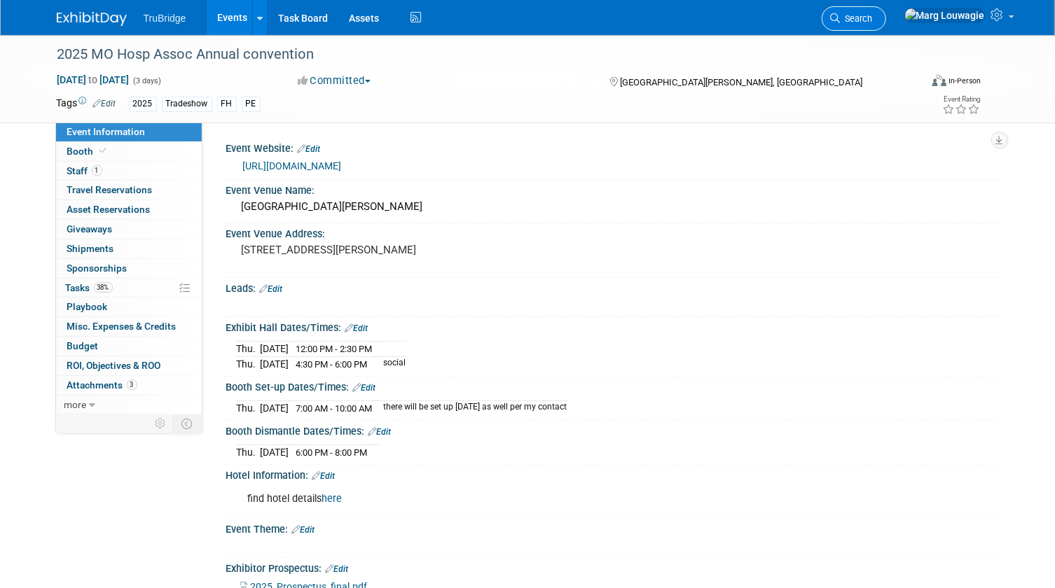
click at [873, 16] on span "Search" at bounding box center [857, 18] width 32 height 11
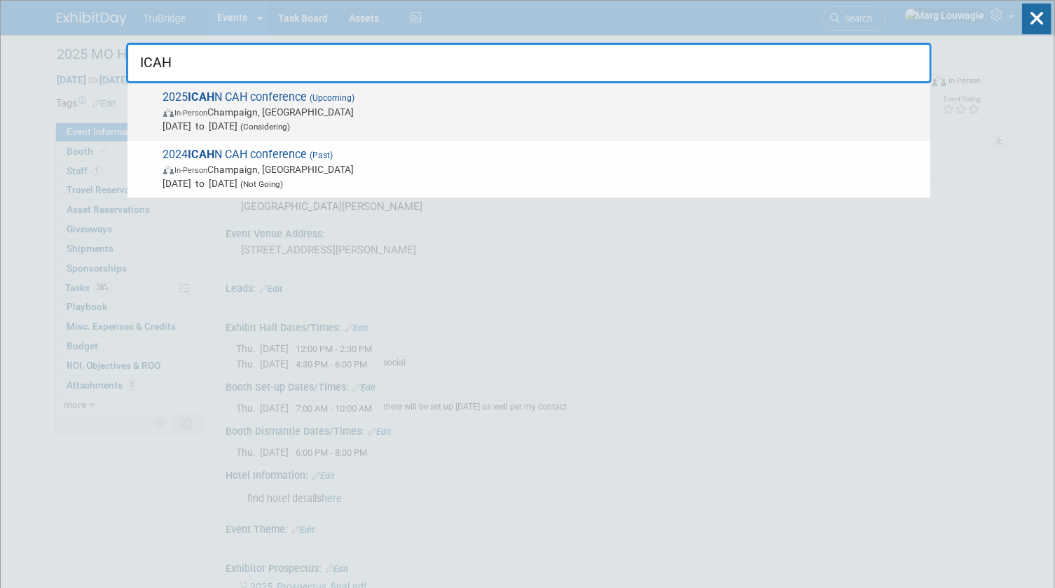
type input "ICAH"
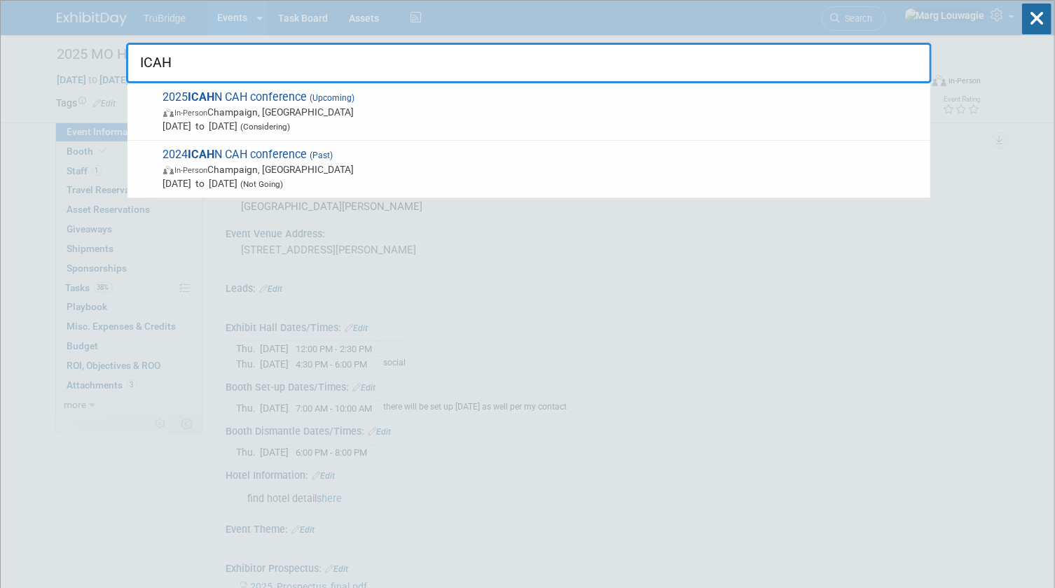
click at [225, 96] on span "2025 ICAH N CAH conference (Upcoming) In-Person [GEOGRAPHIC_DATA], [GEOGRAPHIC_…" at bounding box center [541, 111] width 764 height 43
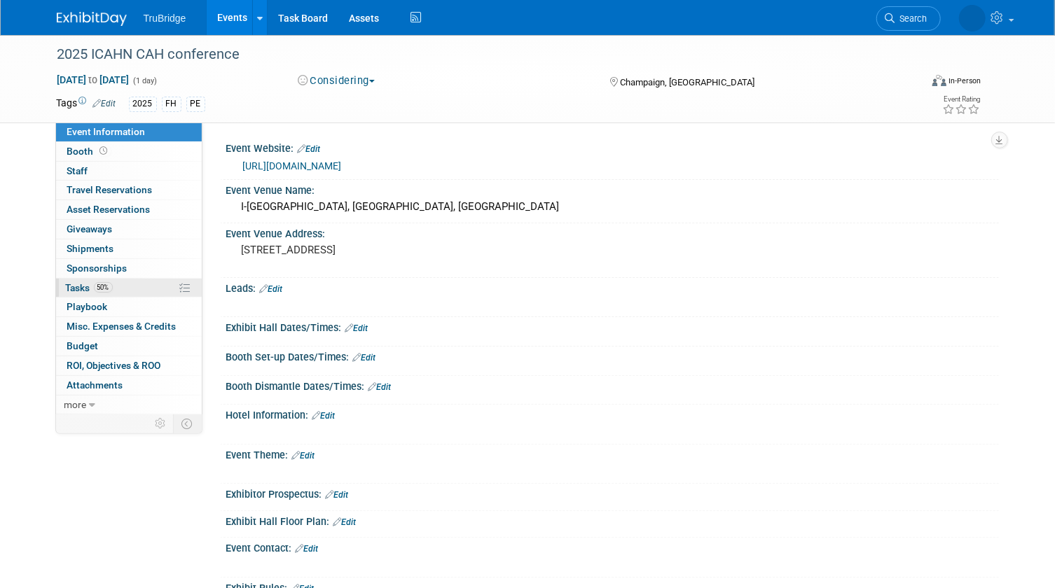
click at [78, 287] on span "Tasks 50%" at bounding box center [89, 287] width 47 height 11
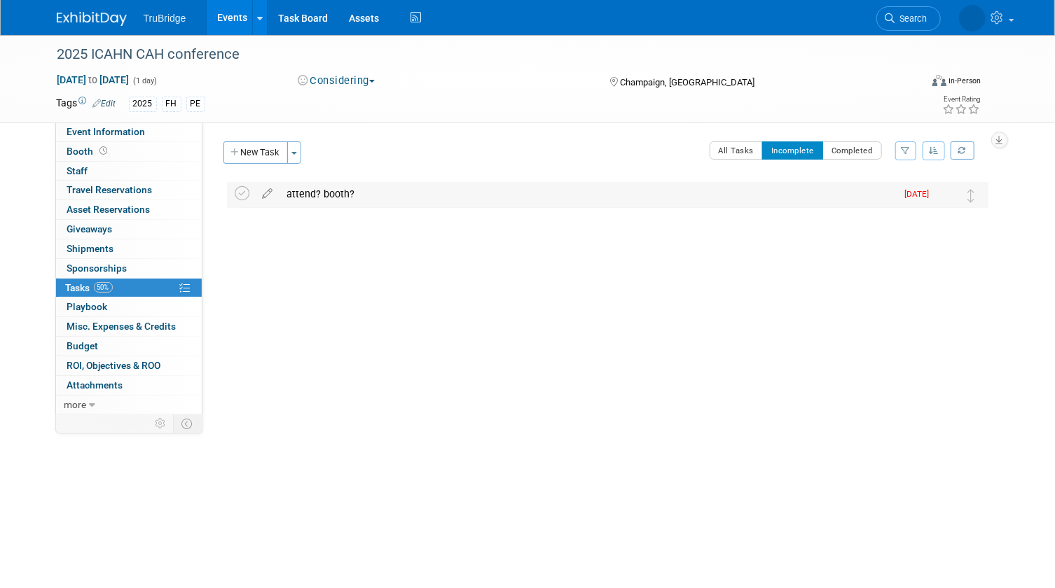
click at [319, 192] on div "attend? booth?" at bounding box center [588, 194] width 616 height 24
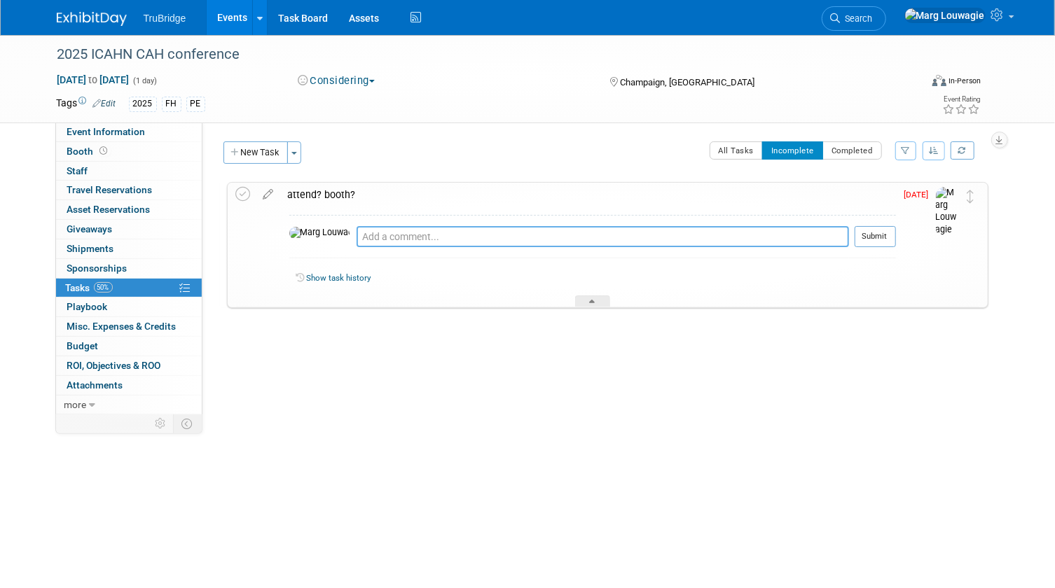
click at [358, 238] on textarea at bounding box center [603, 236] width 492 height 21
type textarea "sent [PERSON_NAME] and [PERSON_NAME] an email about it - [DATE]"
drag, startPoint x: 882, startPoint y: 238, endPoint x: 473, endPoint y: 216, distance: 409.7
click at [878, 238] on button "Submit" at bounding box center [875, 236] width 41 height 21
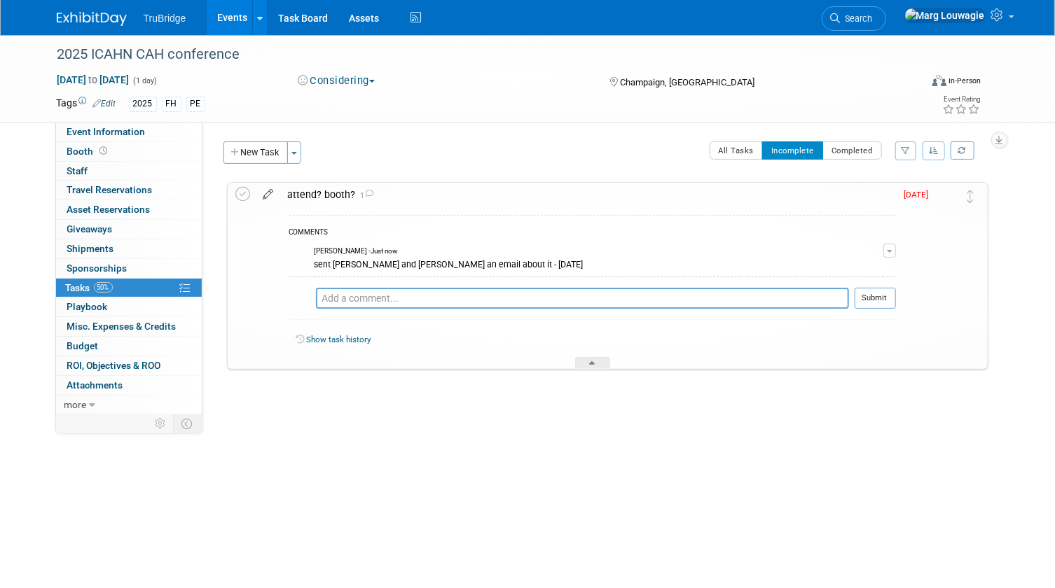
click at [266, 195] on icon at bounding box center [268, 192] width 25 height 18
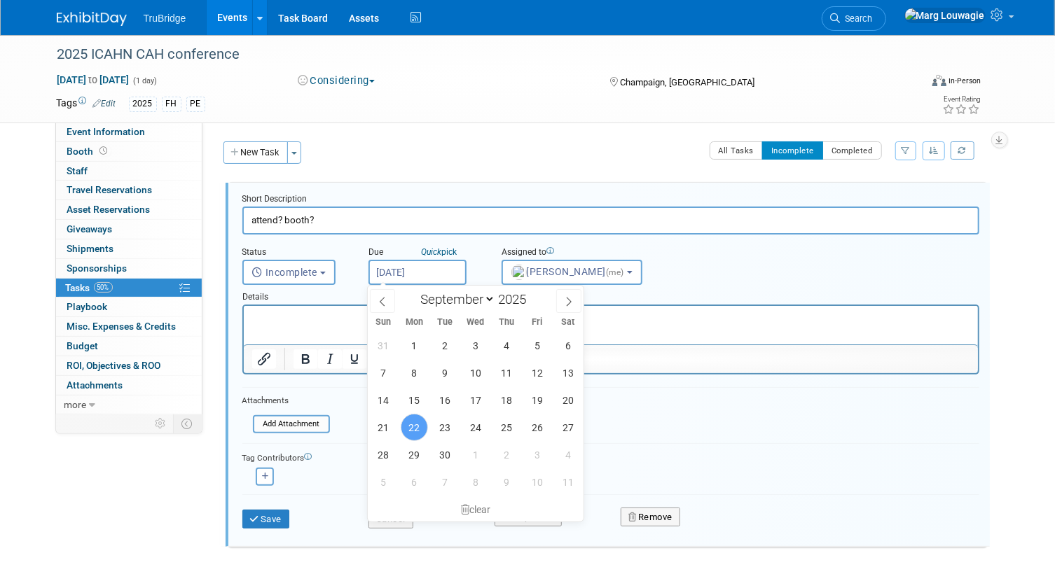
click at [413, 269] on input "[DATE]" at bounding box center [417, 272] width 98 height 25
click at [499, 457] on span "2" at bounding box center [506, 454] width 27 height 27
type input "[DATE]"
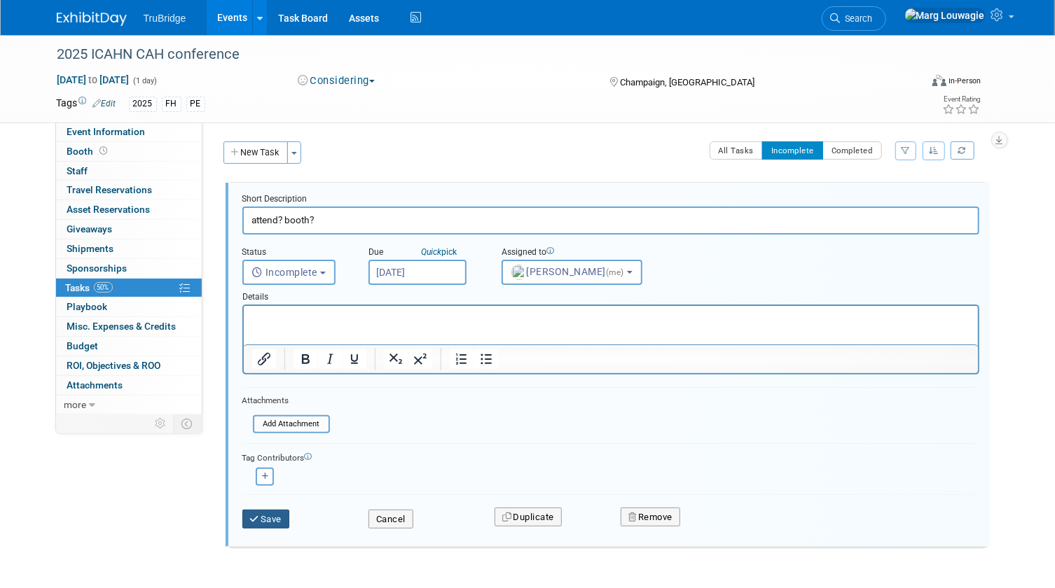
drag, startPoint x: 270, startPoint y: 515, endPoint x: 513, endPoint y: 394, distance: 270.7
click at [271, 511] on button "Save" at bounding box center [266, 520] width 48 height 20
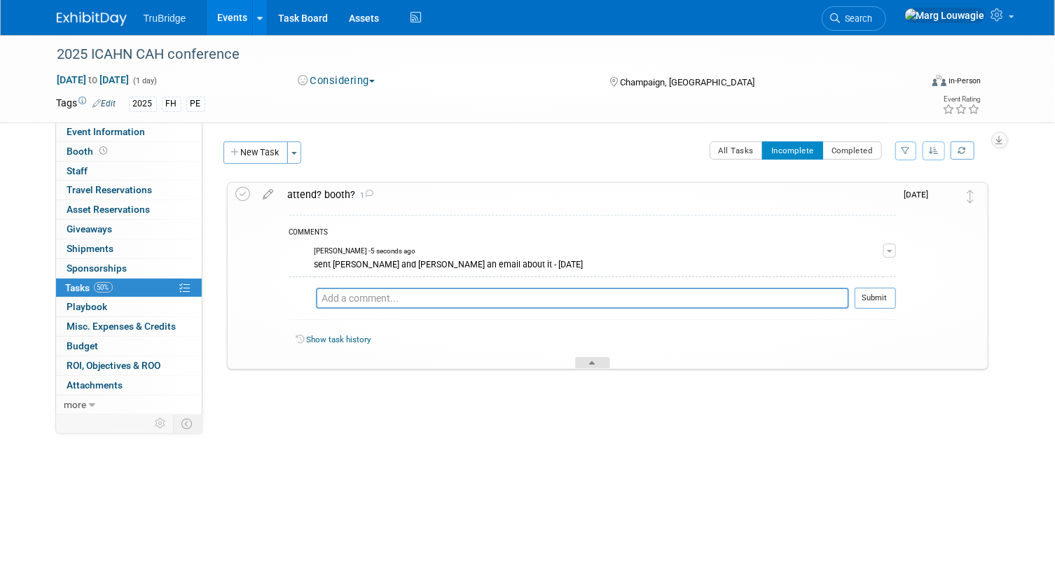
click at [595, 361] on icon at bounding box center [593, 365] width 6 height 8
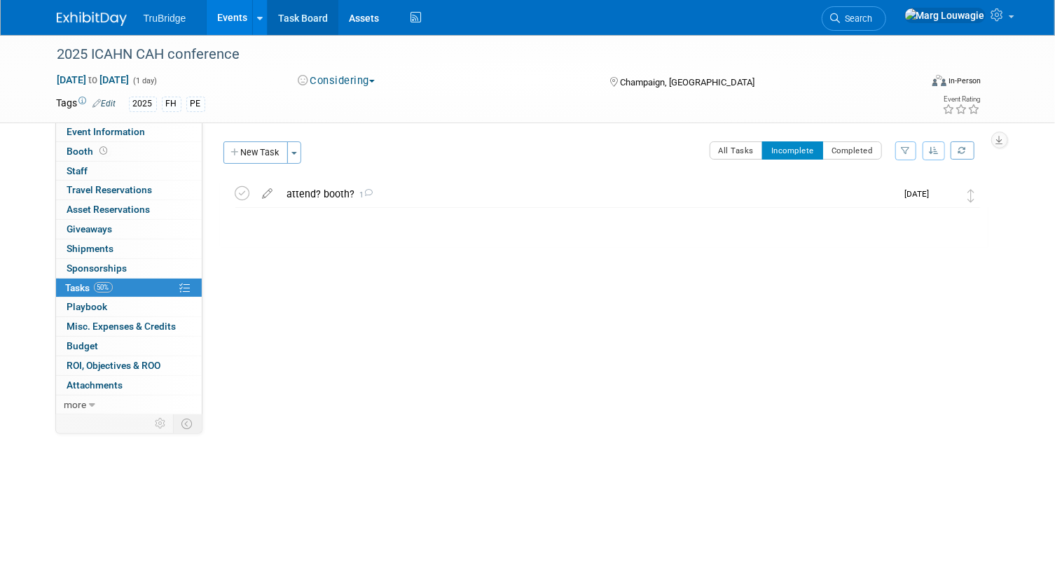
click at [291, 18] on link "Task Board" at bounding box center [303, 17] width 71 height 35
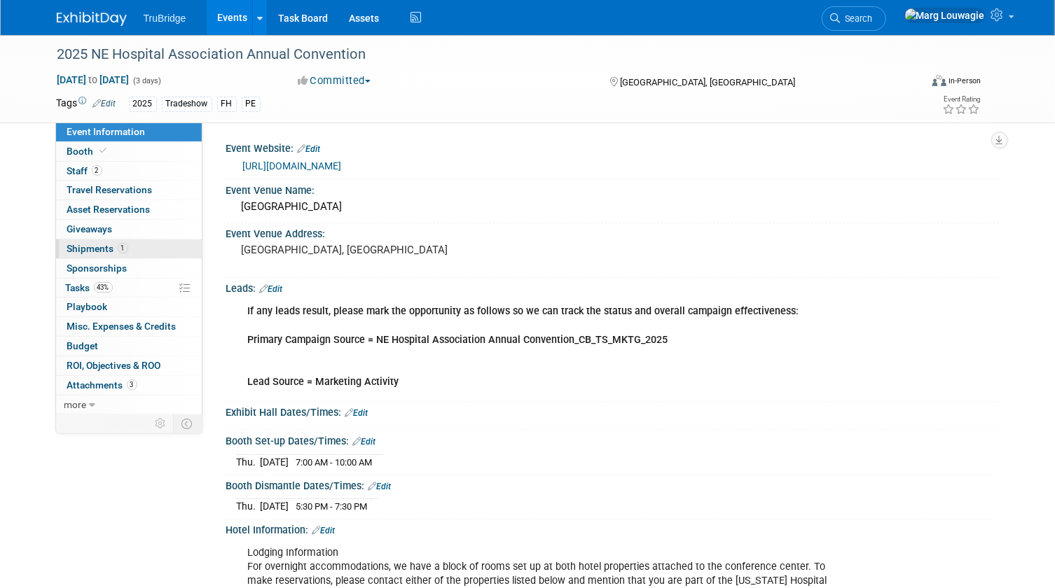
click at [100, 249] on span "Shipments 1" at bounding box center [97, 248] width 61 height 11
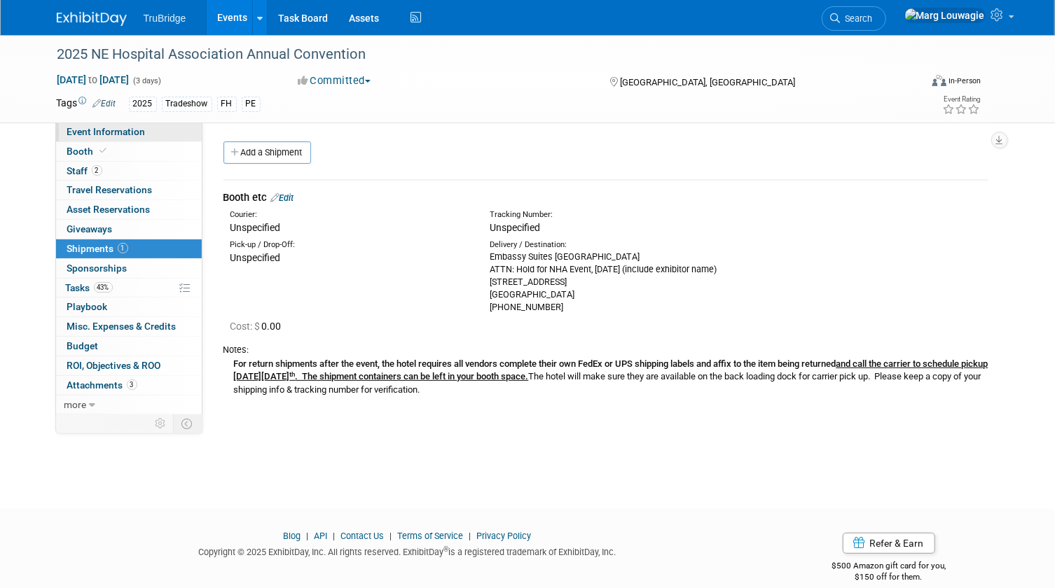
drag, startPoint x: 171, startPoint y: 134, endPoint x: 193, endPoint y: 130, distance: 22.1
click at [172, 134] on link "Event Information" at bounding box center [129, 132] width 146 height 19
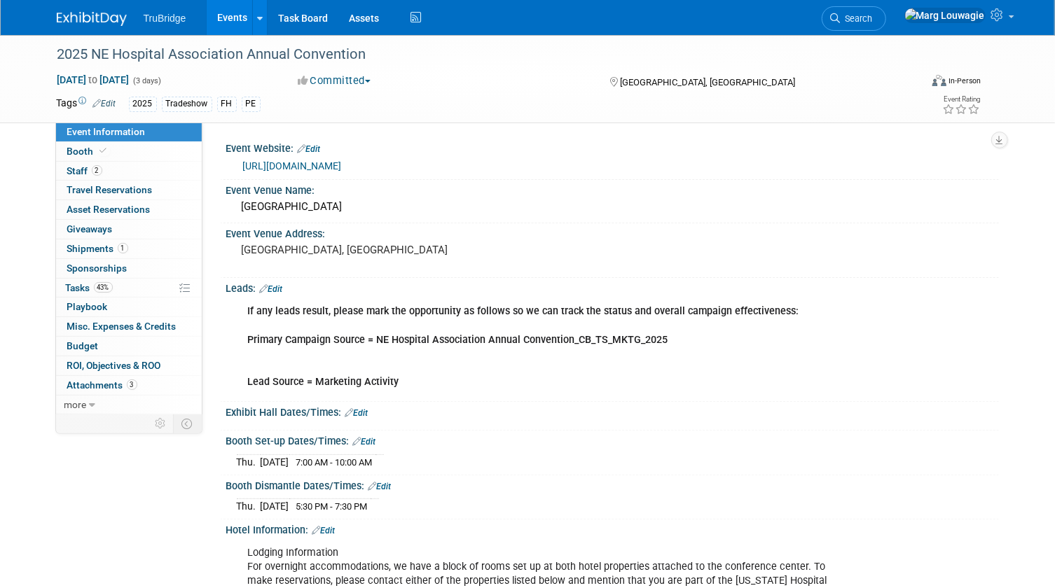
click at [315, 144] on link "Edit" at bounding box center [309, 149] width 23 height 10
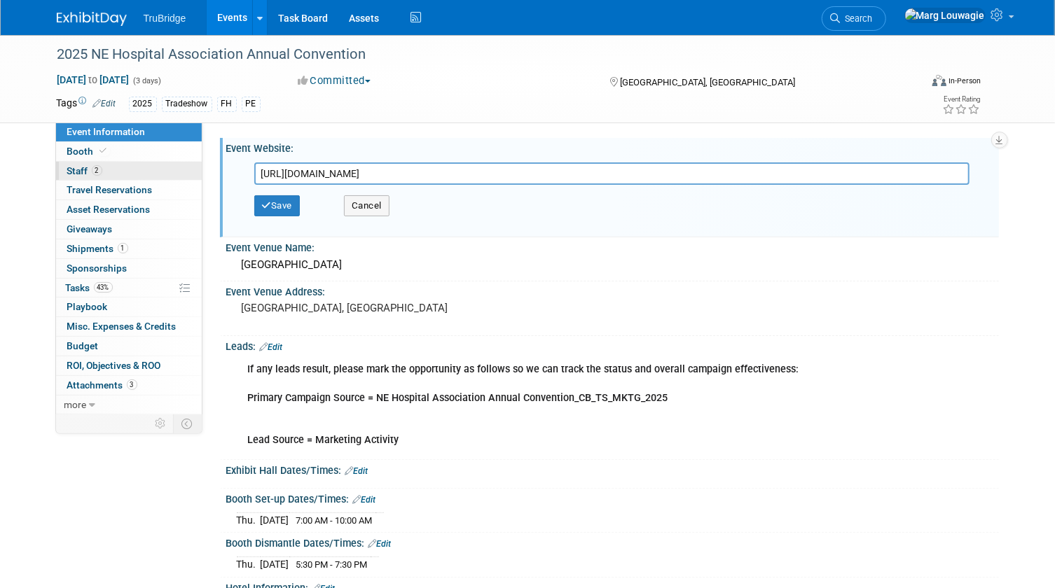
drag, startPoint x: 638, startPoint y: 172, endPoint x: 185, endPoint y: 167, distance: 453.2
click at [185, 167] on div "Event Information Event Info Booth Booth 2 Staff 2 Staff 0 Travel Reservations …" at bounding box center [527, 552] width 963 height 1035
click at [271, 198] on button "Save" at bounding box center [277, 205] width 46 height 21
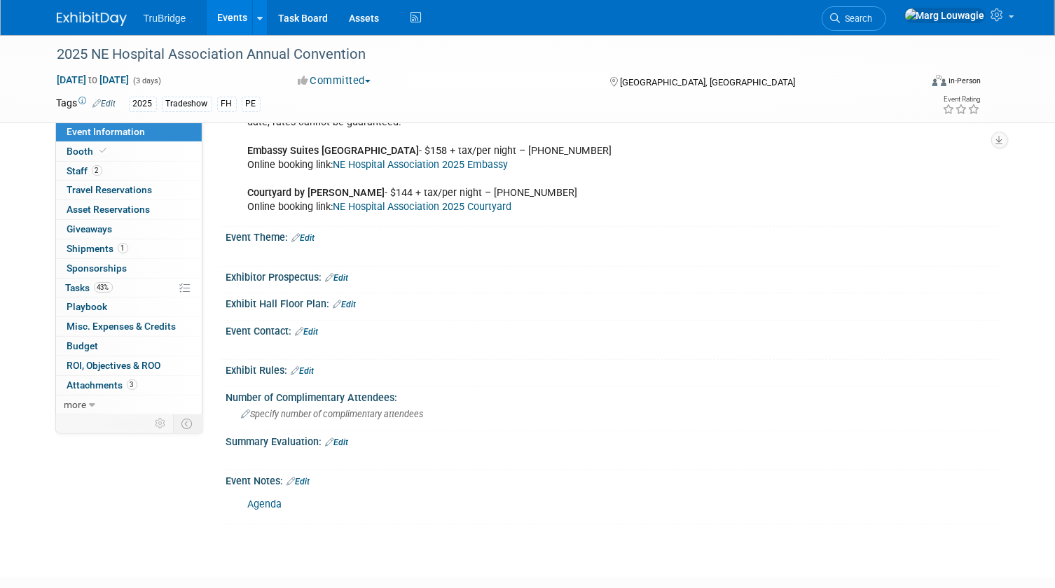
scroll to position [509, 0]
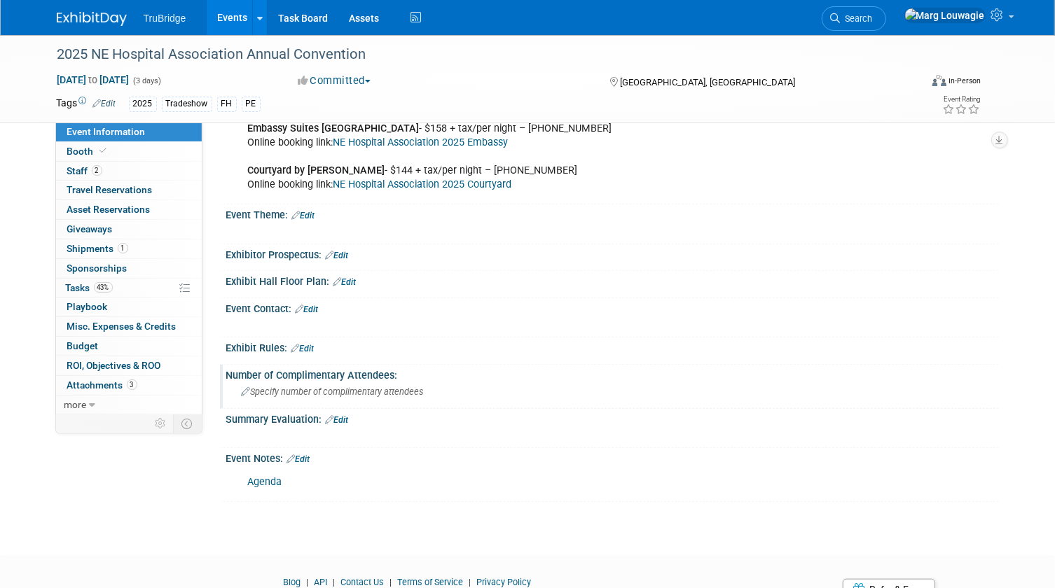
click at [407, 387] on span "Specify number of complimentary attendees" at bounding box center [333, 392] width 182 height 11
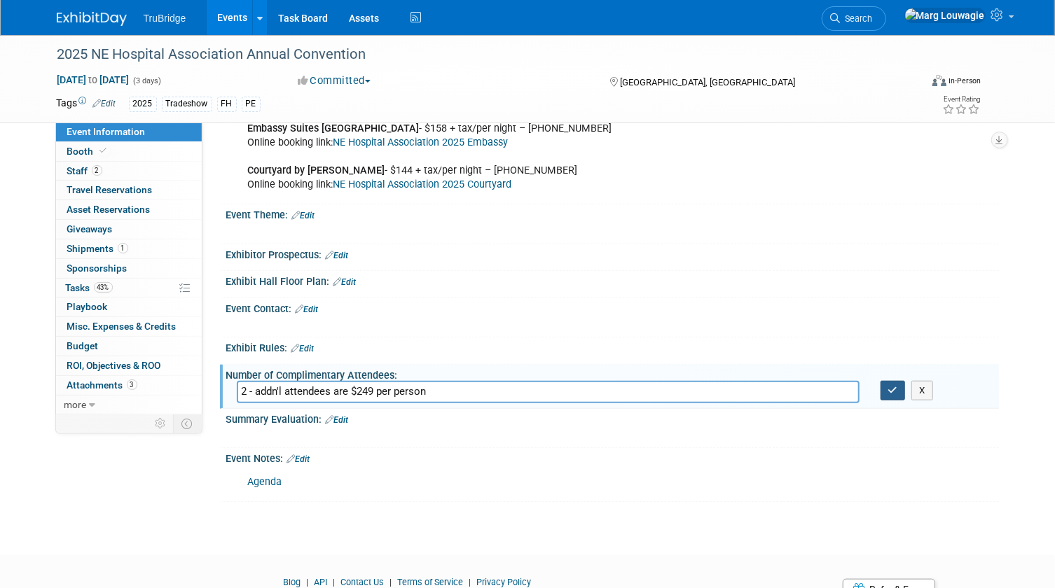
type input "2 - addn'l attendees are $249 per person"
click at [897, 386] on icon "button" at bounding box center [893, 390] width 10 height 9
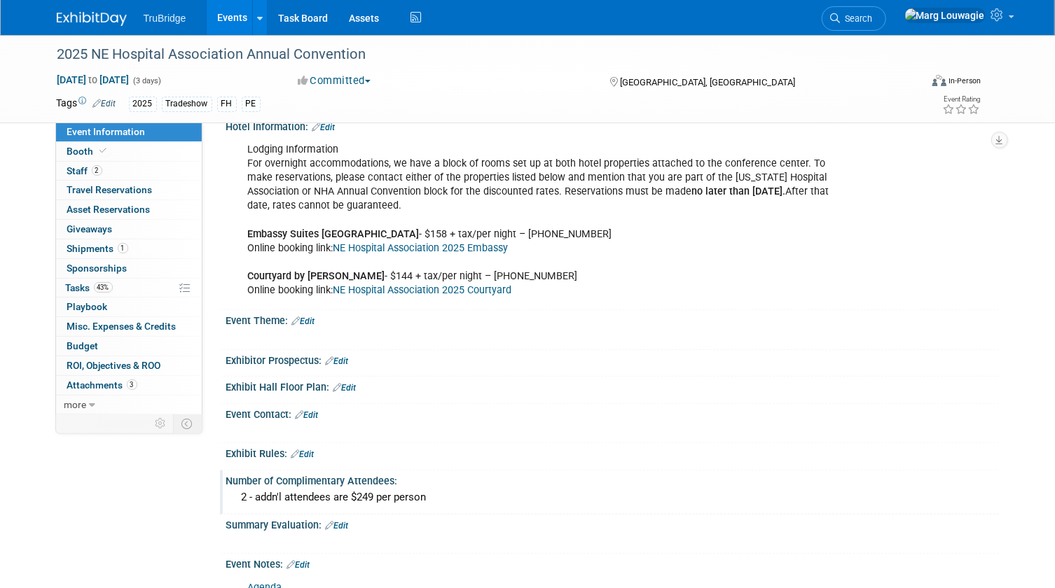
scroll to position [318, 0]
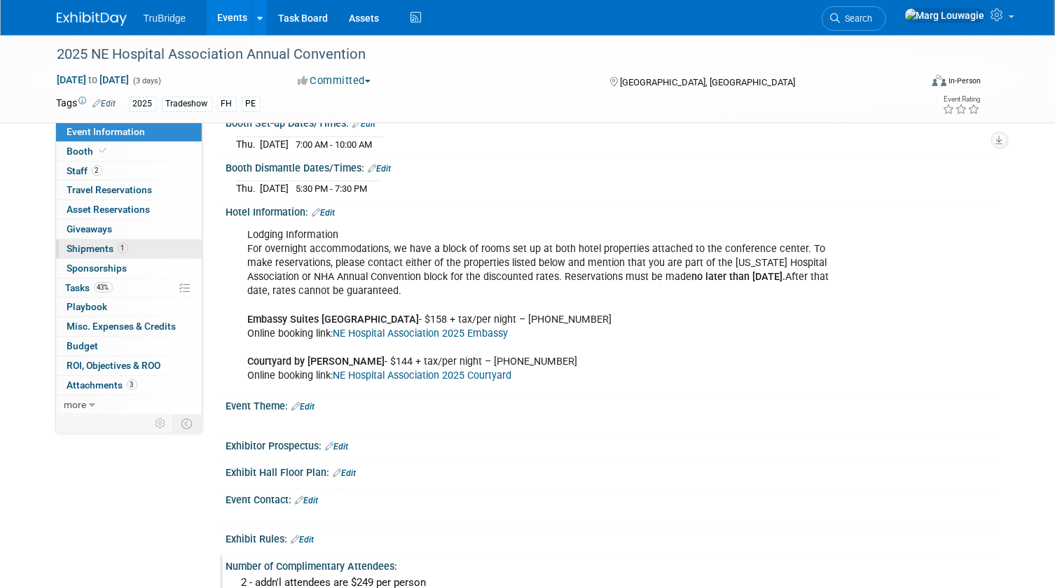
drag, startPoint x: 83, startPoint y: 285, endPoint x: 153, endPoint y: 254, distance: 76.5
click at [83, 285] on span "Tasks 43%" at bounding box center [89, 287] width 47 height 11
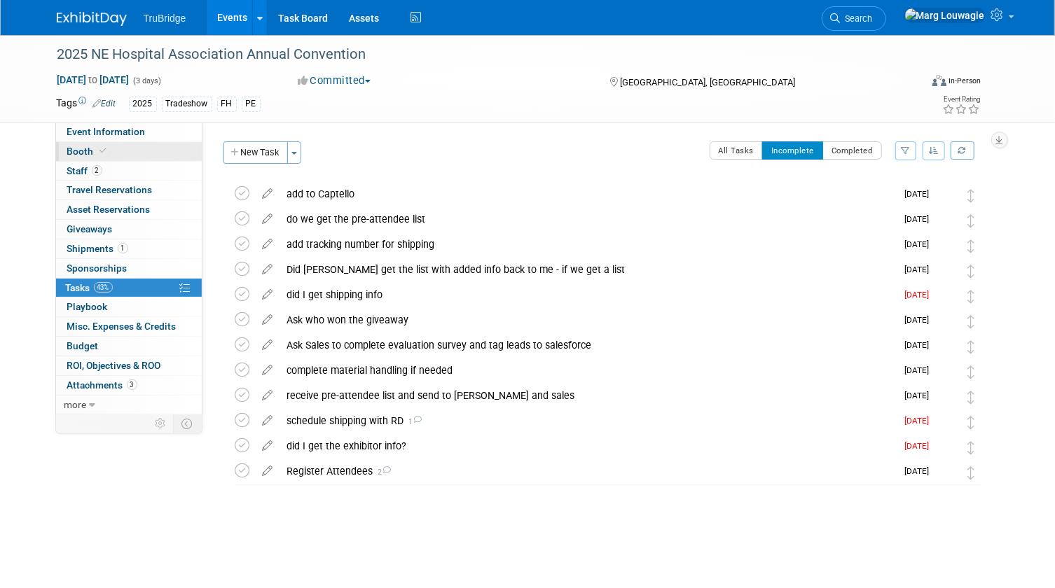
drag, startPoint x: 78, startPoint y: 165, endPoint x: 167, endPoint y: 159, distance: 88.4
click at [78, 165] on span "Staff 2" at bounding box center [84, 170] width 35 height 11
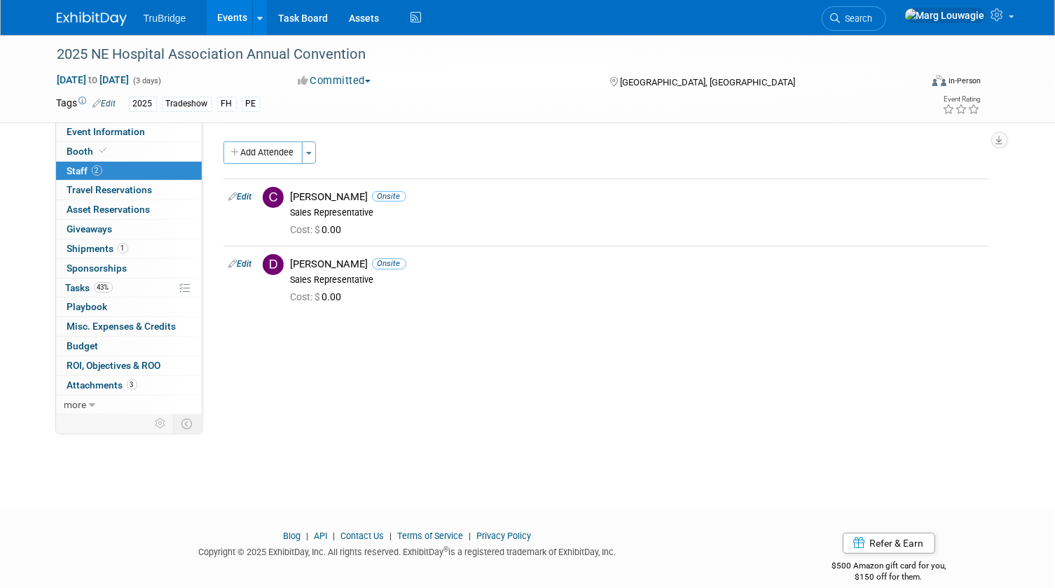
drag, startPoint x: 242, startPoint y: 192, endPoint x: 255, endPoint y: 194, distance: 13.5
click at [242, 192] on link "Edit" at bounding box center [240, 197] width 23 height 10
select select "a05c32c8-2cbf-4862-97fa-a6089f103daa"
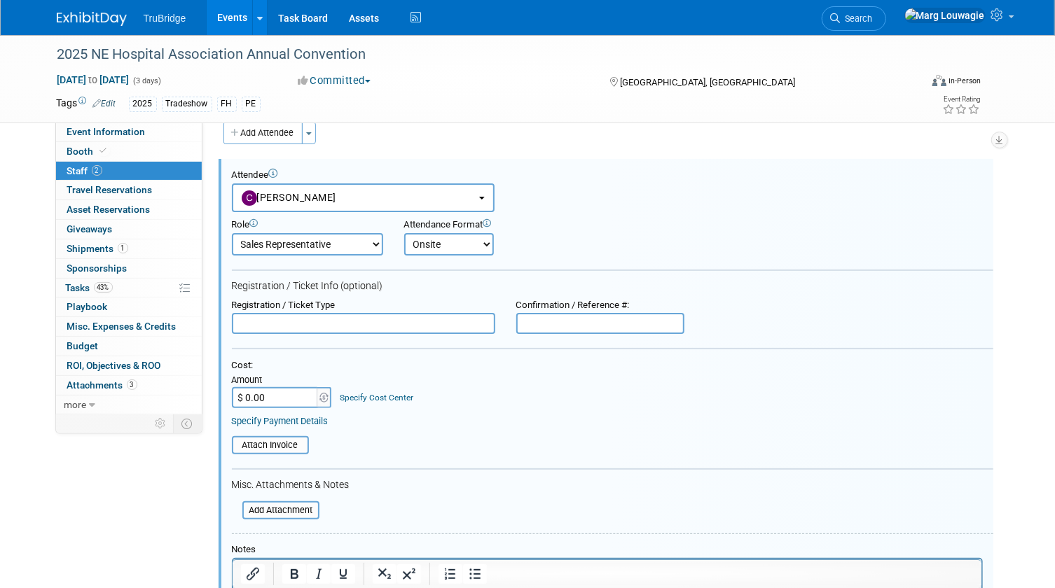
click at [322, 322] on input "text" at bounding box center [363, 323] width 263 height 21
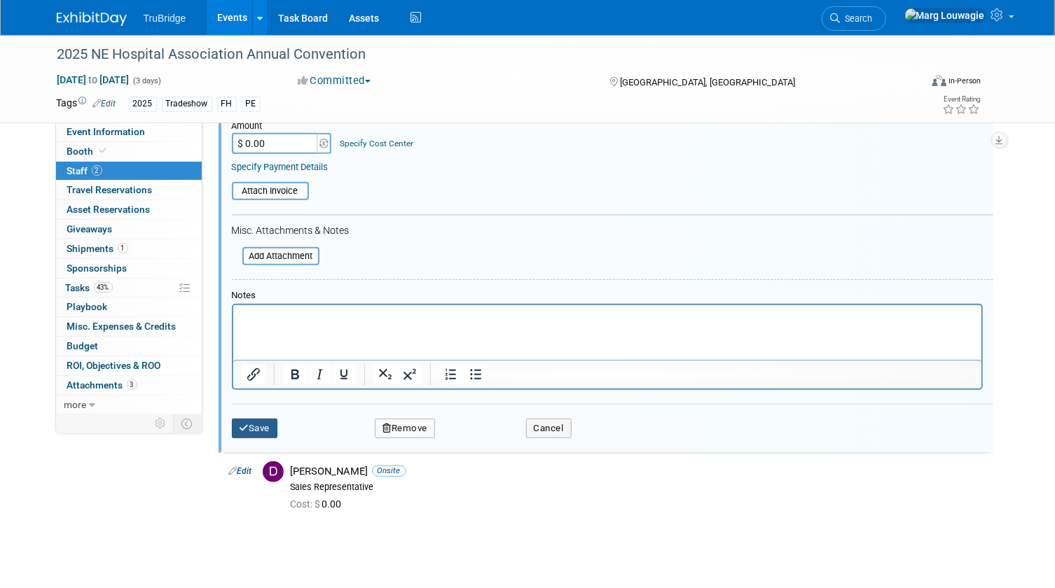
type input "REGISTERED via Microsoft Forms"
click at [259, 419] on button "Save" at bounding box center [255, 429] width 46 height 20
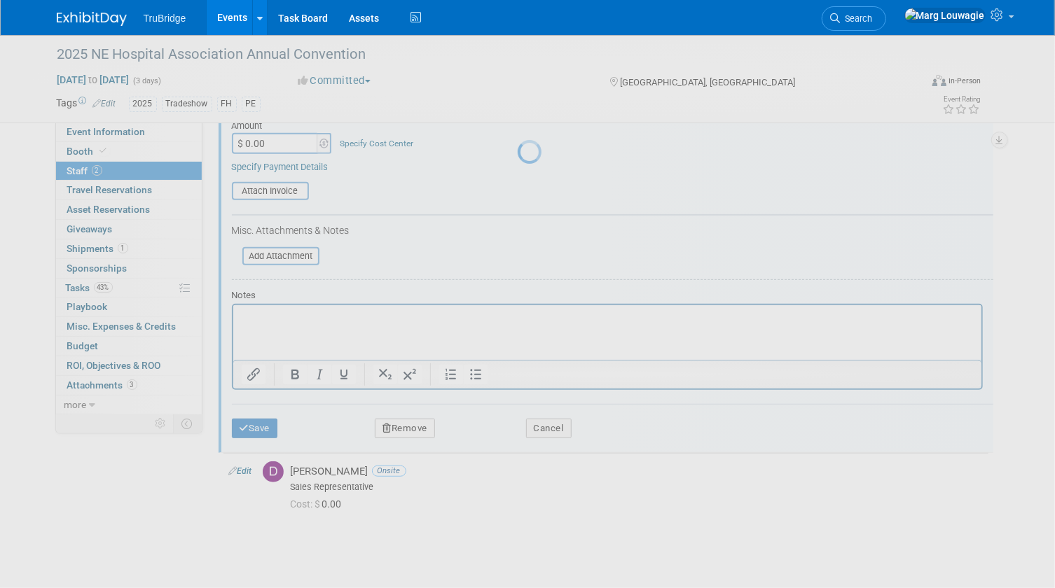
scroll to position [18, 0]
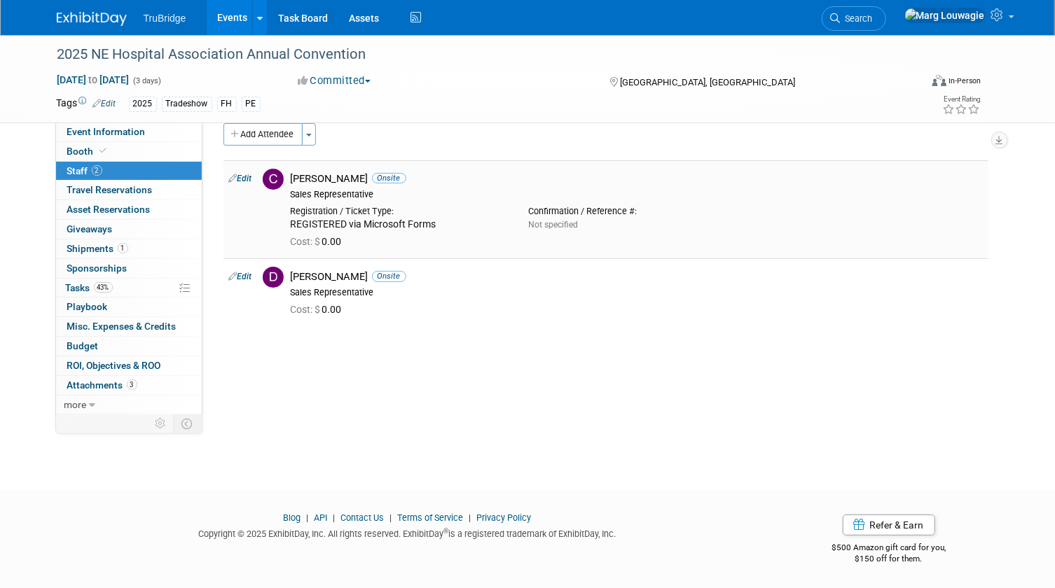
click at [252, 177] on link "Edit" at bounding box center [240, 179] width 23 height 10
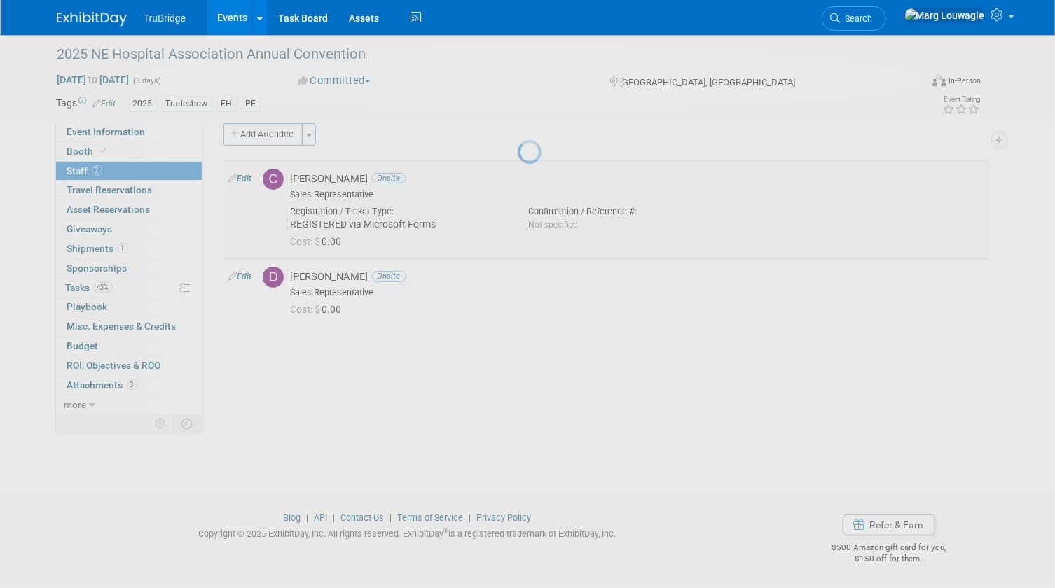
select select "a05c32c8-2cbf-4862-97fa-a6089f103daa"
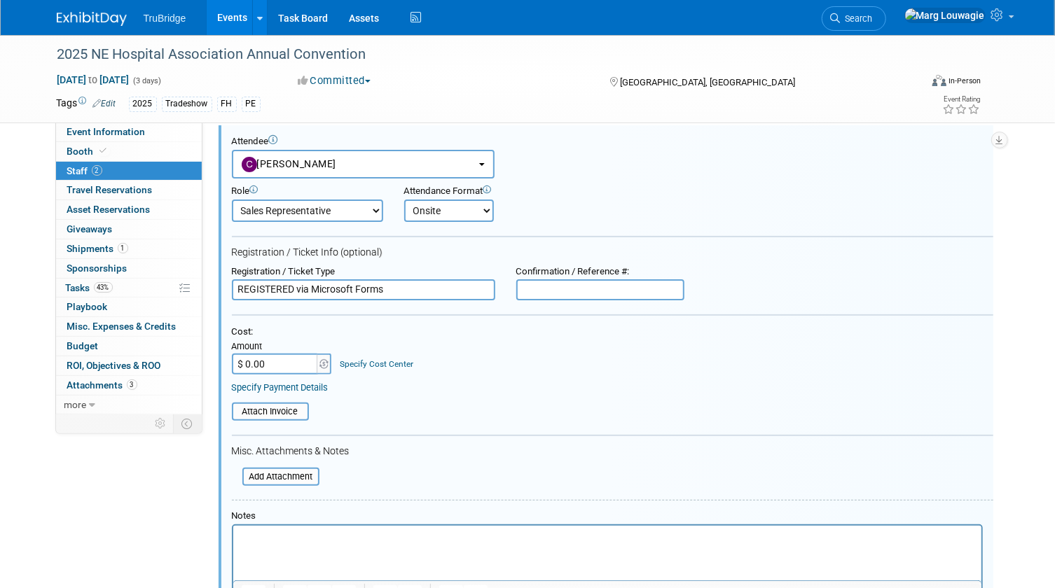
scroll to position [83, 0]
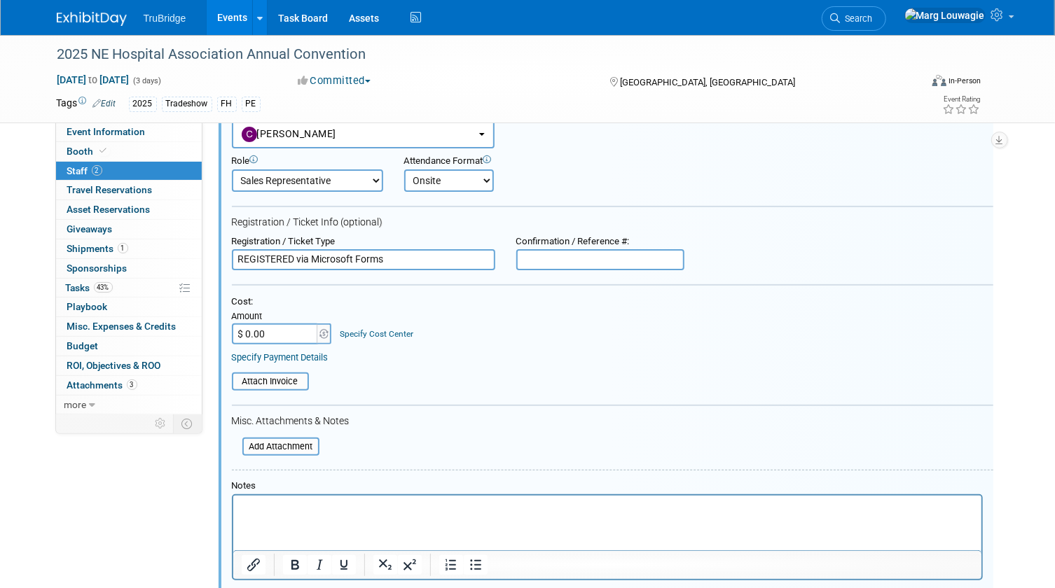
click at [406, 259] on input "REGISTERED via Microsoft Forms" at bounding box center [363, 259] width 263 height 21
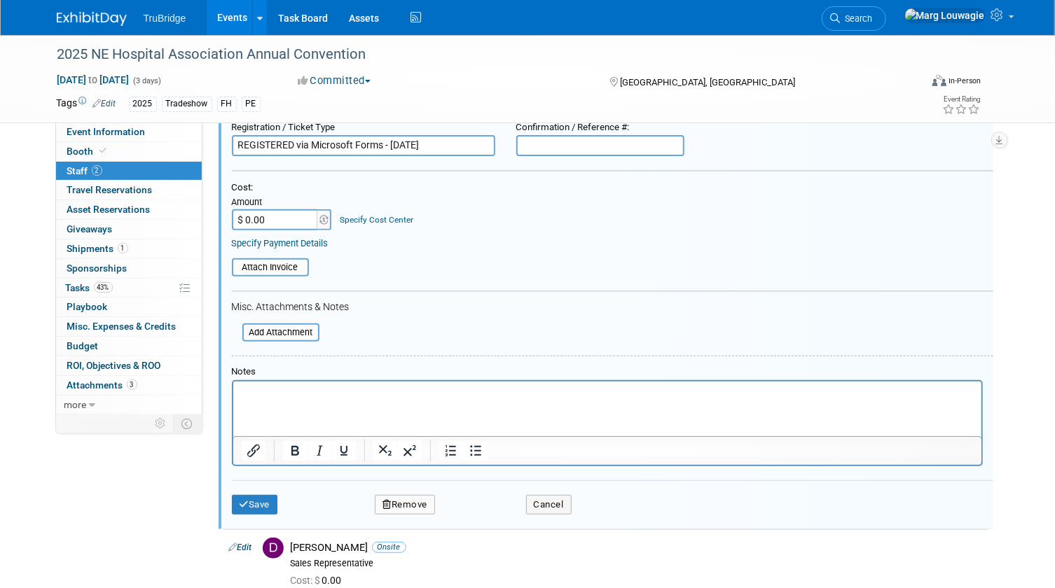
scroll to position [210, 0]
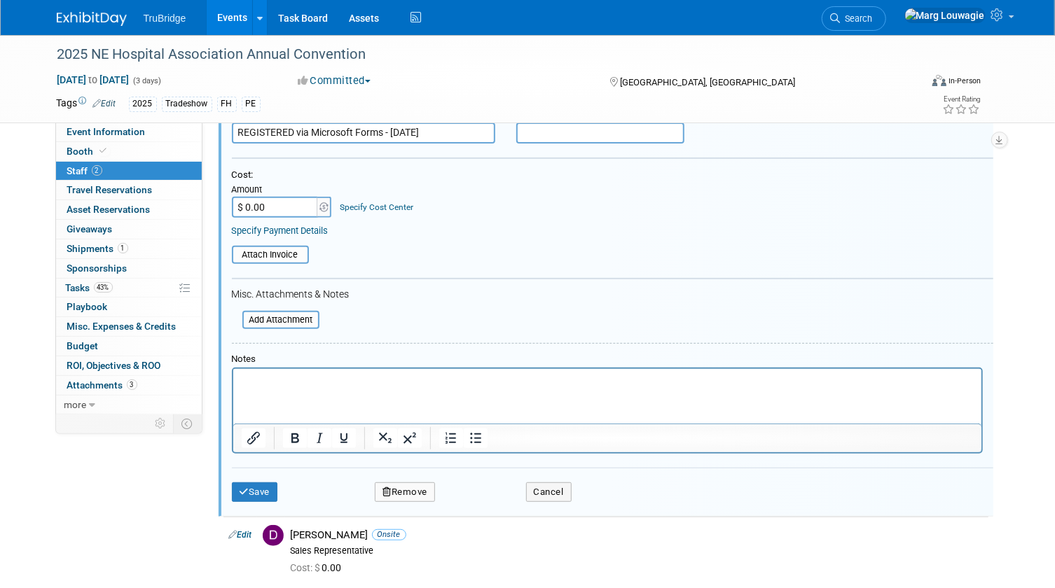
type input "REGISTERED via Microsoft Forms - [DATE]"
click at [265, 483] on button "Save" at bounding box center [255, 493] width 46 height 20
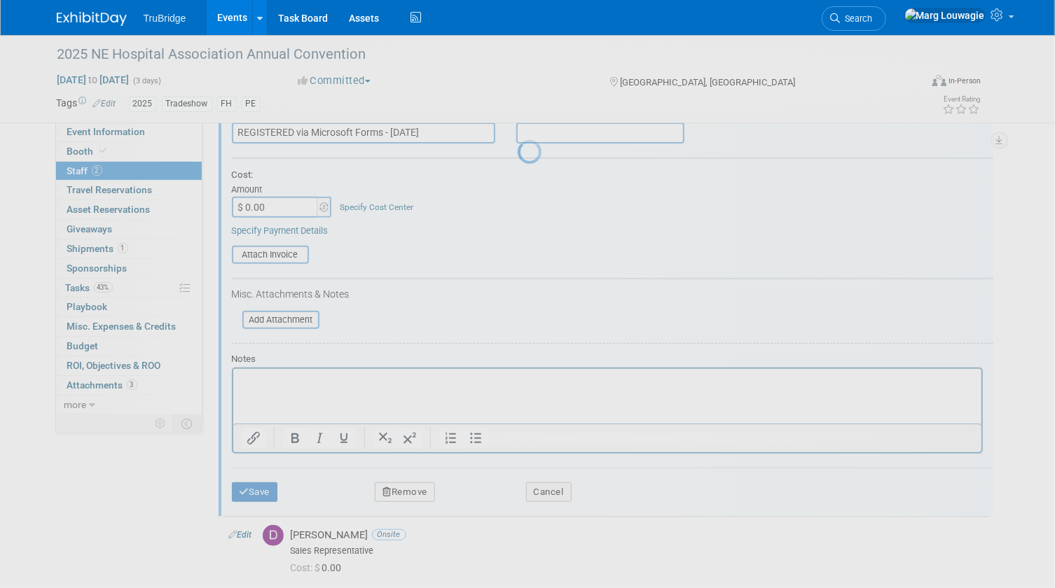
scroll to position [18, 0]
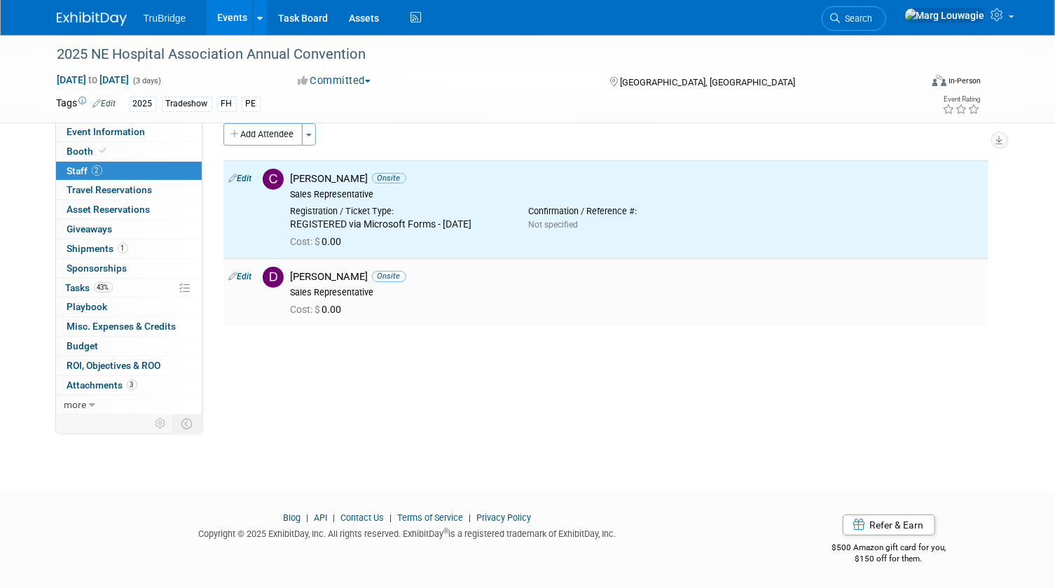
click at [244, 274] on link "Edit" at bounding box center [240, 277] width 23 height 10
select select "54d3950c-e874-48aa-905d-7c449902aec9"
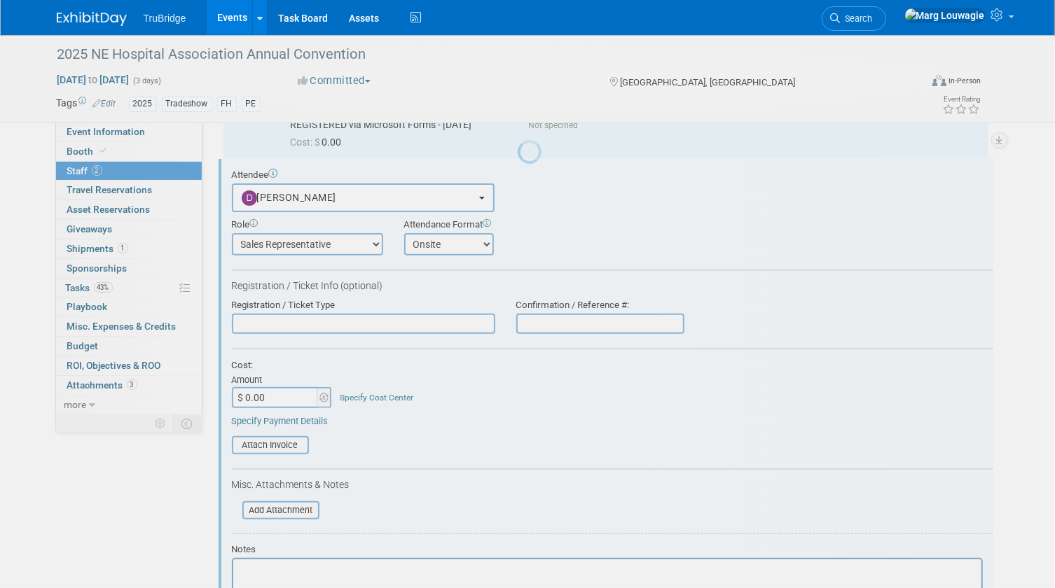
scroll to position [0, 0]
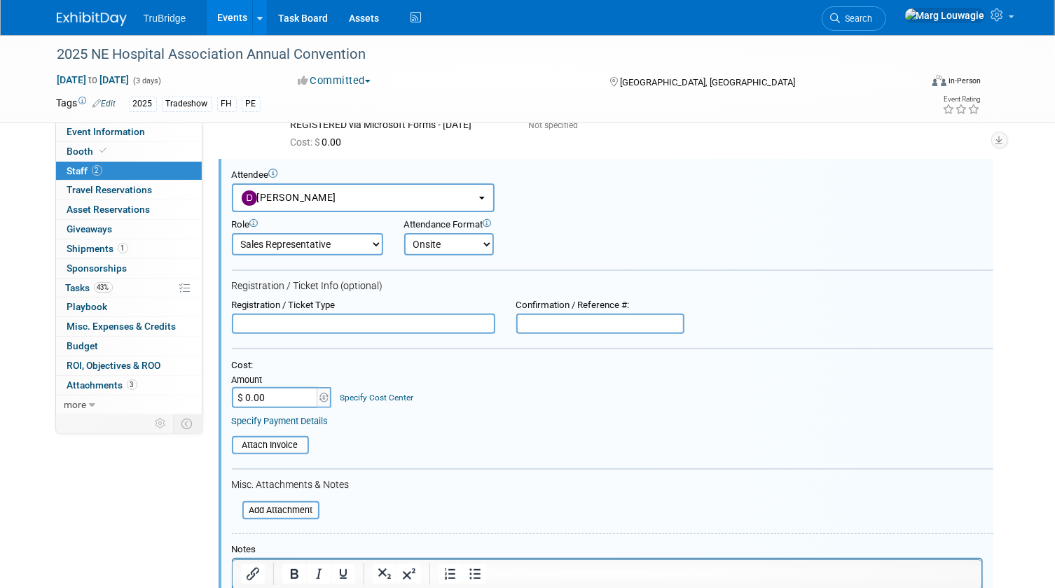
click at [308, 322] on input "text" at bounding box center [363, 324] width 263 height 21
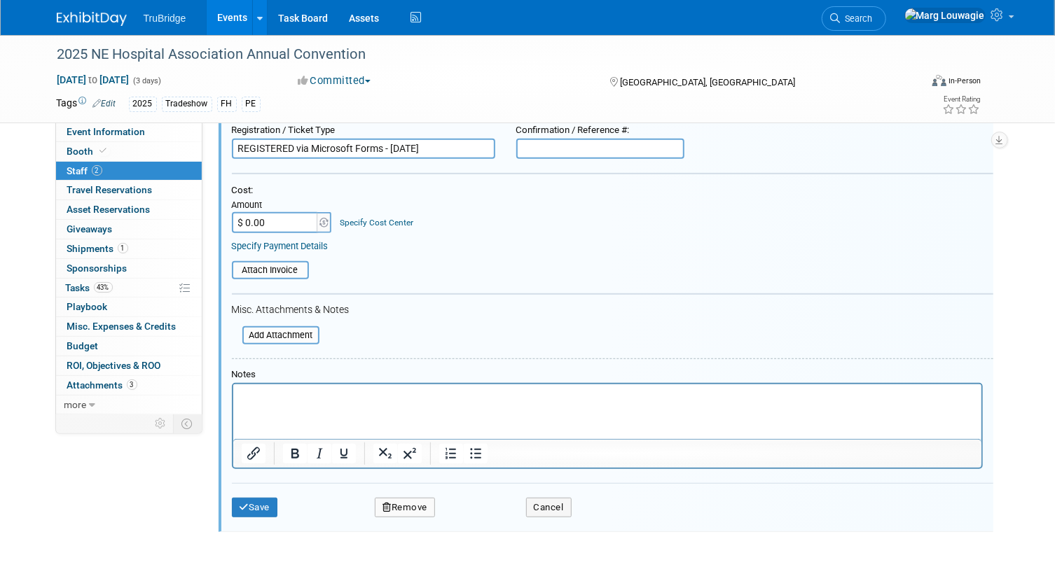
scroll to position [308, 0]
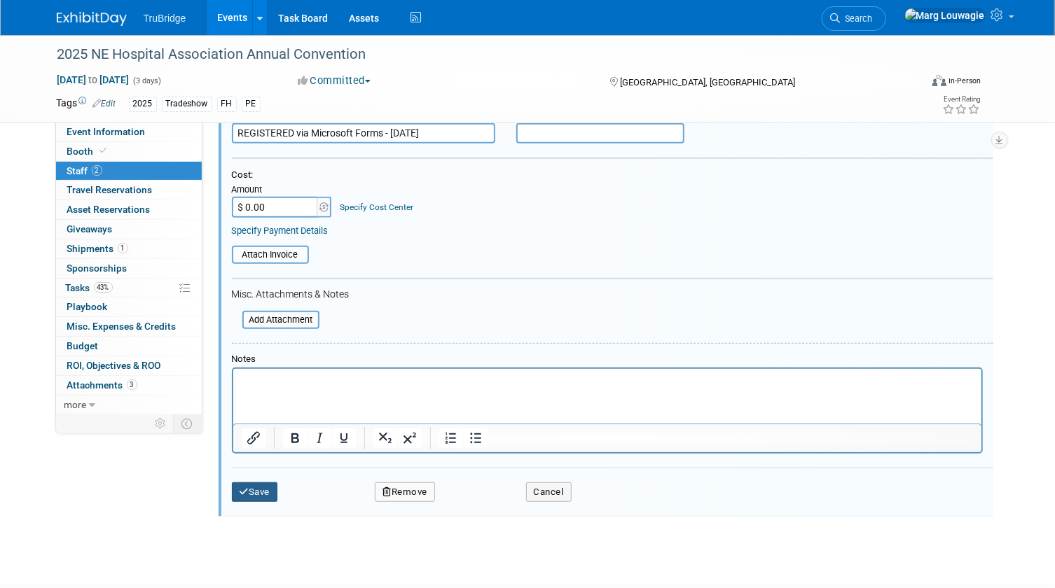
type input "REGISTERED via Microsoft Forms - [DATE]"
drag, startPoint x: 261, startPoint y: 490, endPoint x: 259, endPoint y: 480, distance: 10.0
click at [259, 483] on button "Save" at bounding box center [255, 493] width 46 height 20
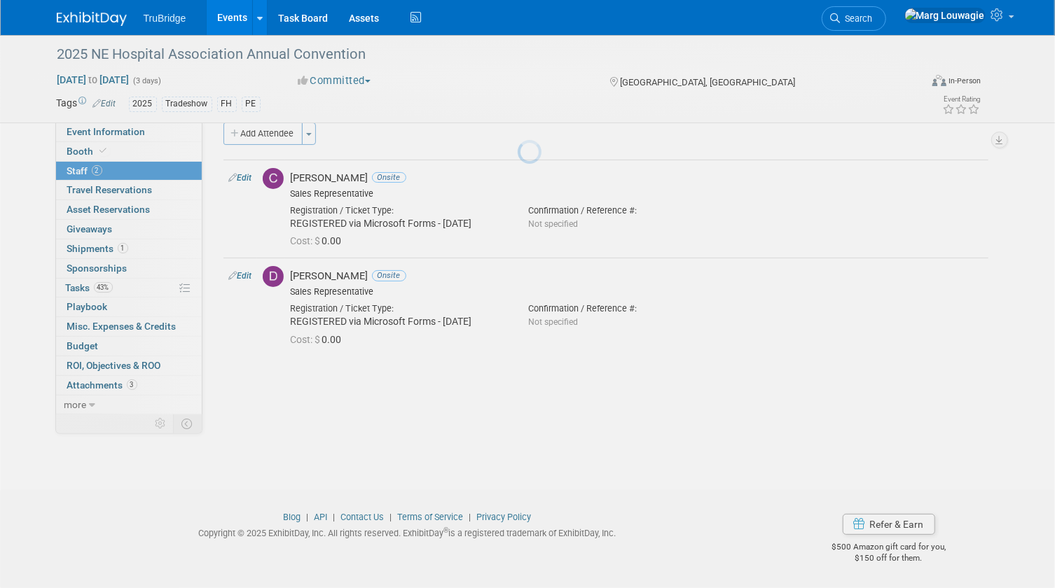
scroll to position [18, 0]
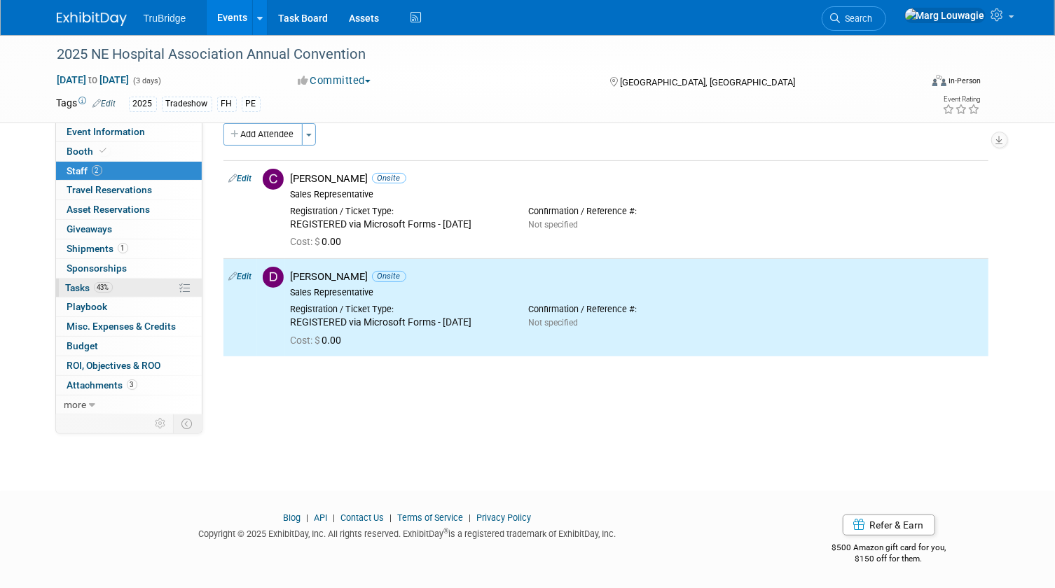
click at [80, 287] on span "Tasks 43%" at bounding box center [89, 287] width 47 height 11
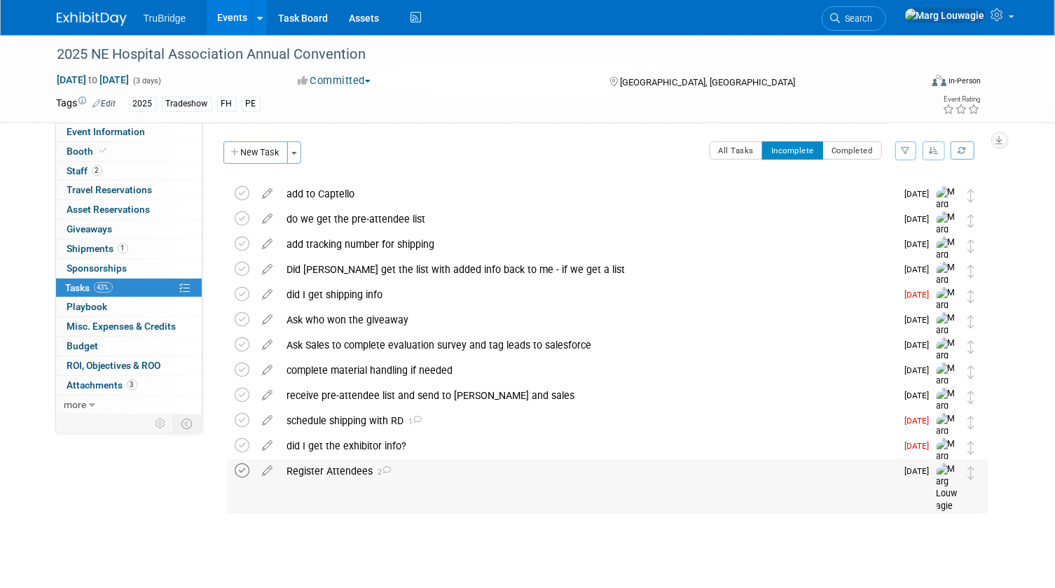
click at [244, 471] on icon at bounding box center [242, 471] width 15 height 15
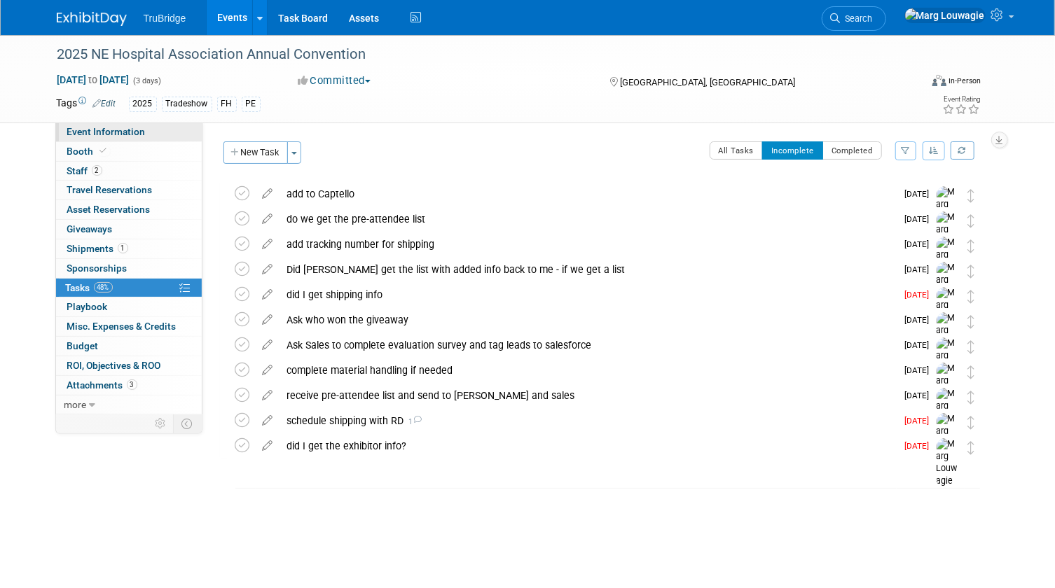
click at [115, 132] on span "Event Information" at bounding box center [106, 131] width 78 height 11
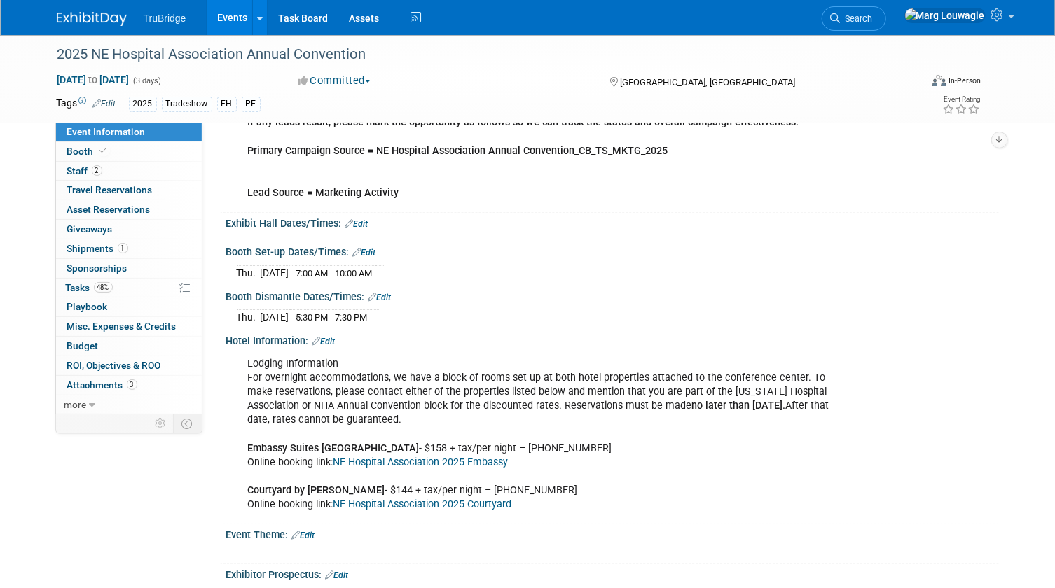
scroll to position [191, 0]
click at [366, 221] on link "Edit" at bounding box center [356, 223] width 23 height 10
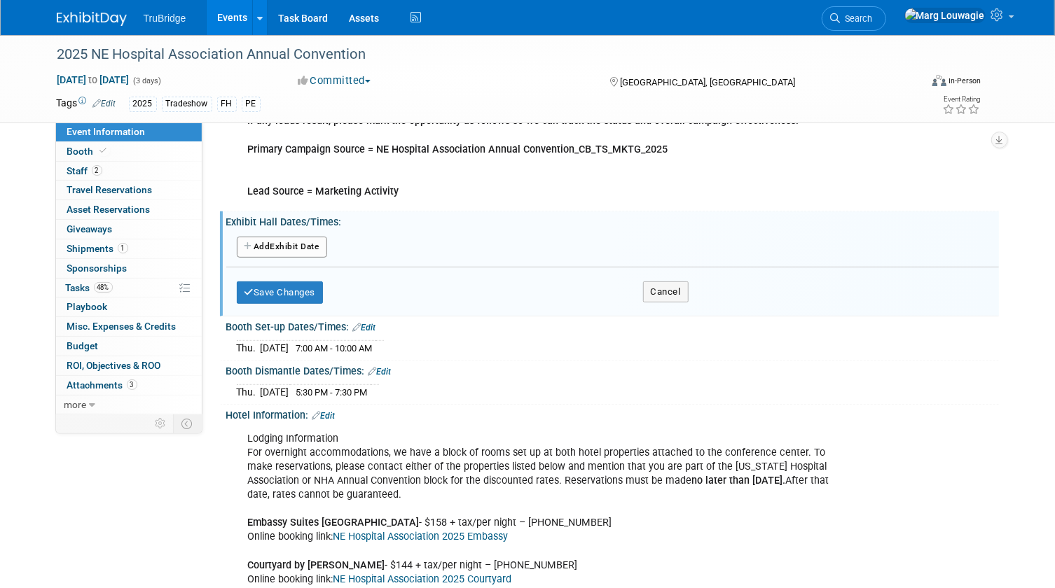
click at [313, 245] on button "Add Another Exhibit Date" at bounding box center [282, 247] width 90 height 21
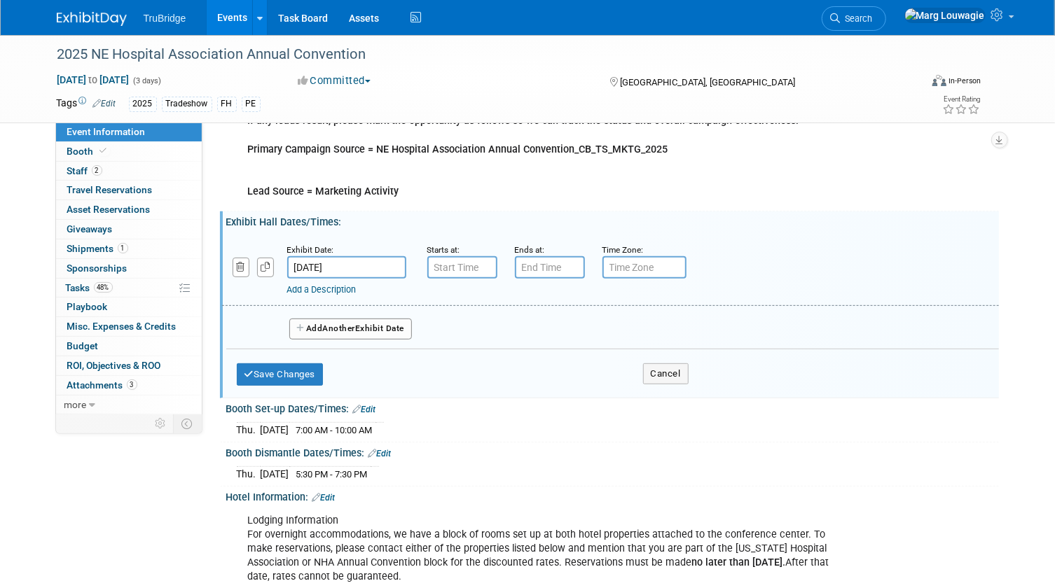
click at [322, 264] on input "[DATE]" at bounding box center [346, 267] width 119 height 22
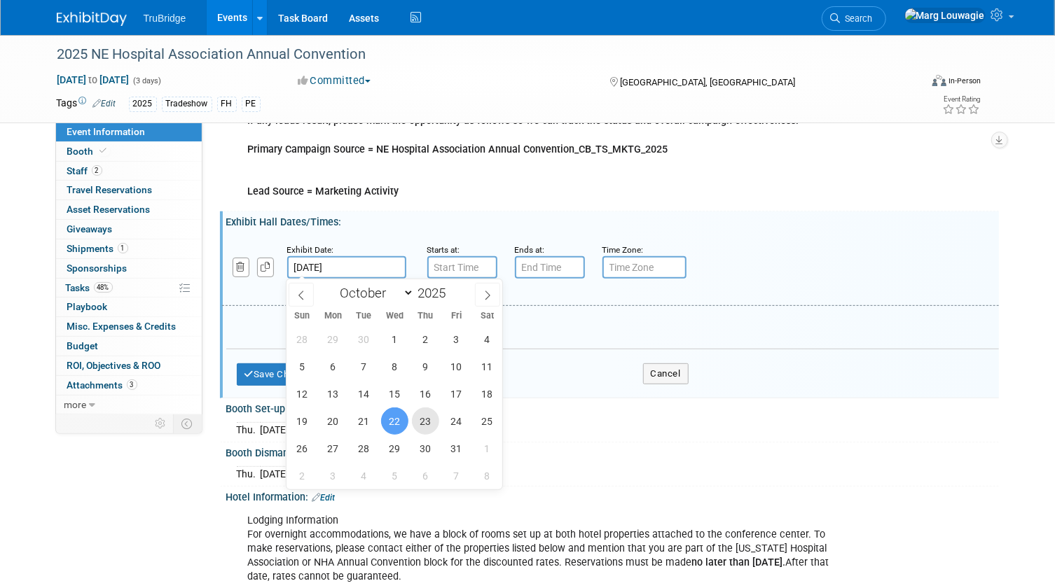
drag, startPoint x: 417, startPoint y: 416, endPoint x: 446, endPoint y: 340, distance: 81.3
click at [417, 412] on span "23" at bounding box center [425, 421] width 27 height 27
type input "[DATE]"
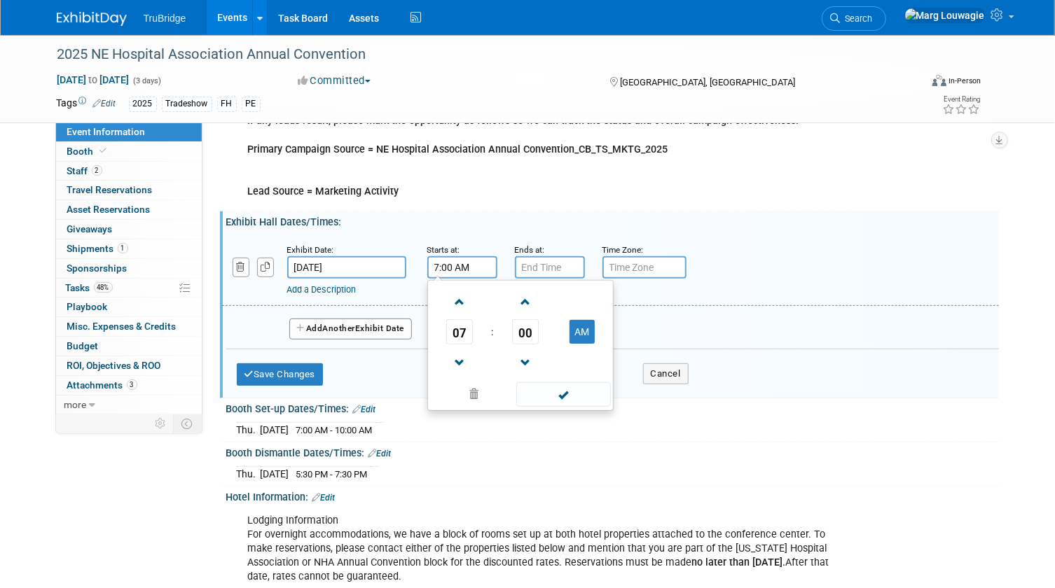
click at [454, 264] on input "7:00 AM" at bounding box center [462, 267] width 70 height 22
click at [457, 333] on span "07" at bounding box center [459, 331] width 27 height 25
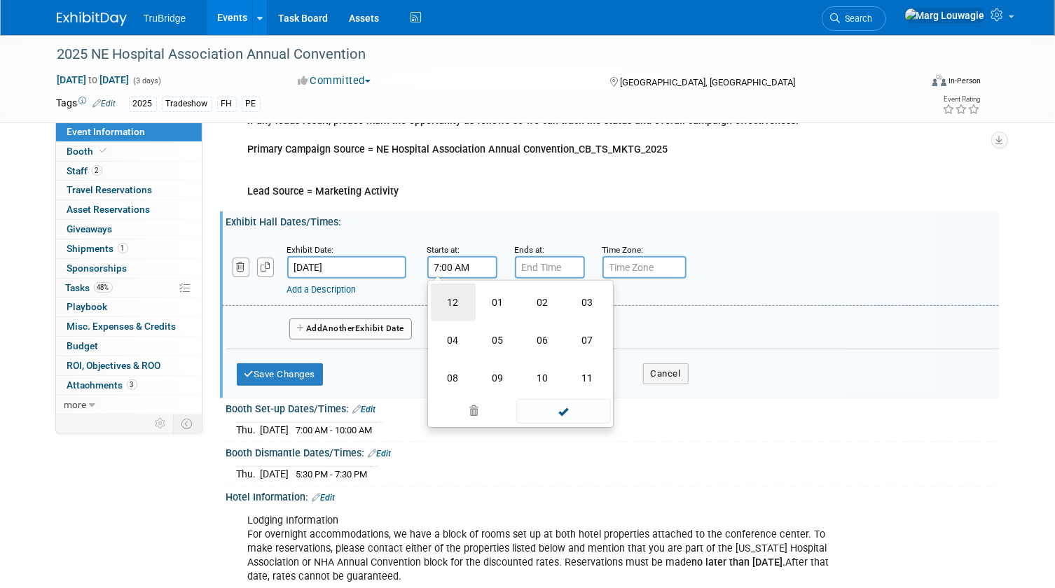
click at [452, 311] on td "12" at bounding box center [453, 303] width 45 height 38
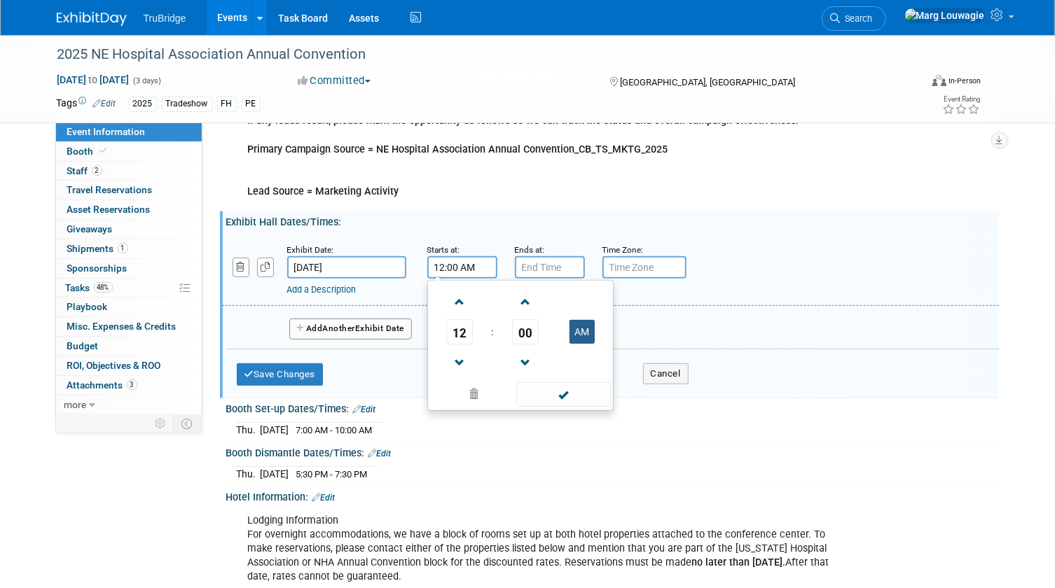
click at [575, 329] on button "AM" at bounding box center [582, 332] width 25 height 24
type input "12:00 PM"
click at [541, 266] on input "7:00 PM" at bounding box center [550, 267] width 70 height 22
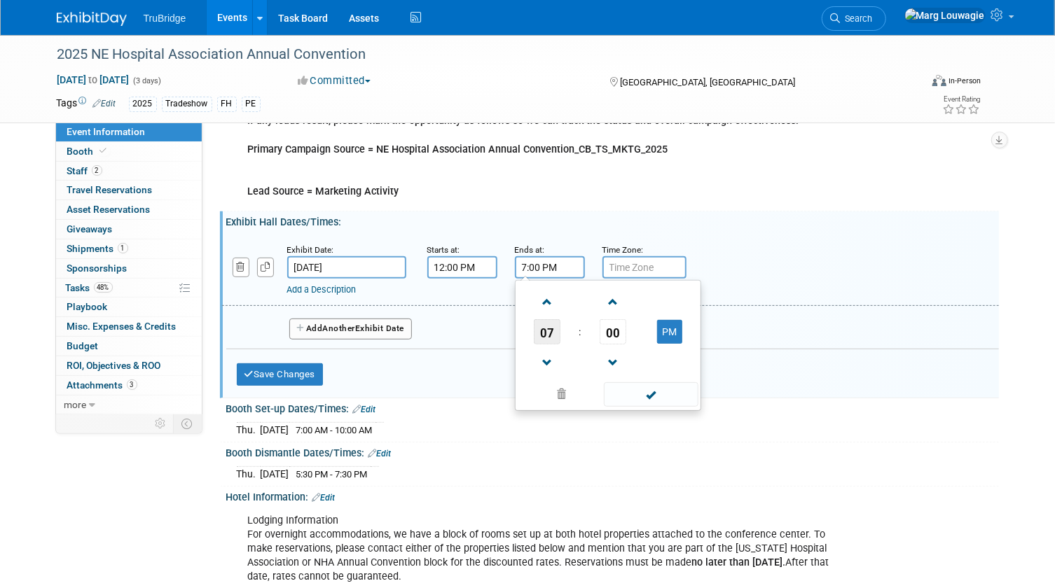
click at [544, 338] on span "07" at bounding box center [547, 331] width 27 height 25
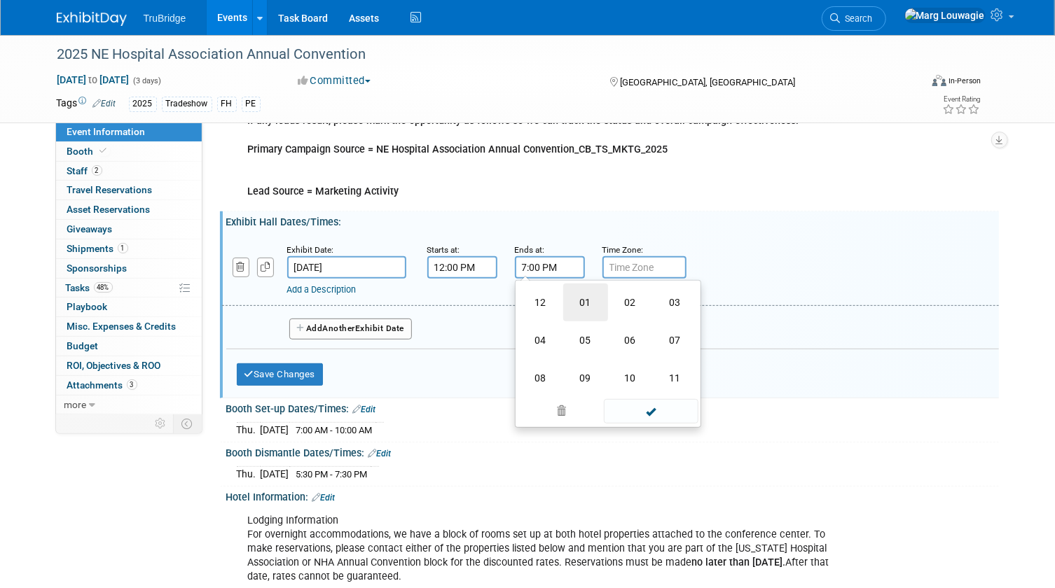
click at [571, 302] on td "01" at bounding box center [585, 303] width 45 height 38
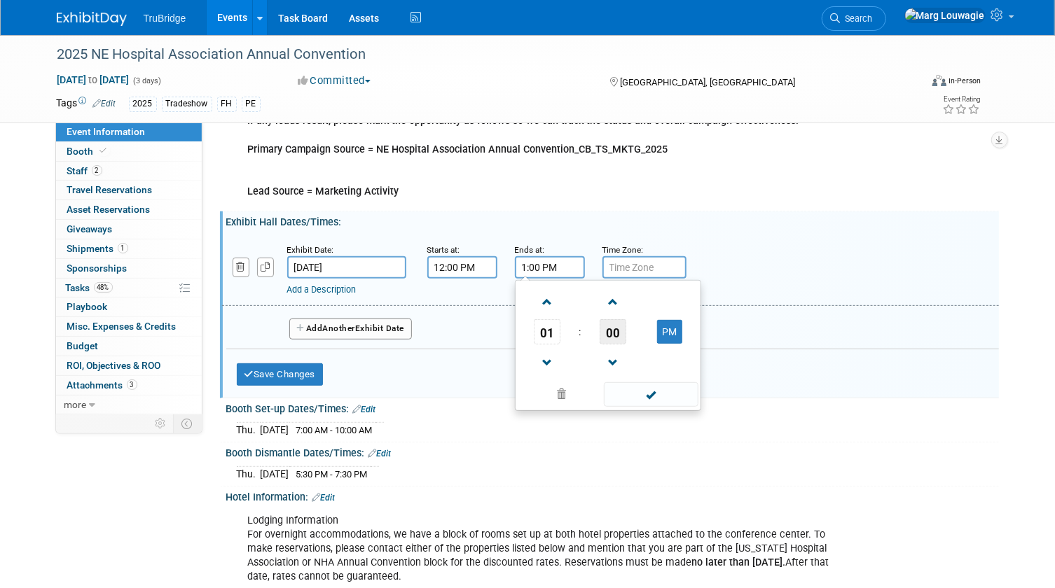
click at [609, 324] on span "00" at bounding box center [613, 331] width 27 height 25
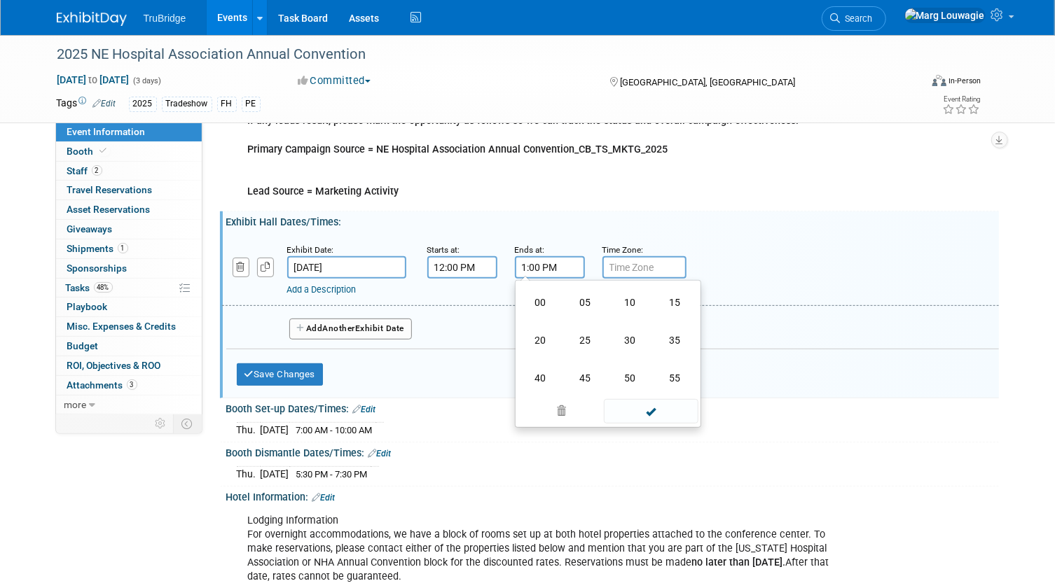
click at [623, 343] on td "30" at bounding box center [630, 341] width 45 height 38
type input "1:30 PM"
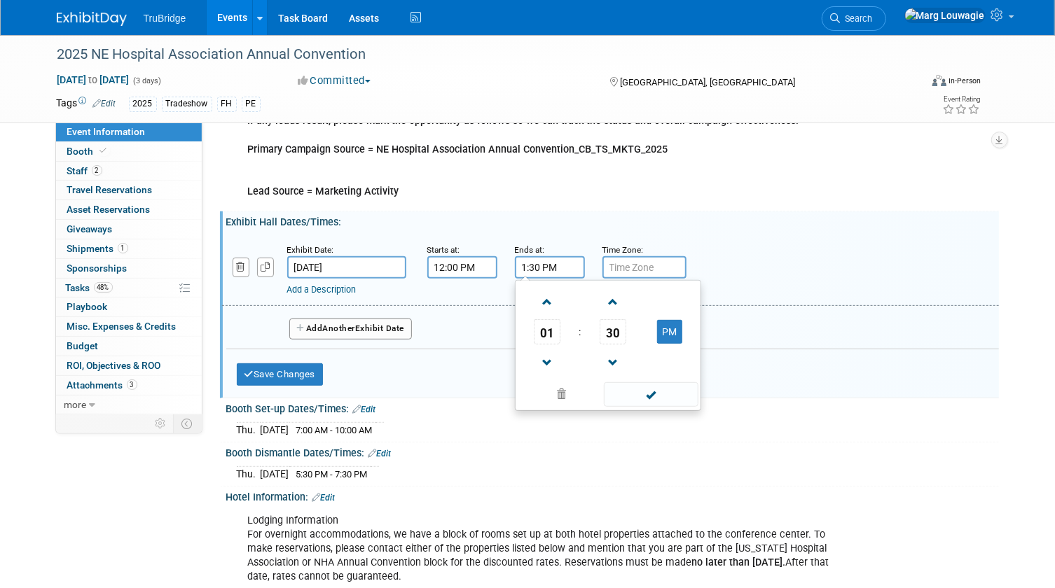
drag, startPoint x: 657, startPoint y: 395, endPoint x: 637, endPoint y: 371, distance: 31.4
click at [657, 392] on span at bounding box center [651, 394] width 95 height 25
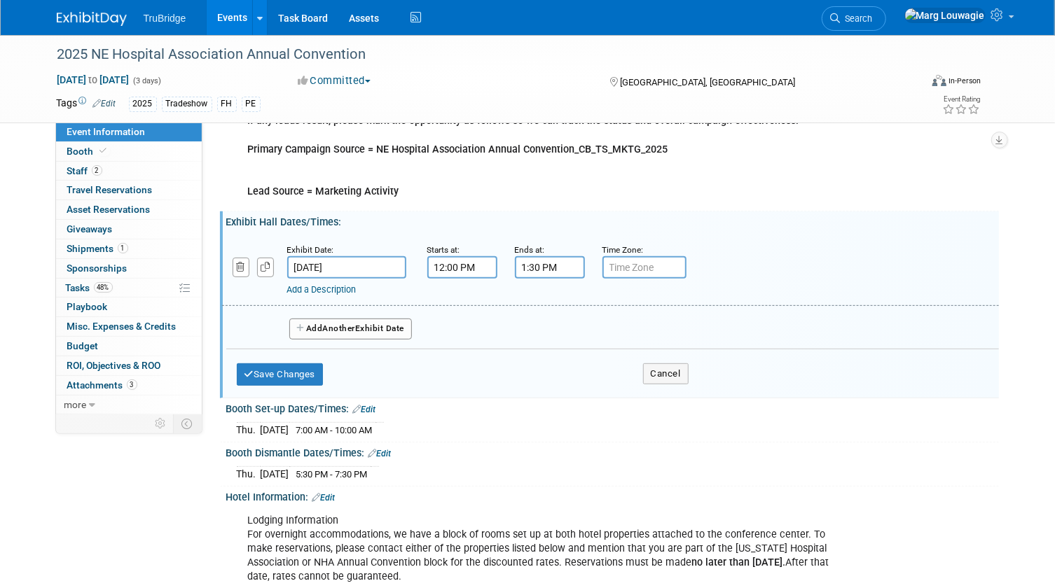
click at [343, 287] on link "Add a Description" at bounding box center [321, 289] width 69 height 11
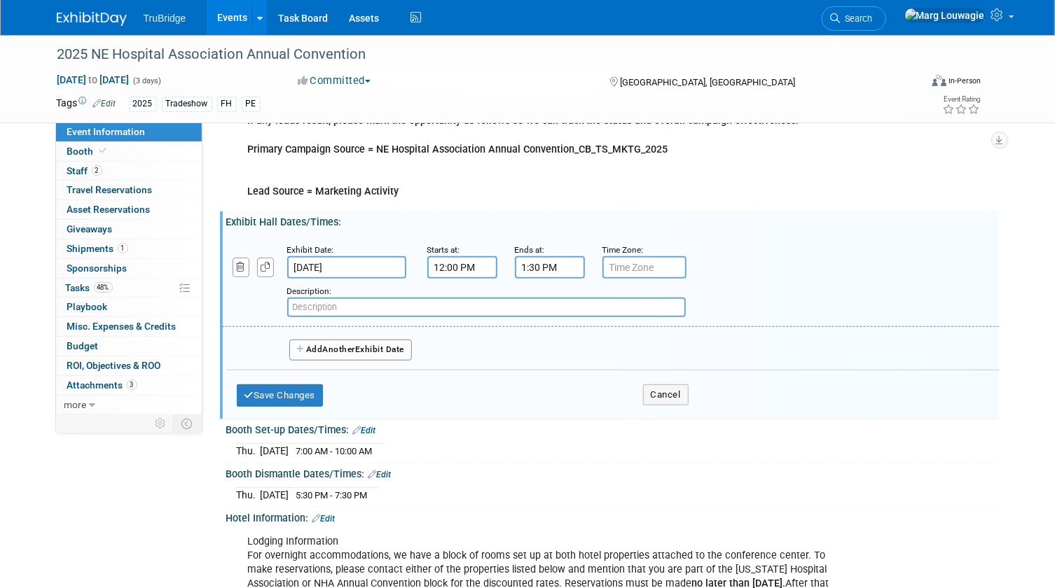
click at [370, 305] on input "text" at bounding box center [486, 308] width 399 height 20
type input "box lunch will be served"
click at [387, 347] on button "Add Another Exhibit Date" at bounding box center [350, 350] width 123 height 21
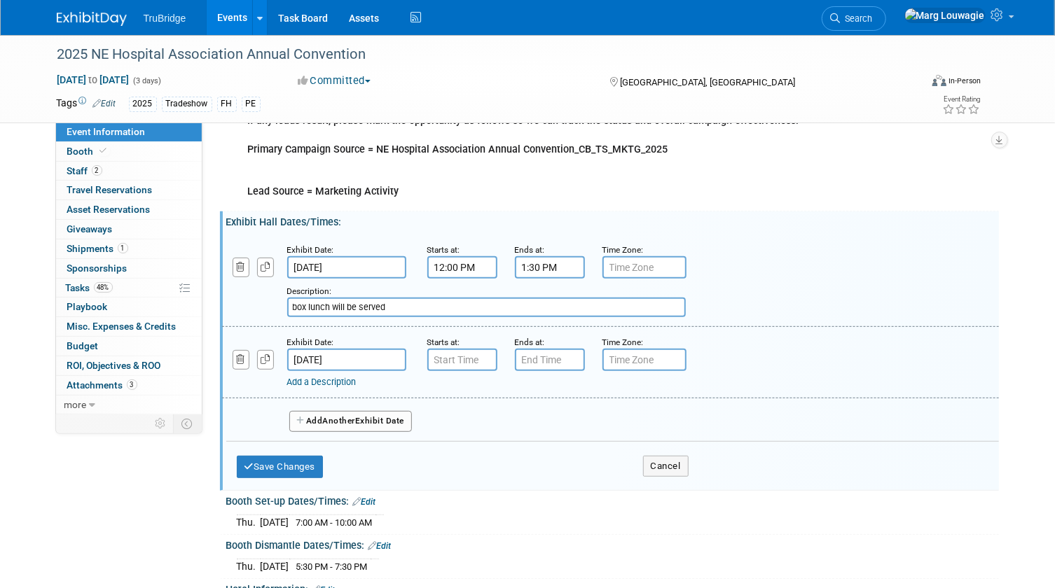
click at [364, 359] on input "[DATE]" at bounding box center [346, 360] width 119 height 22
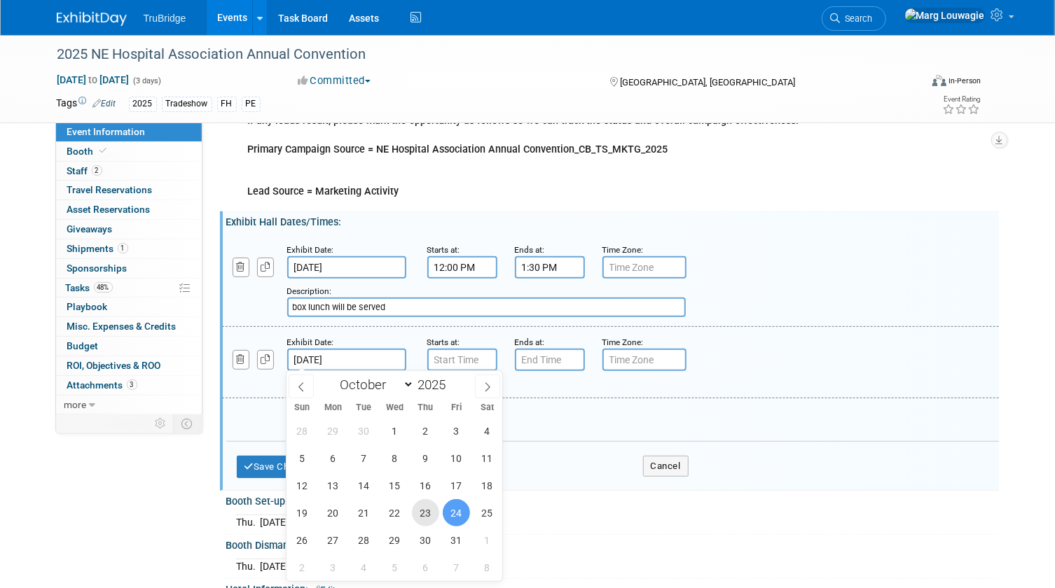
click at [424, 516] on span "23" at bounding box center [425, 512] width 27 height 27
type input "[DATE]"
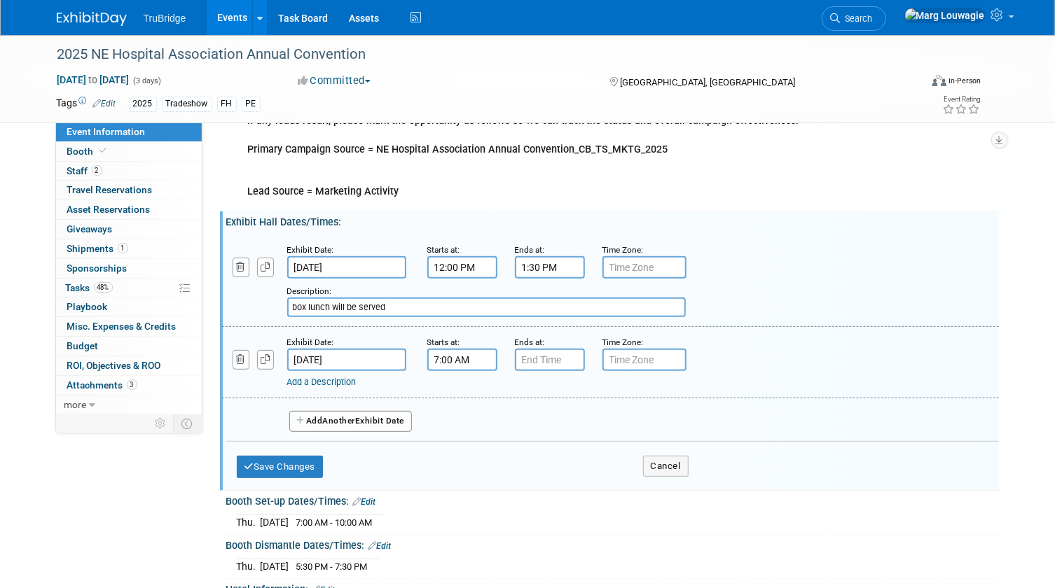
click at [464, 359] on input "7:00 AM" at bounding box center [462, 360] width 70 height 22
click at [464, 424] on span "07" at bounding box center [459, 424] width 27 height 25
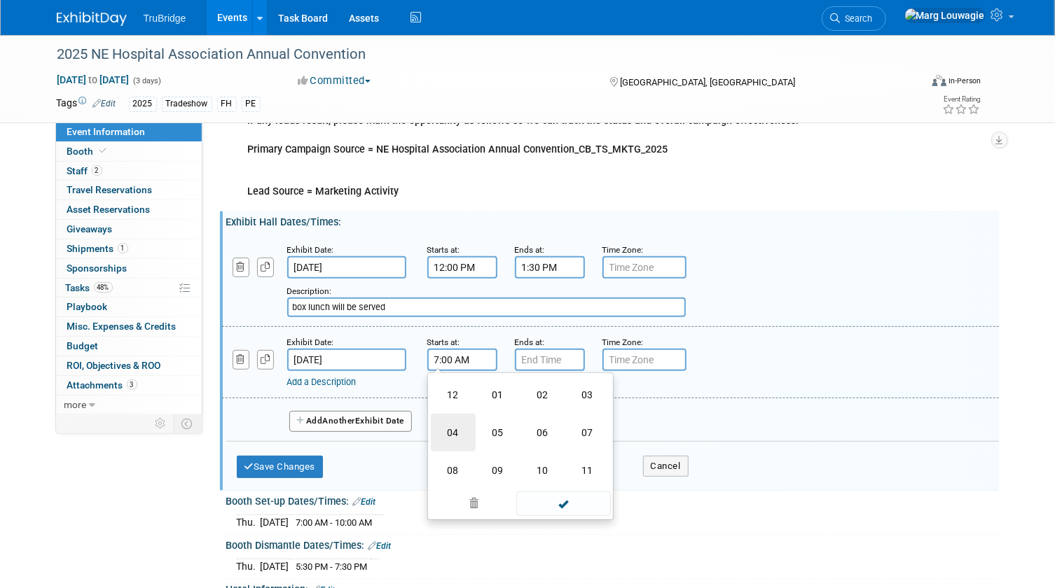
click at [457, 429] on td "04" at bounding box center [453, 433] width 45 height 38
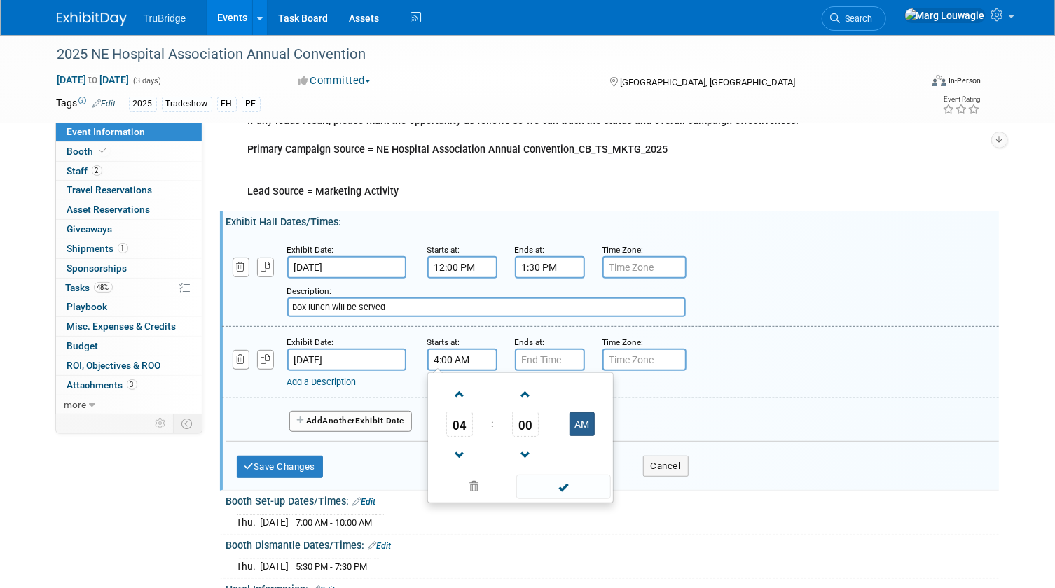
click at [586, 420] on button "AM" at bounding box center [582, 425] width 25 height 24
type input "4:00 PM"
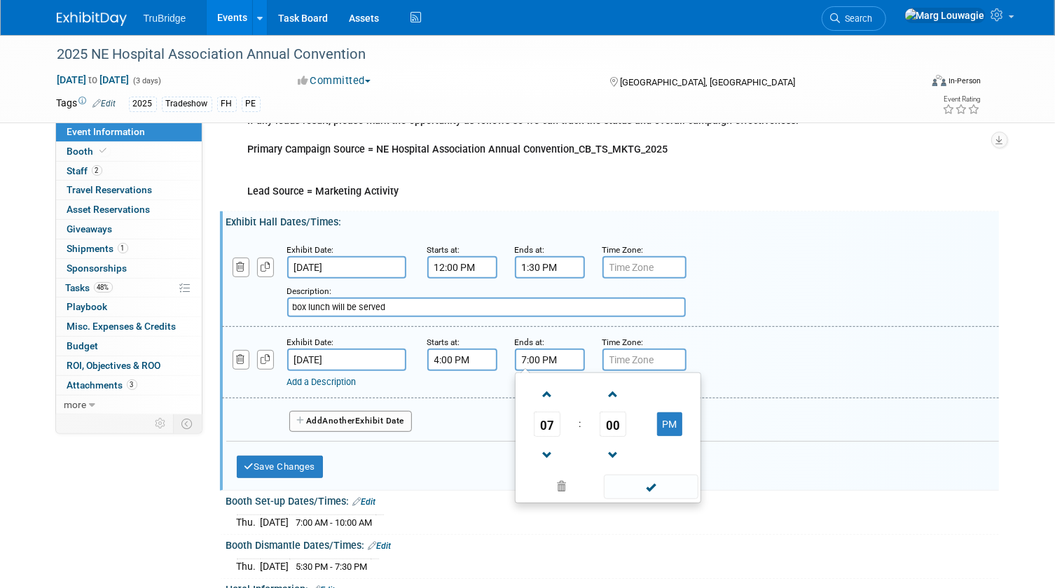
click at [533, 359] on input "7:00 PM" at bounding box center [550, 360] width 70 height 22
click at [546, 448] on span at bounding box center [547, 455] width 25 height 25
click at [609, 422] on span "00" at bounding box center [613, 424] width 27 height 25
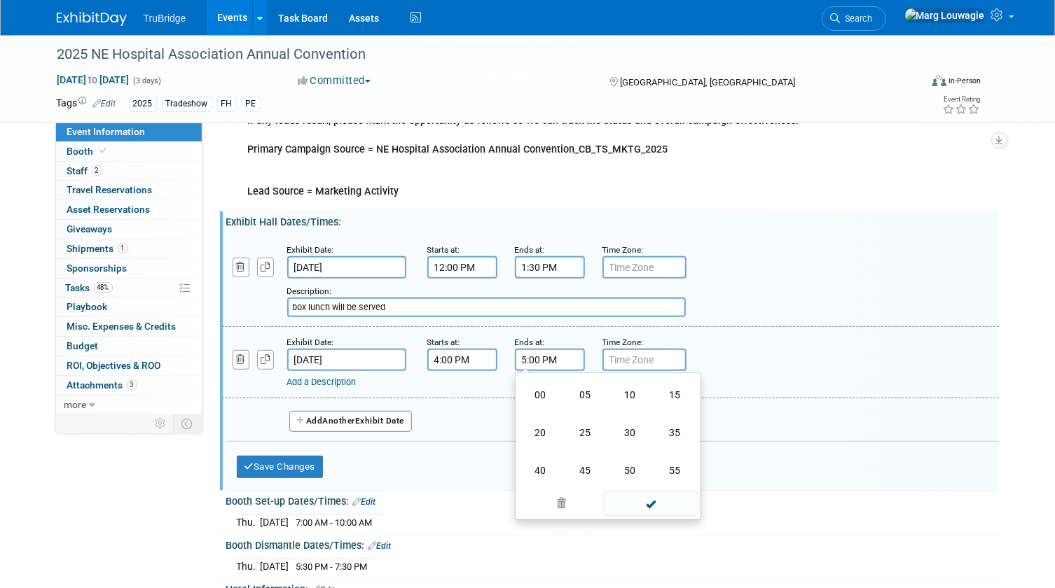
click at [635, 432] on td "30" at bounding box center [630, 433] width 45 height 38
type input "5:30 PM"
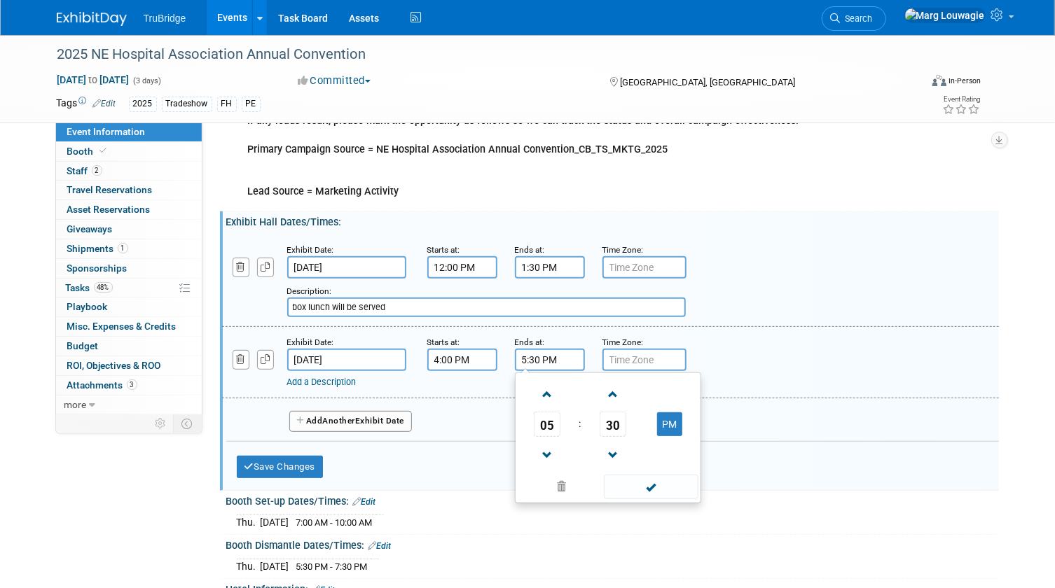
drag, startPoint x: 650, startPoint y: 478, endPoint x: 637, endPoint y: 476, distance: 13.5
click at [650, 478] on span at bounding box center [651, 487] width 95 height 25
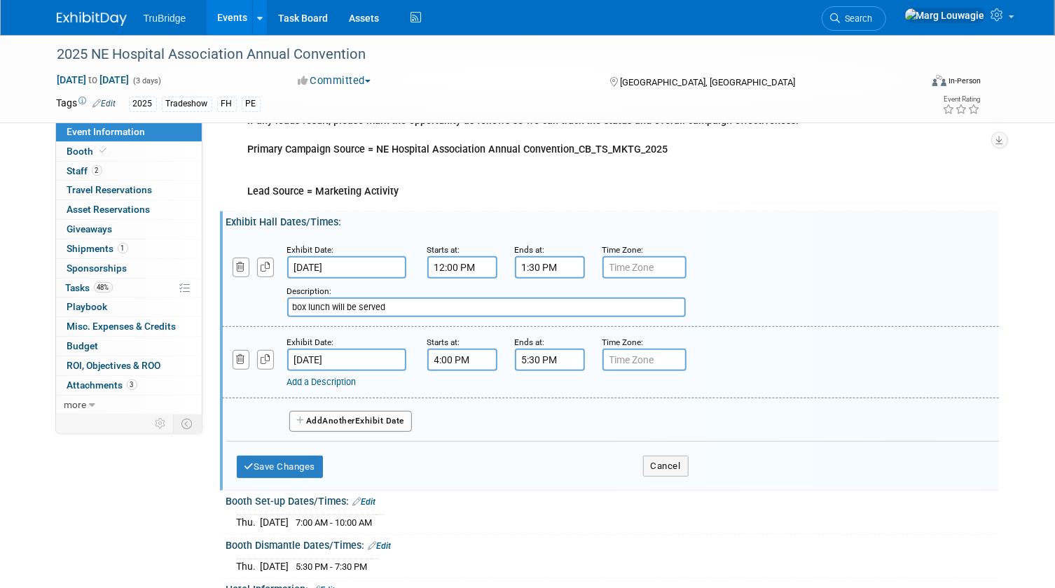
click at [347, 377] on link "Add a Description" at bounding box center [321, 382] width 69 height 11
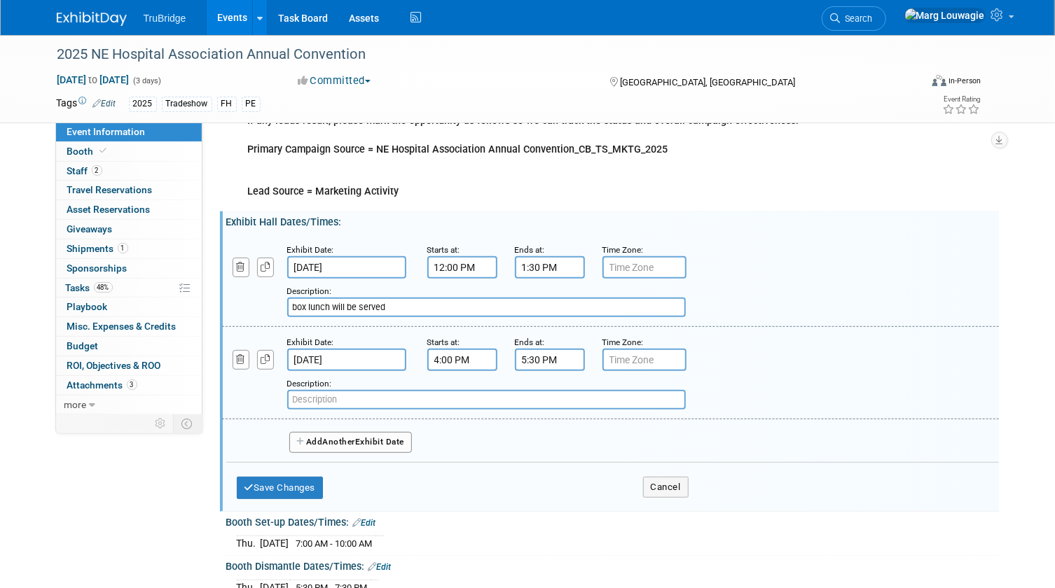
click at [326, 399] on input "text" at bounding box center [486, 400] width 399 height 20
paste input "delicious assortment of hors d’oeuvres and refreshments for the NHA Sponsor"
type input "delicious assortment of hors d’oeuvres and refreshments for the NHA Sponsor"
drag, startPoint x: 294, startPoint y: 478, endPoint x: 340, endPoint y: 427, distance: 68.4
click at [296, 473] on div "Save Changes Cancel" at bounding box center [463, 484] width 452 height 43
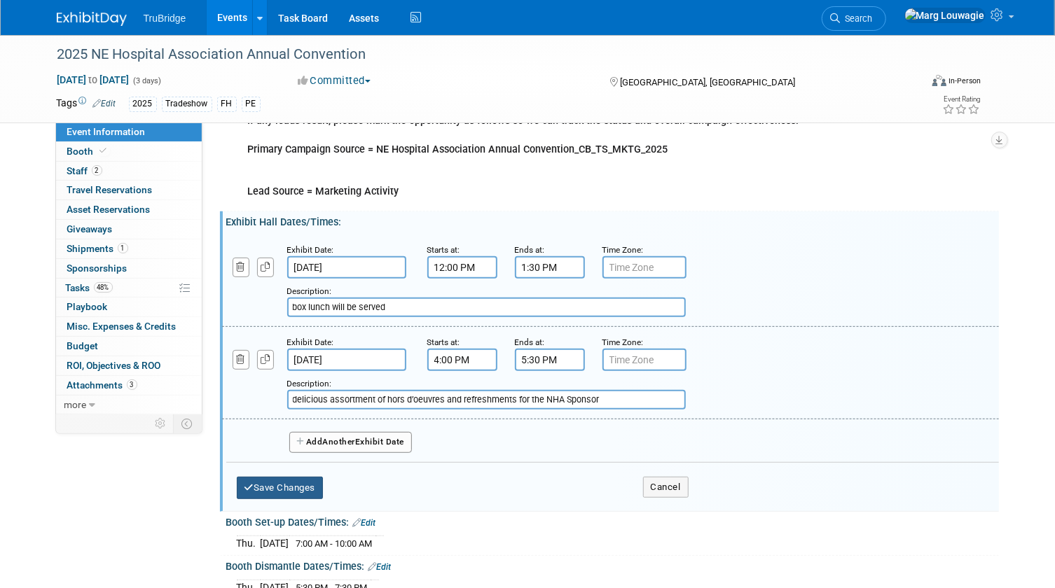
click at [289, 482] on button "Save Changes" at bounding box center [280, 488] width 87 height 22
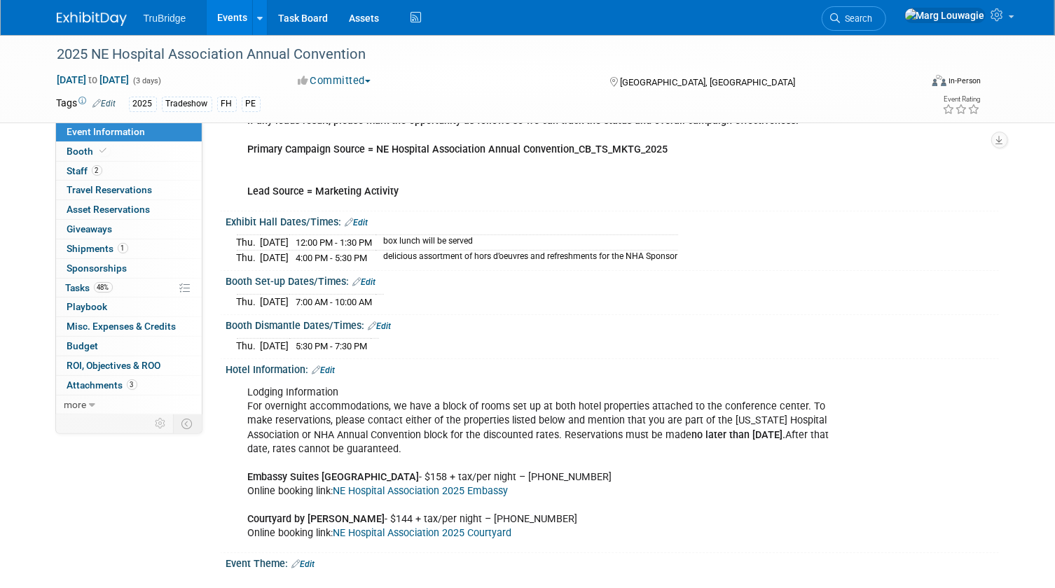
click at [371, 278] on link "Edit" at bounding box center [364, 282] width 23 height 10
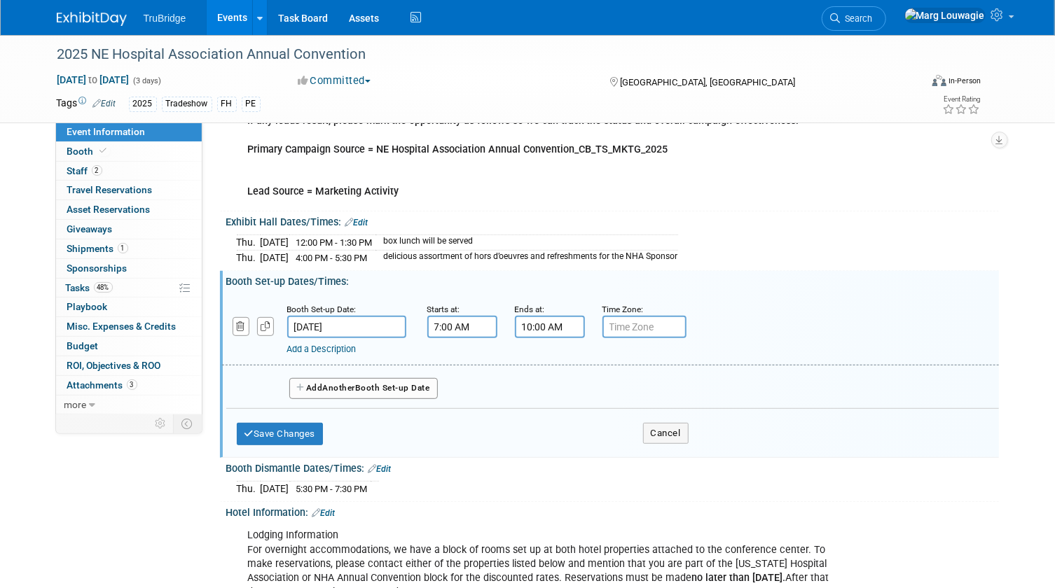
click at [350, 345] on link "Add a Description" at bounding box center [321, 349] width 69 height 11
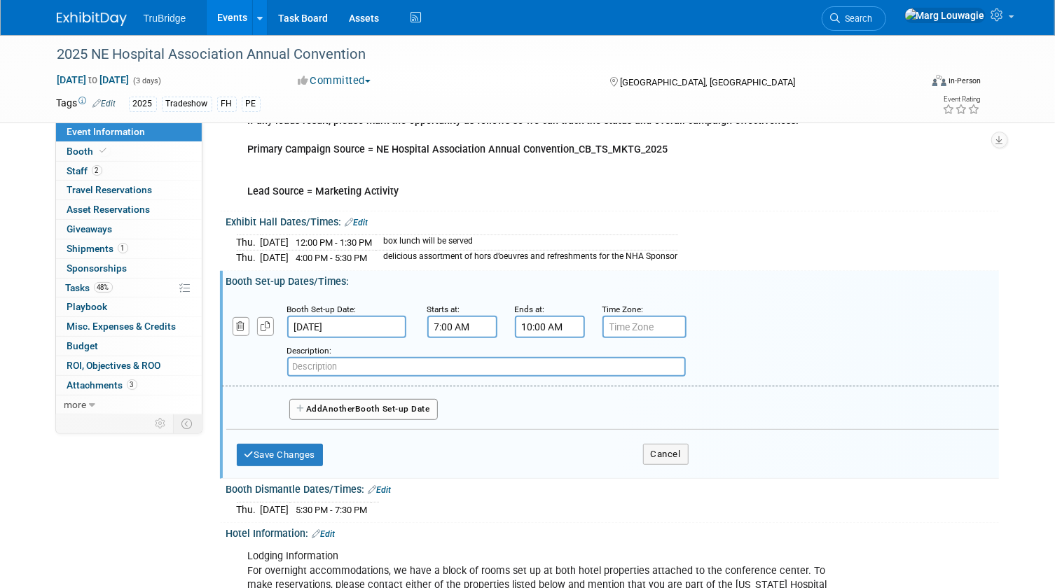
click at [340, 361] on input "text" at bounding box center [486, 367] width 399 height 20
paste input "Windsor Ballroom of the Embassy Suites"
type input "Windsor Ballroom of the Embassy Suites"
click at [303, 448] on button "Save Changes" at bounding box center [280, 455] width 87 height 22
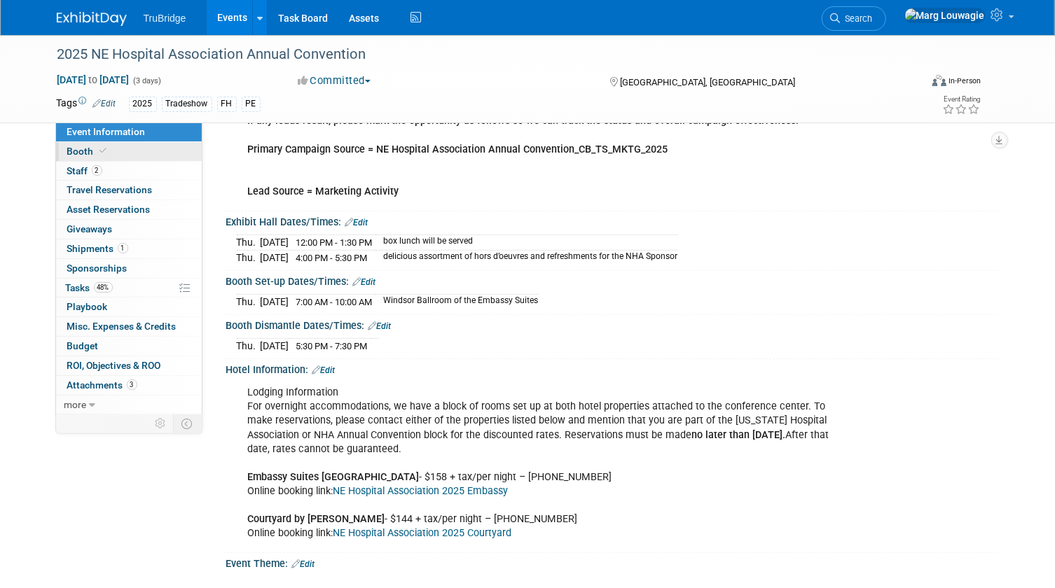
click at [153, 147] on link "Booth" at bounding box center [129, 151] width 146 height 19
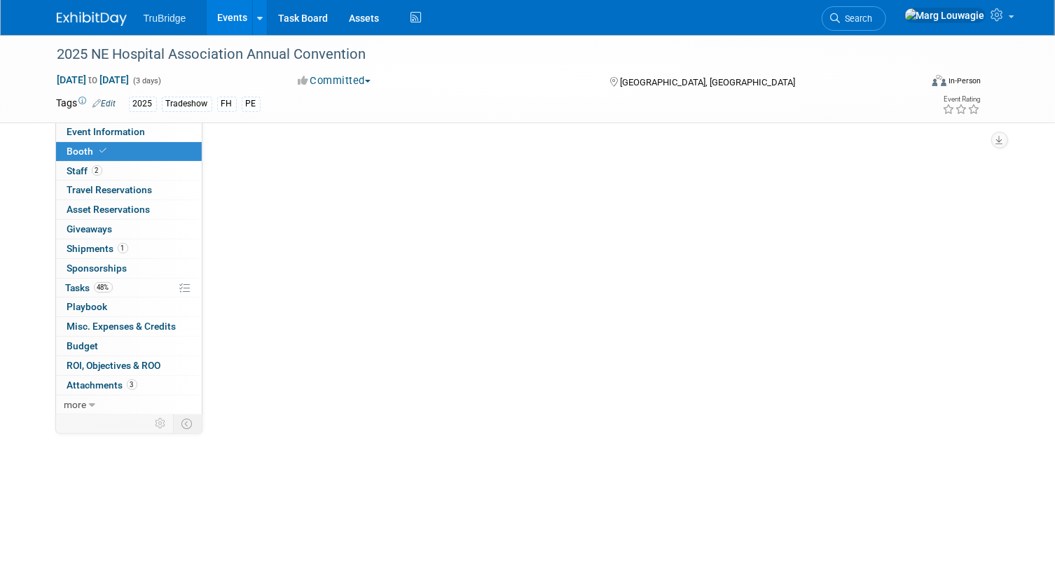
scroll to position [0, 0]
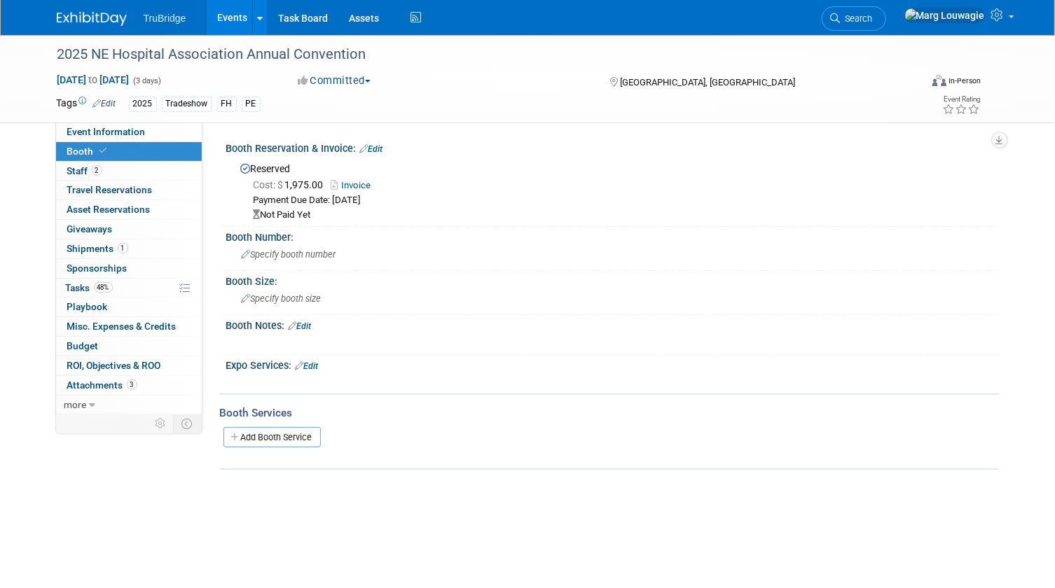
click at [312, 322] on link "Edit" at bounding box center [300, 327] width 23 height 10
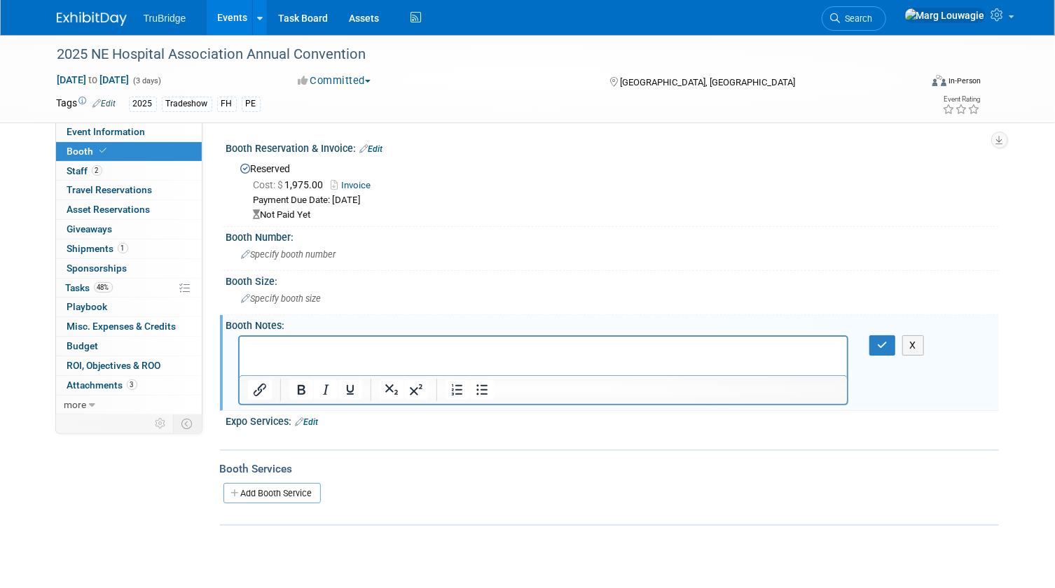
click at [269, 342] on p "Rich Text Area. Press ALT-0 for help." at bounding box center [543, 349] width 592 height 14
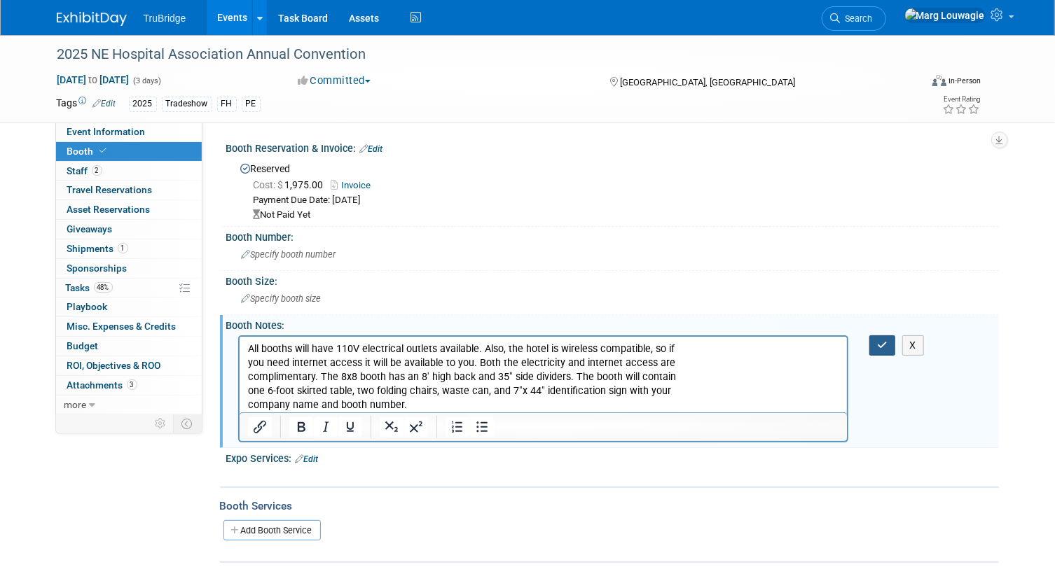
click at [885, 344] on icon "button" at bounding box center [882, 345] width 11 height 10
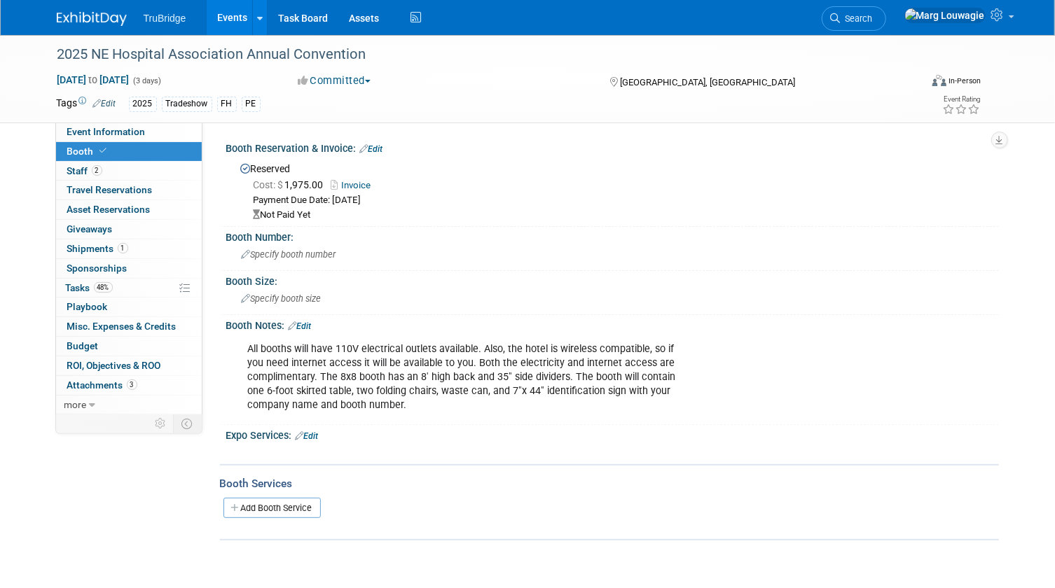
drag, startPoint x: 172, startPoint y: 131, endPoint x: 291, endPoint y: 147, distance: 120.9
click at [173, 130] on link "Event Information" at bounding box center [129, 132] width 146 height 19
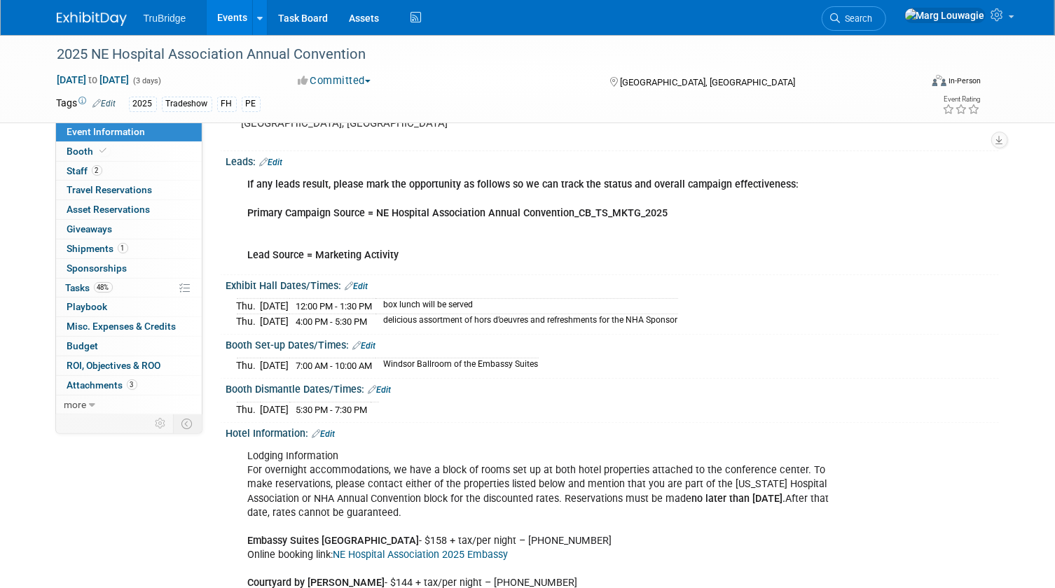
scroll to position [191, 0]
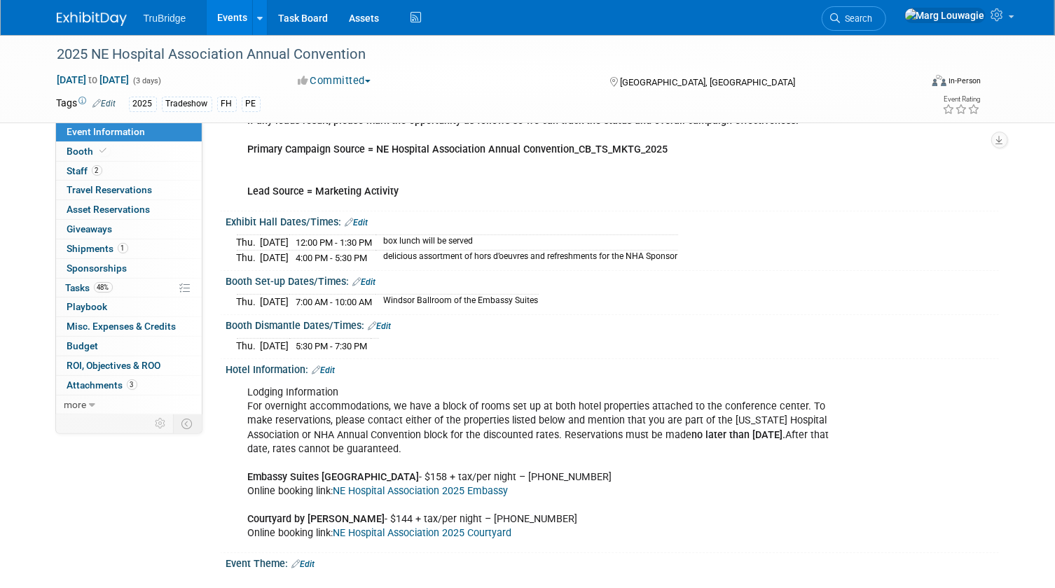
click at [370, 277] on link "Edit" at bounding box center [364, 282] width 23 height 10
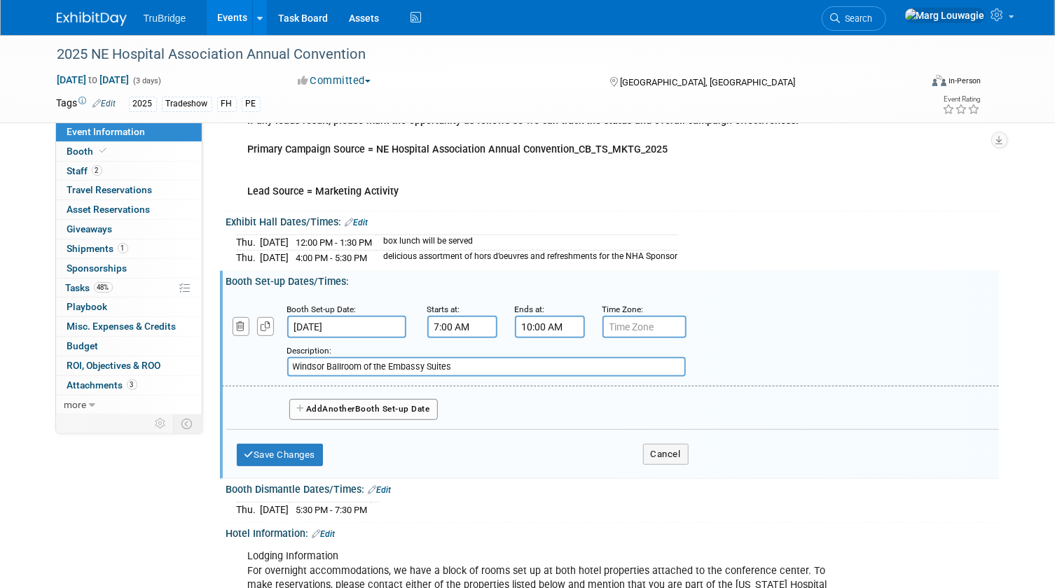
drag, startPoint x: 463, startPoint y: 363, endPoint x: 483, endPoint y: 363, distance: 20.3
click at [471, 363] on input "Windsor Ballroom of the Embassy Suites" at bounding box center [486, 367] width 399 height 20
paste input "stop by the NHA Registration Desk"
type input "Windsor Ballroom of the Embassy Suites - stop by the NHA Registration Desk"
drag, startPoint x: 599, startPoint y: 364, endPoint x: 615, endPoint y: 358, distance: 17.1
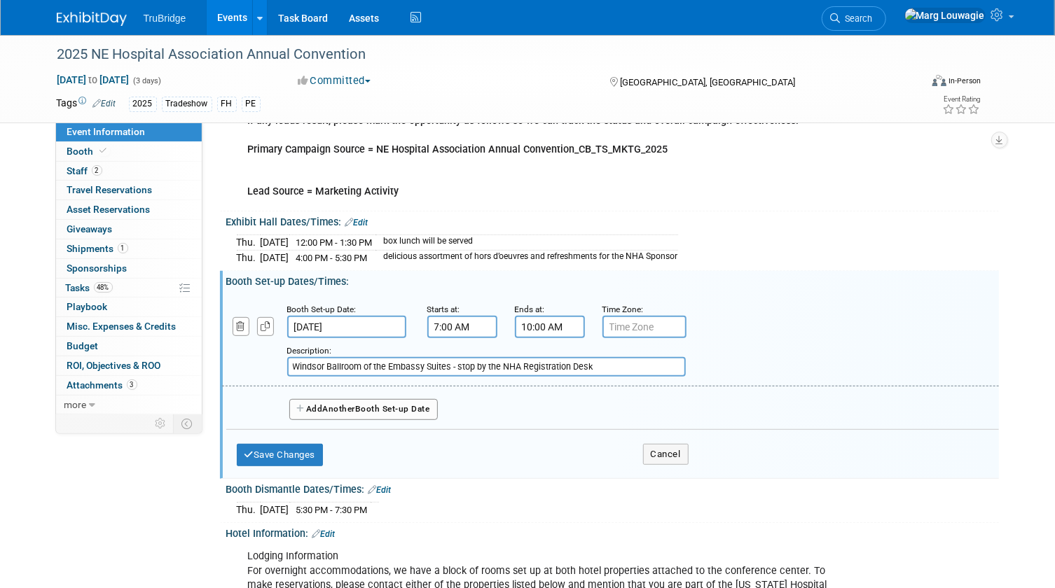
click at [605, 360] on input "Windsor Ballroom of the Embassy Suites - stop by the NHA Registration Desk" at bounding box center [486, 367] width 399 height 20
click at [292, 448] on button "Save Changes" at bounding box center [280, 455] width 87 height 22
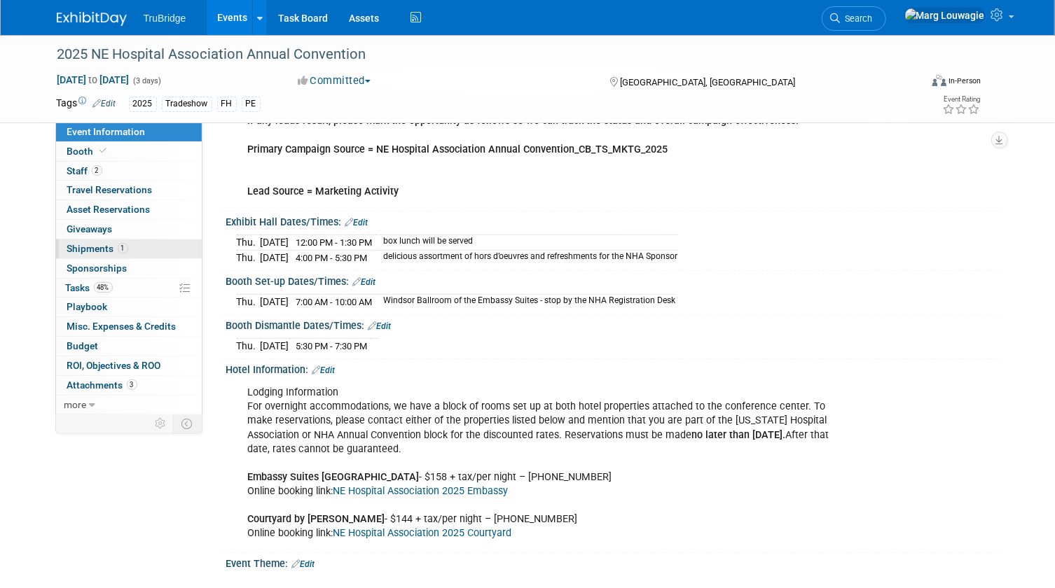
click at [79, 245] on span "Shipments 1" at bounding box center [97, 248] width 61 height 11
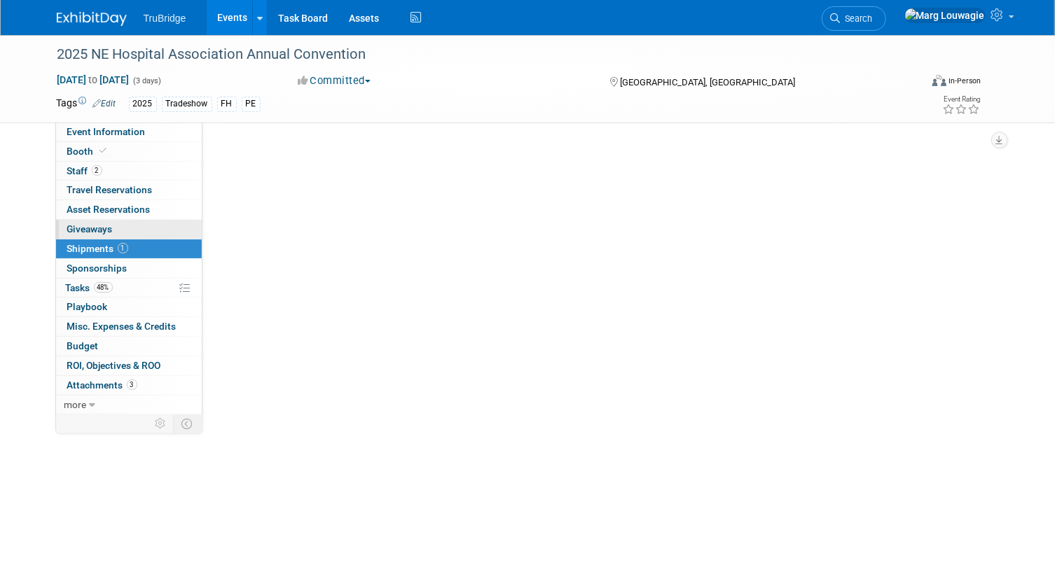
scroll to position [0, 0]
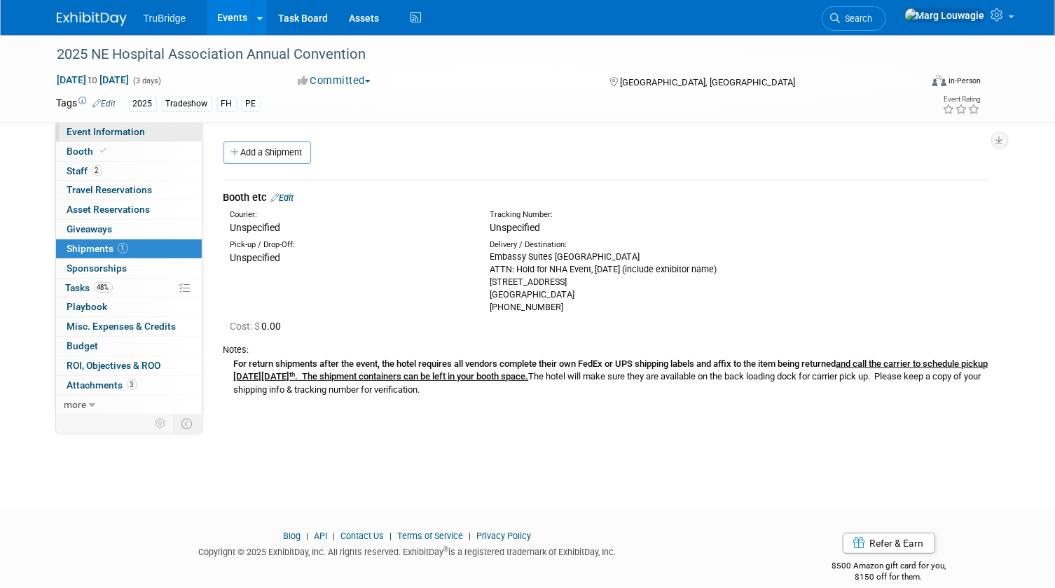
drag, startPoint x: 112, startPoint y: 129, endPoint x: 118, endPoint y: 135, distance: 8.4
click at [112, 129] on span "Event Information" at bounding box center [106, 131] width 78 height 11
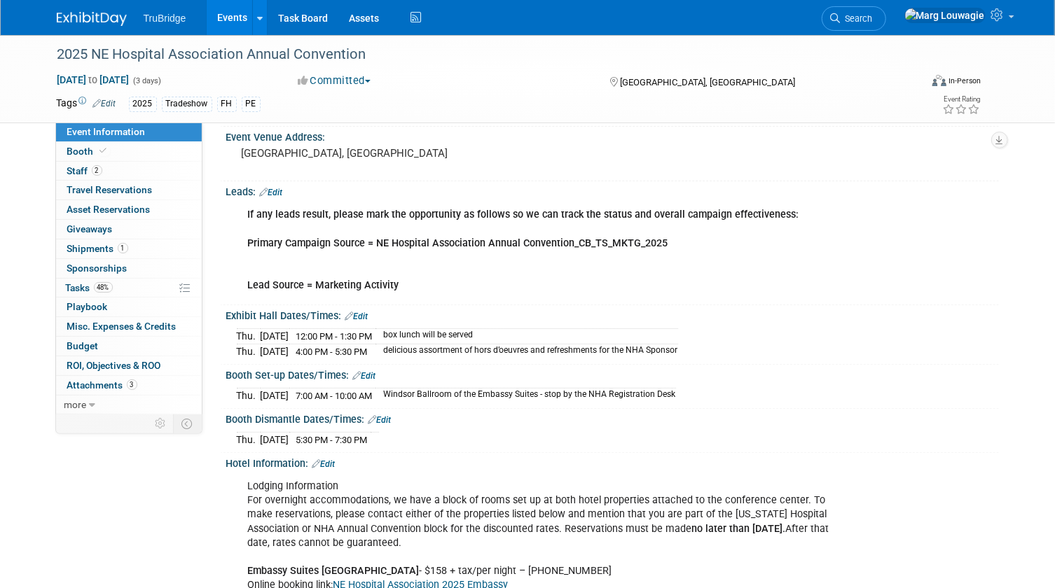
scroll to position [127, 0]
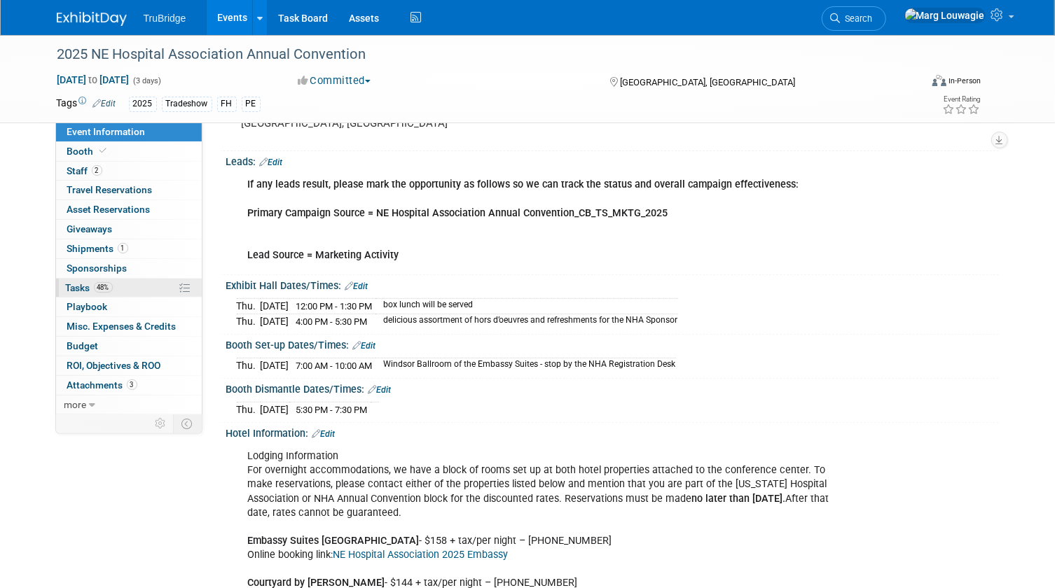
click at [74, 283] on span "Tasks 48%" at bounding box center [89, 287] width 47 height 11
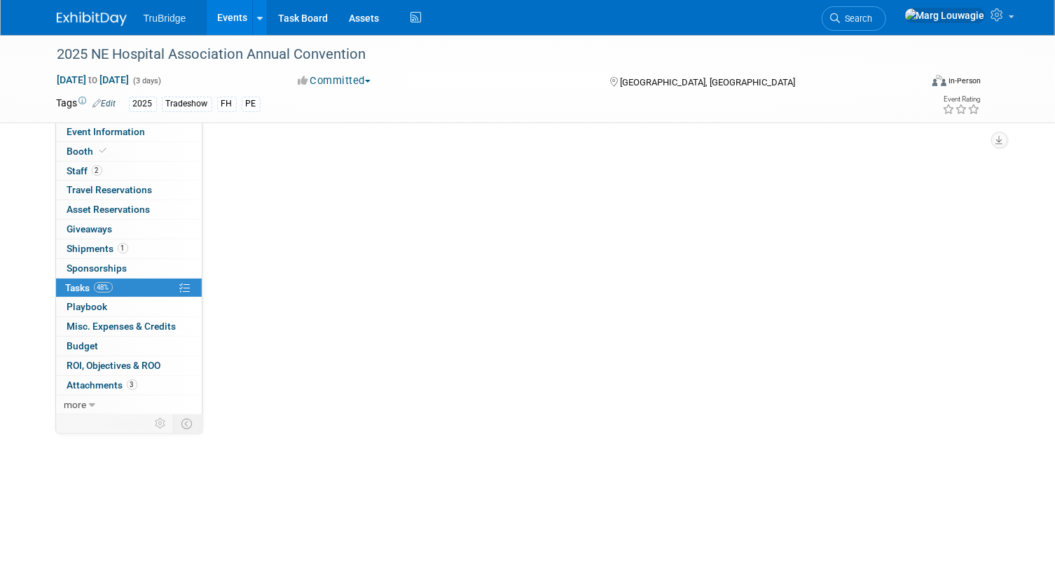
scroll to position [0, 0]
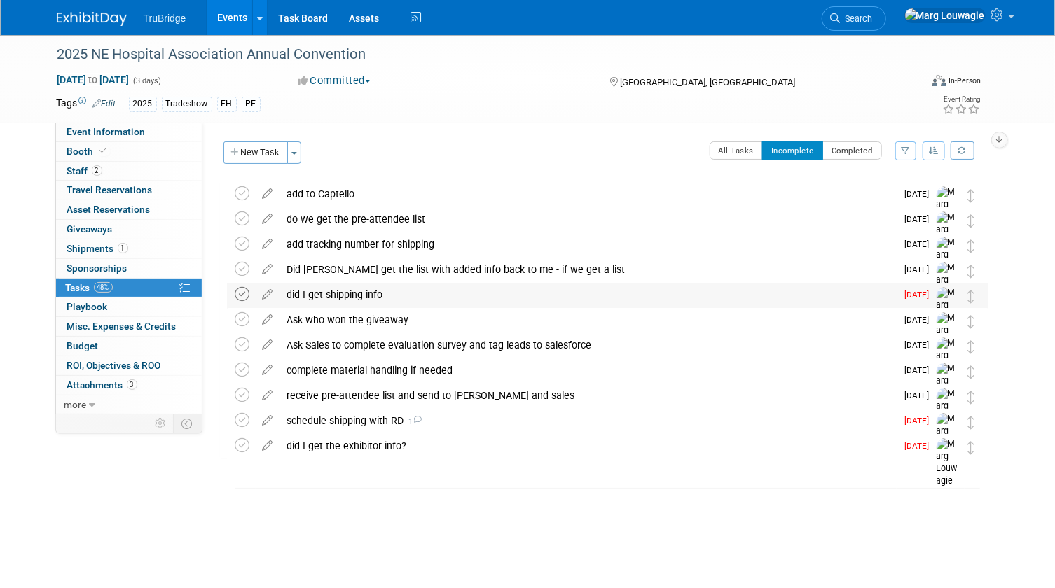
click at [238, 291] on icon at bounding box center [242, 294] width 15 height 15
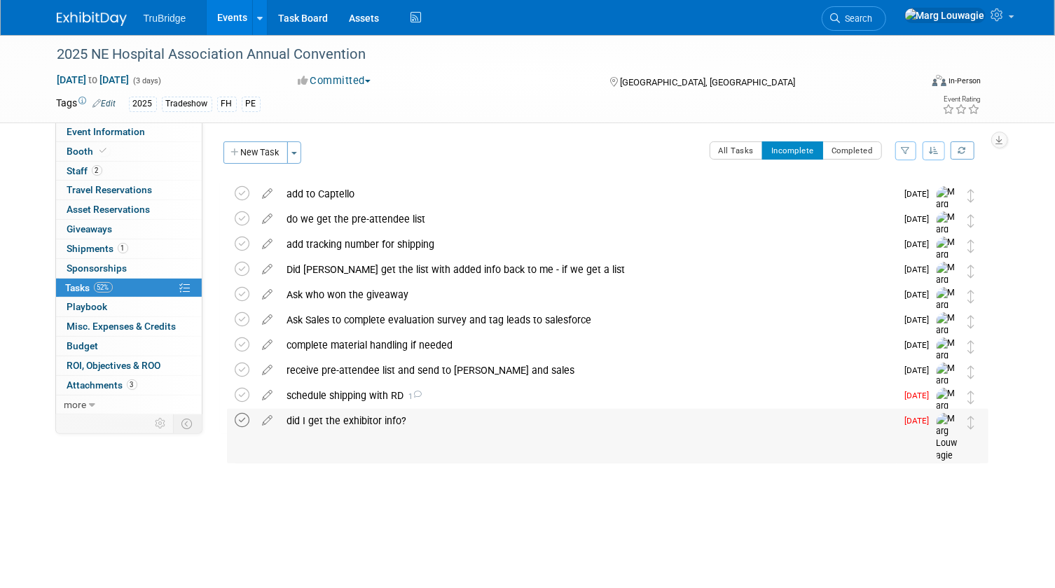
click at [240, 417] on icon at bounding box center [242, 420] width 15 height 15
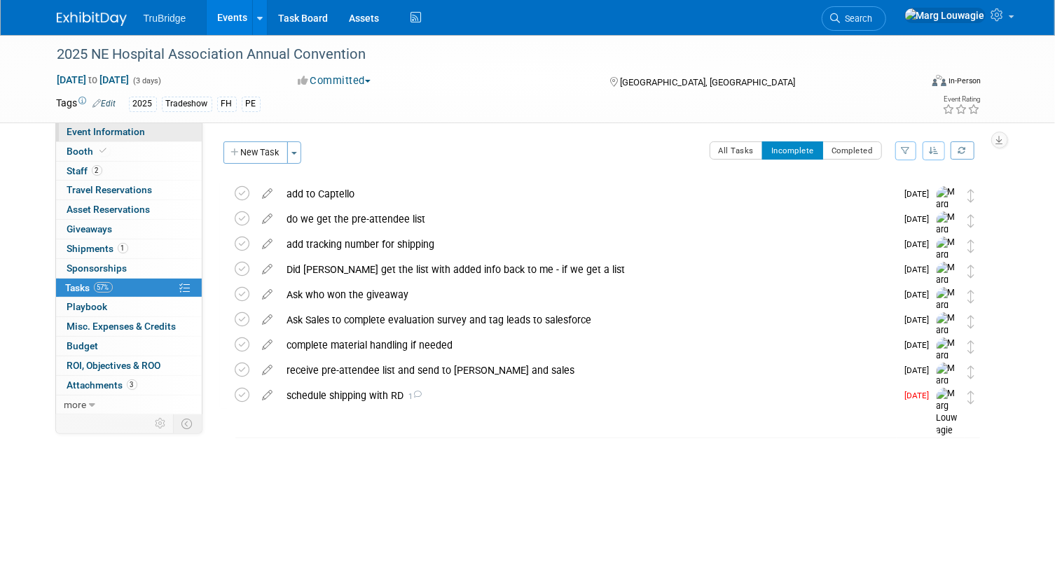
drag, startPoint x: 116, startPoint y: 134, endPoint x: 150, endPoint y: 137, distance: 33.7
click at [116, 134] on span "Event Information" at bounding box center [106, 131] width 78 height 11
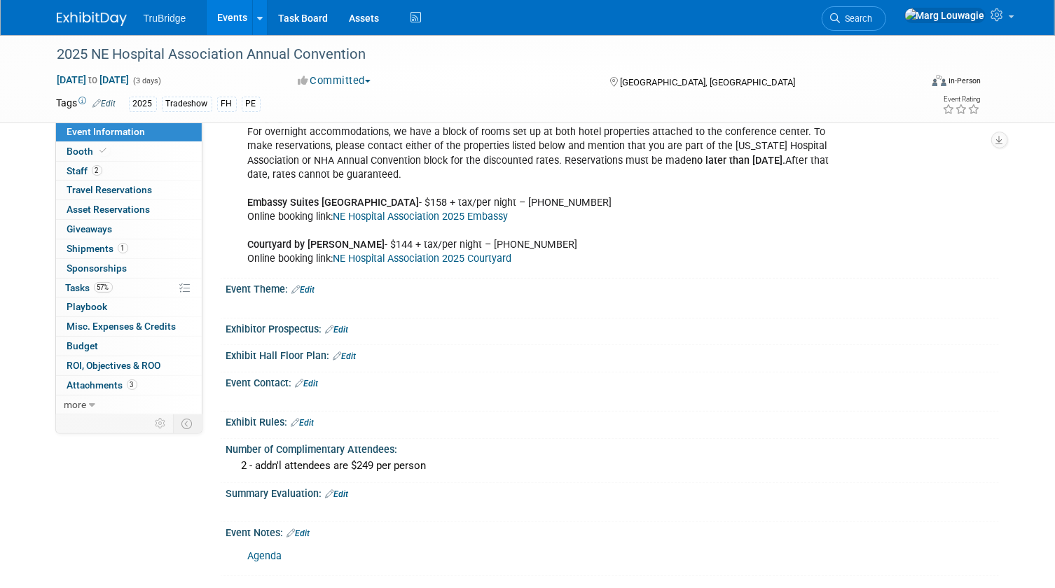
scroll to position [476, 0]
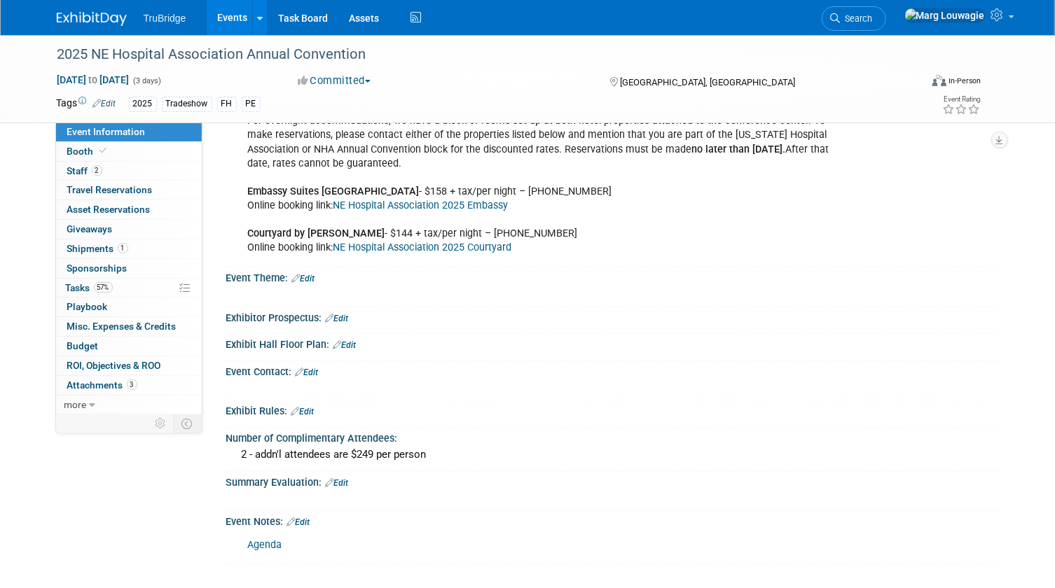
click at [307, 518] on link "Edit" at bounding box center [298, 523] width 23 height 10
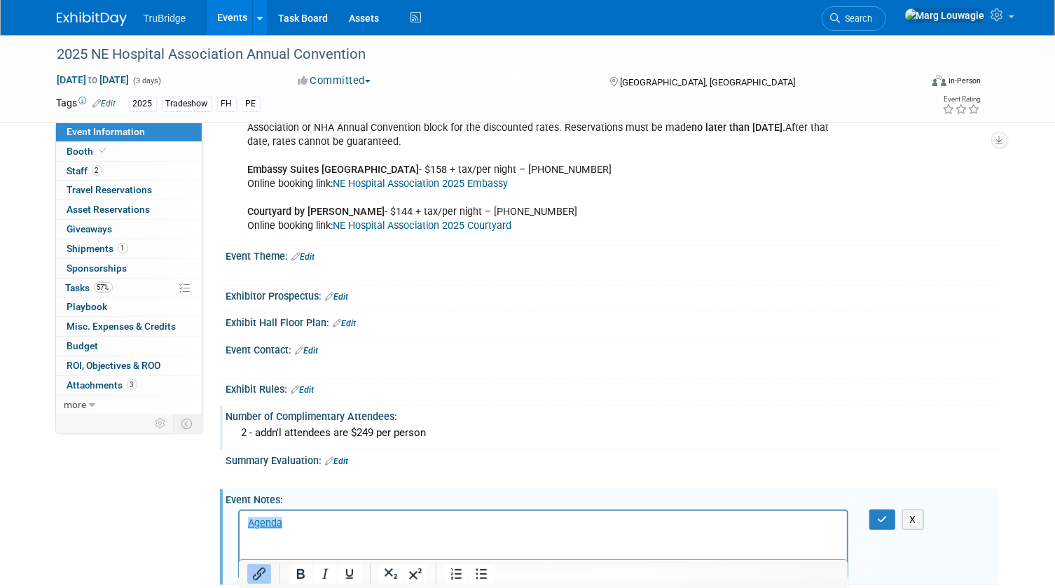
scroll to position [518, 0]
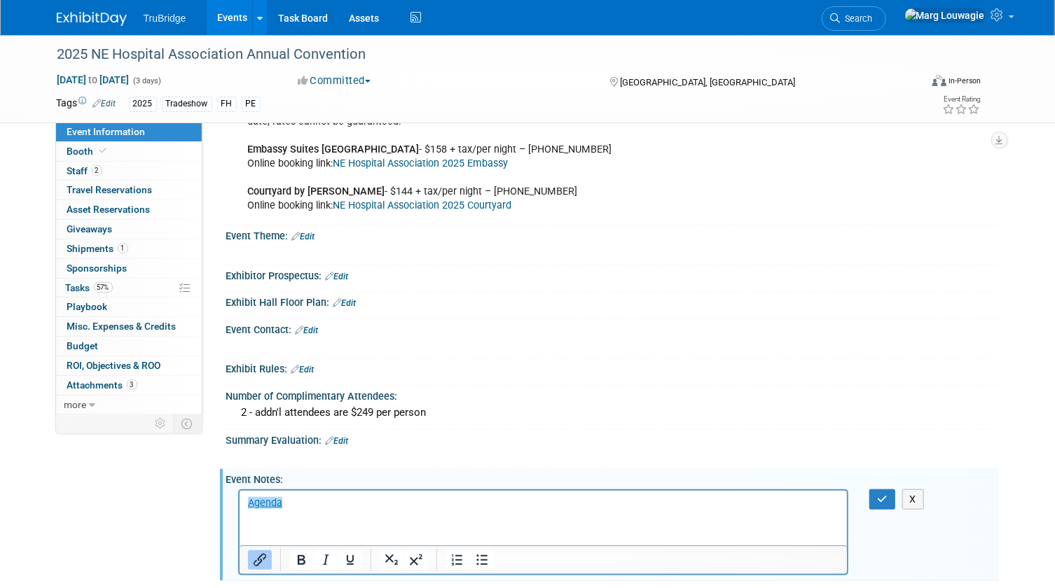
drag, startPoint x: 292, startPoint y: 503, endPoint x: 340, endPoint y: 502, distance: 48.4
click at [301, 501] on p "﻿Agenda" at bounding box center [543, 503] width 592 height 14
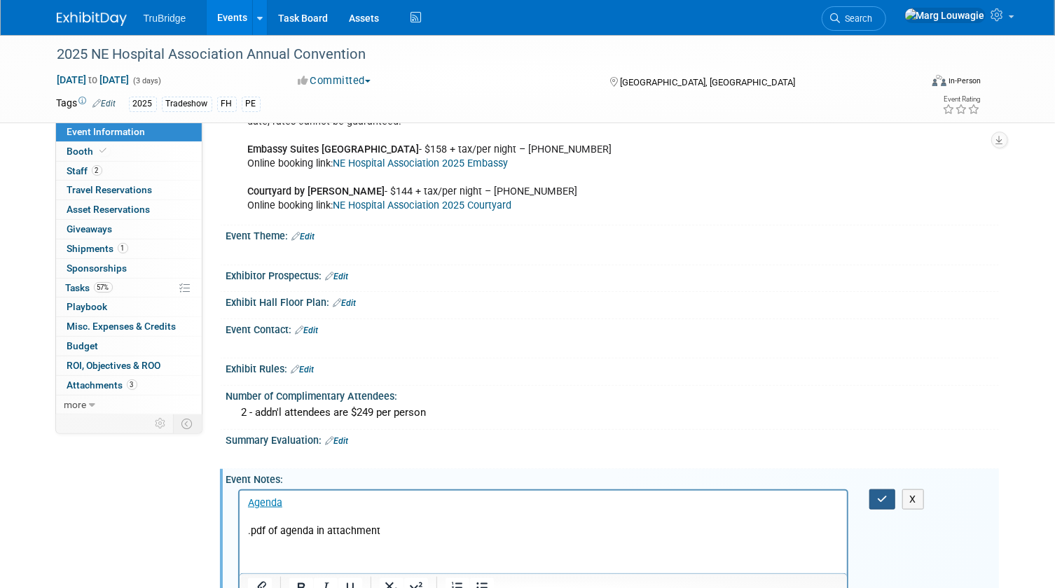
click at [876, 497] on button "button" at bounding box center [882, 500] width 26 height 20
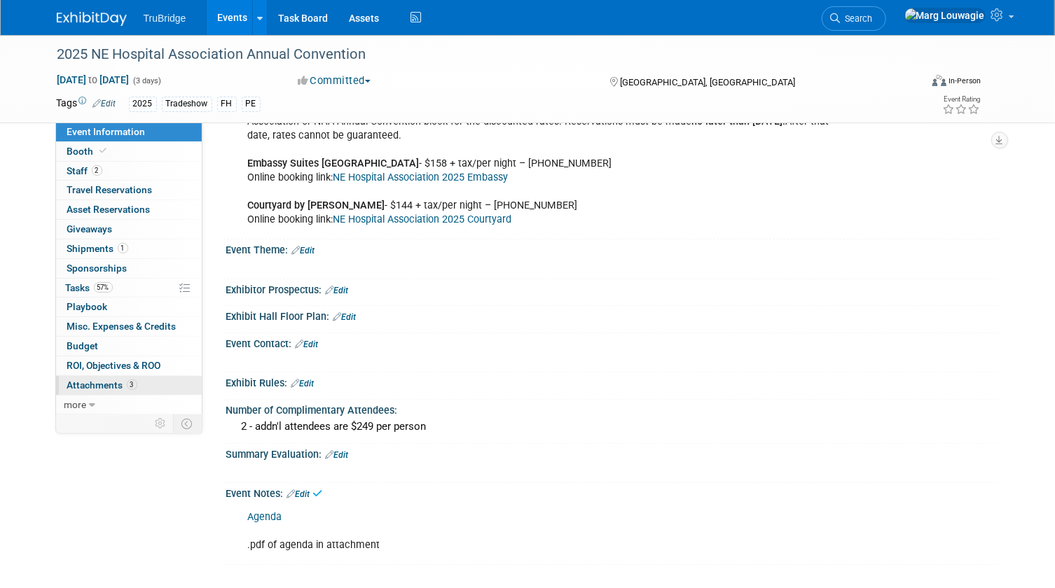
click at [71, 384] on span "Attachments 3" at bounding box center [102, 385] width 70 height 11
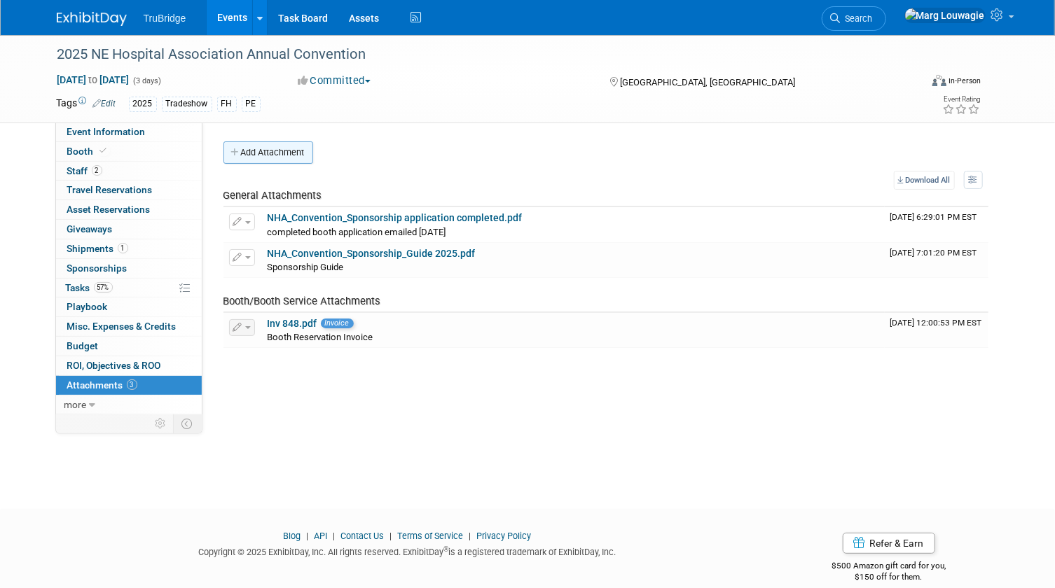
click at [277, 151] on button "Add Attachment" at bounding box center [268, 153] width 90 height 22
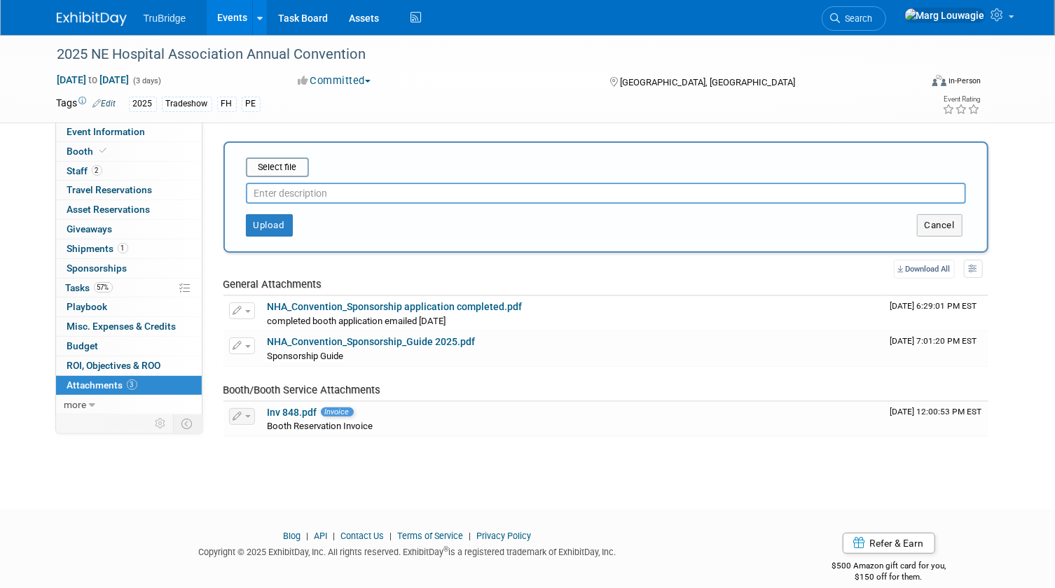
click at [291, 187] on input "text" at bounding box center [606, 193] width 720 height 21
click at [284, 165] on input "file" at bounding box center [224, 167] width 167 height 17
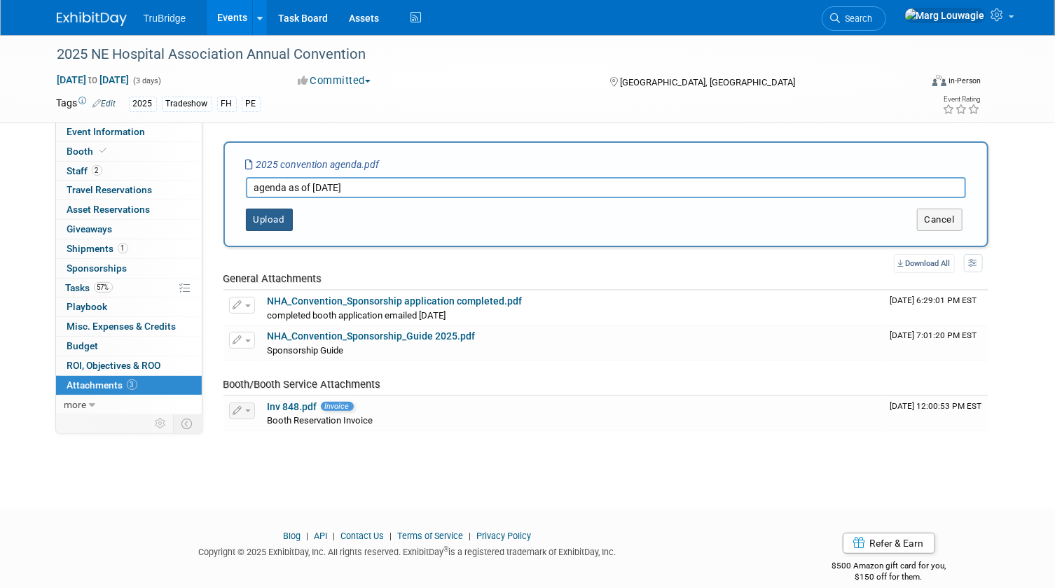
click at [275, 217] on button "Upload" at bounding box center [269, 220] width 47 height 22
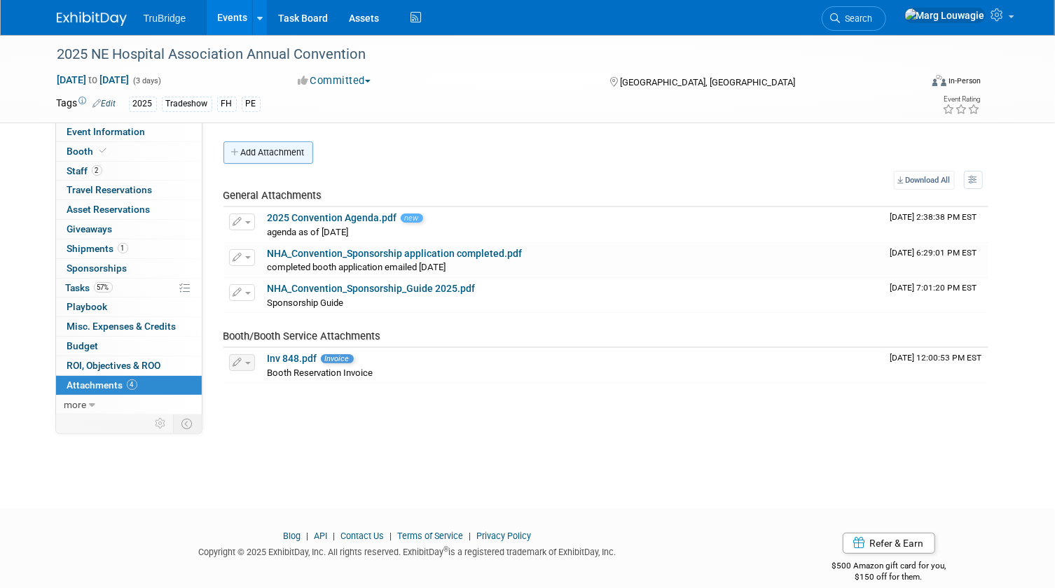
click at [275, 153] on button "Add Attachment" at bounding box center [268, 153] width 90 height 22
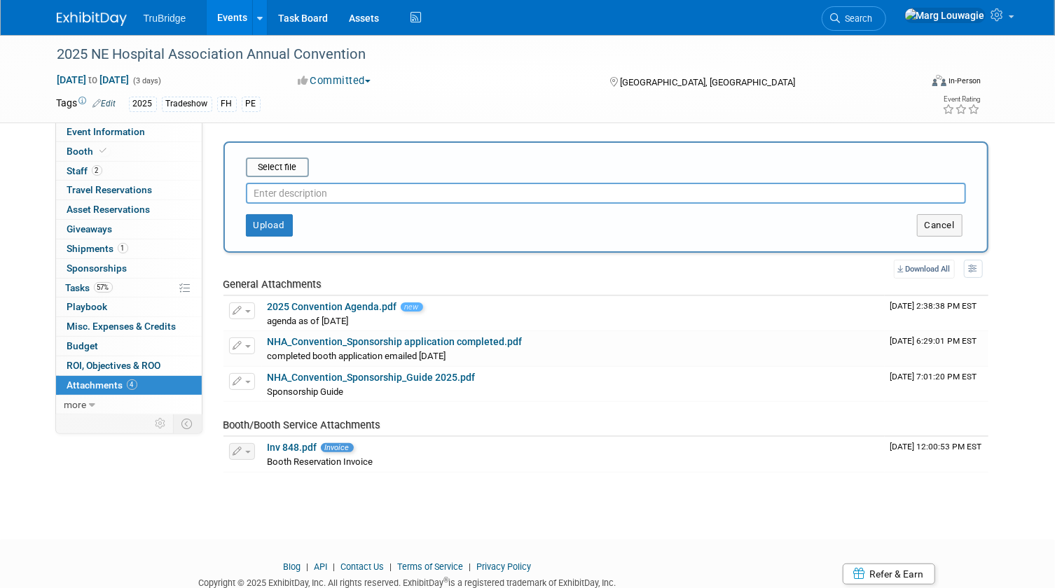
click at [306, 192] on input "text" at bounding box center [606, 193] width 720 height 21
type input "Exhibitor Memo"
click at [282, 167] on input "file" at bounding box center [224, 167] width 167 height 17
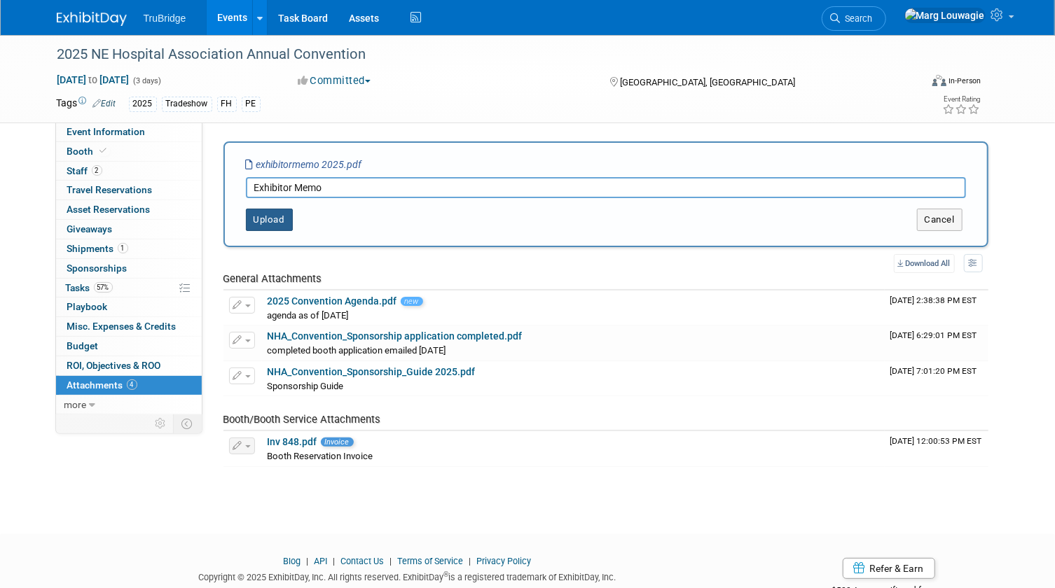
click at [275, 220] on button "Upload" at bounding box center [269, 220] width 47 height 22
